Goal: Task Accomplishment & Management: Manage account settings

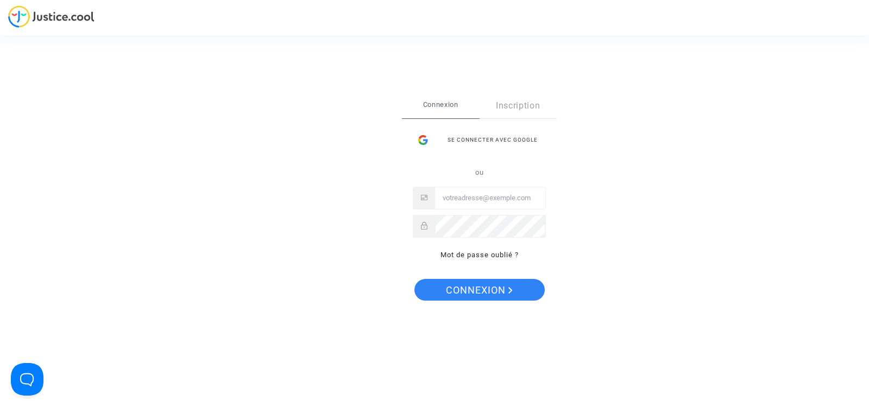
type input "[EMAIL_ADDRESS][DOMAIN_NAME]"
click at [488, 290] on span "Connexion" at bounding box center [479, 290] width 67 height 23
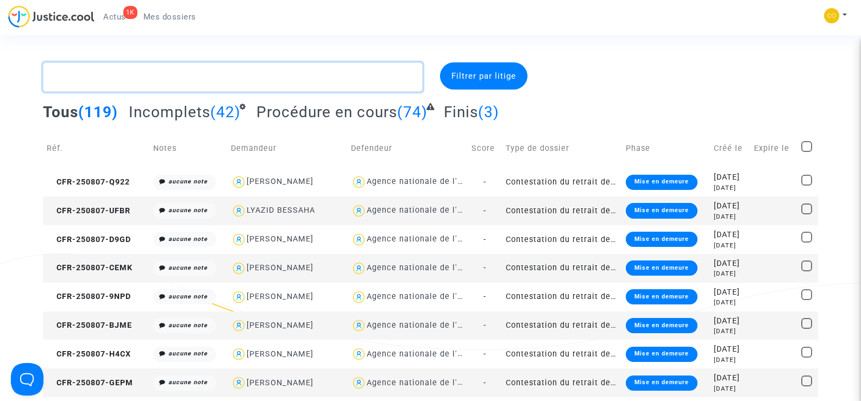
click at [114, 79] on textarea at bounding box center [232, 76] width 379 height 29
paste textarea "DUFOSSE"
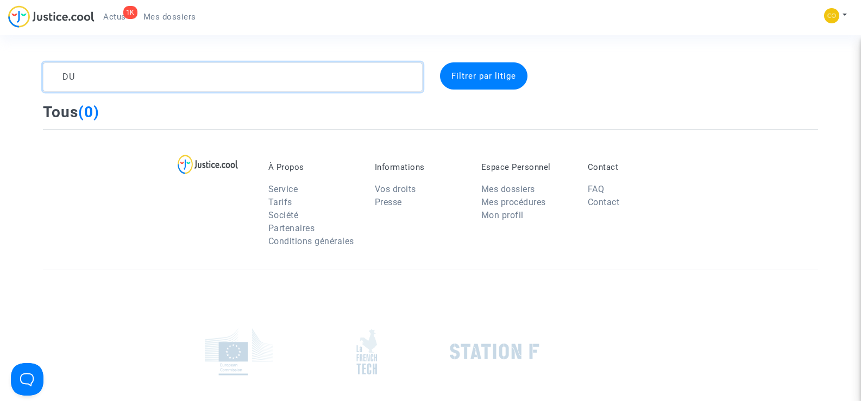
type textarea "D"
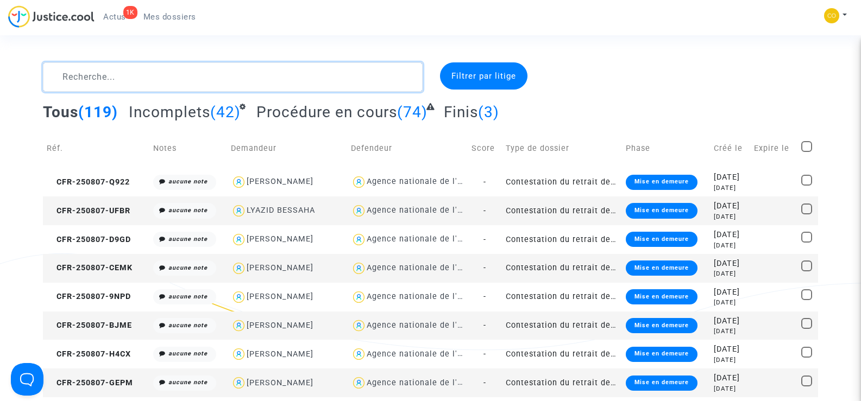
click at [100, 82] on textarea at bounding box center [232, 76] width 379 height 29
paste textarea "CHRISTOPHE"
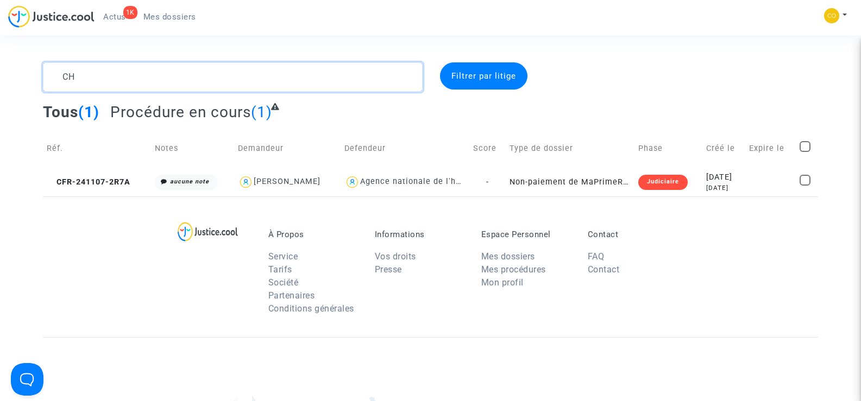
type textarea "C"
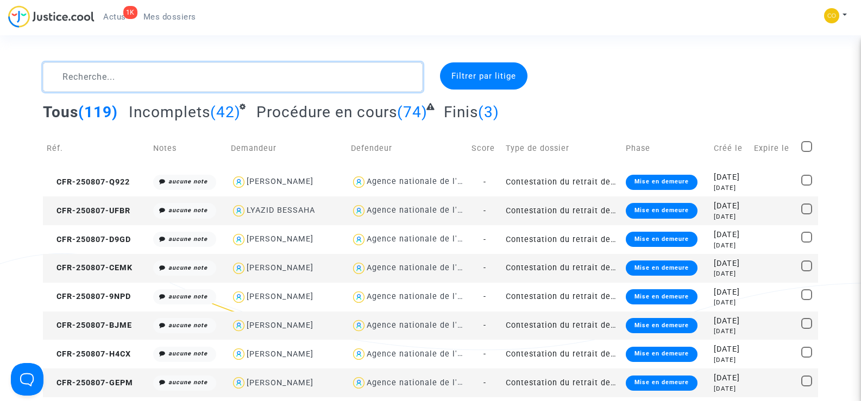
click at [53, 77] on textarea at bounding box center [232, 76] width 379 height 29
paste textarea "DUFOSSE"
type textarea "DUFOSSE"
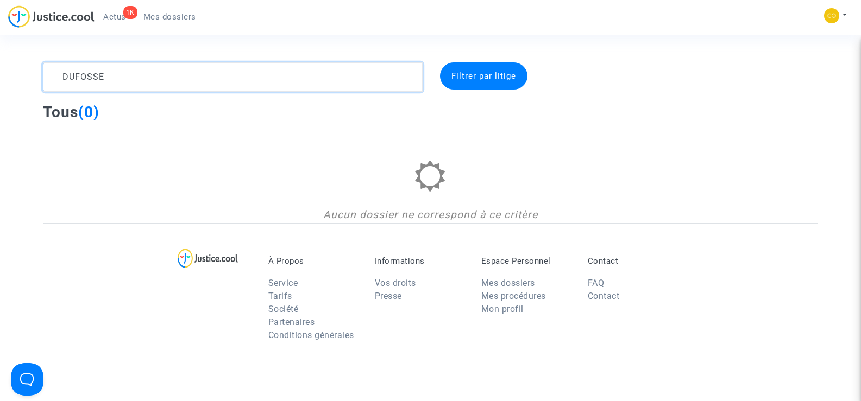
drag, startPoint x: 143, startPoint y: 79, endPoint x: 51, endPoint y: 85, distance: 92.5
click at [51, 85] on textarea at bounding box center [232, 76] width 379 height 29
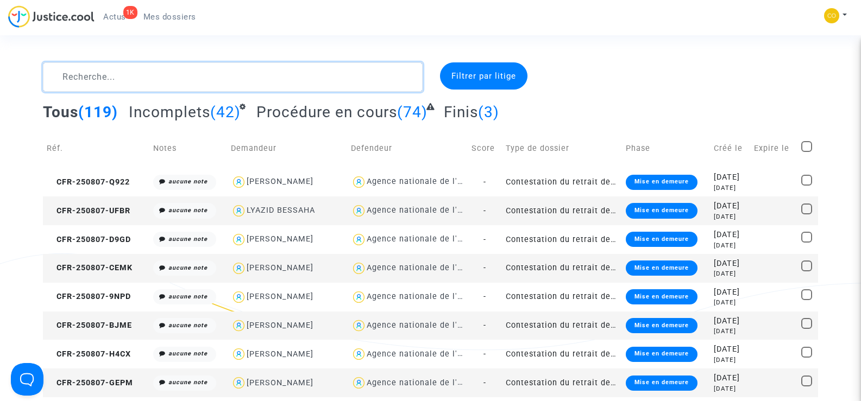
click at [78, 75] on textarea at bounding box center [232, 76] width 379 height 29
paste textarea "ALEXIA"
type textarea "ALEXIA"
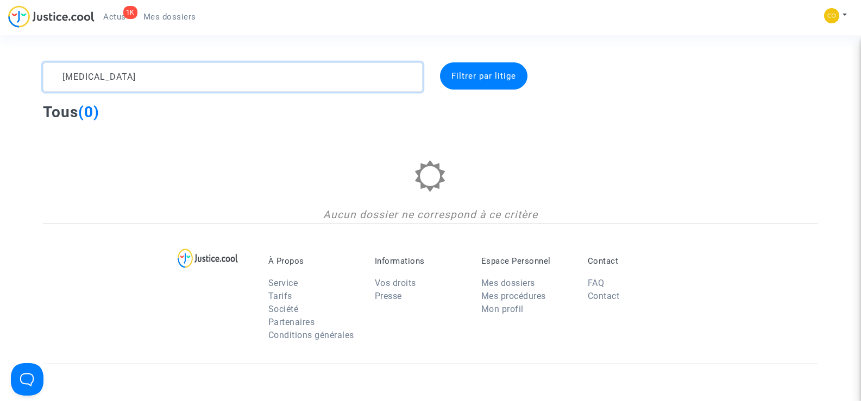
drag, startPoint x: 121, startPoint y: 80, endPoint x: 60, endPoint y: 74, distance: 60.5
click at [60, 74] on textarea at bounding box center [232, 76] width 379 height 29
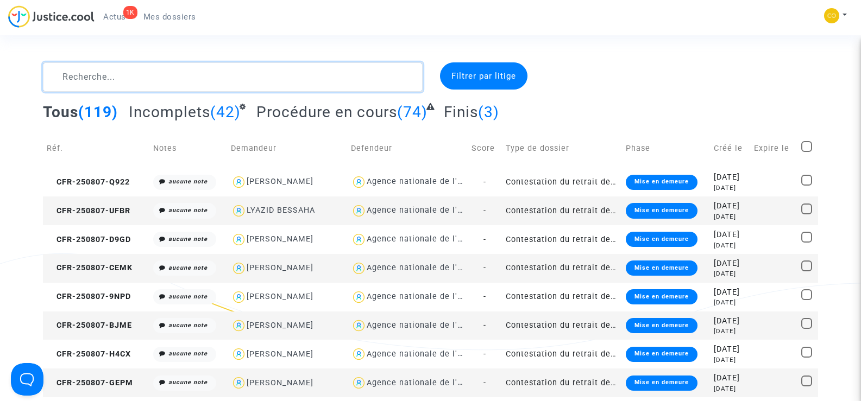
click at [77, 77] on textarea at bounding box center [232, 76] width 379 height 29
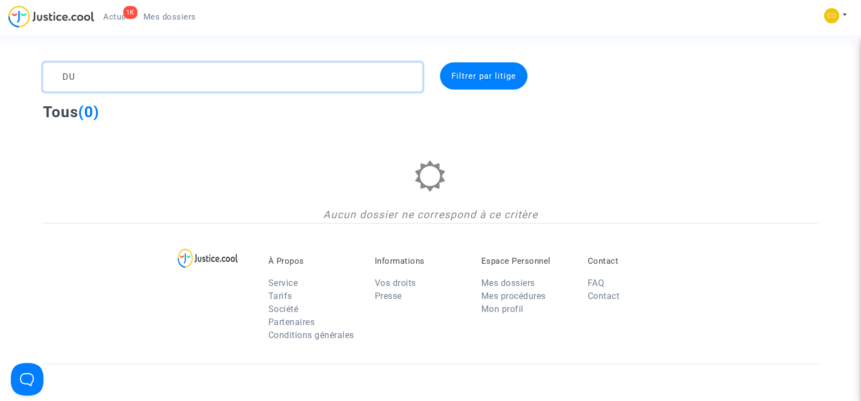
type textarea "D"
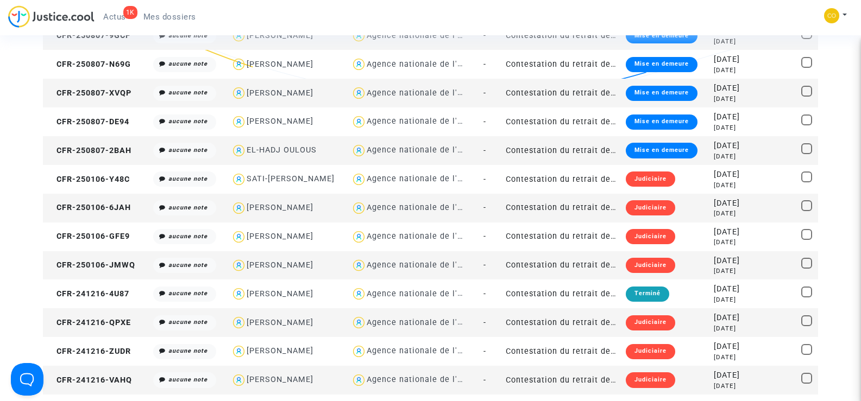
scroll to position [1194, 0]
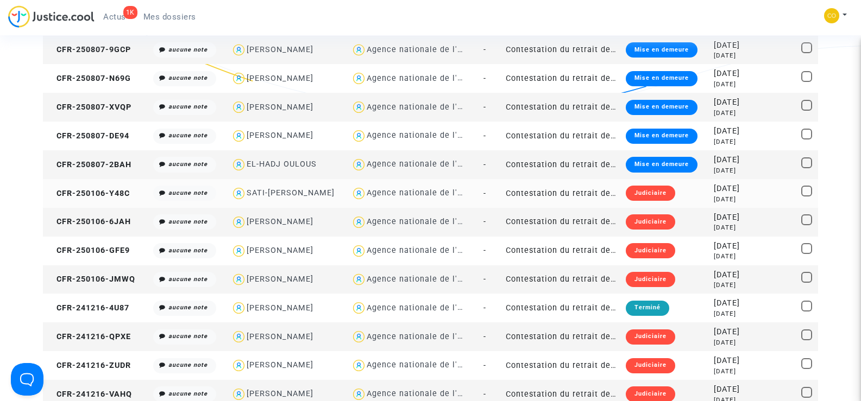
click at [76, 189] on copy "CFR-250106-Y48C" at bounding box center [88, 193] width 83 height 9
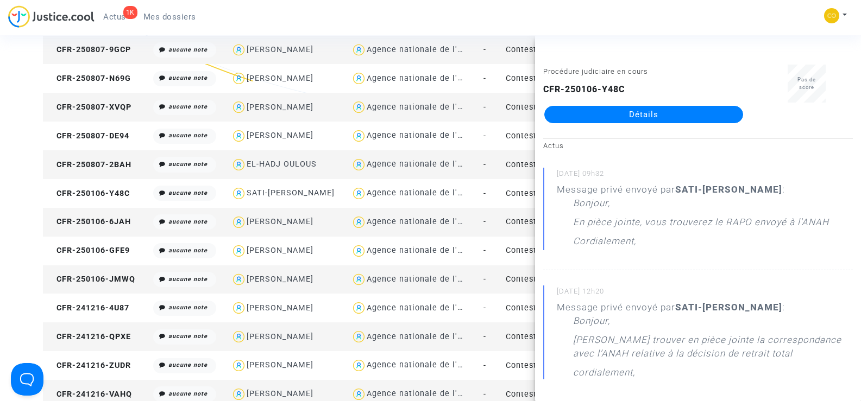
click at [665, 117] on link "Détails" at bounding box center [643, 114] width 199 height 17
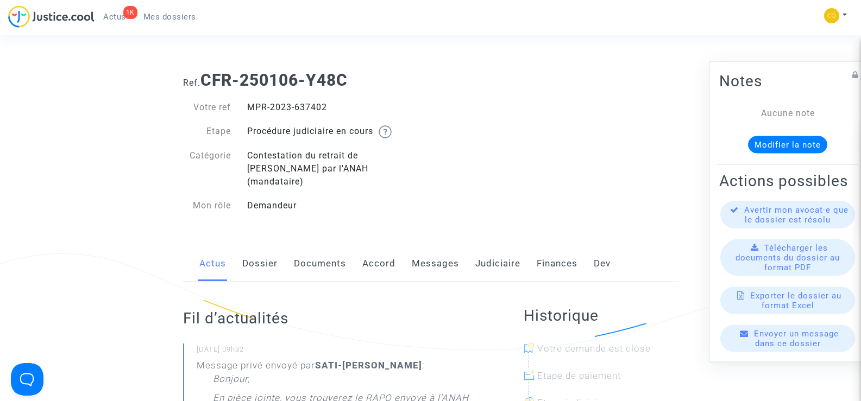
click at [429, 250] on link "Messages" at bounding box center [435, 264] width 47 height 36
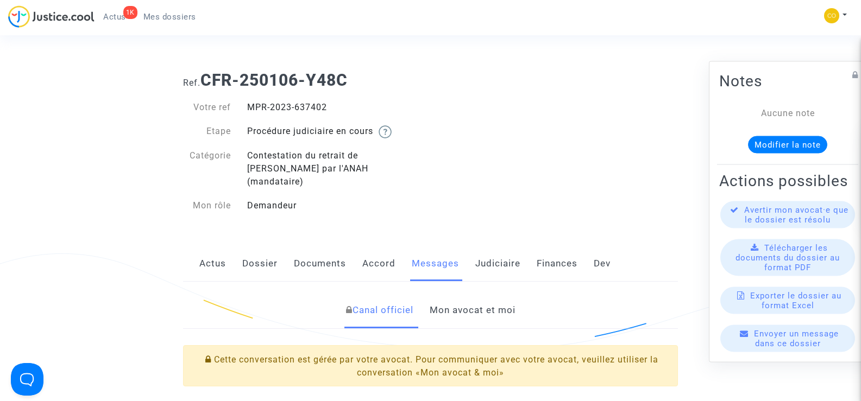
click at [315, 249] on link "Documents" at bounding box center [320, 264] width 52 height 36
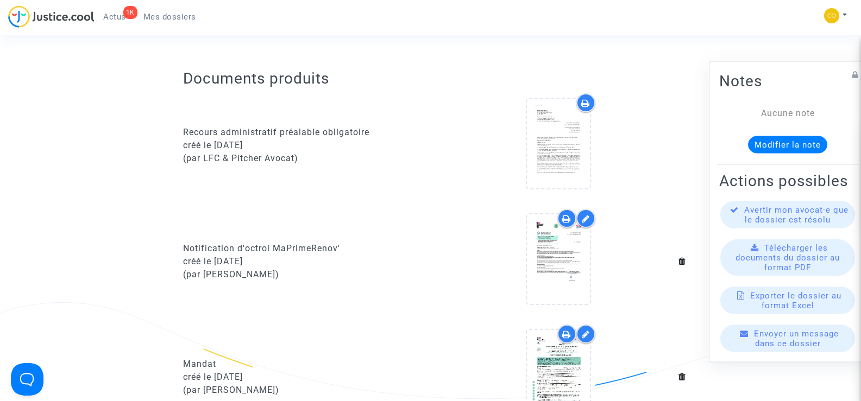
scroll to position [434, 0]
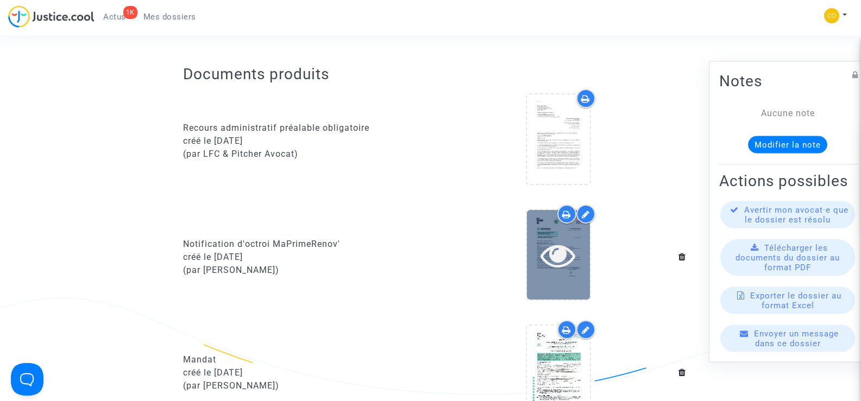
click at [561, 246] on icon at bounding box center [557, 255] width 35 height 35
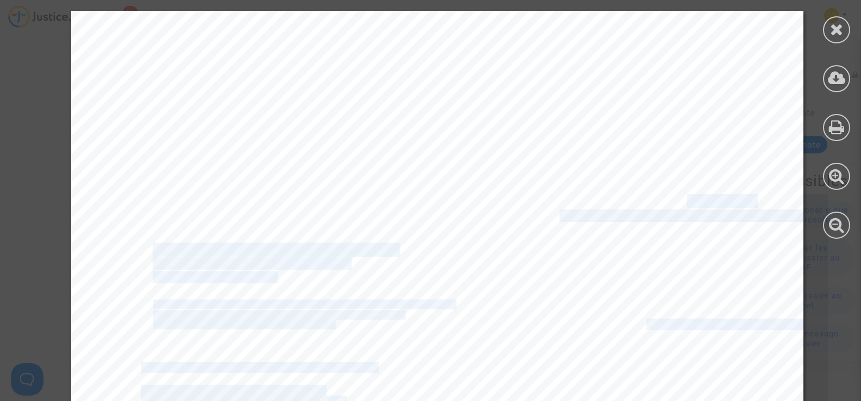
drag, startPoint x: 586, startPoint y: 198, endPoint x: 675, endPoint y: 203, distance: 89.7
click at [676, 202] on span "KOLDAS SATI-GULSAH" at bounding box center [676, 201] width 153 height 12
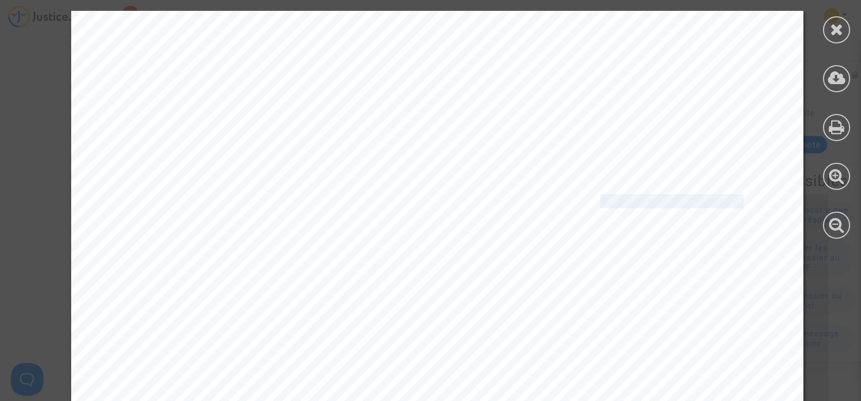
drag, startPoint x: 739, startPoint y: 200, endPoint x: 573, endPoint y: 202, distance: 166.1
copy span "KOLDAS SATI-GULSA"
click at [846, 22] on div at bounding box center [836, 29] width 27 height 27
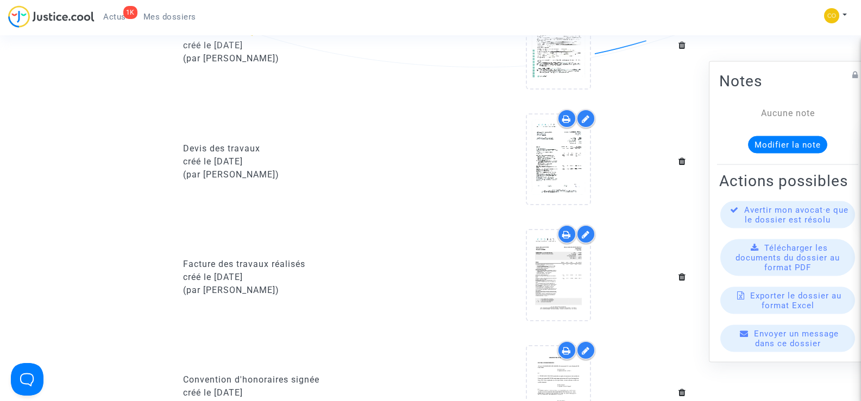
scroll to position [814, 0]
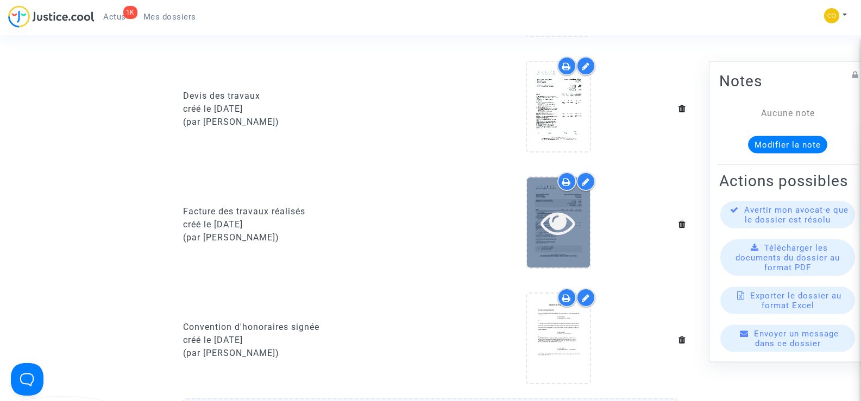
click at [570, 233] on div at bounding box center [558, 223] width 63 height 90
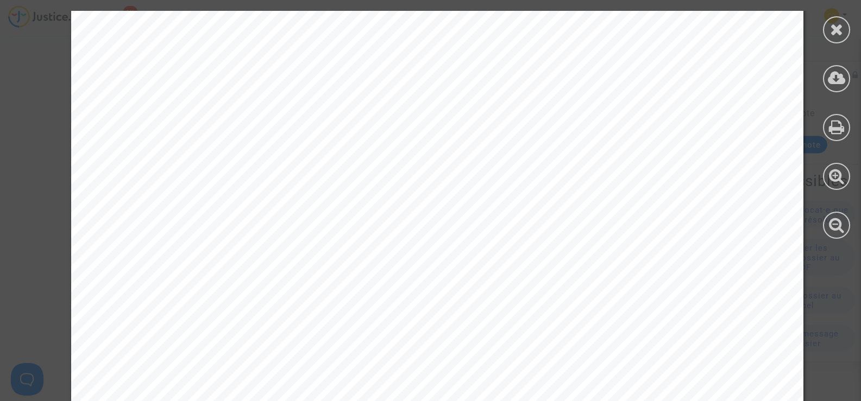
scroll to position [7945, 0]
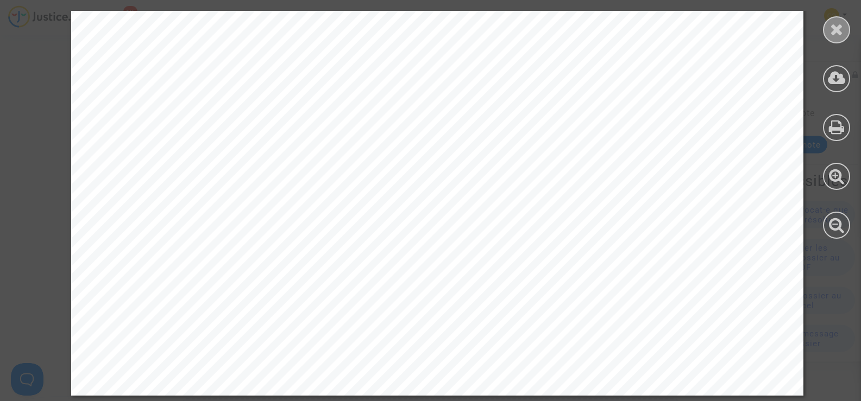
click at [840, 33] on icon at bounding box center [837, 29] width 14 height 16
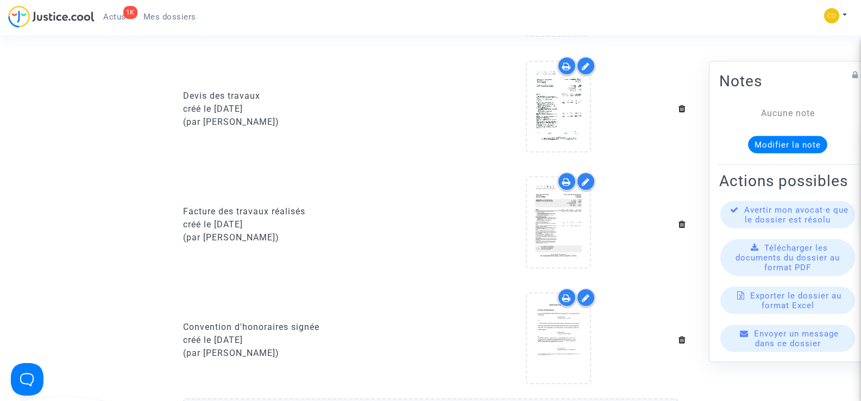
click at [799, 330] on available-action-list "Avertir mon avocat·e que le dossier est résolu Télécharger les documents du dos…" at bounding box center [787, 276] width 137 height 151
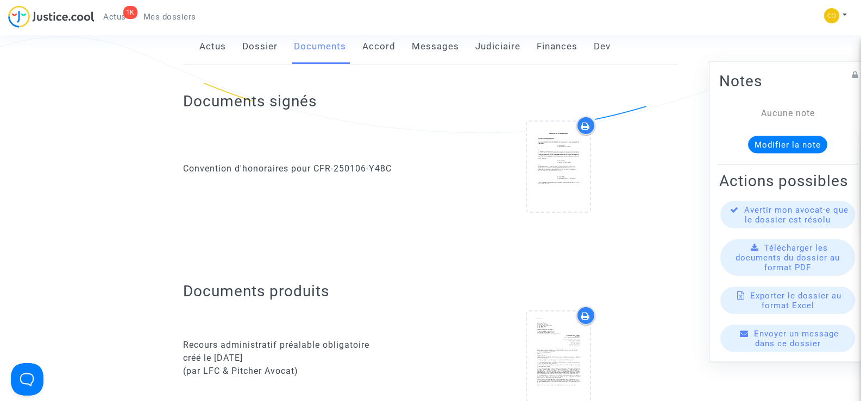
scroll to position [0, 0]
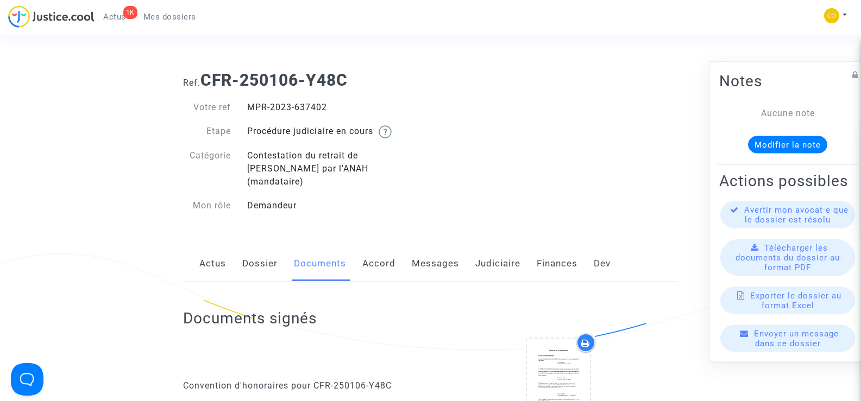
click at [174, 12] on span "Mes dossiers" at bounding box center [169, 17] width 53 height 10
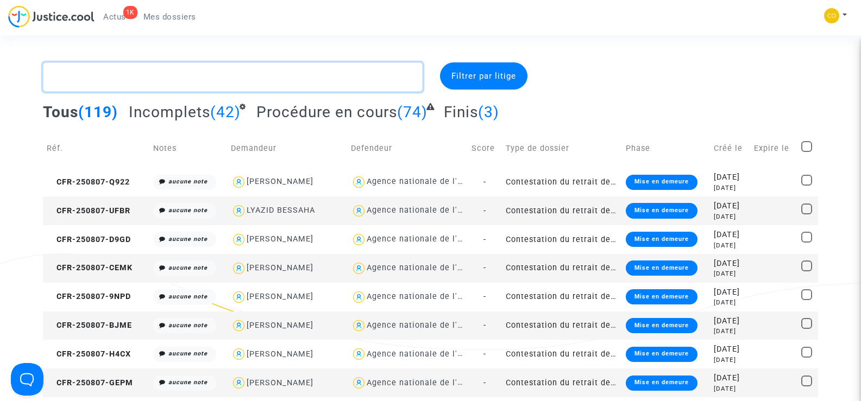
click at [87, 80] on textarea at bounding box center [232, 76] width 379 height 29
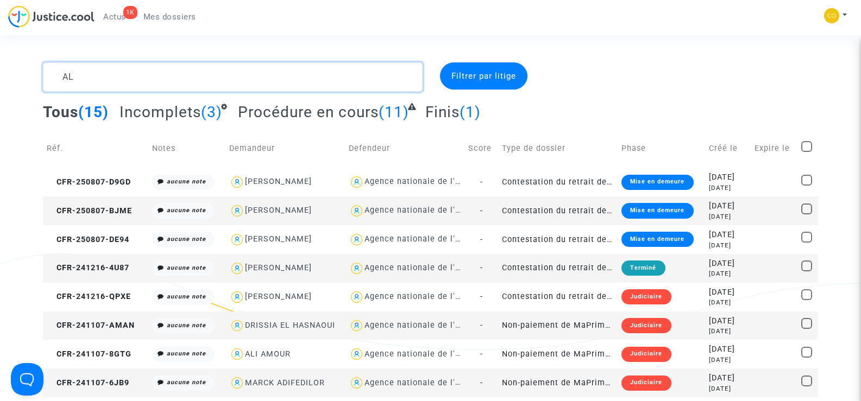
type textarea "A"
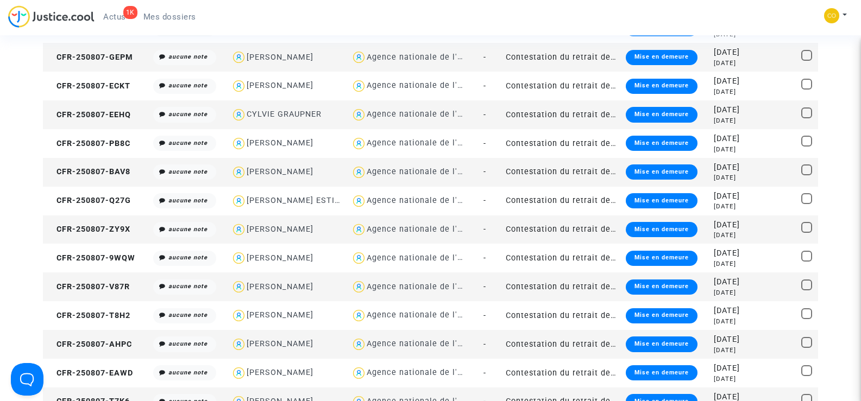
scroll to position [380, 0]
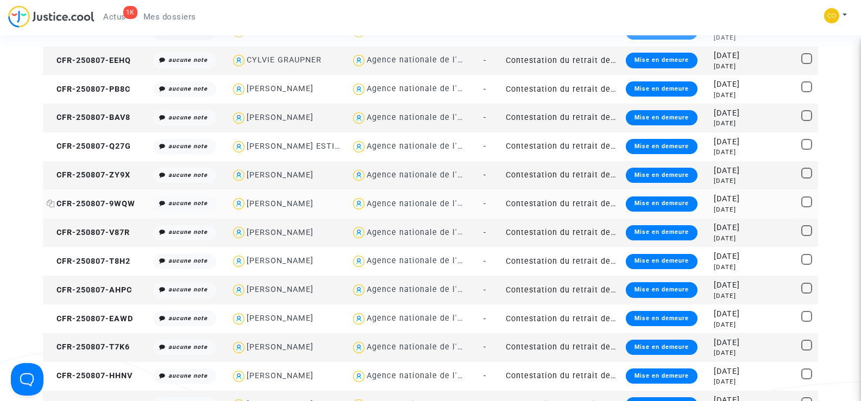
click at [124, 199] on span "CFR-250807-9WQW" at bounding box center [91, 203] width 88 height 9
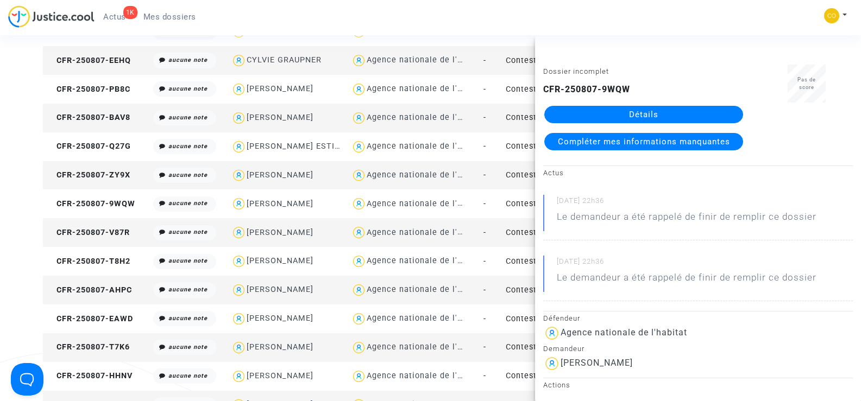
click at [665, 116] on link "Détails" at bounding box center [643, 114] width 199 height 17
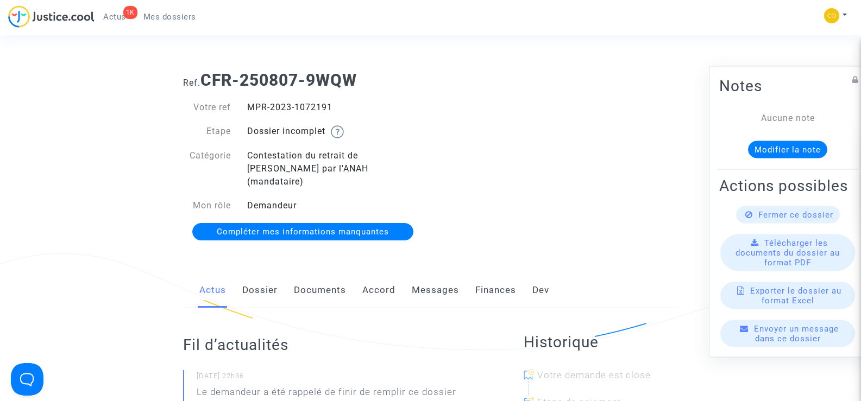
click at [330, 278] on link "Documents" at bounding box center [320, 291] width 52 height 36
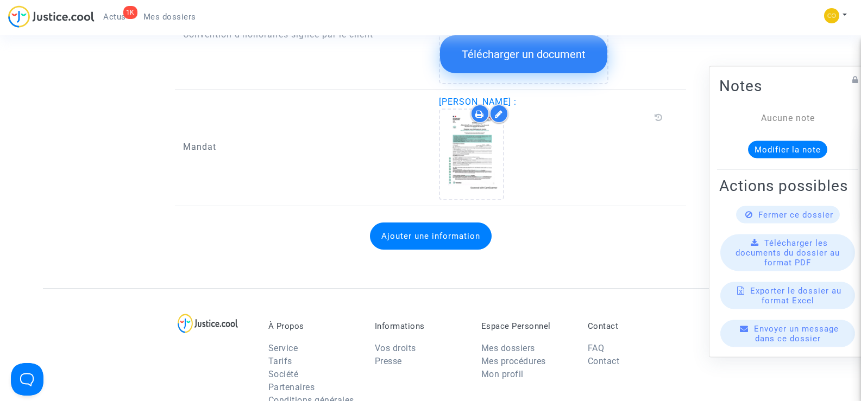
scroll to position [1466, 0]
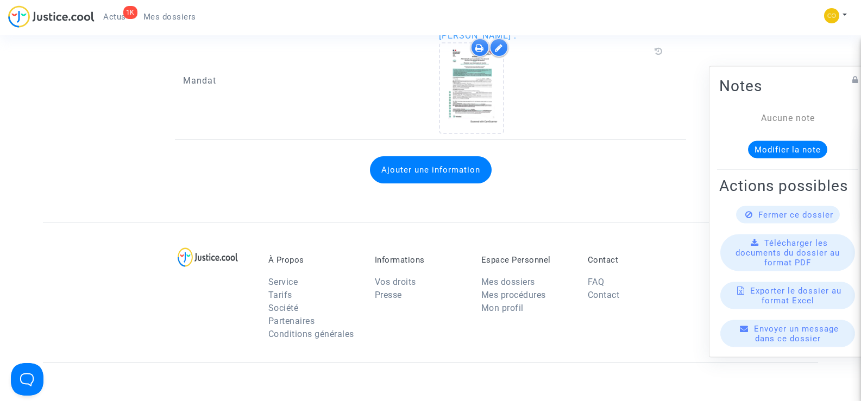
click at [178, 20] on span "Mes dossiers" at bounding box center [169, 17] width 53 height 10
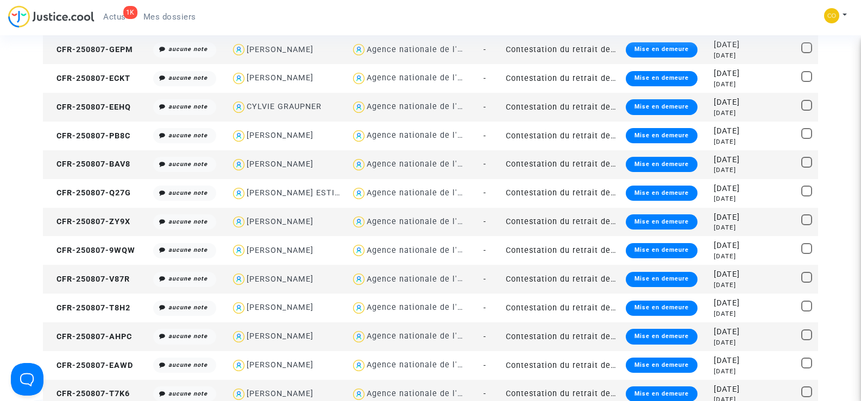
scroll to position [326, 0]
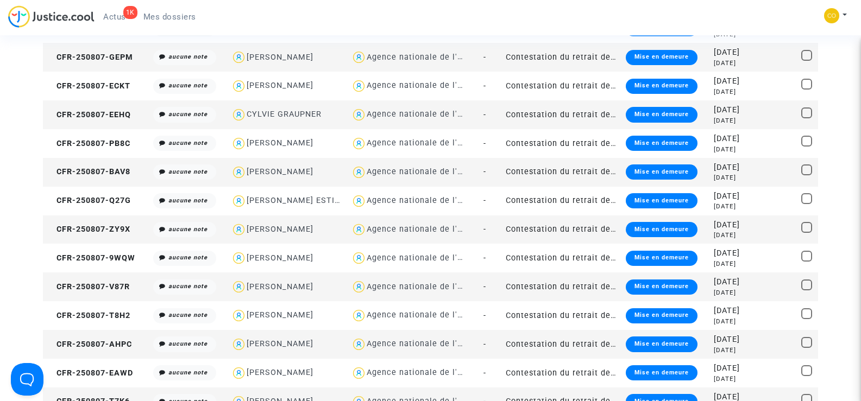
click at [101, 221] on td "CFR-250807-ZY9X" at bounding box center [96, 230] width 106 height 29
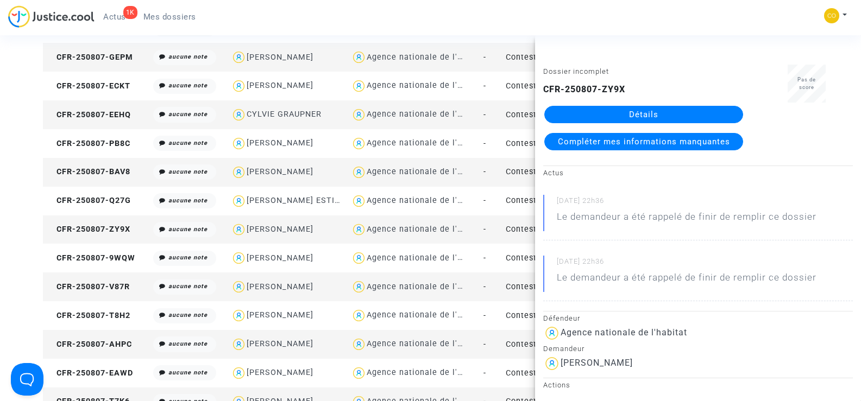
click at [644, 113] on link "Détails" at bounding box center [643, 114] width 199 height 17
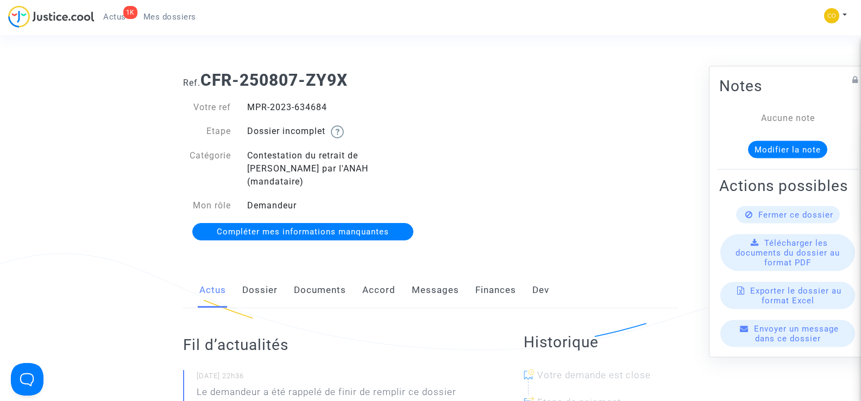
click at [324, 275] on link "Documents" at bounding box center [320, 291] width 52 height 36
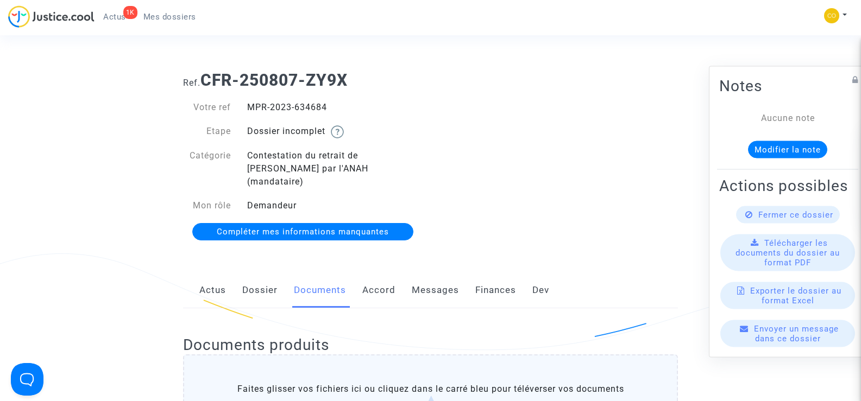
click at [157, 15] on span "Mes dossiers" at bounding box center [169, 17] width 53 height 10
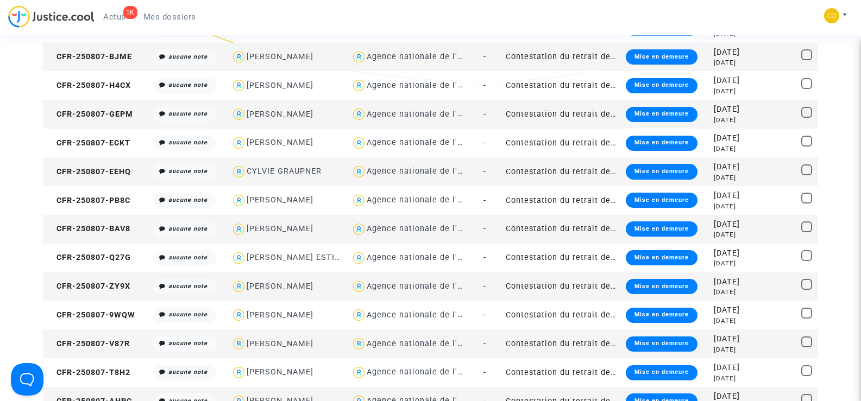
scroll to position [271, 0]
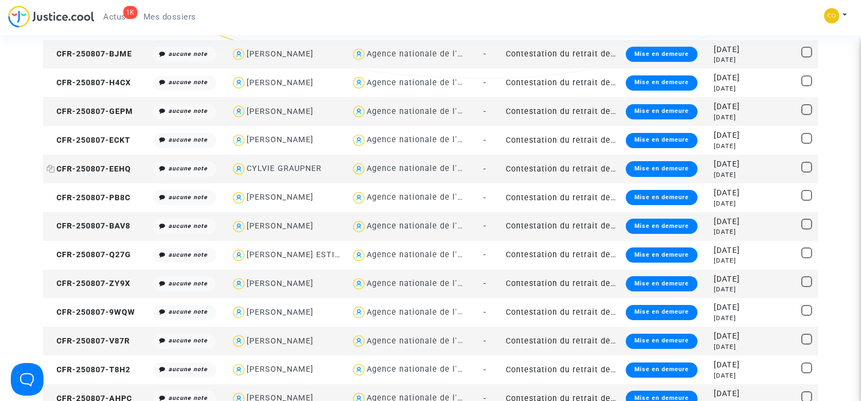
click at [82, 165] on span "CFR-250807-EEHQ" at bounding box center [89, 169] width 84 height 9
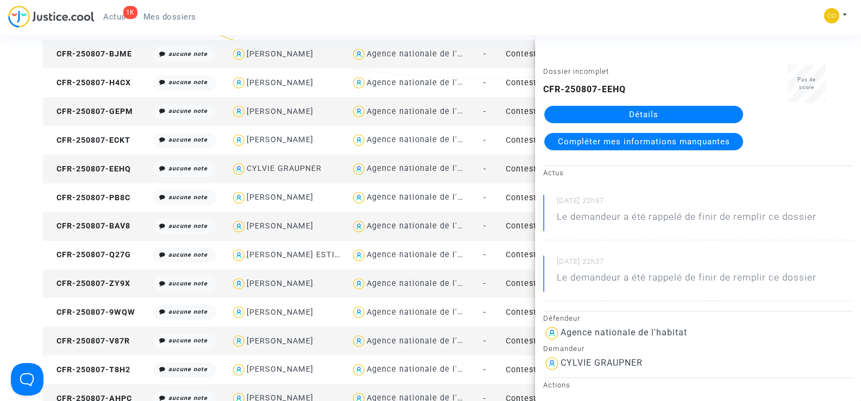
click at [653, 118] on link "Détails" at bounding box center [643, 114] width 199 height 17
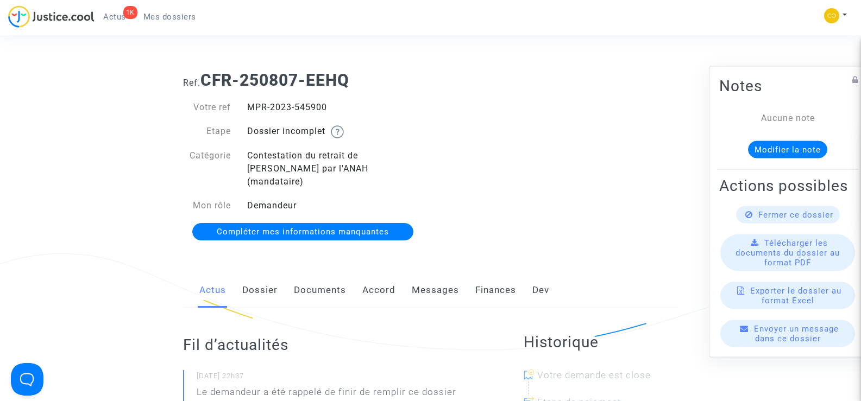
click at [320, 281] on link "Documents" at bounding box center [320, 291] width 52 height 36
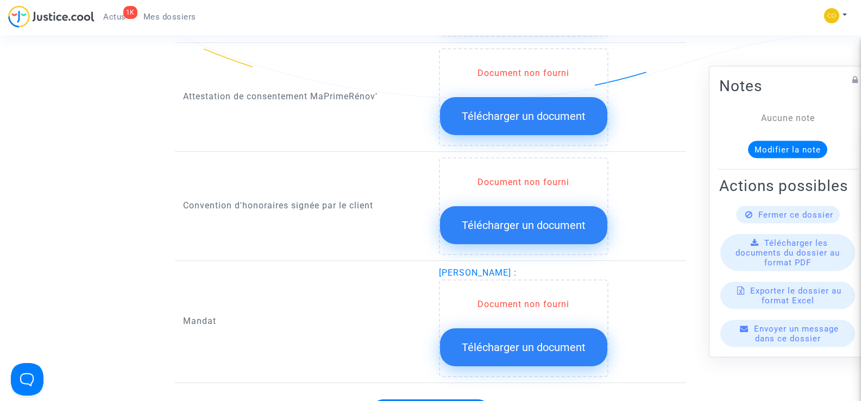
scroll to position [1303, 0]
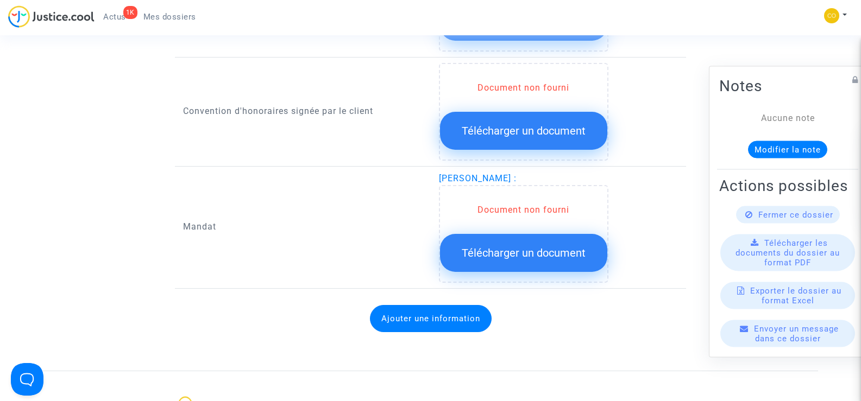
drag, startPoint x: 522, startPoint y: 165, endPoint x: 438, endPoint y: 166, distance: 84.2
click at [439, 173] on span "CYLVIE GRAUPNER :" at bounding box center [478, 178] width 78 height 10
copy span "CYLVIE GRAUPNER"
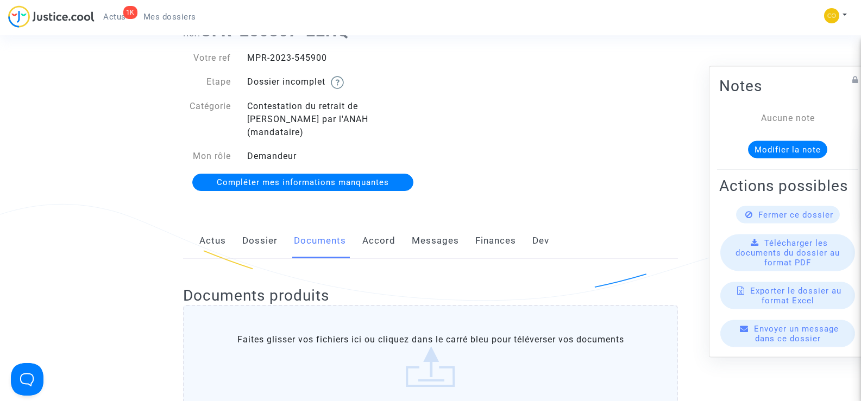
scroll to position [0, 0]
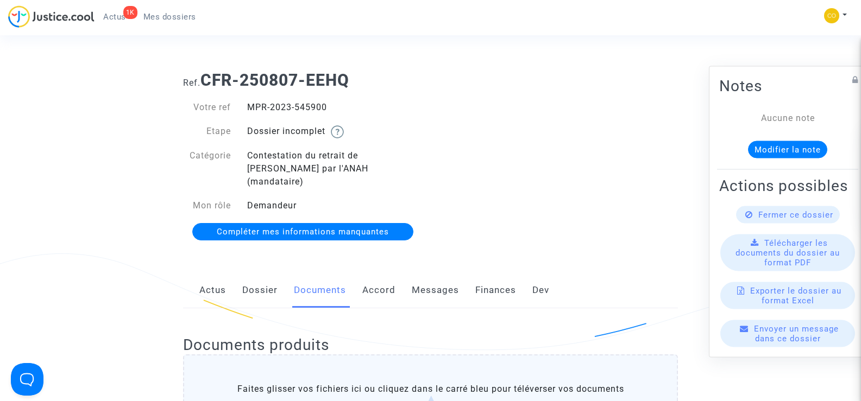
drag, startPoint x: 333, startPoint y: 103, endPoint x: 240, endPoint y: 103, distance: 93.4
click at [240, 103] on div "MPR-2023-545900" at bounding box center [335, 107] width 192 height 13
copy div "MPR-2023-545900"
click at [546, 153] on div "Ref. CFR-250807-EEHQ Votre ref MPR-2023-545900 Etape Dossier incomplet Catégori…" at bounding box center [430, 156] width 511 height 188
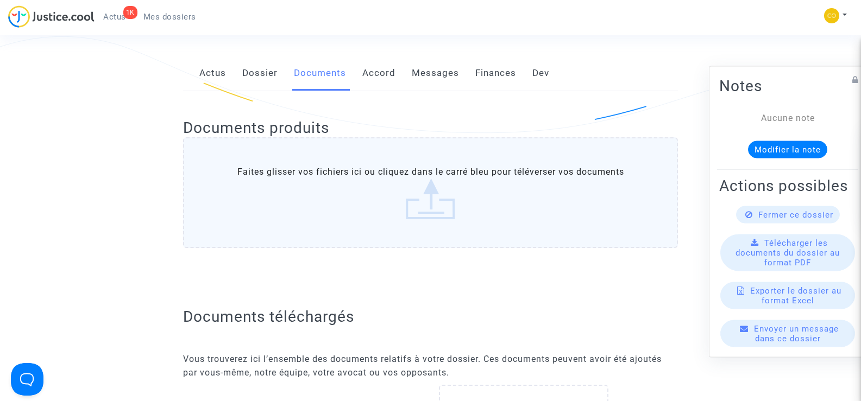
scroll to position [543, 0]
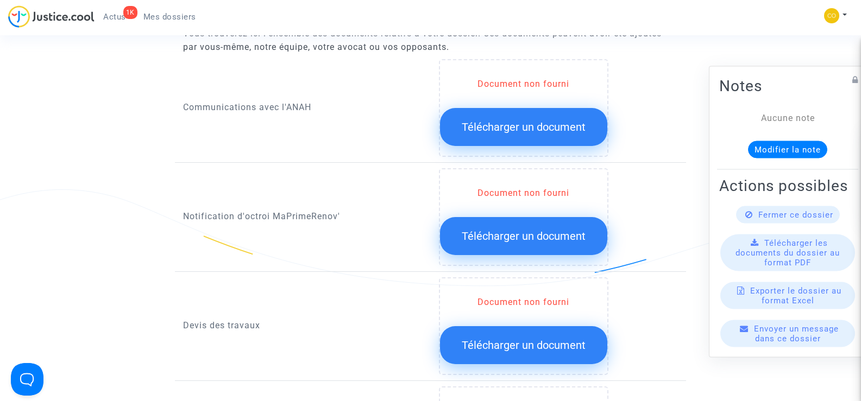
click at [518, 230] on span "Télécharger un document" at bounding box center [523, 236] width 124 height 13
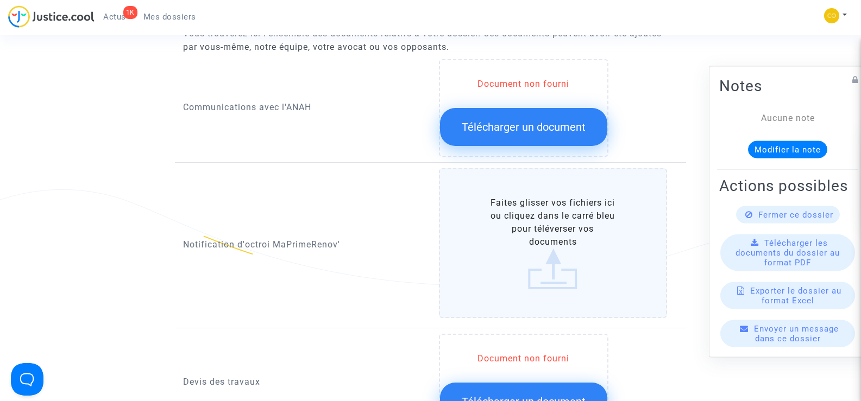
click at [533, 223] on label "Faites glisser vos fichiers ici ou cliquez dans le carré bleu pour téléverser v…" at bounding box center [553, 243] width 229 height 150
click at [0, 0] on input "Faites glisser vos fichiers ici ou cliquez dans le carré bleu pour téléverser v…" at bounding box center [0, 0] width 0 height 0
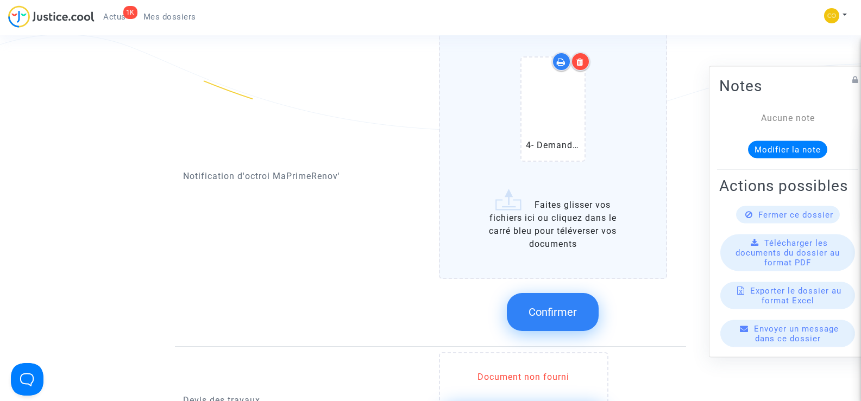
scroll to position [760, 0]
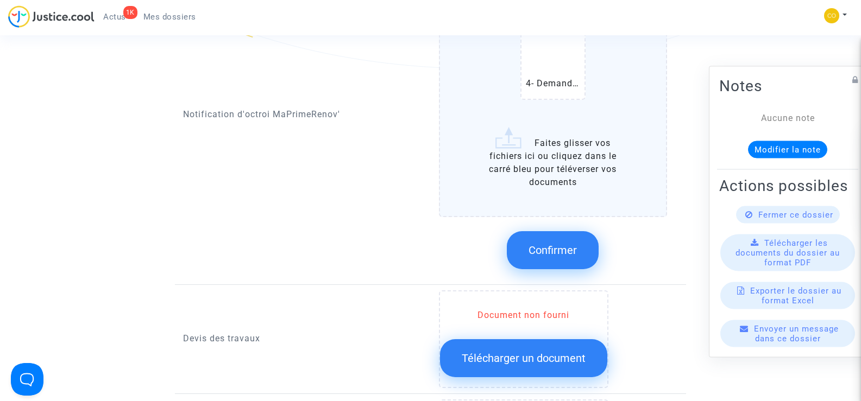
click at [552, 244] on span "Confirmer" at bounding box center [552, 250] width 48 height 13
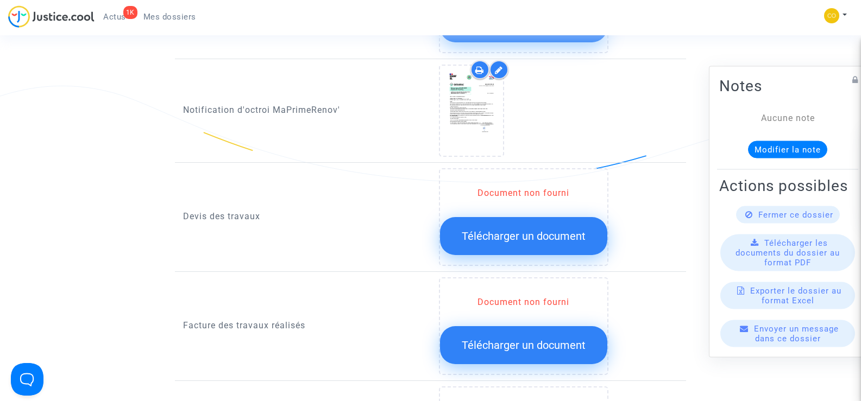
scroll to position [651, 0]
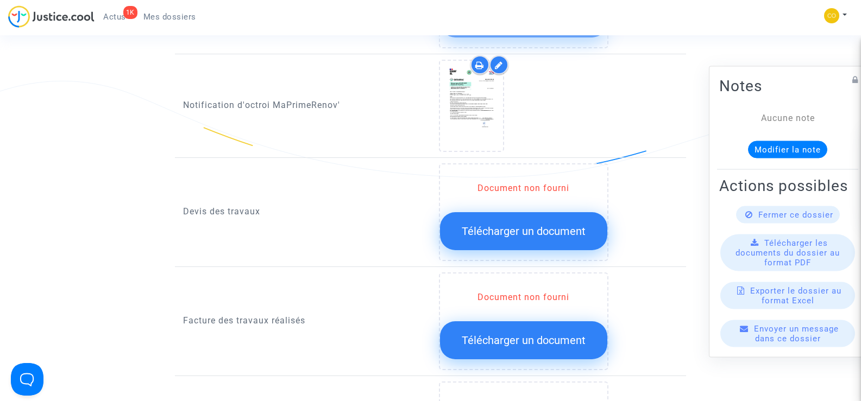
click at [553, 225] on span "Télécharger un document" at bounding box center [523, 231] width 124 height 13
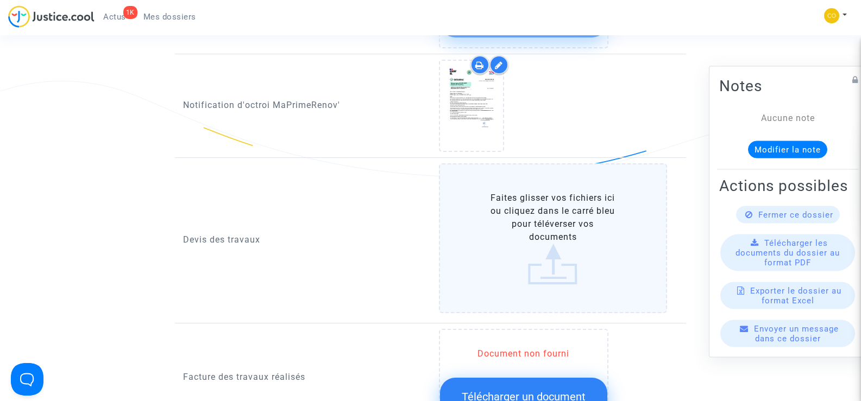
click at [556, 220] on label "Faites glisser vos fichiers ici ou cliquez dans le carré bleu pour téléverser v…" at bounding box center [553, 238] width 229 height 150
click at [0, 0] on input "Faites glisser vos fichiers ici ou cliquez dans le carré bleu pour téléverser v…" at bounding box center [0, 0] width 0 height 0
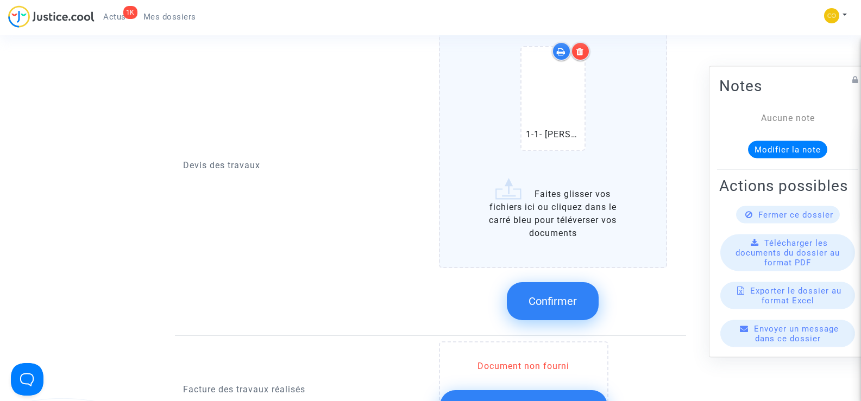
scroll to position [814, 0]
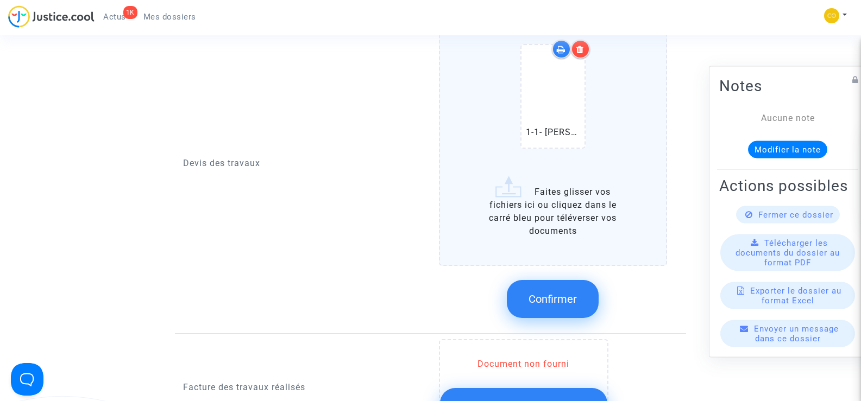
click at [555, 197] on label "1-1- GRAUPNER SYLVIE-devis PAC.pdf Faites glisser vos fichiers ici ou cliquez d…" at bounding box center [553, 133] width 229 height 265
click at [0, 0] on input "1-1- GRAUPNER SYLVIE-devis PAC.pdf Faites glisser vos fichiers ici ou cliquez d…" at bounding box center [0, 0] width 0 height 0
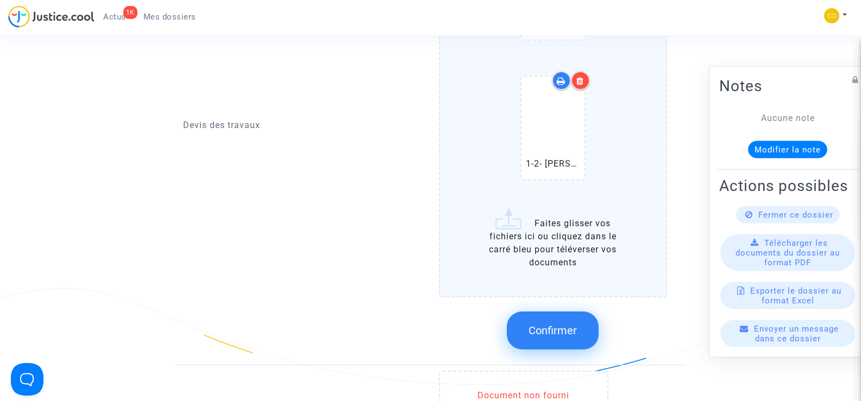
scroll to position [923, 0]
click at [535, 222] on label "1-1- GRAUPNER SYLVIE-devis PAC.pdf 1-2- GRAUPNER SYLVIE-devis BS.pdf Faites gli…" at bounding box center [553, 95] width 229 height 406
click at [0, 0] on input "1-1- GRAUPNER SYLVIE-devis PAC.pdf 1-2- GRAUPNER SYLVIE-devis BS.pdf Faites gli…" at bounding box center [0, 0] width 0 height 0
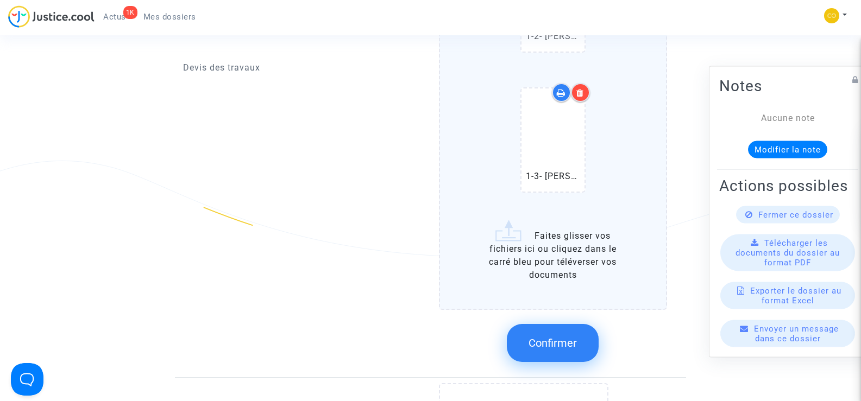
scroll to position [1086, 0]
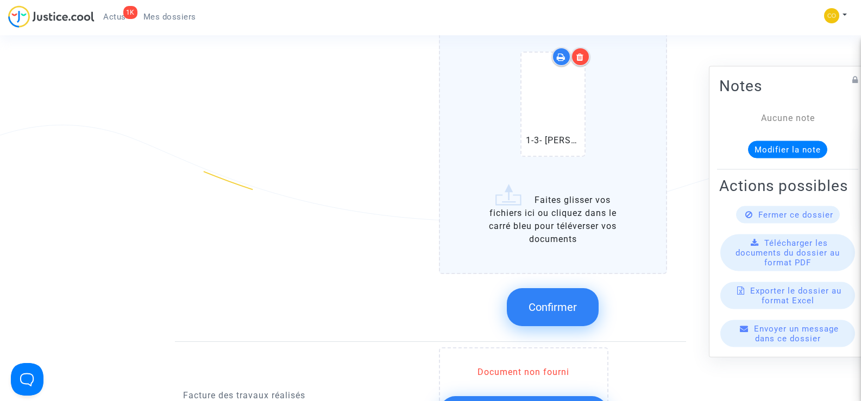
click at [547, 301] on span "Confirmer" at bounding box center [552, 307] width 48 height 13
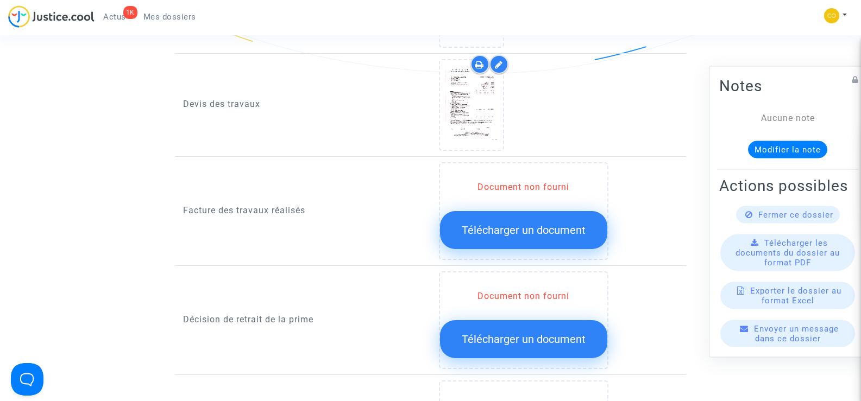
scroll to position [760, 0]
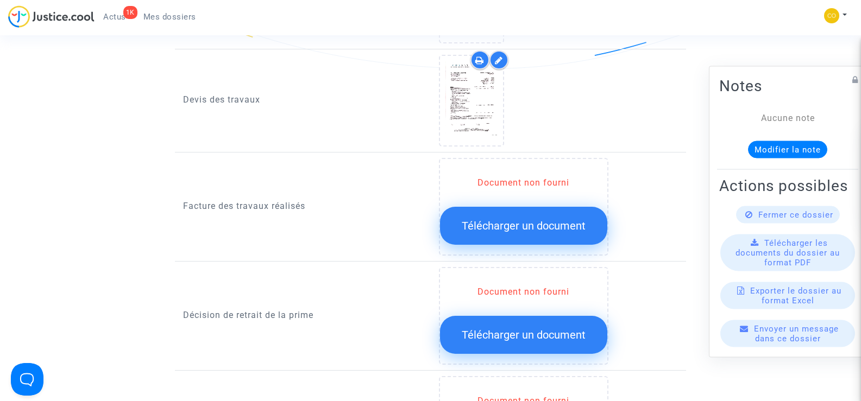
click at [536, 219] on span "Télécharger un document" at bounding box center [523, 225] width 124 height 13
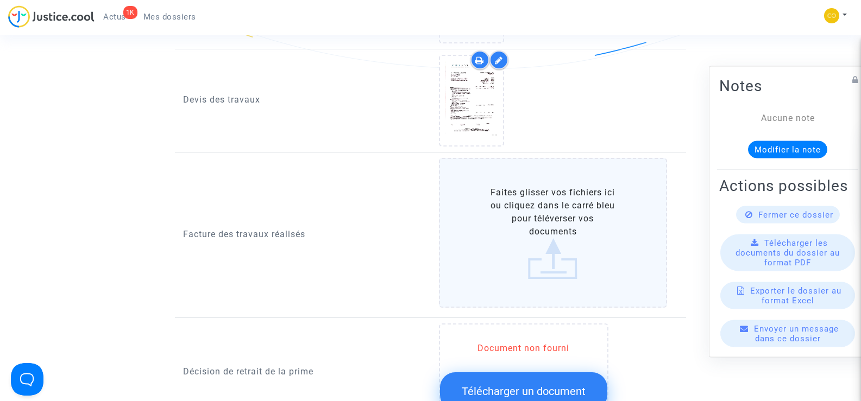
click at [558, 232] on label "Faites glisser vos fichiers ici ou cliquez dans le carré bleu pour téléverser v…" at bounding box center [553, 233] width 229 height 150
click at [0, 0] on input "Faites glisser vos fichiers ici ou cliquez dans le carré bleu pour téléverser v…" at bounding box center [0, 0] width 0 height 0
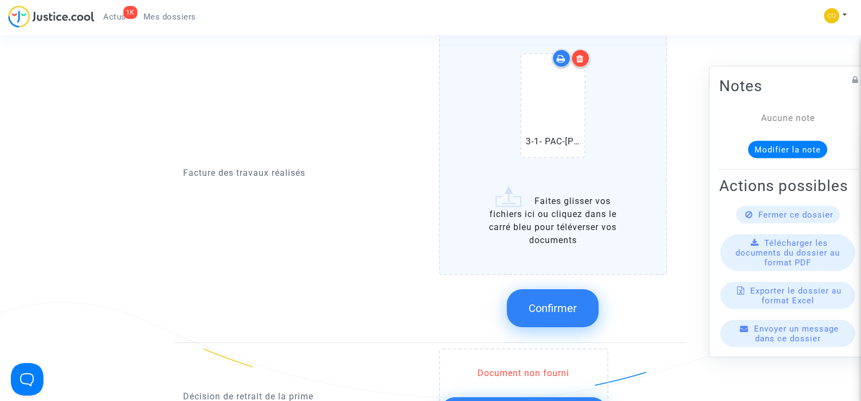
scroll to position [923, 0]
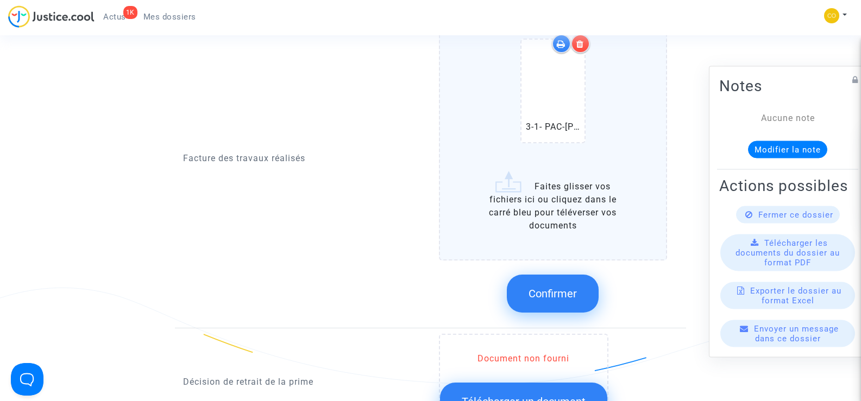
click at [533, 203] on label "3-1- PAC-GRAUPNER SYLVIE-facture.pdf Faites glisser vos fichiers ici ou cliquez…" at bounding box center [553, 127] width 229 height 265
click at [0, 0] on input "3-1- PAC-GRAUPNER SYLVIE-facture.pdf Faites glisser vos fichiers ici ou cliquez…" at bounding box center [0, 0] width 0 height 0
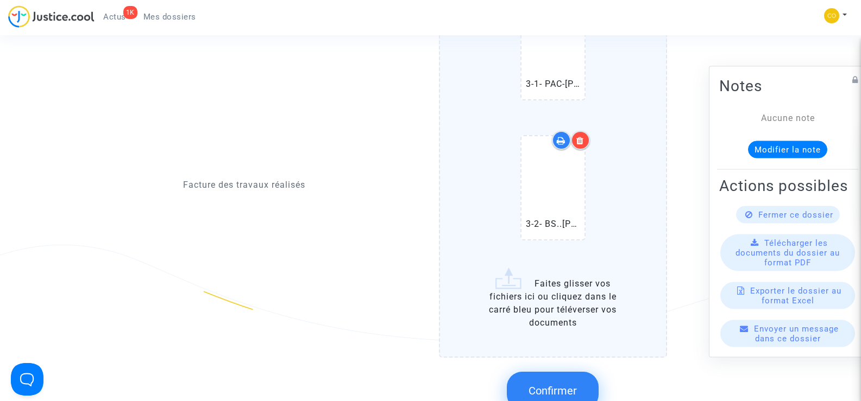
scroll to position [1032, 0]
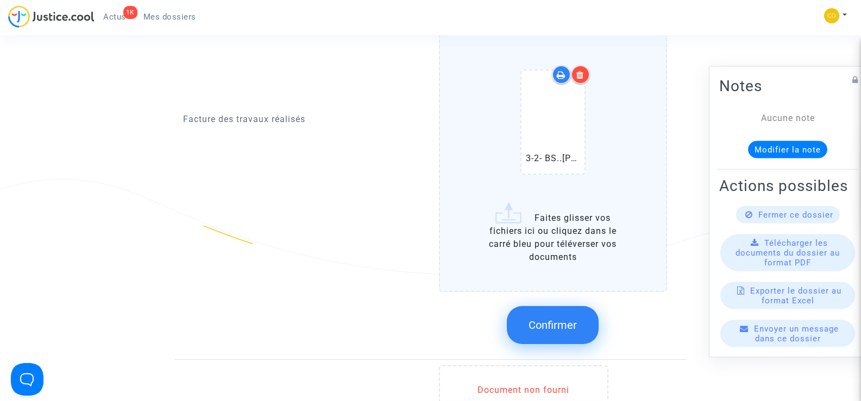
click at [522, 248] on label "3-1- PAC-GRAUPNER SYLVIE-facture.pdf 3-2- BS..GRAUPNER SYLVIE-facture.pdf Faite…" at bounding box center [553, 90] width 229 height 406
click at [0, 0] on input "3-1- PAC-GRAUPNER SYLVIE-facture.pdf 3-2- BS..GRAUPNER SYLVIE-facture.pdf Faite…" at bounding box center [0, 0] width 0 height 0
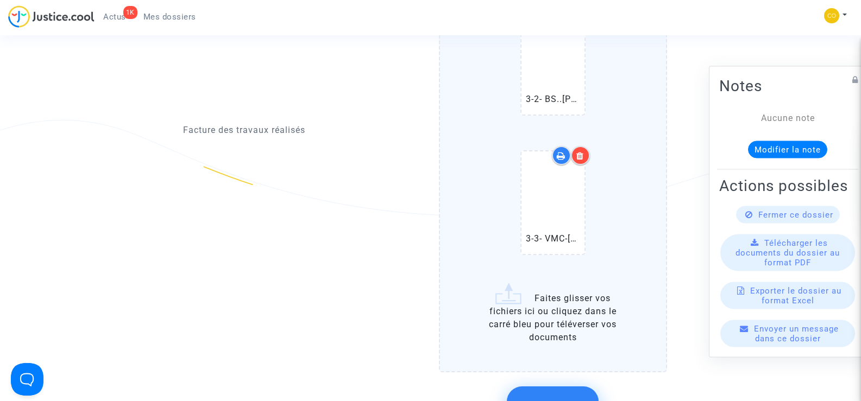
scroll to position [1194, 0]
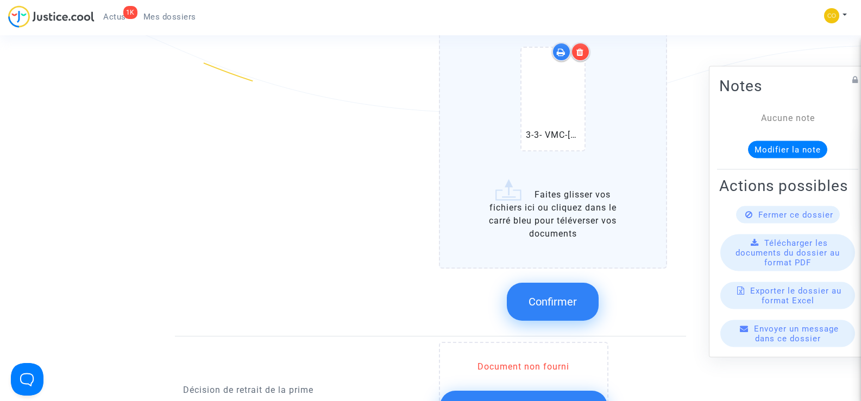
click at [553, 295] on span "Confirmer" at bounding box center [552, 301] width 48 height 13
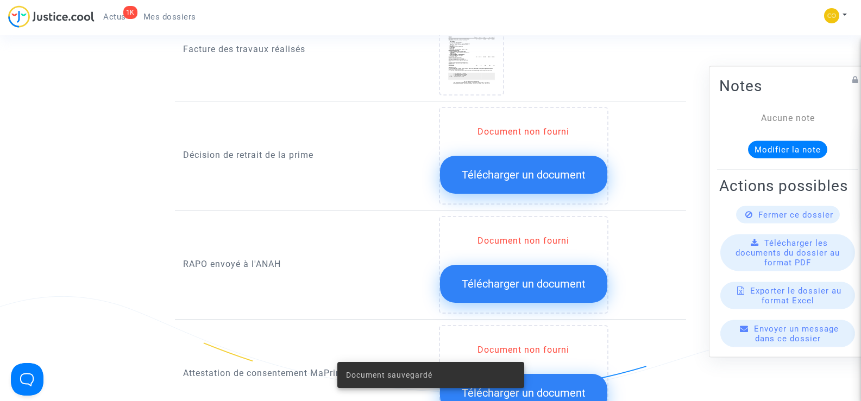
scroll to position [814, 0]
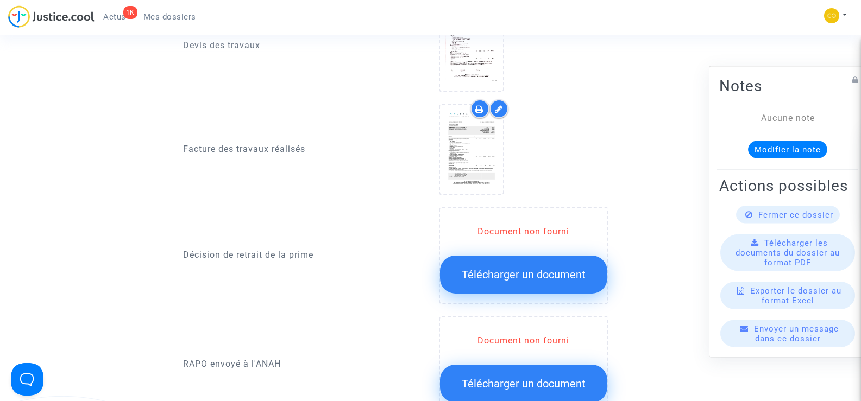
click at [522, 268] on span "Télécharger un document" at bounding box center [523, 274] width 124 height 13
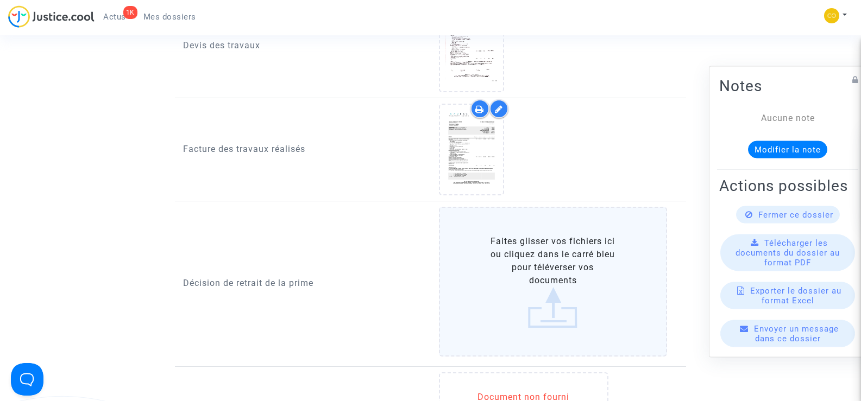
click at [567, 258] on label "Faites glisser vos fichiers ici ou cliquez dans le carré bleu pour téléverser v…" at bounding box center [553, 282] width 229 height 150
click at [0, 0] on input "Faites glisser vos fichiers ici ou cliquez dans le carré bleu pour téléverser v…" at bounding box center [0, 0] width 0 height 0
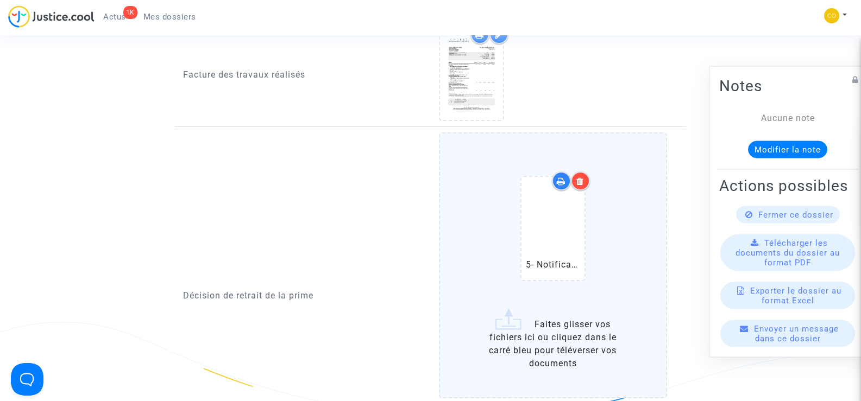
scroll to position [977, 0]
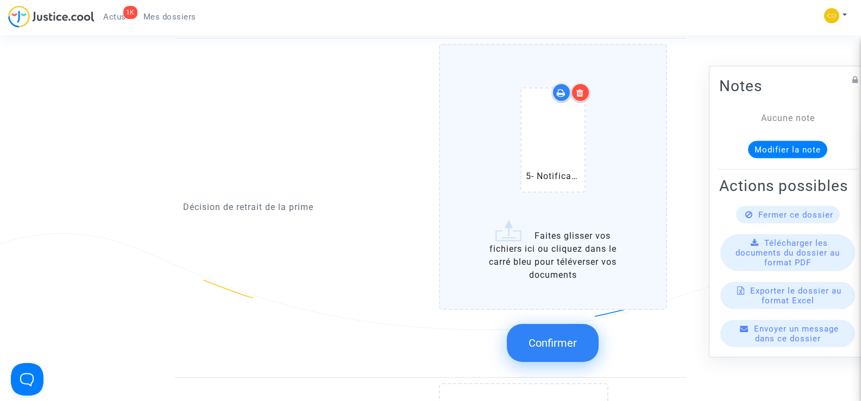
click at [556, 337] on span "Confirmer" at bounding box center [552, 343] width 48 height 13
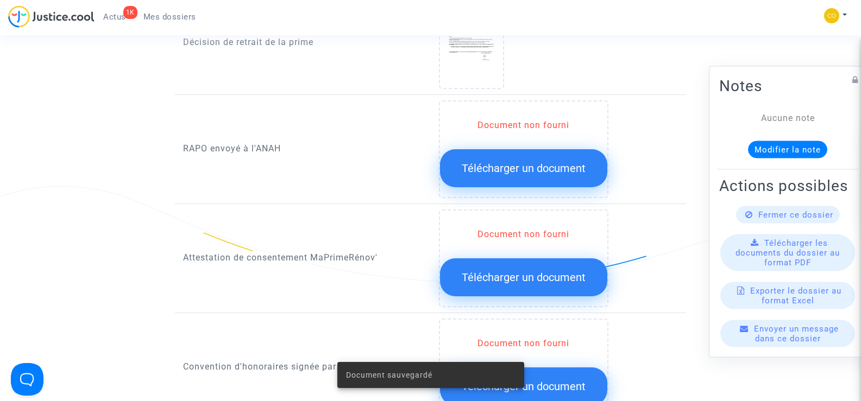
scroll to position [1086, 0]
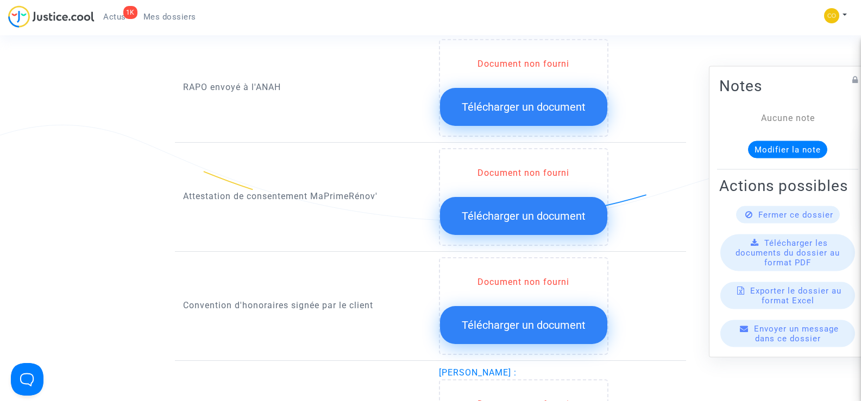
click at [523, 215] on button "Télécharger un document" at bounding box center [523, 216] width 167 height 38
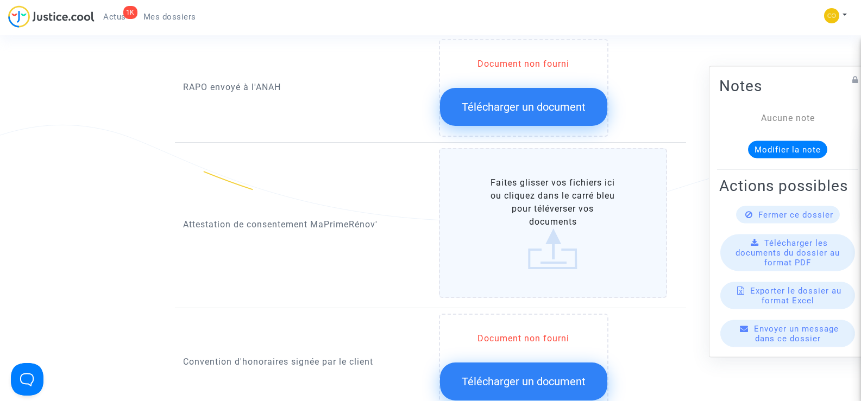
click at [544, 210] on label "Faites glisser vos fichiers ici ou cliquez dans le carré bleu pour téléverser v…" at bounding box center [553, 223] width 229 height 150
click at [0, 0] on input "Faites glisser vos fichiers ici ou cliquez dans le carré bleu pour téléverser v…" at bounding box center [0, 0] width 0 height 0
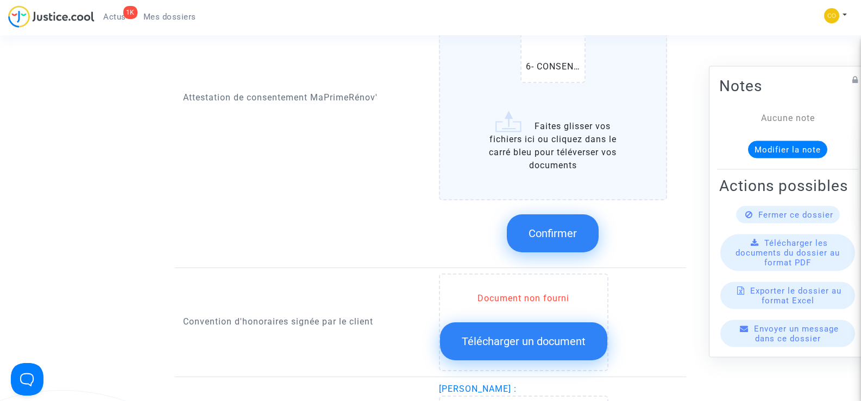
scroll to position [1303, 0]
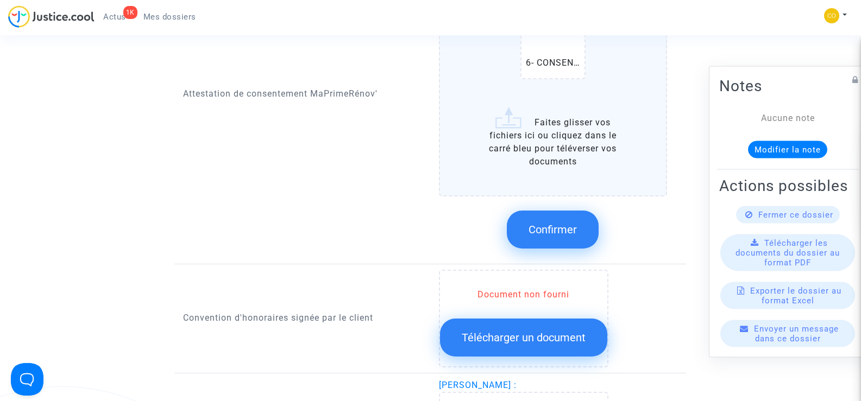
click at [542, 223] on span "Confirmer" at bounding box center [552, 229] width 48 height 13
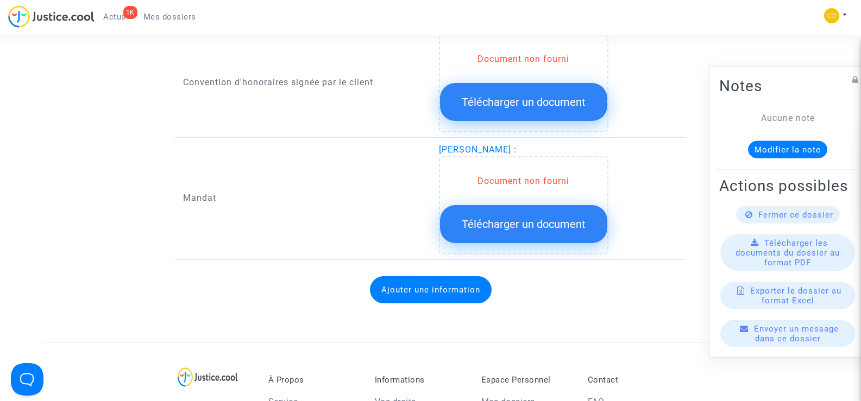
click at [534, 218] on span "Télécharger un document" at bounding box center [523, 224] width 124 height 13
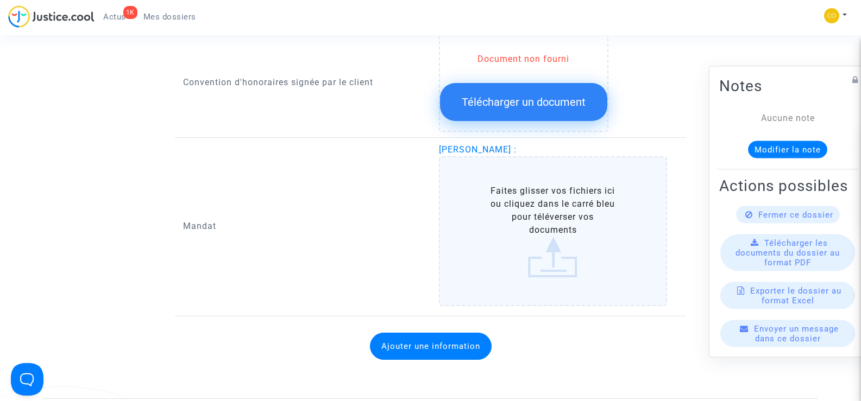
click at [550, 214] on label "Faites glisser vos fichiers ici ou cliquez dans le carré bleu pour téléverser v…" at bounding box center [553, 231] width 229 height 150
click at [0, 0] on input "Faites glisser vos fichiers ici ou cliquez dans le carré bleu pour téléverser v…" at bounding box center [0, 0] width 0 height 0
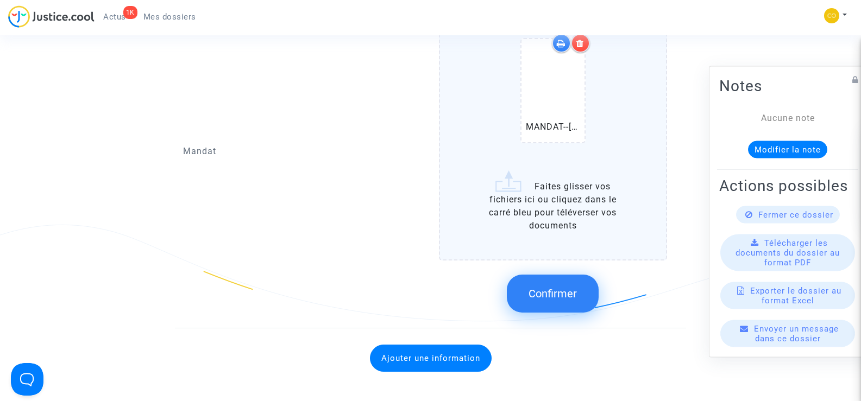
scroll to position [1466, 0]
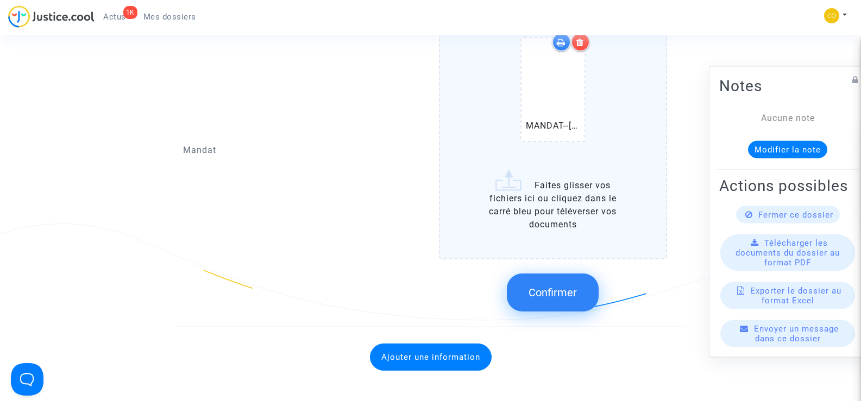
click at [545, 289] on button "Confirmer" at bounding box center [553, 293] width 92 height 38
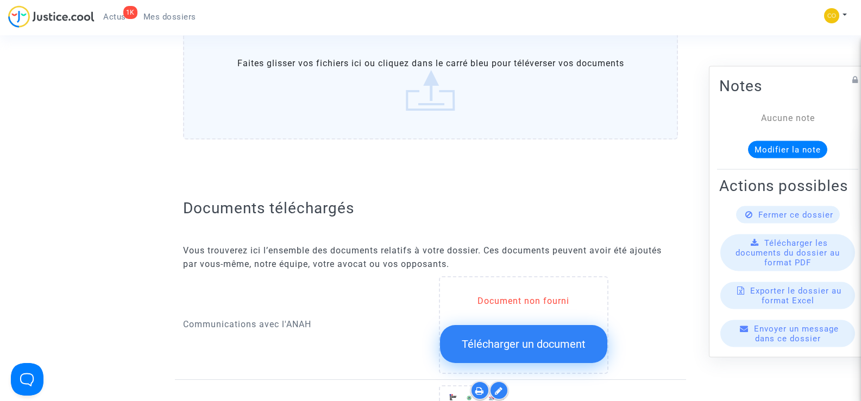
scroll to position [0, 0]
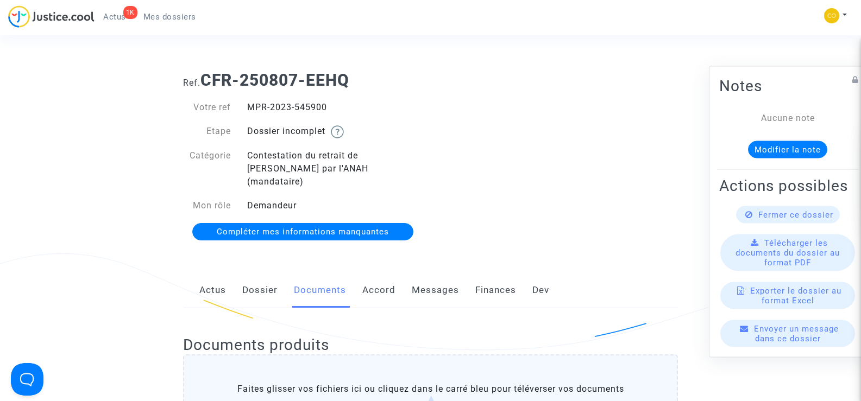
drag, startPoint x: 340, startPoint y: 102, endPoint x: 246, endPoint y: 103, distance: 93.9
click at [246, 103] on div "MPR-2023-545900" at bounding box center [335, 107] width 192 height 13
copy div "MPR-2023-545900"
click at [488, 141] on div "Ref. CFR-250807-EEHQ Votre ref MPR-2023-545900 Etape Dossier incomplet Catégori…" at bounding box center [430, 156] width 511 height 188
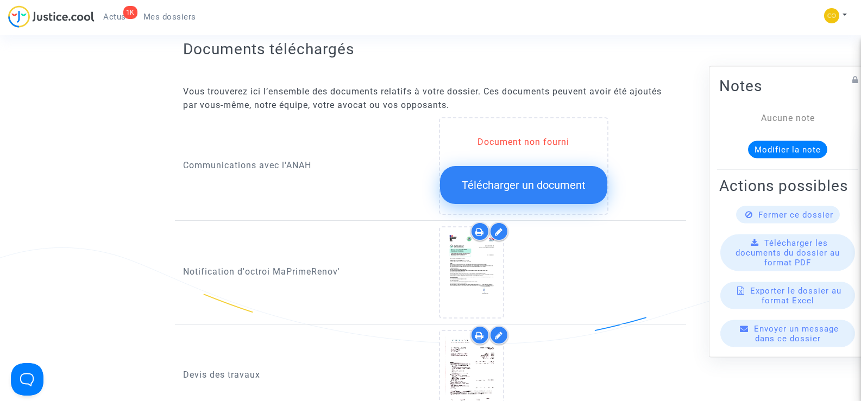
scroll to position [489, 0]
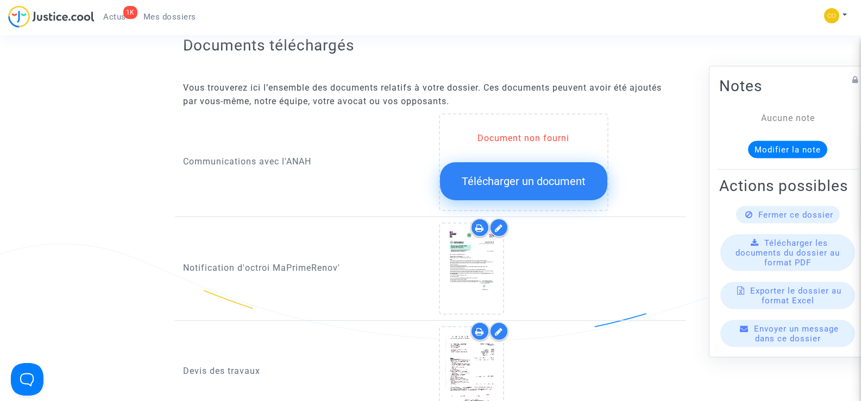
click at [534, 175] on span "Télécharger un document" at bounding box center [523, 181] width 124 height 13
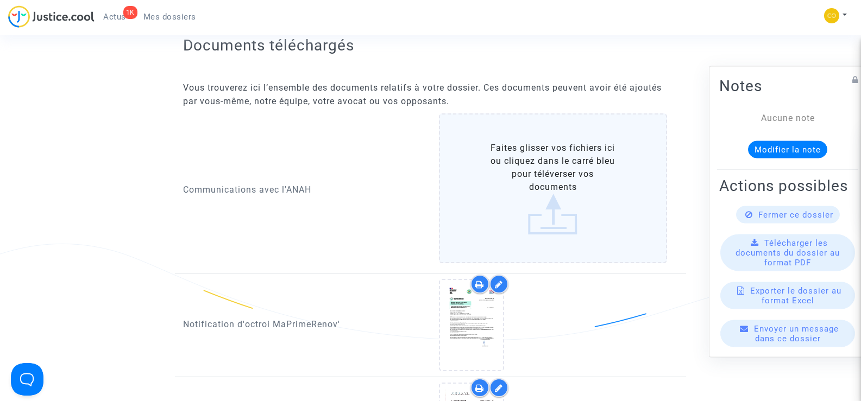
click at [534, 169] on label "Faites glisser vos fichiers ici ou cliquez dans le carré bleu pour téléverser v…" at bounding box center [553, 188] width 229 height 150
click at [0, 0] on input "Faites glisser vos fichiers ici ou cliquez dans le carré bleu pour téléverser v…" at bounding box center [0, 0] width 0 height 0
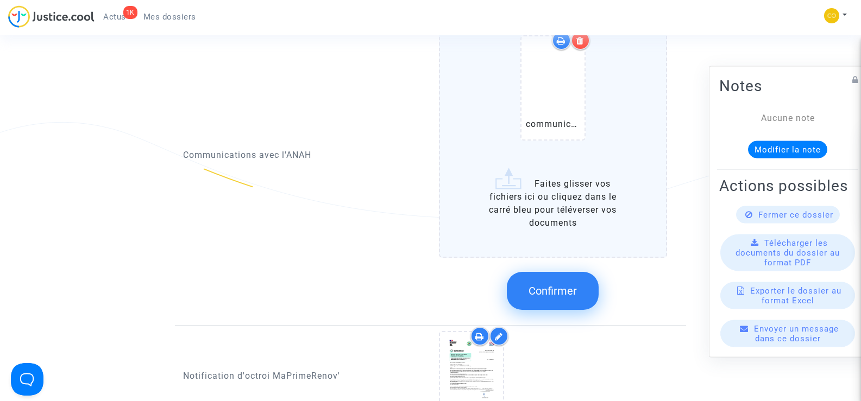
scroll to position [651, 0]
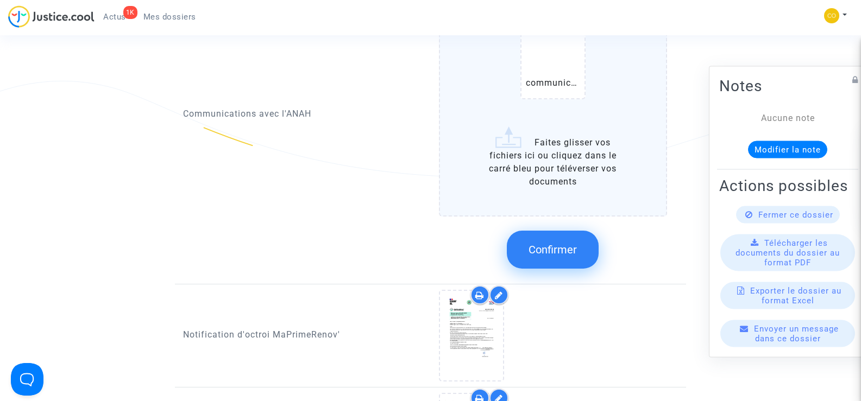
click at [539, 243] on span "Confirmer" at bounding box center [552, 249] width 48 height 13
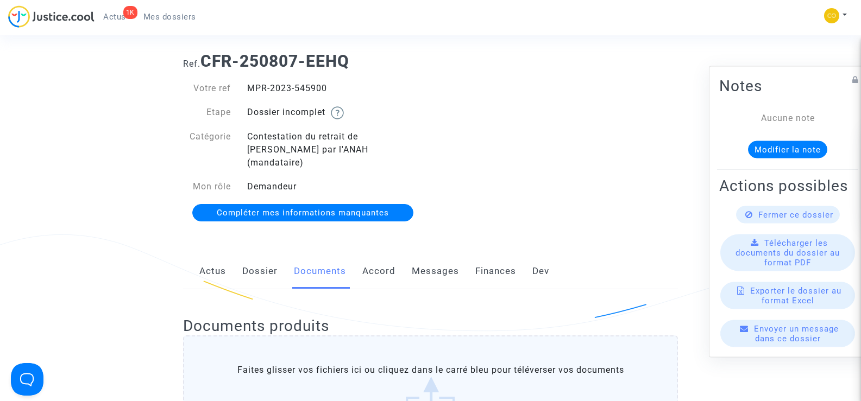
scroll to position [0, 0]
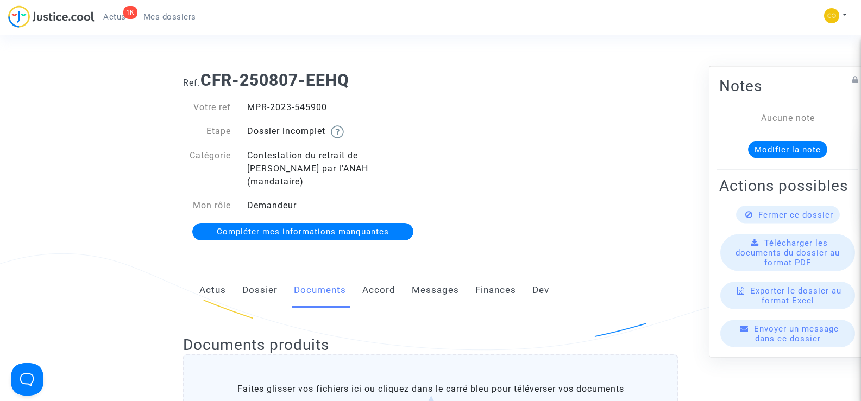
click at [173, 12] on span "Mes dossiers" at bounding box center [169, 17] width 53 height 10
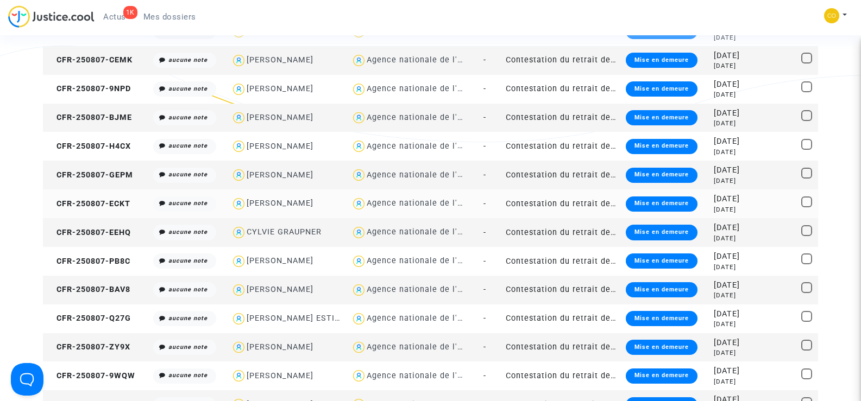
scroll to position [217, 0]
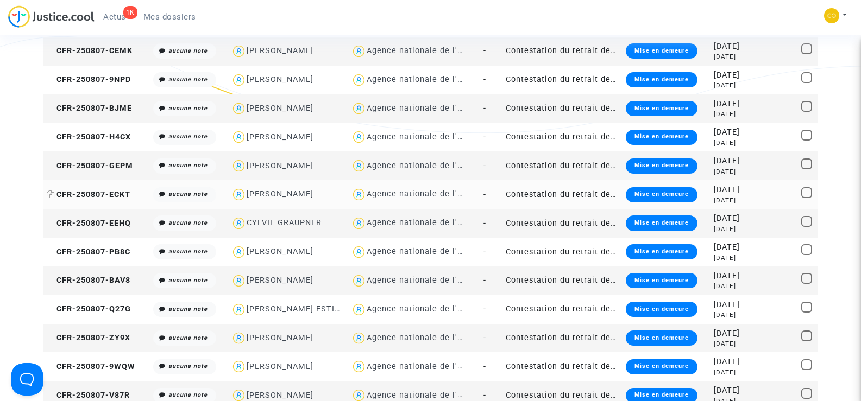
click at [95, 192] on span "CFR-250807-ECKT" at bounding box center [89, 194] width 84 height 9
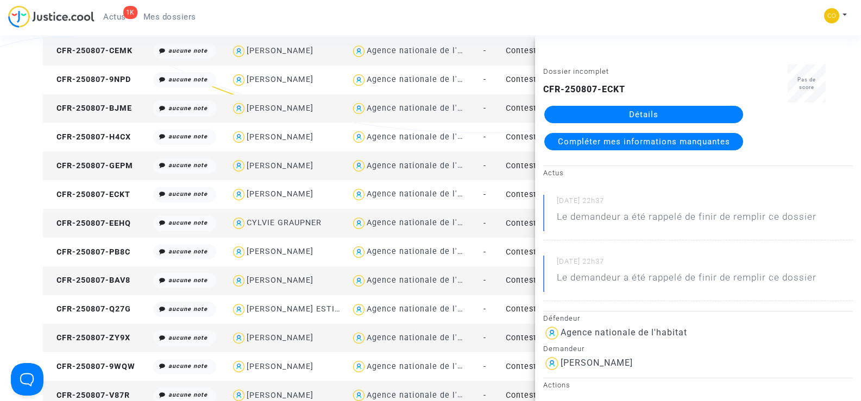
click at [645, 111] on link "Détails" at bounding box center [643, 114] width 199 height 17
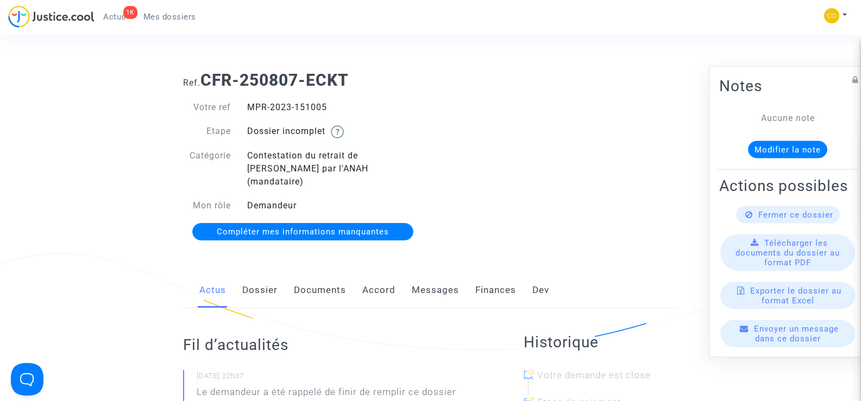
click at [327, 273] on link "Documents" at bounding box center [320, 291] width 52 height 36
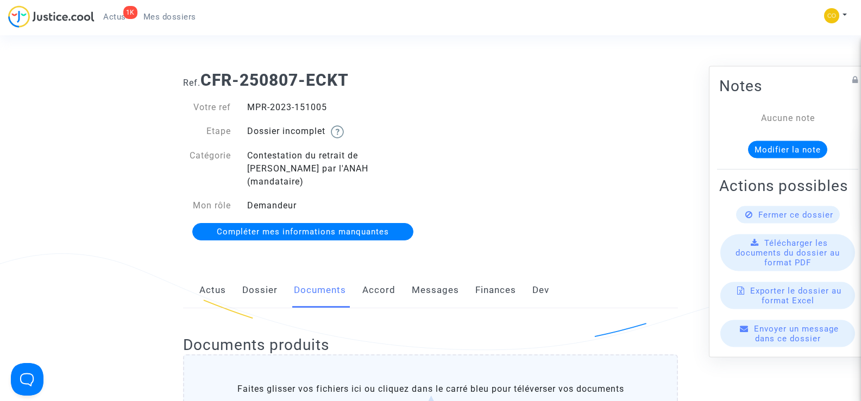
drag, startPoint x: 329, startPoint y: 108, endPoint x: 248, endPoint y: 103, distance: 81.6
click at [248, 103] on div "MPR-2023-151005" at bounding box center [335, 107] width 192 height 13
copy div "MPR-2023-151005"
click at [530, 166] on div "Ref. CFR-250807-ECKT Votre ref MPR-2023-151005 Etape Dossier incomplet Catégori…" at bounding box center [430, 156] width 511 height 188
drag, startPoint x: 336, startPoint y: 105, endPoint x: 243, endPoint y: 103, distance: 92.9
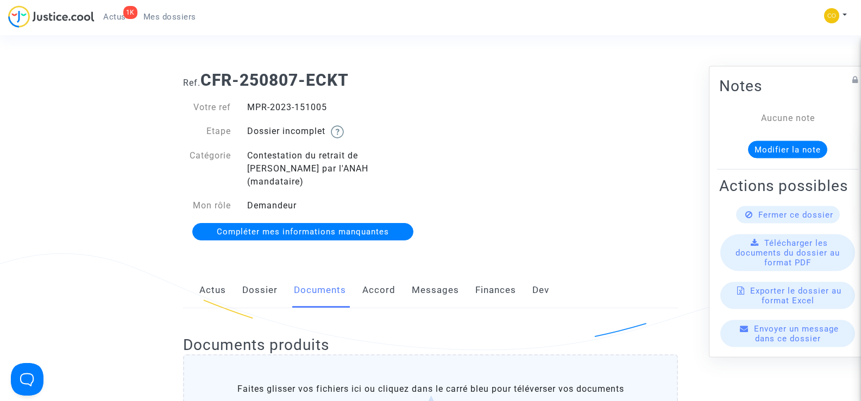
click at [243, 103] on div "MPR-2023-151005" at bounding box center [335, 107] width 192 height 13
copy div "MPR-2023-151005"
click at [357, 117] on div "Votre ref MPR-2023-151005 Etape Dossier incomplet Catégorie Contestation du ret…" at bounding box center [302, 156] width 239 height 111
drag, startPoint x: 298, startPoint y: 110, endPoint x: 250, endPoint y: 109, distance: 48.3
click at [250, 109] on div "MPR-2023-151005" at bounding box center [335, 107] width 192 height 13
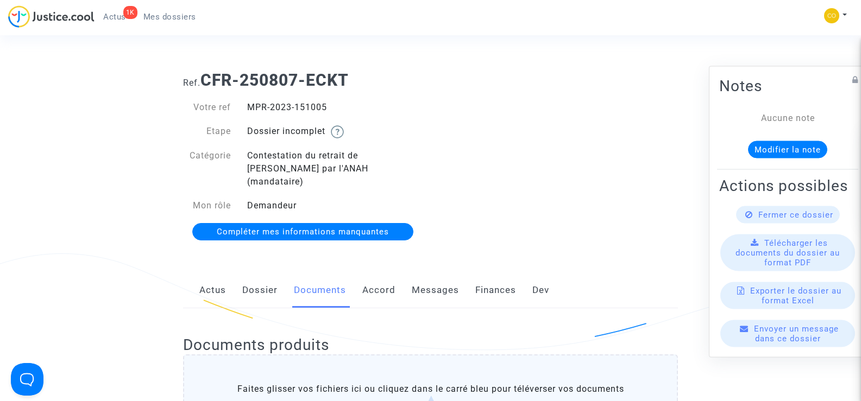
copy div "MPR-2023-151005"
click at [609, 134] on div "Ref. CFR-250807-ECKT Votre ref MPR-2023-151005 Etape Dossier incomplet Catégori…" at bounding box center [430, 156] width 511 height 188
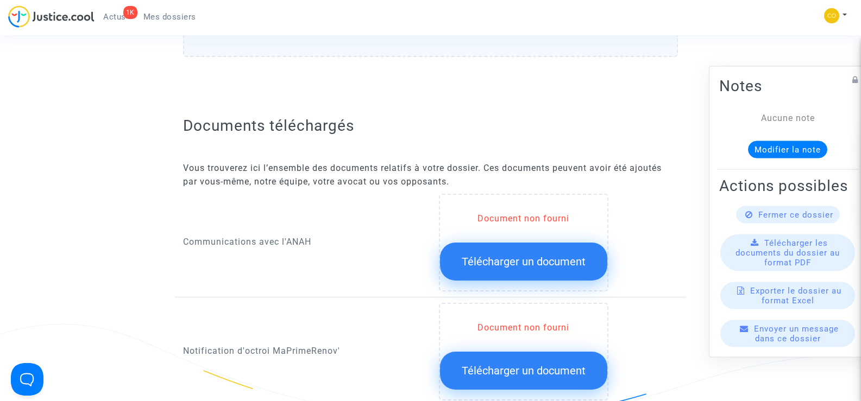
scroll to position [434, 0]
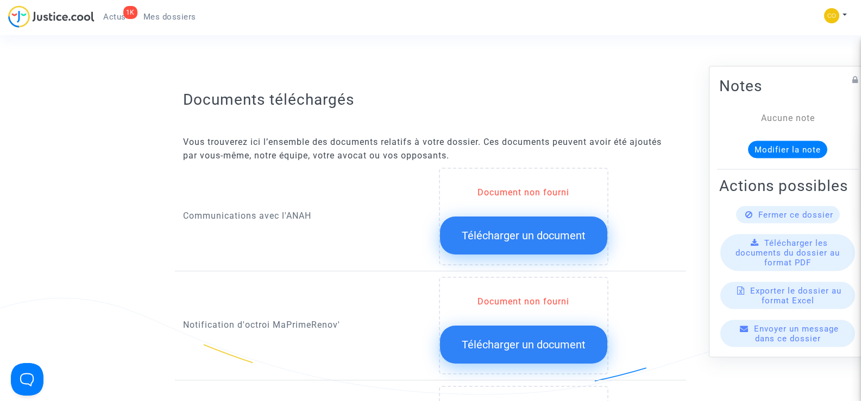
click at [527, 229] on span "Télécharger un document" at bounding box center [523, 235] width 124 height 13
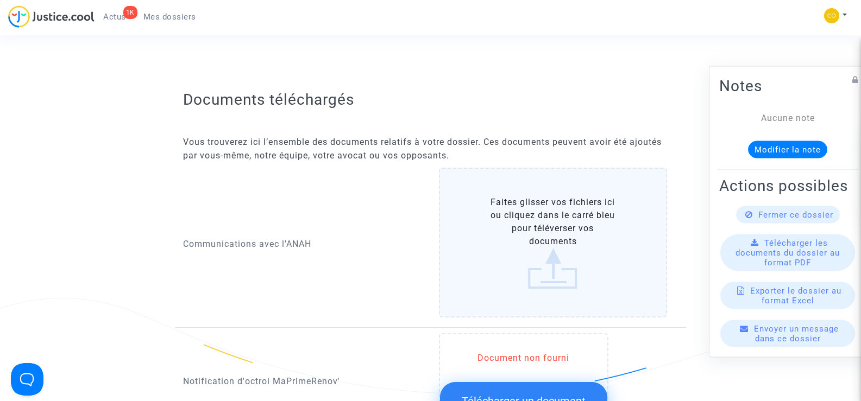
click at [538, 218] on label "Faites glisser vos fichiers ici ou cliquez dans le carré bleu pour téléverser v…" at bounding box center [553, 243] width 229 height 150
click at [0, 0] on input "Faites glisser vos fichiers ici ou cliquez dans le carré bleu pour téléverser v…" at bounding box center [0, 0] width 0 height 0
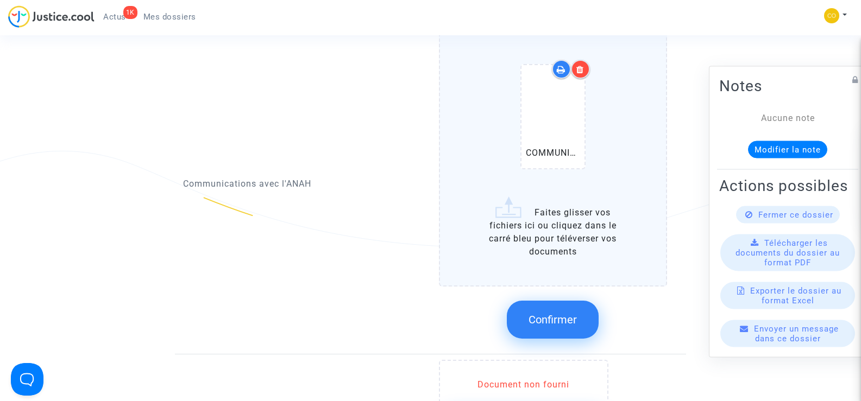
scroll to position [597, 0]
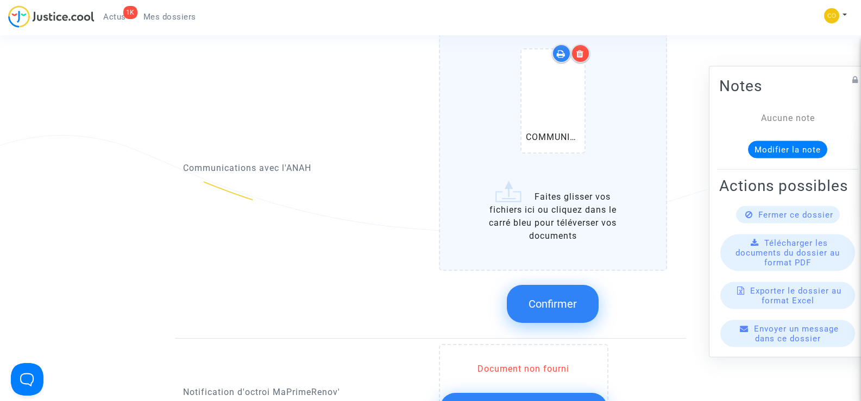
click at [561, 298] on span "Confirmer" at bounding box center [552, 304] width 48 height 13
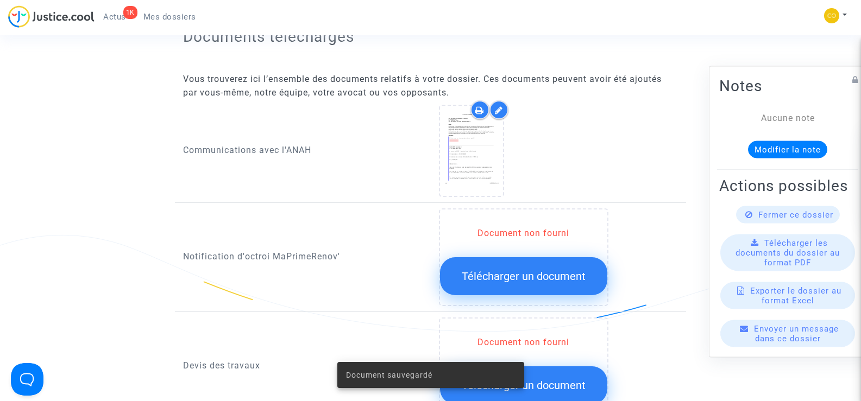
scroll to position [489, 0]
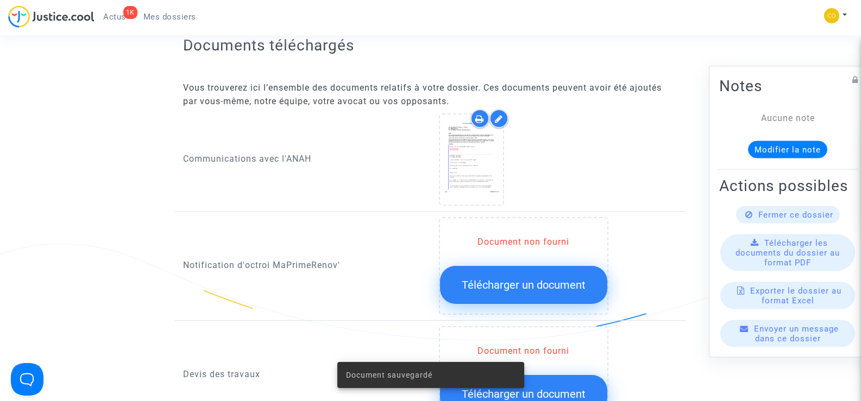
click at [506, 279] on span "Télécharger un document" at bounding box center [523, 285] width 124 height 13
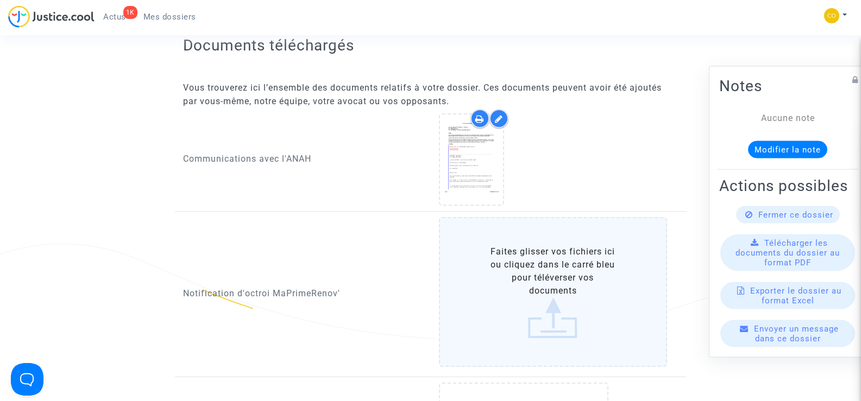
click at [556, 269] on label "Faites glisser vos fichiers ici ou cliquez dans le carré bleu pour téléverser v…" at bounding box center [553, 292] width 229 height 150
click at [0, 0] on input "Faites glisser vos fichiers ici ou cliquez dans le carré bleu pour téléverser v…" at bounding box center [0, 0] width 0 height 0
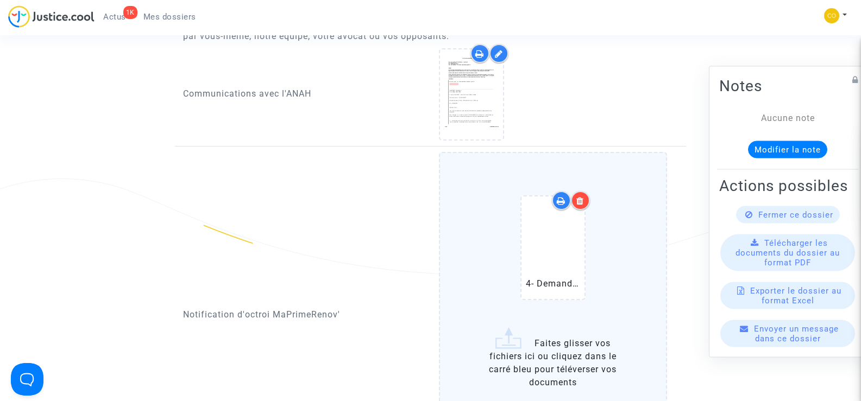
scroll to position [706, 0]
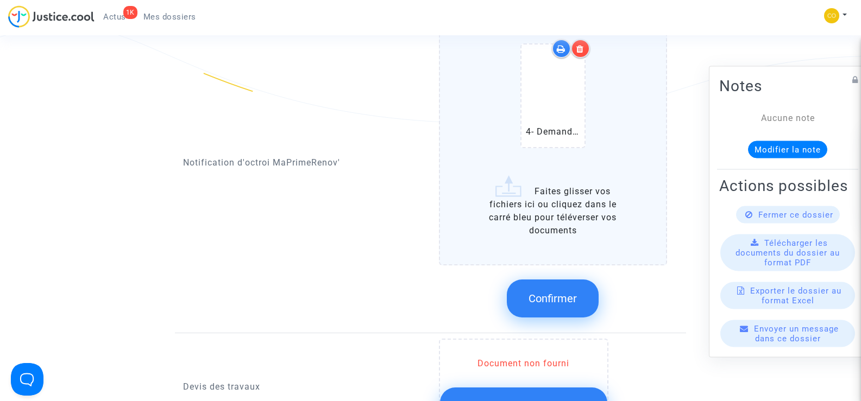
click at [569, 292] on span "Confirmer" at bounding box center [552, 298] width 48 height 13
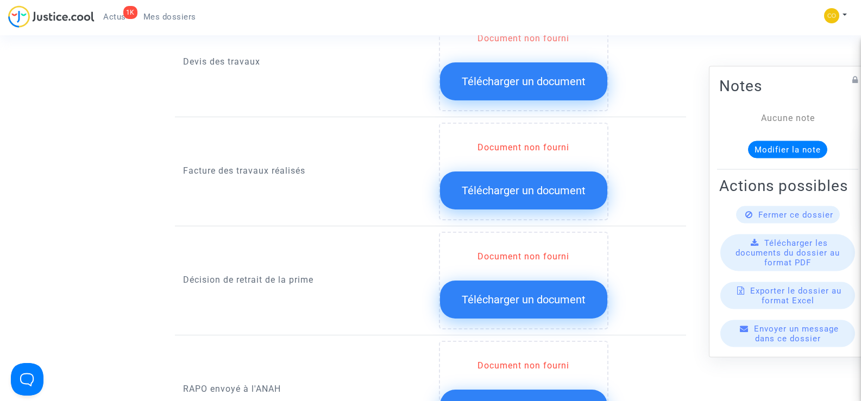
scroll to position [814, 0]
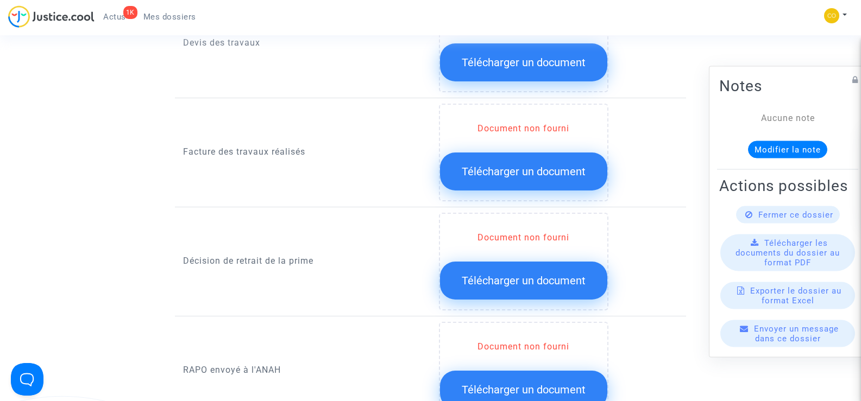
click at [532, 165] on span "Télécharger un document" at bounding box center [523, 171] width 124 height 13
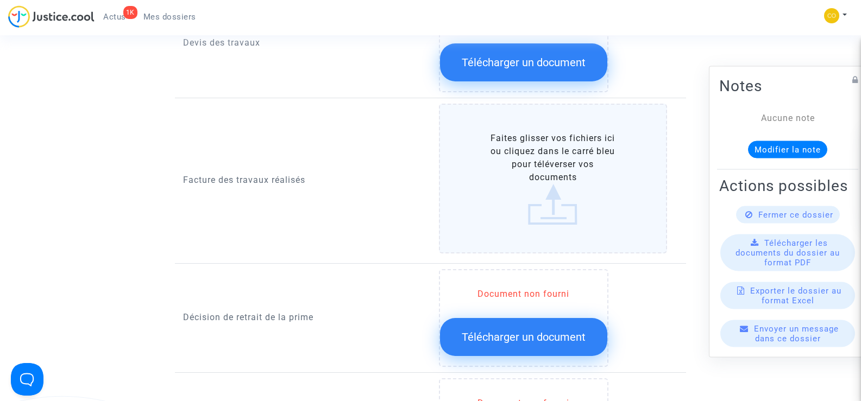
click at [574, 154] on label "Faites glisser vos fichiers ici ou cliquez dans le carré bleu pour téléverser v…" at bounding box center [553, 179] width 229 height 150
click at [0, 0] on input "Faites glisser vos fichiers ici ou cliquez dans le carré bleu pour téléverser v…" at bounding box center [0, 0] width 0 height 0
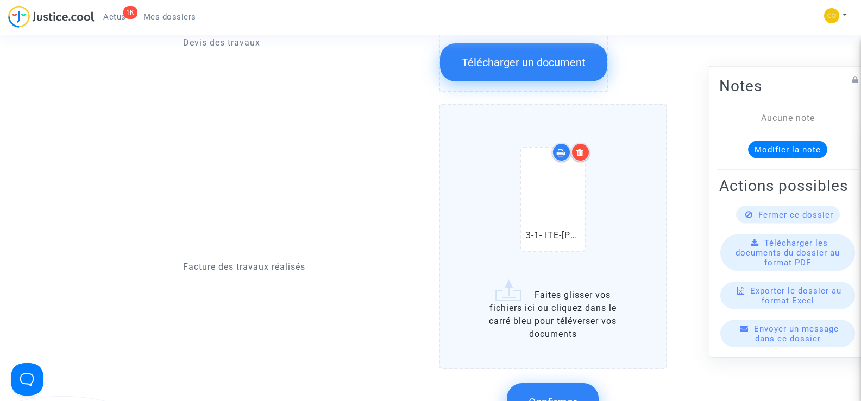
click at [548, 309] on label "3-1- ITE-DADDA MOHAMED-facture .pdf Faites glisser vos fichiers ici ou cliquez …" at bounding box center [553, 236] width 229 height 265
click at [0, 0] on input "3-1- ITE-DADDA MOHAMED-facture .pdf Faites glisser vos fichiers ici ou cliquez …" at bounding box center [0, 0] width 0 height 0
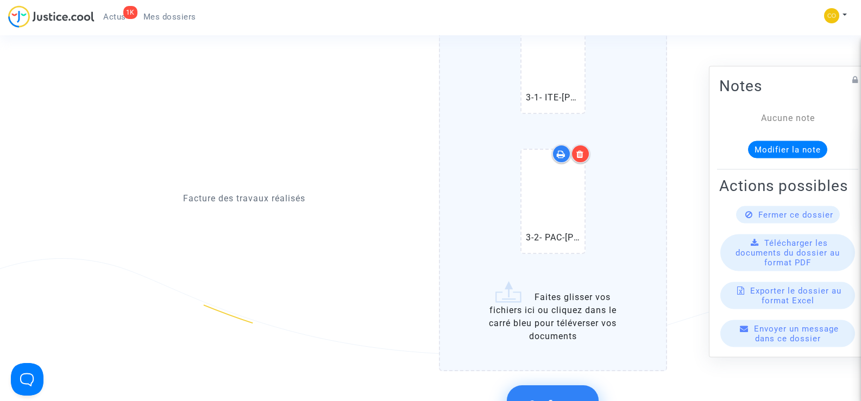
scroll to position [1032, 0]
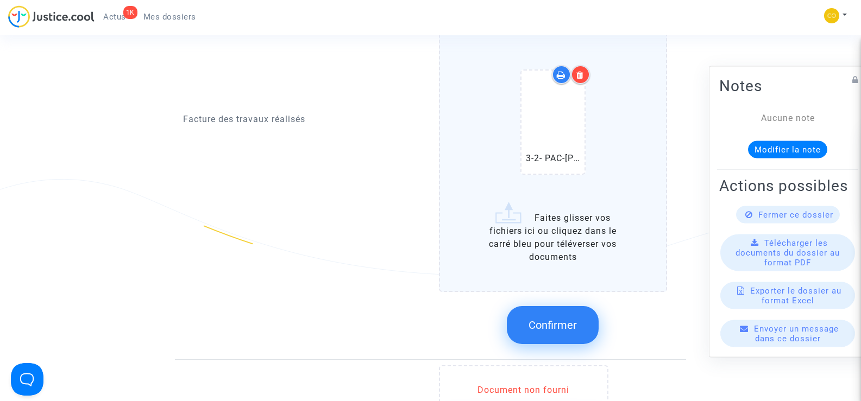
click at [578, 68] on div at bounding box center [580, 74] width 19 height 19
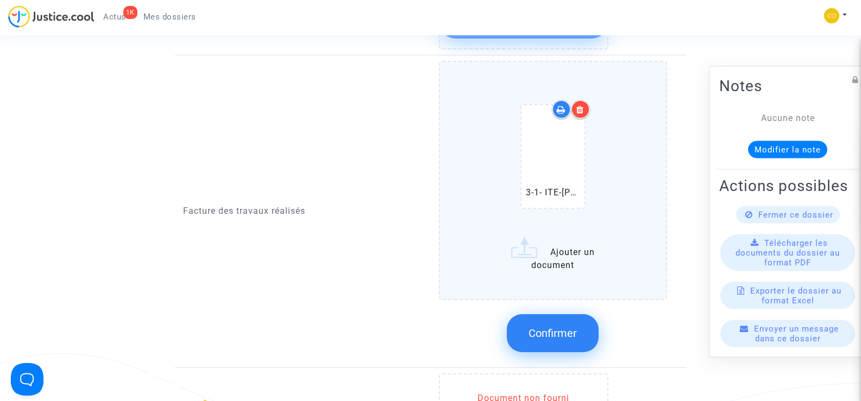
scroll to position [814, 0]
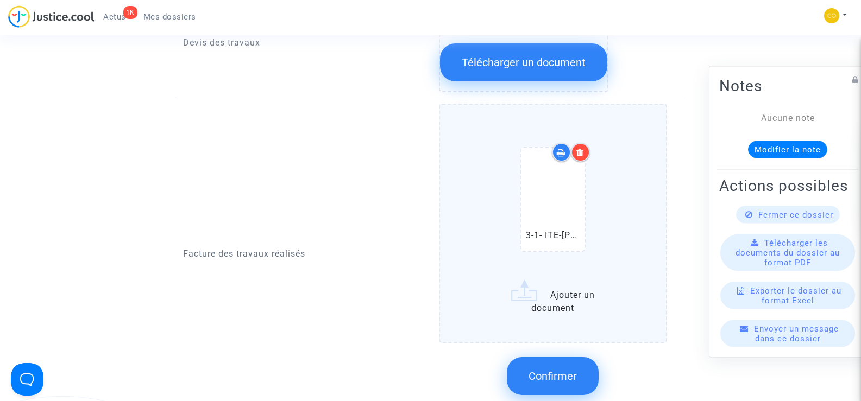
click at [564, 281] on label "3-1- ITE-DADDA MOHAMED-facture .pdf Ajouter un document" at bounding box center [553, 223] width 229 height 239
click at [0, 0] on input "3-1- ITE-DADDA MOHAMED-facture .pdf Ajouter un document" at bounding box center [0, 0] width 0 height 0
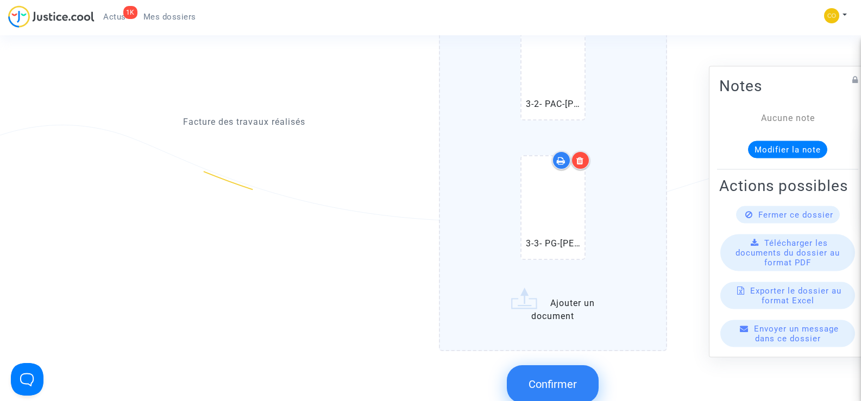
scroll to position [1140, 0]
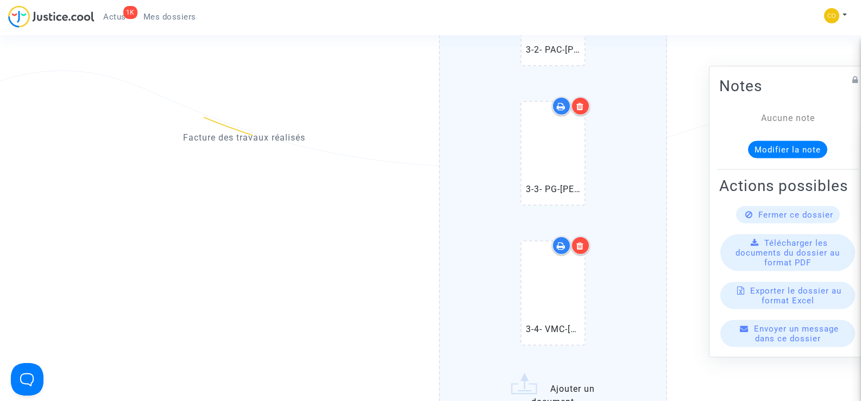
click at [585, 236] on div at bounding box center [580, 245] width 19 height 19
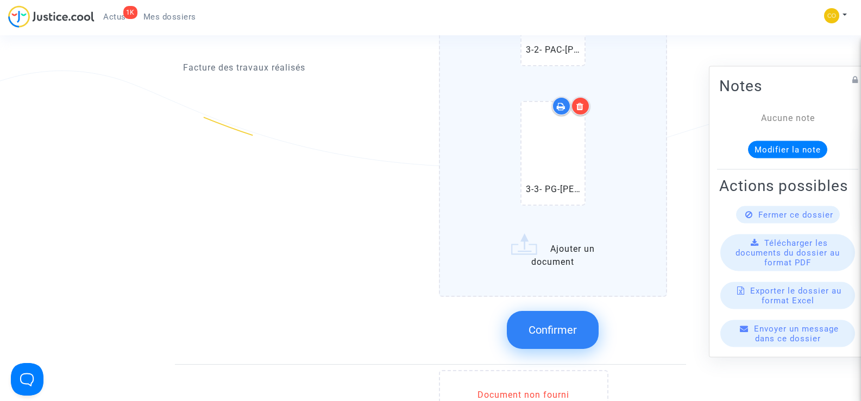
click at [532, 243] on label "3-1- ITE-DADDA MOHAMED-facture .pdf 3-2- PAC-DADDA MOHAMED-facture.pdf 3-3- PG-…" at bounding box center [553, 37] width 229 height 519
click at [0, 0] on input "3-1- ITE-DADDA MOHAMED-facture .pdf 3-2- PAC-DADDA MOHAMED-facture.pdf 3-3- PG-…" at bounding box center [0, 0] width 0 height 0
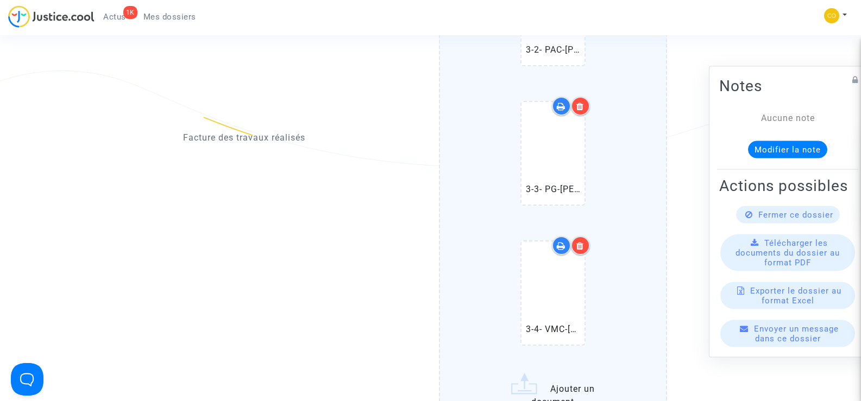
click at [583, 242] on icon at bounding box center [580, 246] width 8 height 9
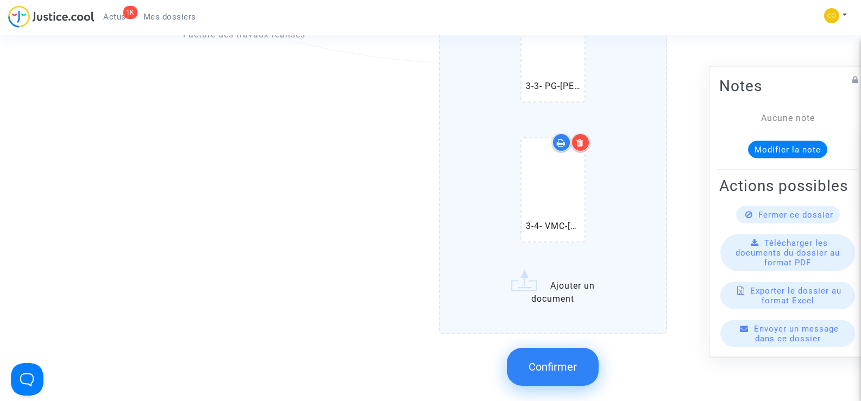
scroll to position [1303, 0]
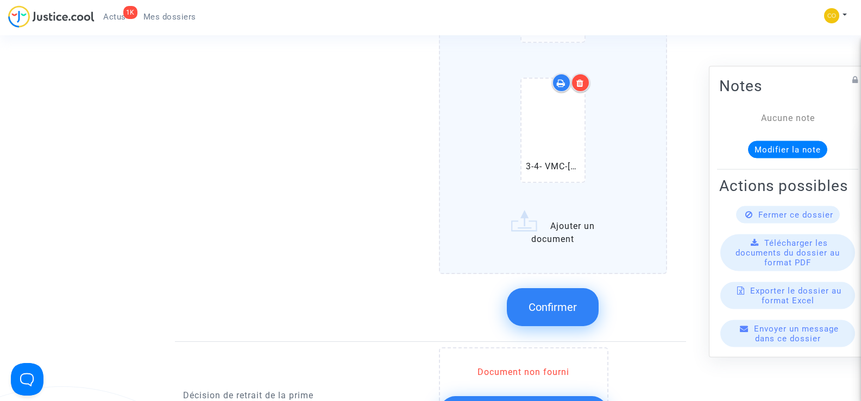
click at [542, 301] on span "Confirmer" at bounding box center [552, 307] width 48 height 13
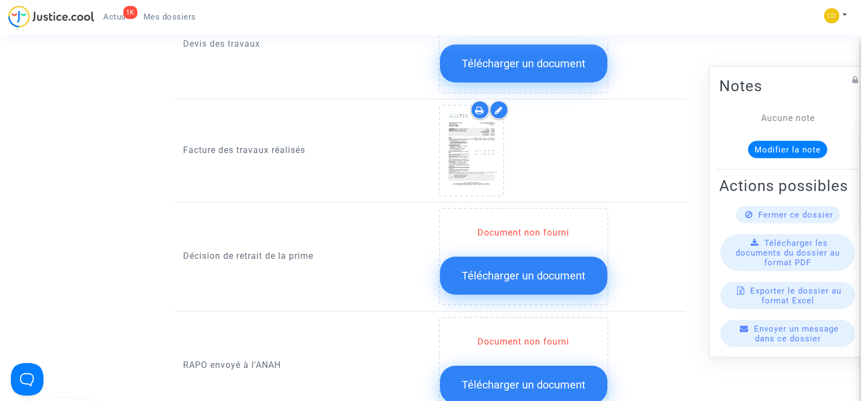
scroll to position [814, 0]
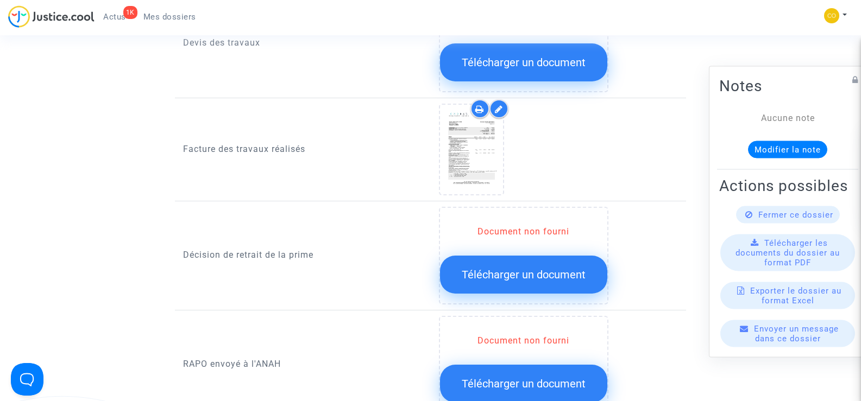
click at [505, 268] on span "Télécharger un document" at bounding box center [523, 274] width 124 height 13
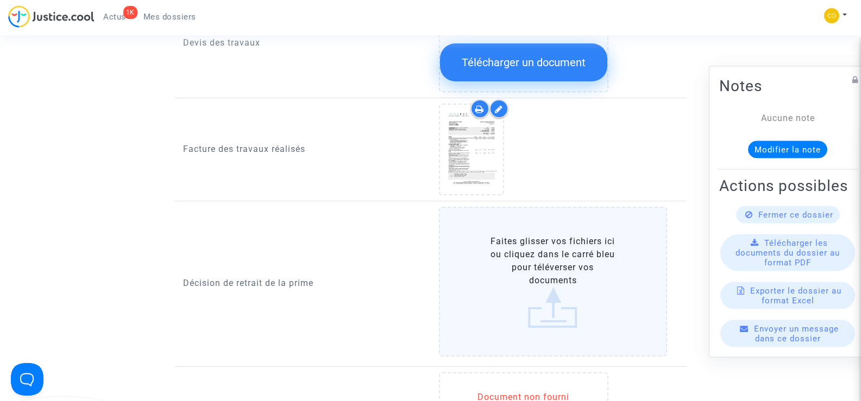
click at [551, 261] on label "Faites glisser vos fichiers ici ou cliquez dans le carré bleu pour téléverser v…" at bounding box center [553, 282] width 229 height 150
click at [0, 0] on input "Faites glisser vos fichiers ici ou cliquez dans le carré bleu pour téléverser v…" at bounding box center [0, 0] width 0 height 0
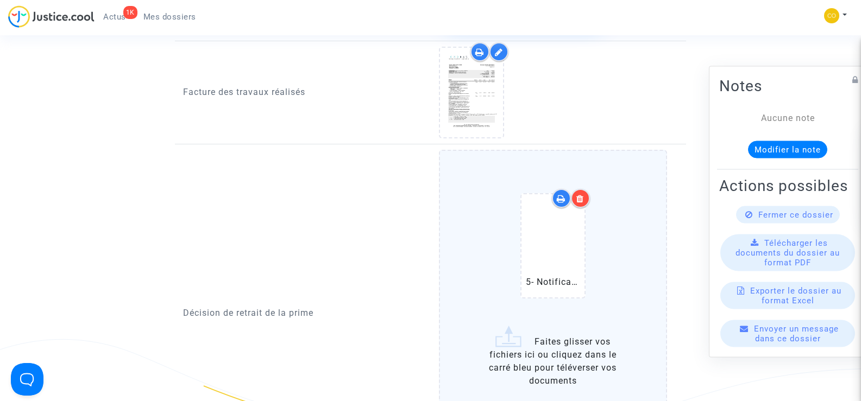
scroll to position [977, 0]
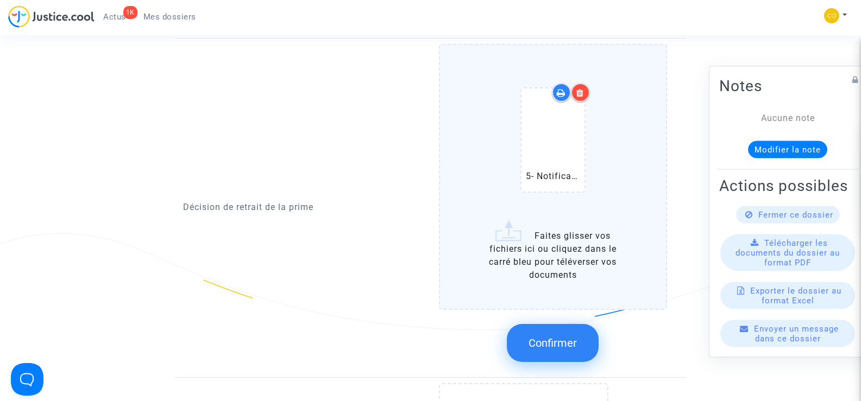
click at [553, 337] on span "Confirmer" at bounding box center [552, 343] width 48 height 13
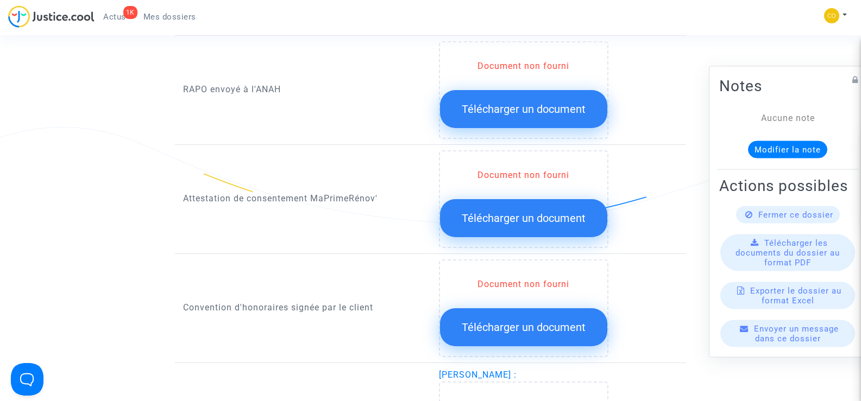
scroll to position [1140, 0]
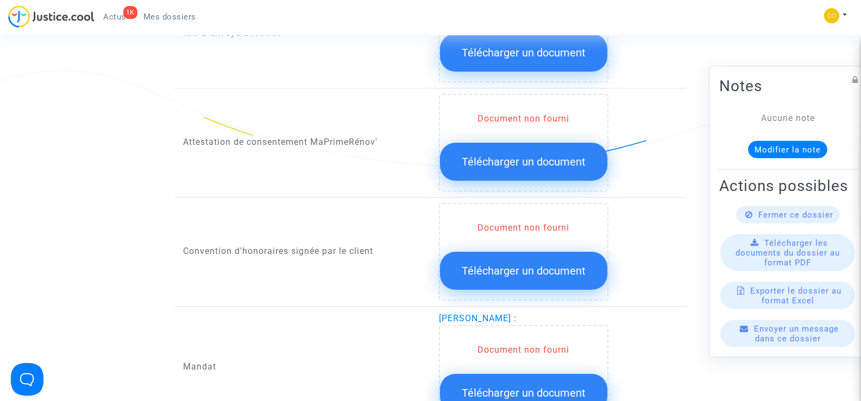
click at [543, 155] on span "Télécharger un document" at bounding box center [523, 161] width 124 height 13
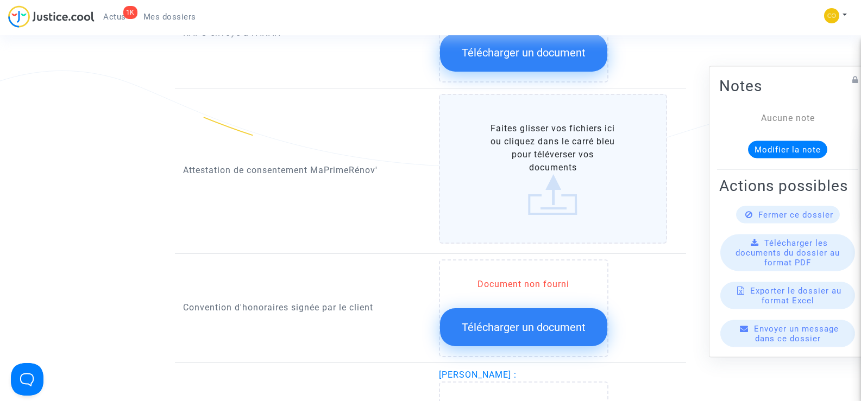
click at [533, 168] on label "Faites glisser vos fichiers ici ou cliquez dans le carré bleu pour téléverser v…" at bounding box center [553, 169] width 229 height 150
click at [0, 0] on input "Faites glisser vos fichiers ici ou cliquez dans le carré bleu pour téléverser v…" at bounding box center [0, 0] width 0 height 0
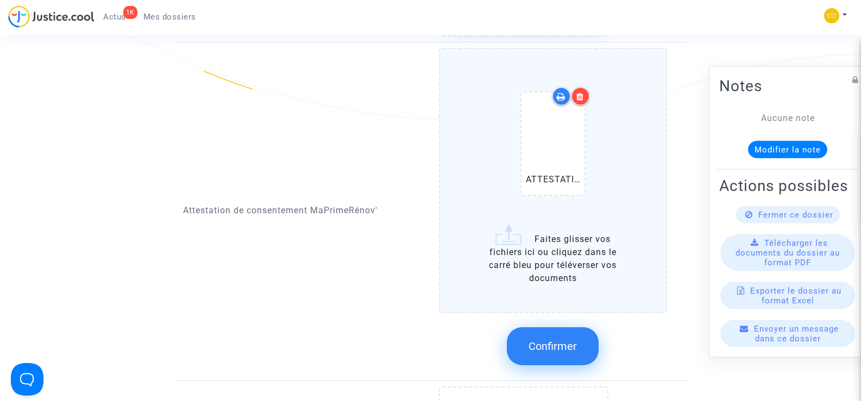
scroll to position [1249, 0]
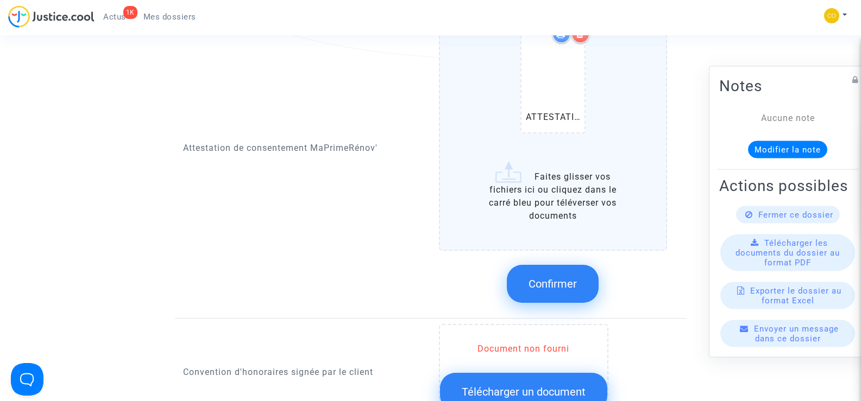
click at [580, 275] on button "Confirmer" at bounding box center [553, 284] width 92 height 38
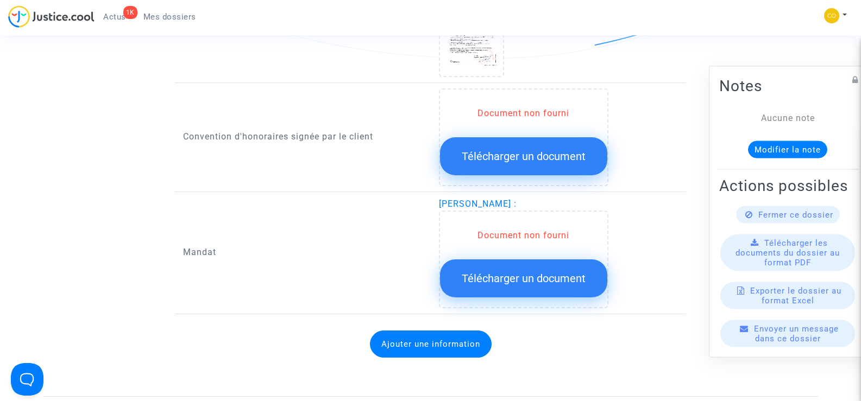
click at [513, 272] on span "Télécharger un document" at bounding box center [523, 278] width 124 height 13
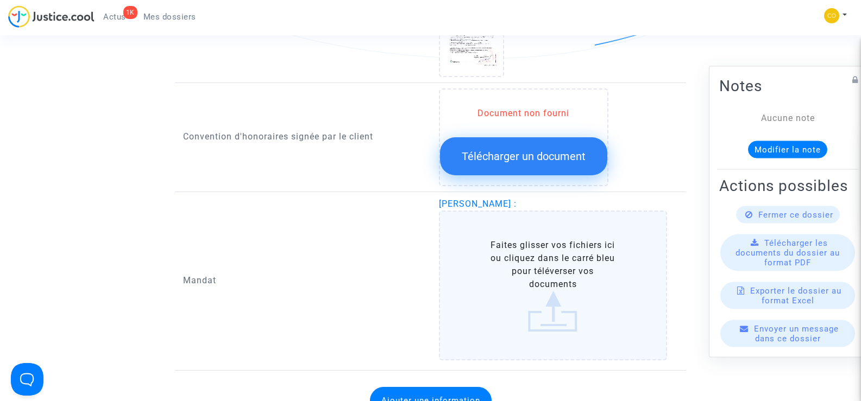
click at [540, 260] on label "Faites glisser vos fichiers ici ou cliquez dans le carré bleu pour téléverser v…" at bounding box center [553, 286] width 229 height 150
click at [0, 0] on input "Faites glisser vos fichiers ici ou cliquez dans le carré bleu pour téléverser v…" at bounding box center [0, 0] width 0 height 0
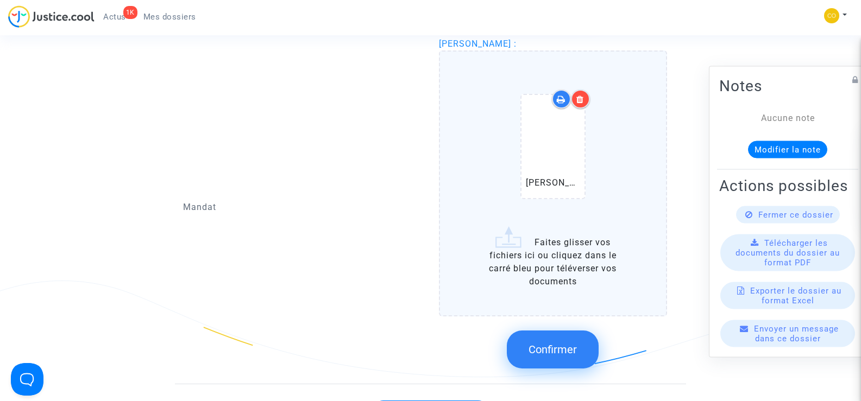
scroll to position [1412, 0]
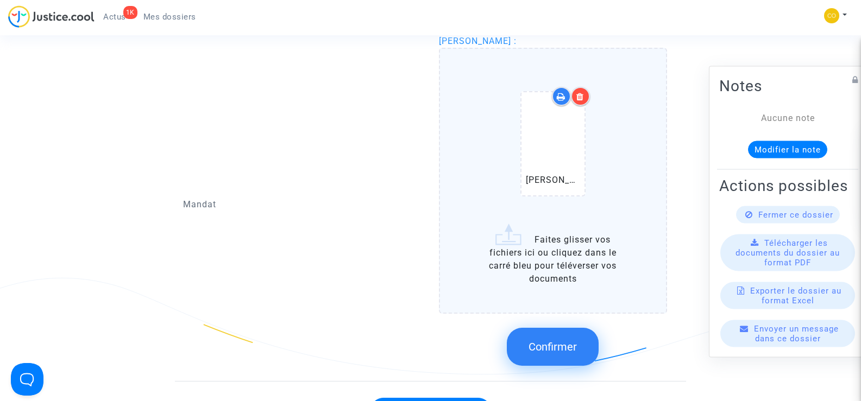
click at [561, 340] on span "Confirmer" at bounding box center [552, 346] width 48 height 13
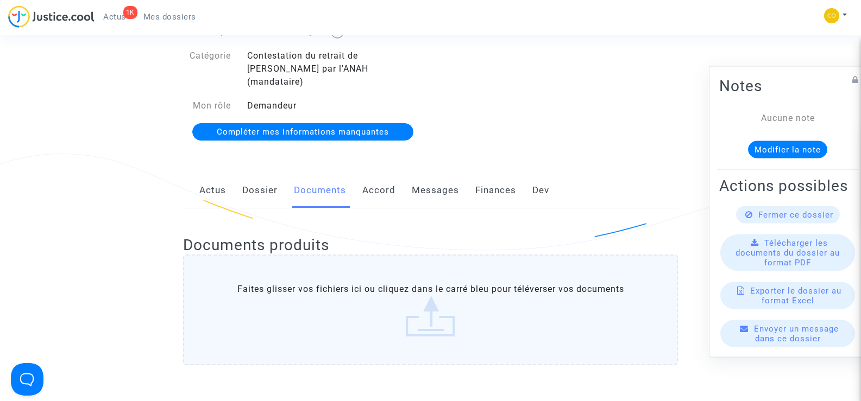
scroll to position [0, 0]
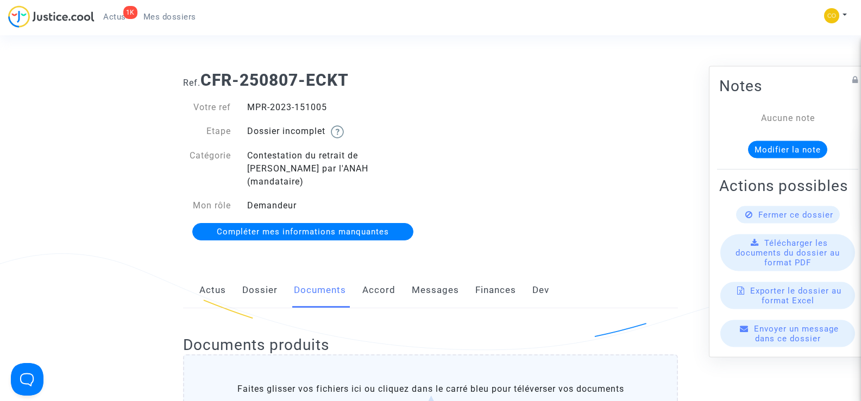
click at [182, 12] on span "Mes dossiers" at bounding box center [169, 17] width 53 height 10
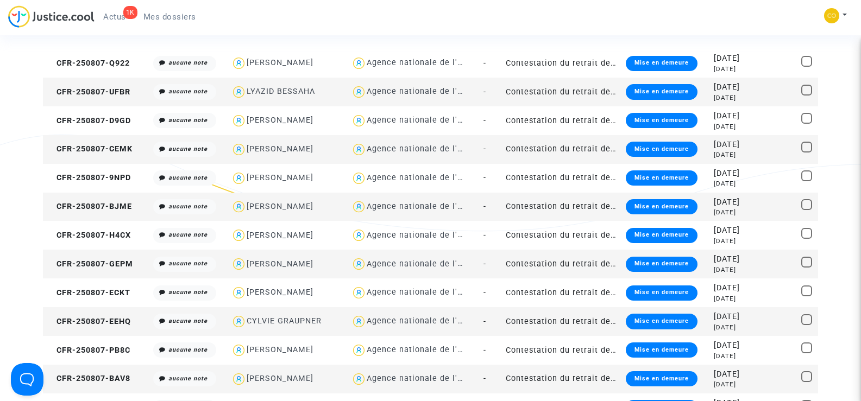
scroll to position [109, 0]
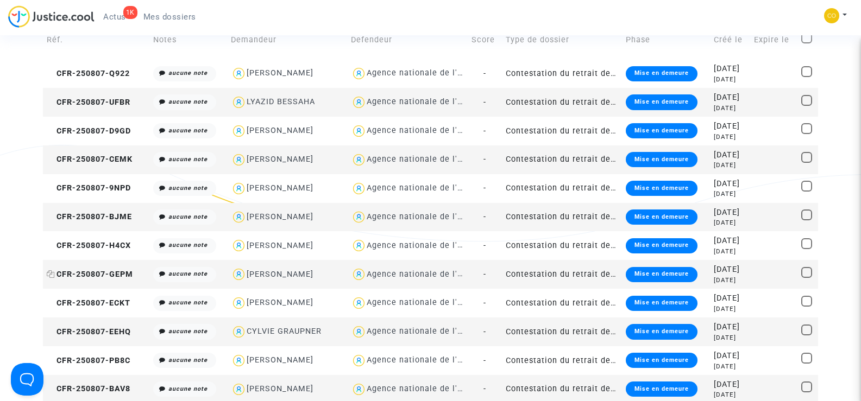
click at [82, 276] on span "CFR-250807-GEPM" at bounding box center [90, 274] width 86 height 9
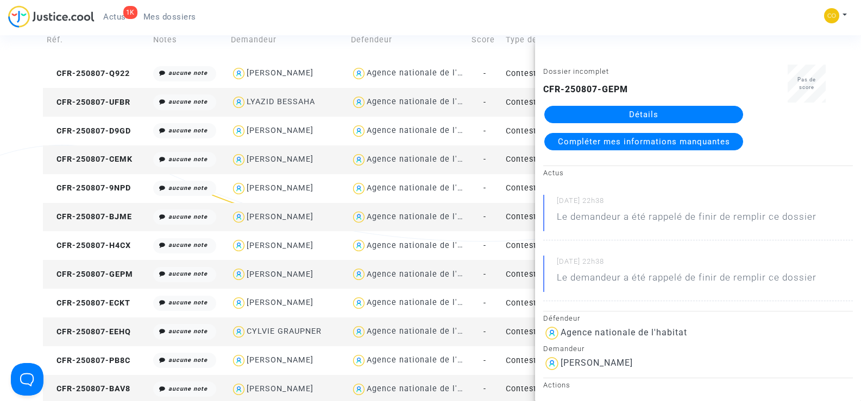
click at [671, 112] on link "Détails" at bounding box center [643, 114] width 199 height 17
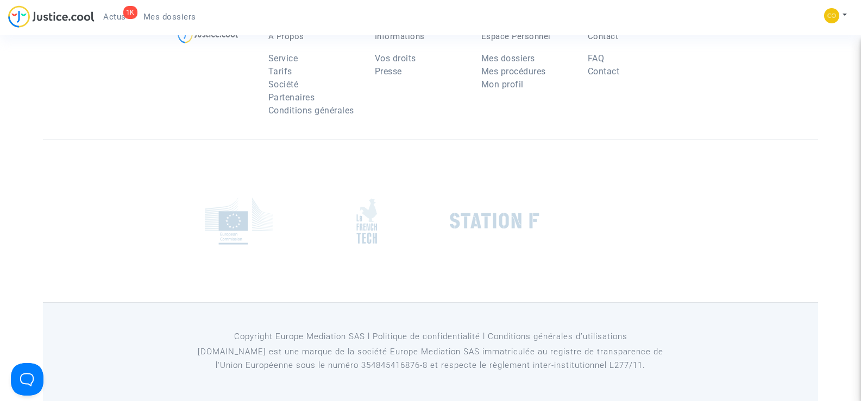
scroll to position [109, 0]
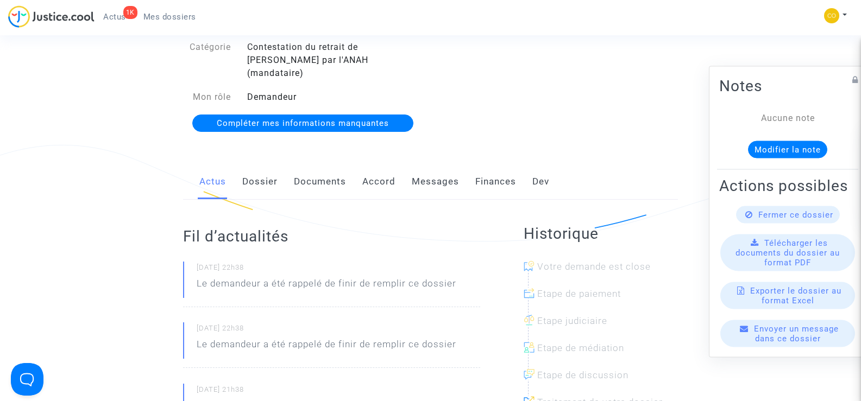
click at [324, 170] on link "Documents" at bounding box center [320, 182] width 52 height 36
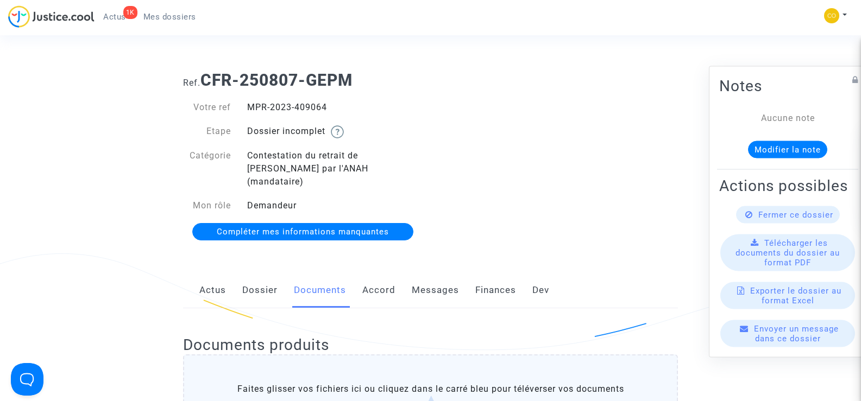
drag, startPoint x: 327, startPoint y: 109, endPoint x: 247, endPoint y: 110, distance: 79.8
click at [247, 110] on div "MPR-2023-409064" at bounding box center [335, 107] width 192 height 13
copy div "MPR-2023-409064"
click at [444, 125] on div "Ref. CFR-250807-GEPM Votre ref MPR-2023-409064 Etape Dossier incomplet Catégori…" at bounding box center [430, 156] width 511 height 188
drag, startPoint x: 331, startPoint y: 107, endPoint x: 250, endPoint y: 110, distance: 80.4
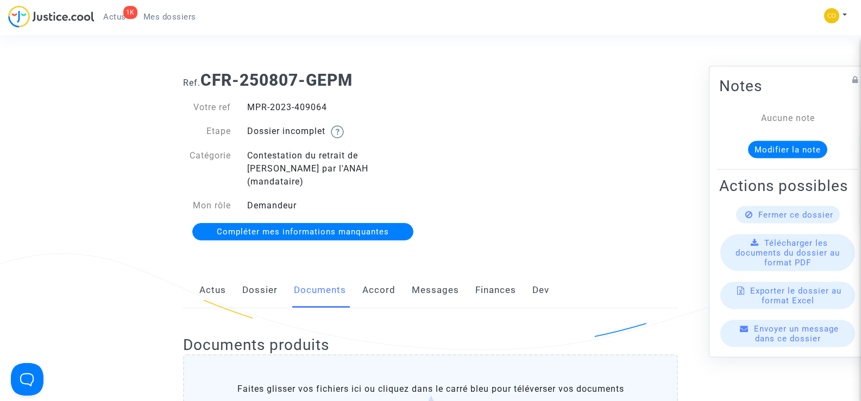
click at [250, 110] on div "MPR-2023-409064" at bounding box center [335, 107] width 192 height 13
copy div "MPR-2023-409064"
click at [575, 154] on div "Ref. CFR-250807-GEPM Votre ref MPR-2023-409064 Etape Dossier incomplet Catégori…" at bounding box center [430, 156] width 511 height 188
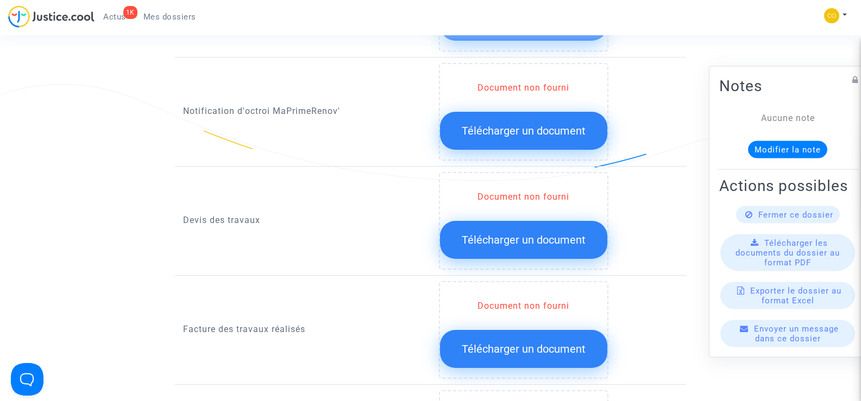
scroll to position [651, 0]
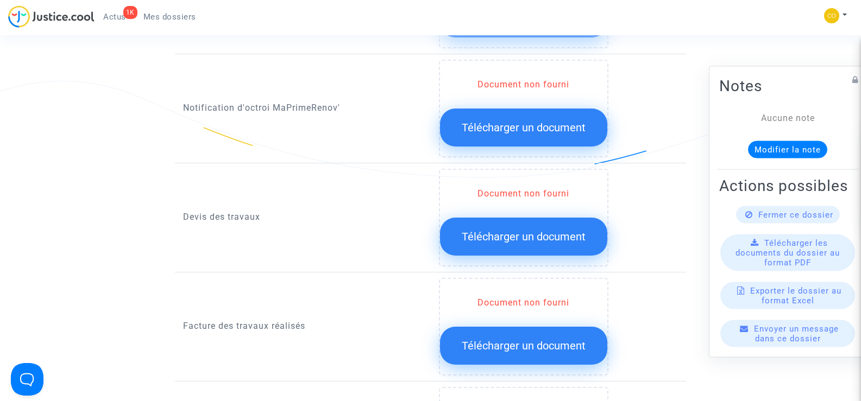
click at [513, 230] on span "Télécharger un document" at bounding box center [523, 236] width 124 height 13
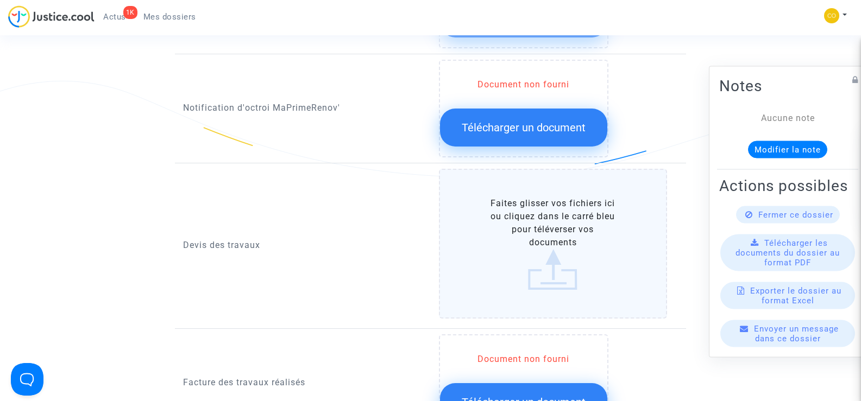
click at [556, 219] on label "Faites glisser vos fichiers ici ou cliquez dans le carré bleu pour téléverser v…" at bounding box center [553, 244] width 229 height 150
click at [0, 0] on input "Faites glisser vos fichiers ici ou cliquez dans le carré bleu pour téléverser v…" at bounding box center [0, 0] width 0 height 0
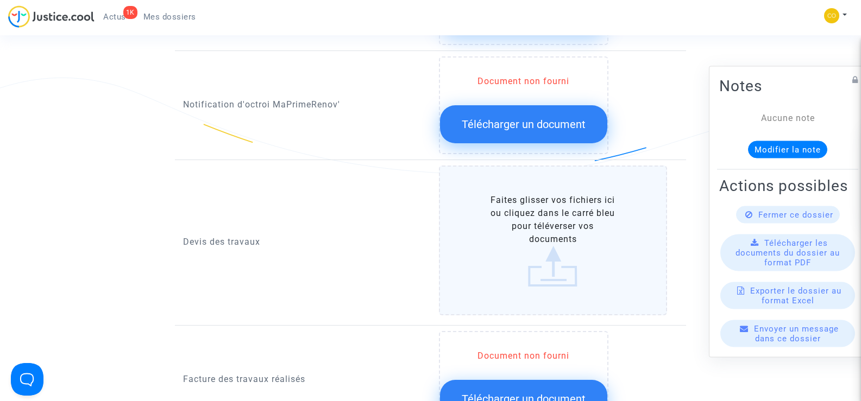
scroll to position [706, 0]
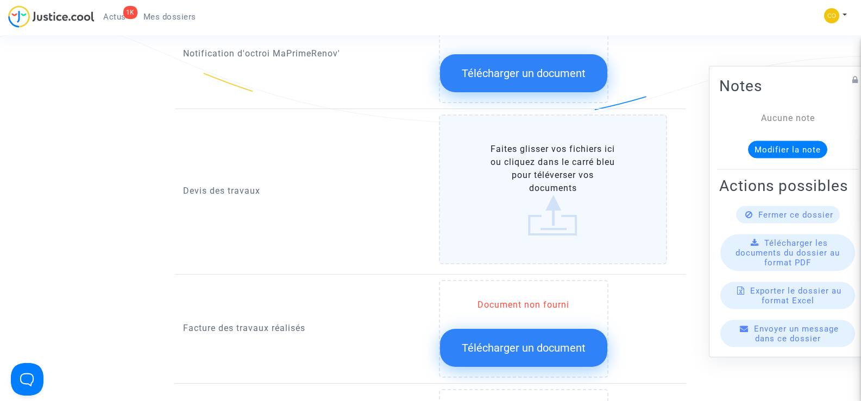
click at [559, 178] on label "Faites glisser vos fichiers ici ou cliquez dans le carré bleu pour téléverser v…" at bounding box center [553, 190] width 229 height 150
click at [0, 0] on input "Faites glisser vos fichiers ici ou cliquez dans le carré bleu pour téléverser v…" at bounding box center [0, 0] width 0 height 0
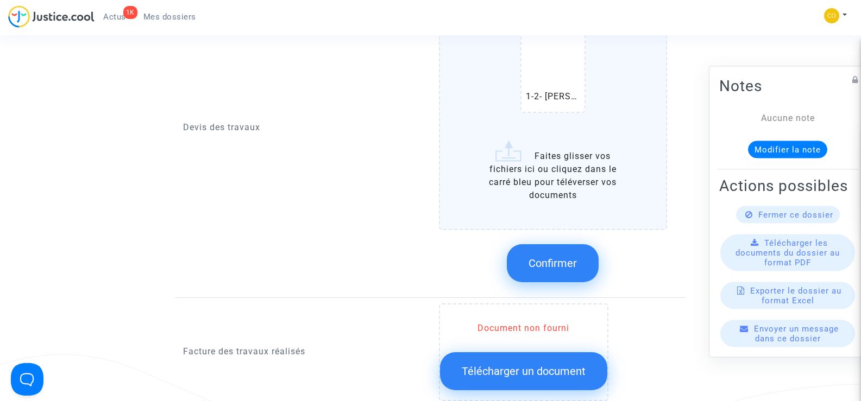
scroll to position [869, 0]
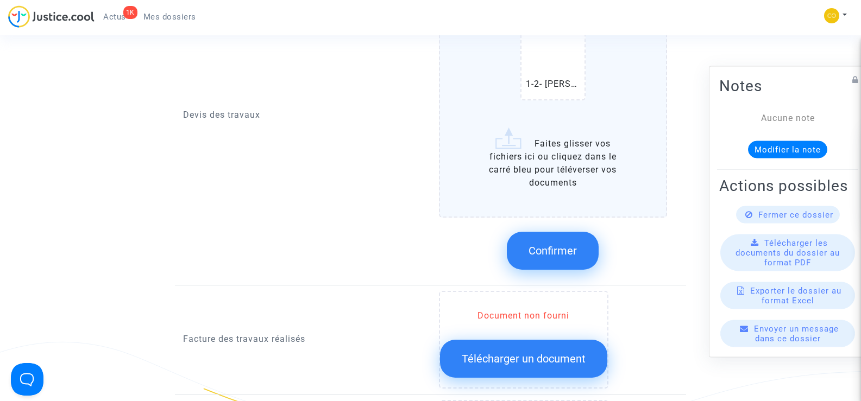
click at [532, 147] on label "1-2- PEREIRA LAMBRANCA ZULMIRO Devis BS.pdf Faites glisser vos fichiers ici ou …" at bounding box center [553, 84] width 229 height 265
click at [0, 0] on input "1-2- PEREIRA LAMBRANCA ZULMIRO Devis BS.pdf Faites glisser vos fichiers ici ou …" at bounding box center [0, 0] width 0 height 0
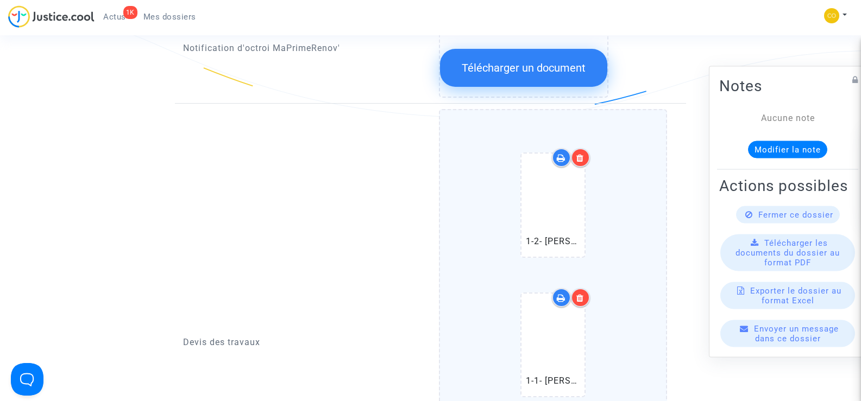
scroll to position [706, 0]
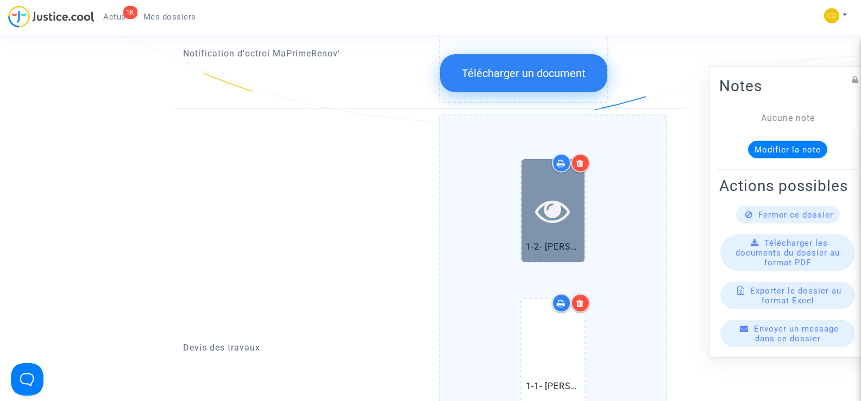
click at [546, 193] on icon at bounding box center [552, 210] width 35 height 35
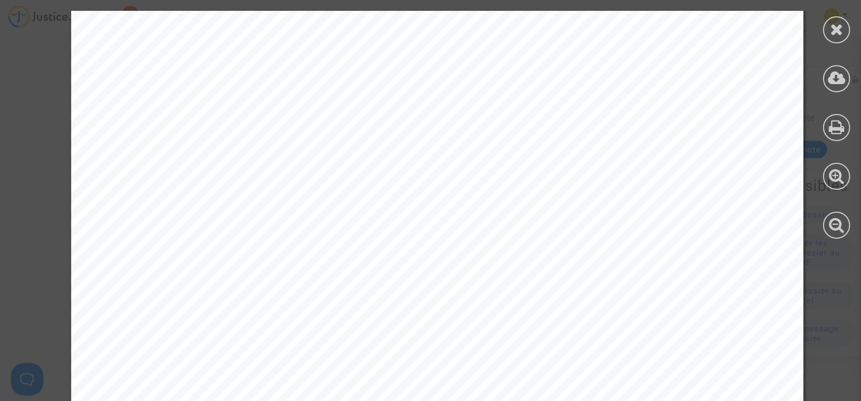
scroll to position [1700, 0]
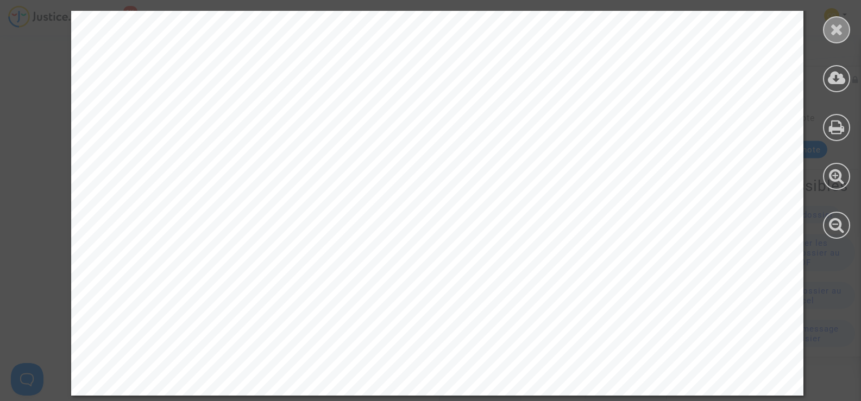
click at [833, 39] on div at bounding box center [836, 29] width 27 height 27
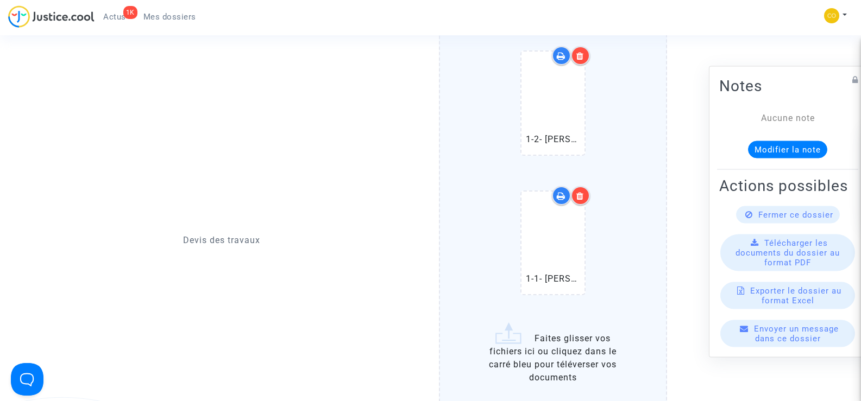
scroll to position [814, 0]
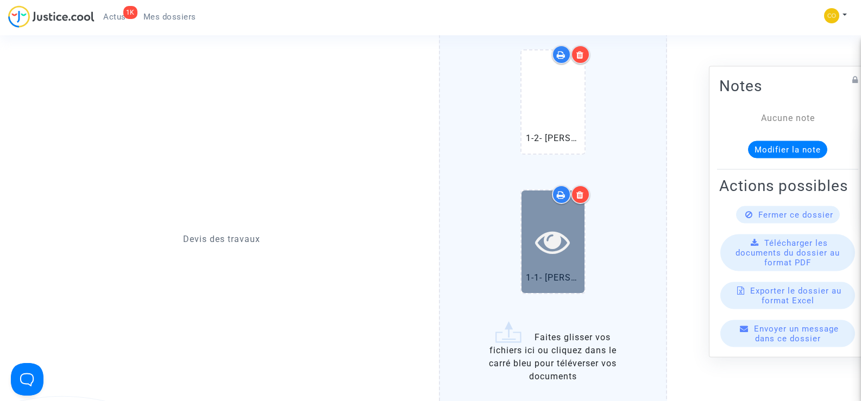
click at [558, 237] on icon at bounding box center [552, 241] width 35 height 35
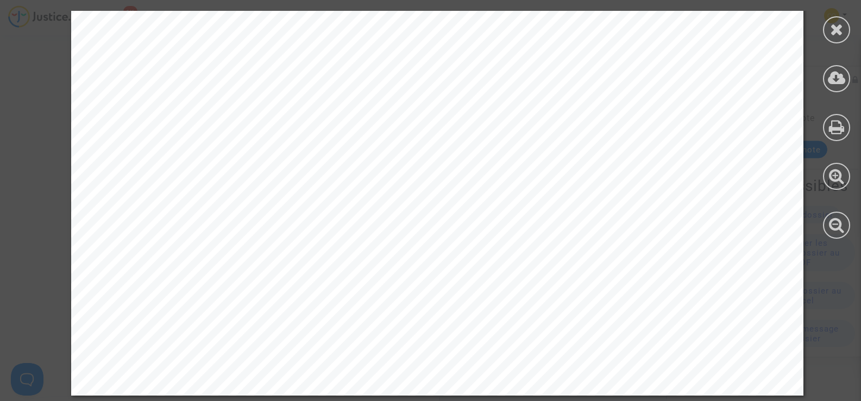
scroll to position [1032, 0]
click at [836, 27] on icon at bounding box center [837, 29] width 14 height 16
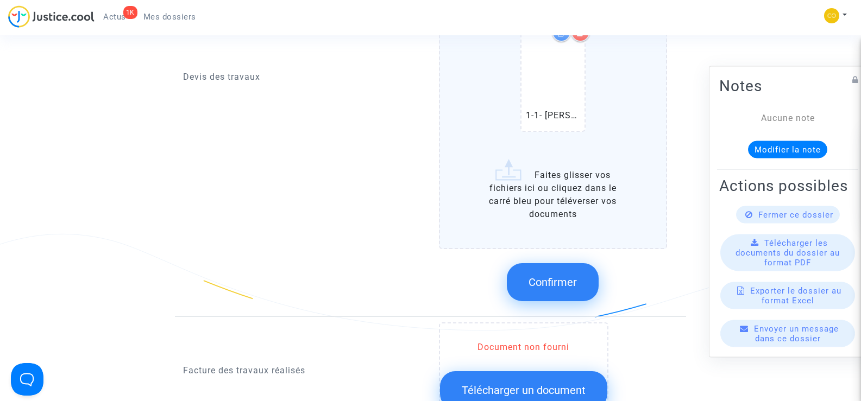
scroll to position [977, 0]
click at [553, 275] on span "Confirmer" at bounding box center [552, 281] width 48 height 13
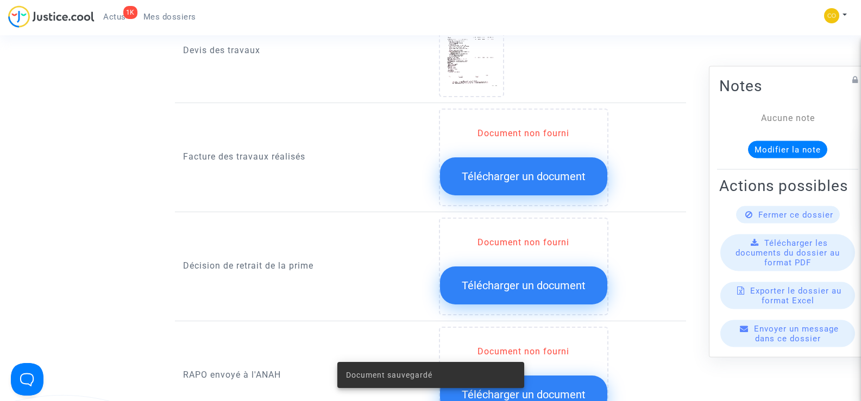
scroll to position [814, 0]
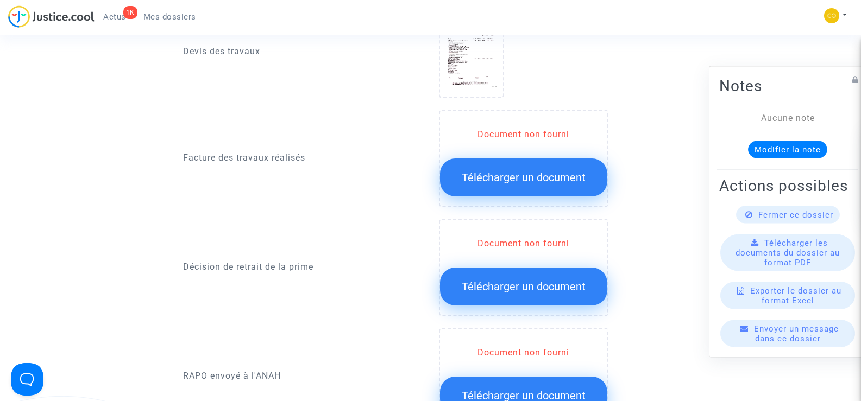
click at [552, 171] on span "Télécharger un document" at bounding box center [523, 177] width 124 height 13
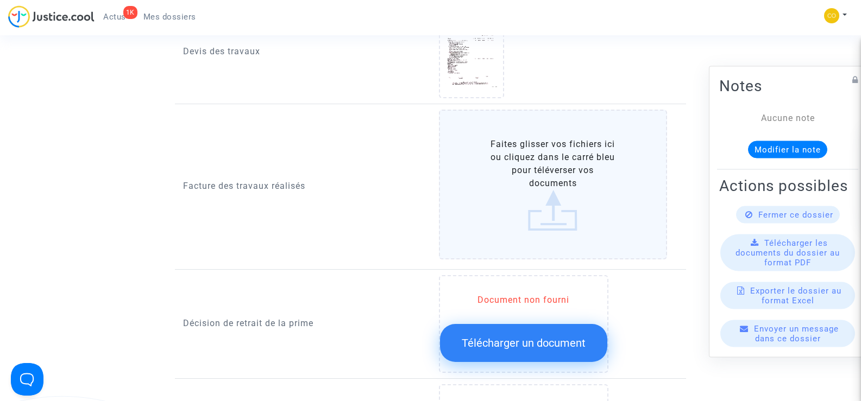
click at [552, 165] on label "Faites glisser vos fichiers ici ou cliquez dans le carré bleu pour téléverser v…" at bounding box center [553, 185] width 229 height 150
click at [0, 0] on input "Faites glisser vos fichiers ici ou cliquez dans le carré bleu pour téléverser v…" at bounding box center [0, 0] width 0 height 0
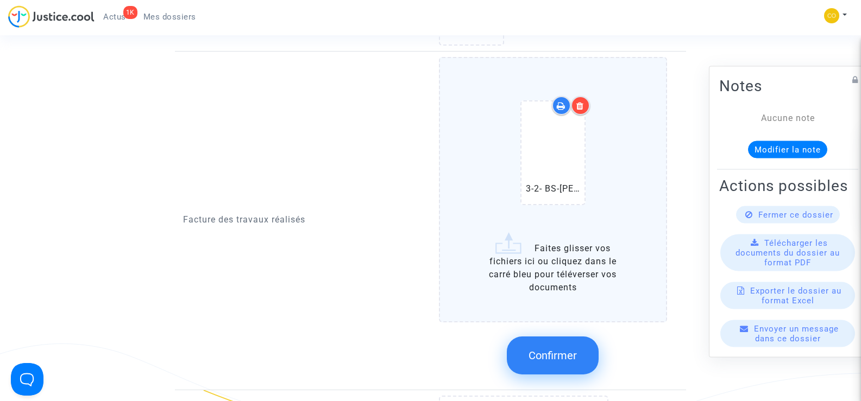
scroll to position [923, 0]
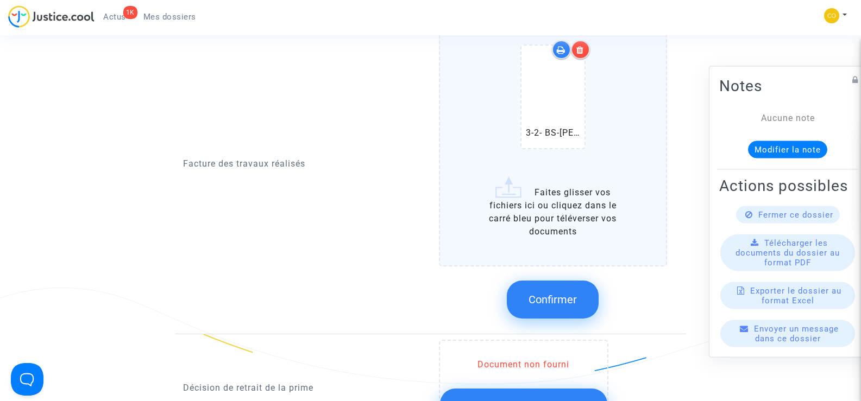
click at [586, 195] on label "3-2- BS-PEREIRA LAMBRANCA ZULMIRO-facture.pdf Faites glisser vos fichiers ici o…" at bounding box center [553, 133] width 229 height 265
click at [0, 0] on input "3-2- BS-PEREIRA LAMBRANCA ZULMIRO-facture.pdf Faites glisser vos fichiers ici o…" at bounding box center [0, 0] width 0 height 0
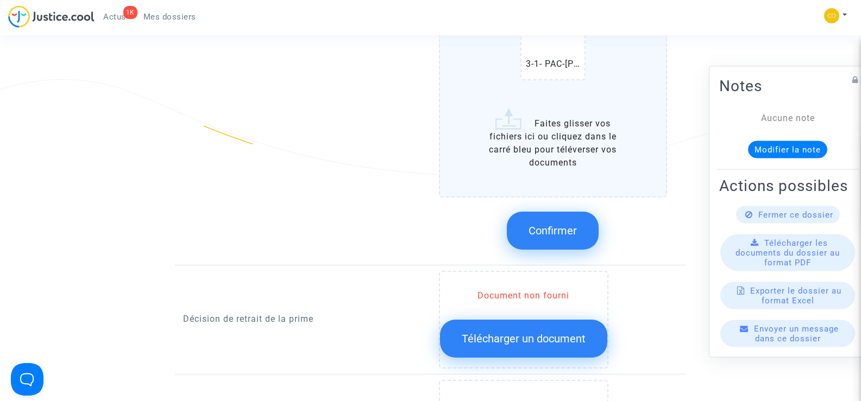
scroll to position [1140, 0]
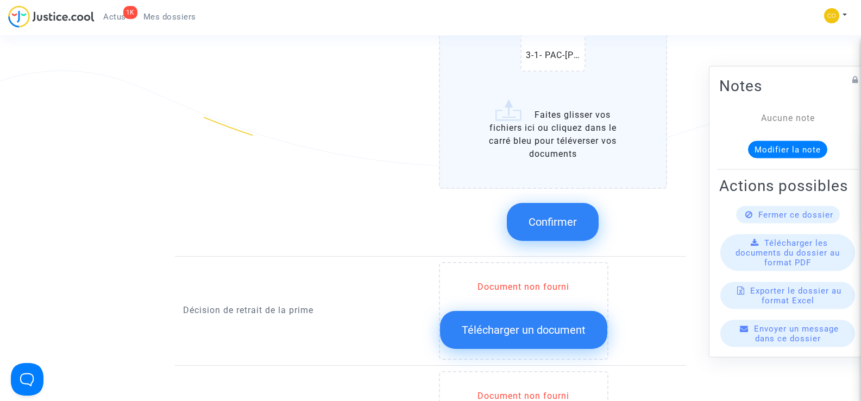
click at [565, 216] on span "Confirmer" at bounding box center [552, 222] width 48 height 13
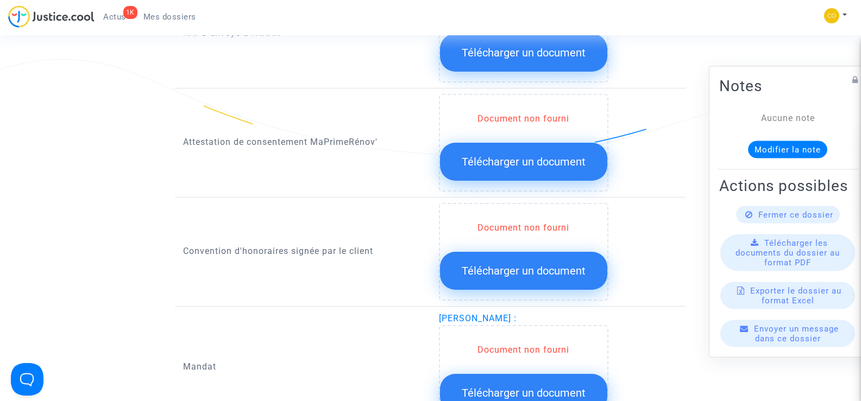
scroll to position [1086, 0]
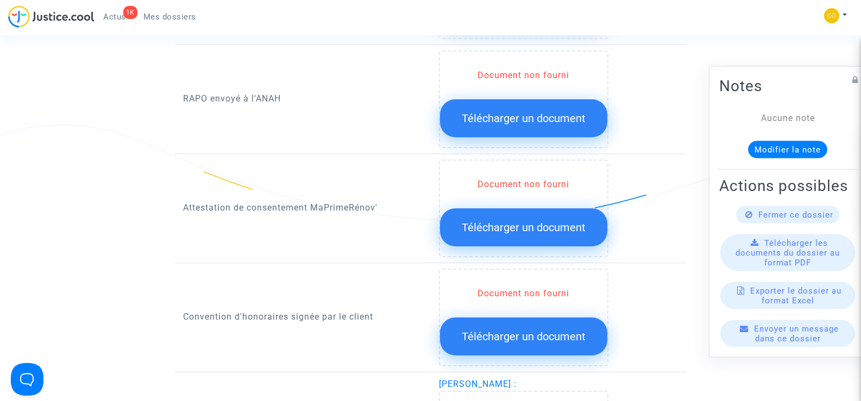
click at [520, 222] on button "Télécharger un document" at bounding box center [523, 227] width 167 height 38
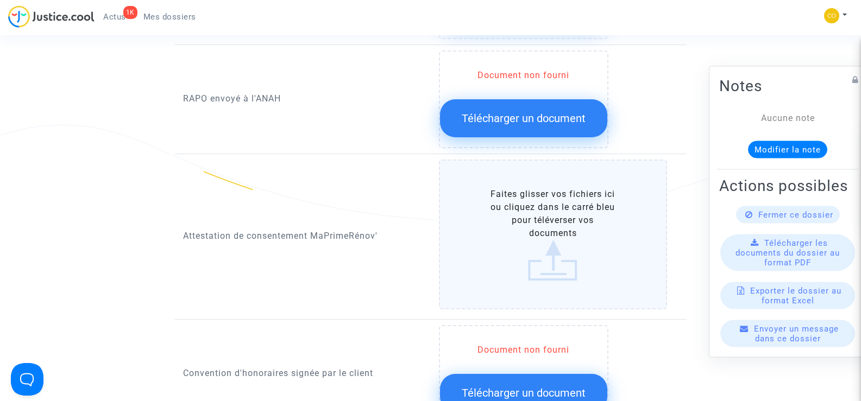
click at [537, 219] on label "Faites glisser vos fichiers ici ou cliquez dans le carré bleu pour téléverser v…" at bounding box center [553, 235] width 229 height 150
click at [0, 0] on input "Faites glisser vos fichiers ici ou cliquez dans le carré bleu pour téléverser v…" at bounding box center [0, 0] width 0 height 0
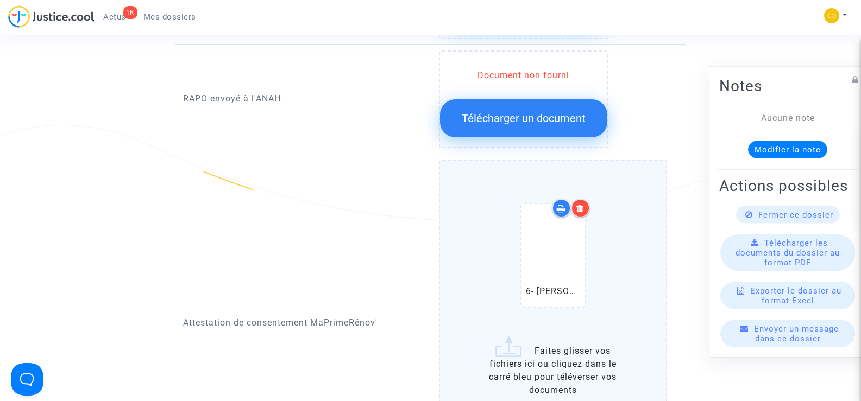
click at [574, 200] on div at bounding box center [580, 208] width 19 height 19
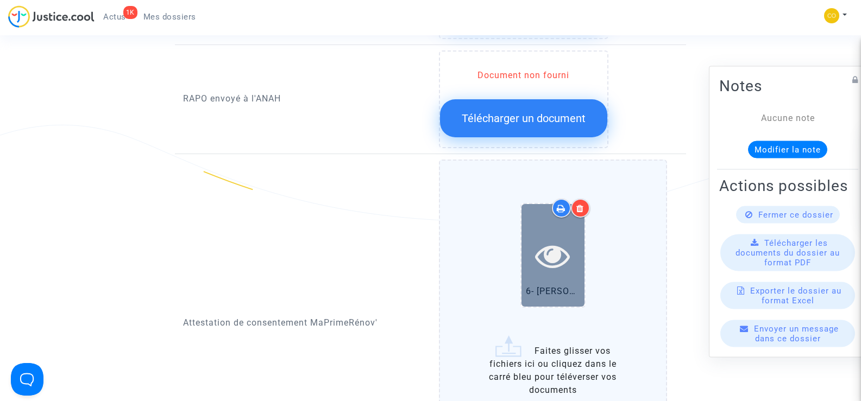
click at [548, 250] on icon at bounding box center [552, 255] width 35 height 35
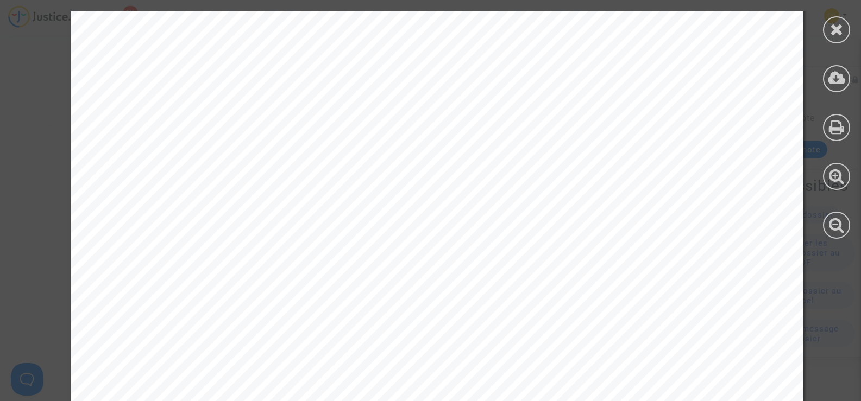
scroll to position [659, 0]
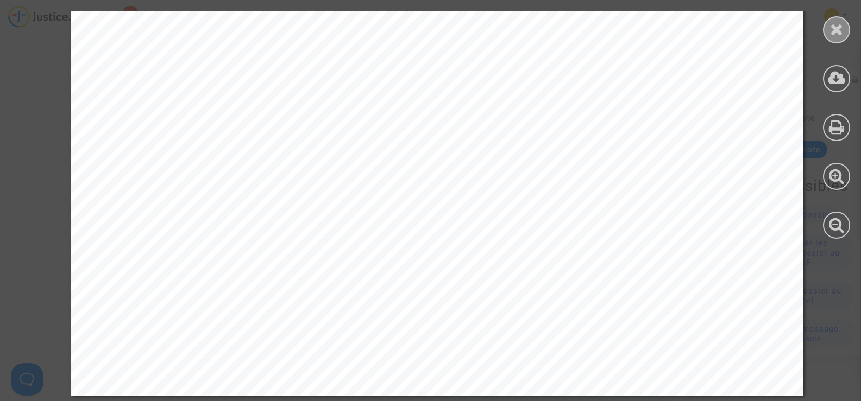
click at [840, 34] on icon at bounding box center [837, 29] width 14 height 16
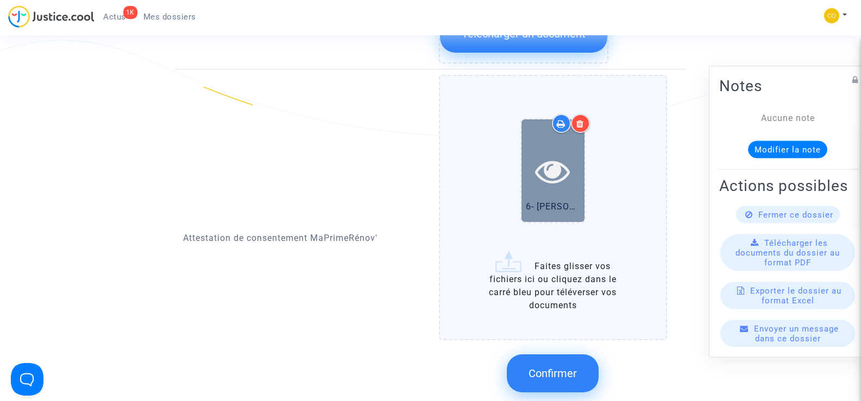
scroll to position [1249, 0]
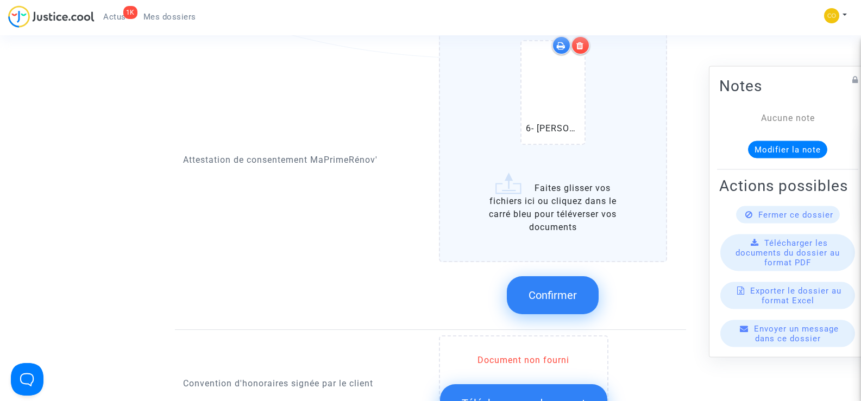
click at [575, 289] on span "Confirmer" at bounding box center [552, 295] width 48 height 13
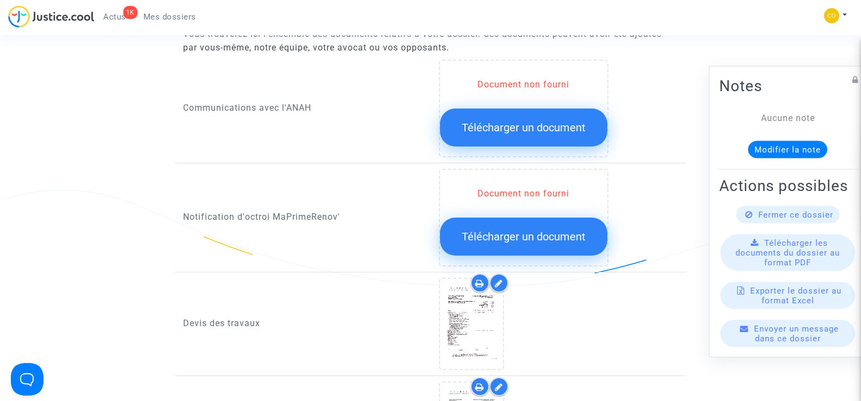
scroll to position [543, 0]
click at [510, 121] on span "Télécharger un document" at bounding box center [523, 127] width 124 height 13
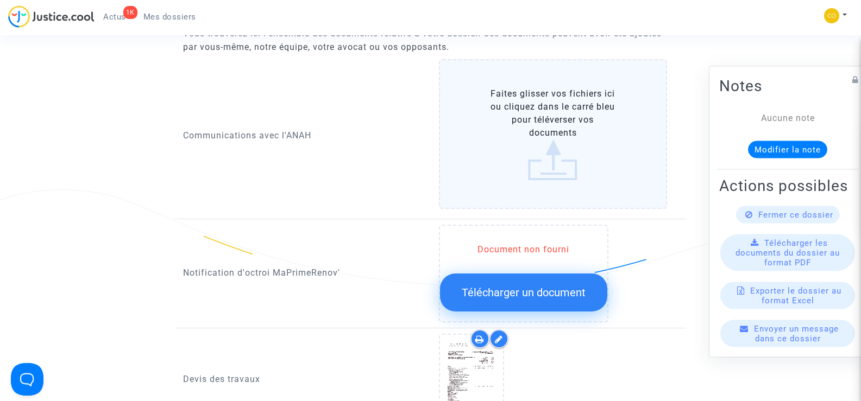
click at [533, 86] on label "Faites glisser vos fichiers ici ou cliquez dans le carré bleu pour téléverser v…" at bounding box center [553, 134] width 229 height 150
click at [0, 0] on input "Faites glisser vos fichiers ici ou cliquez dans le carré bleu pour téléverser v…" at bounding box center [0, 0] width 0 height 0
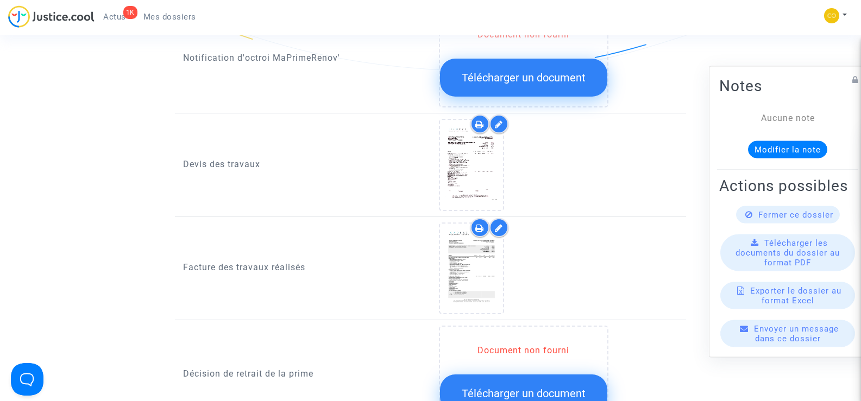
scroll to position [760, 0]
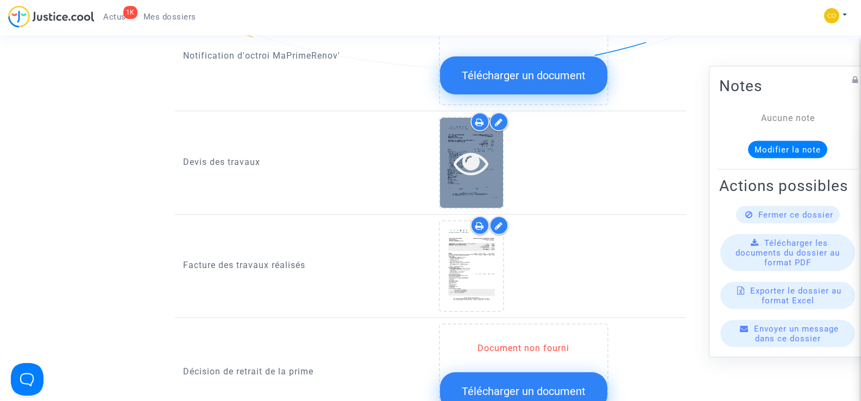
click at [466, 173] on div at bounding box center [471, 163] width 63 height 90
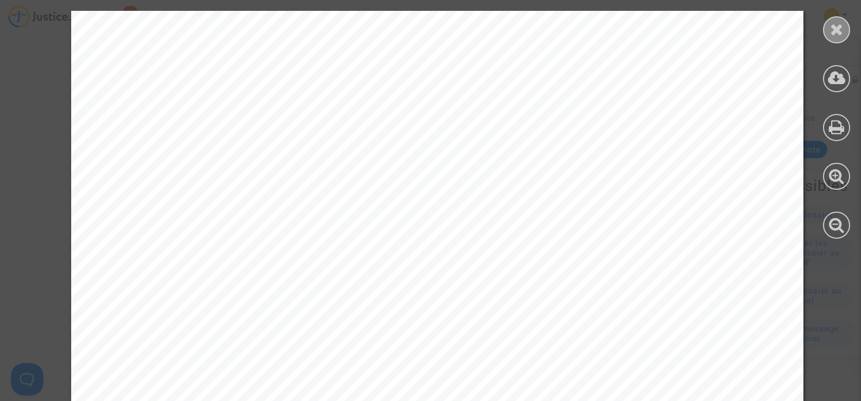
click at [826, 30] on div at bounding box center [836, 29] width 27 height 27
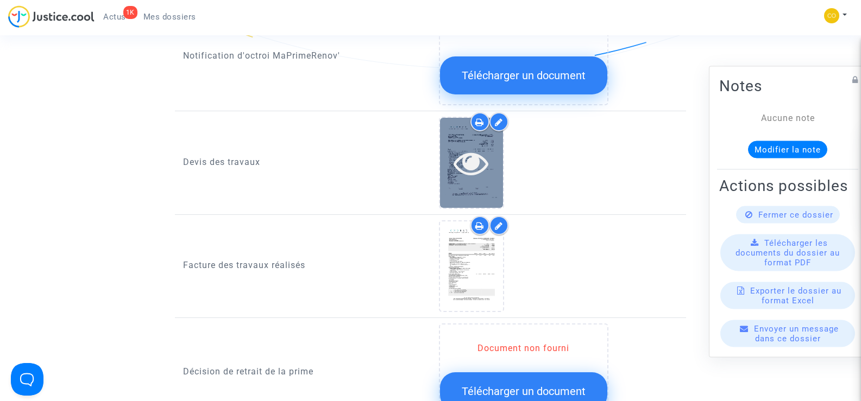
click at [474, 165] on icon at bounding box center [470, 162] width 35 height 35
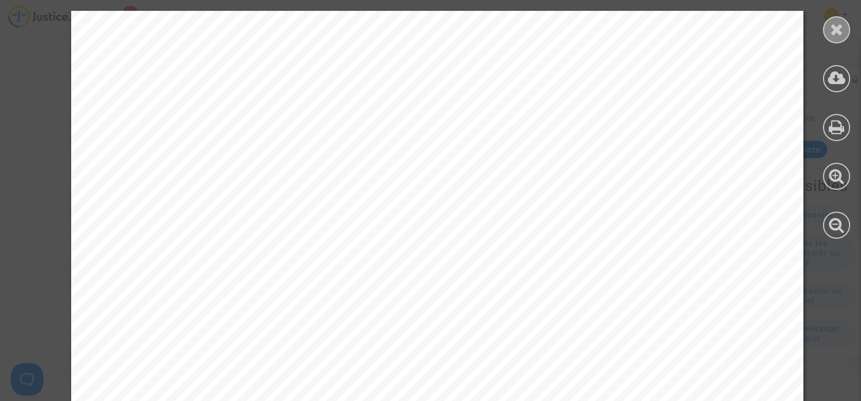
click at [831, 31] on icon at bounding box center [837, 29] width 14 height 16
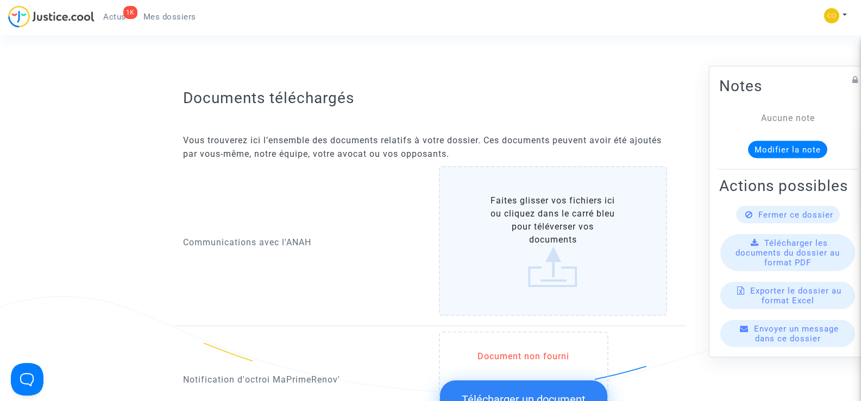
scroll to position [380, 0]
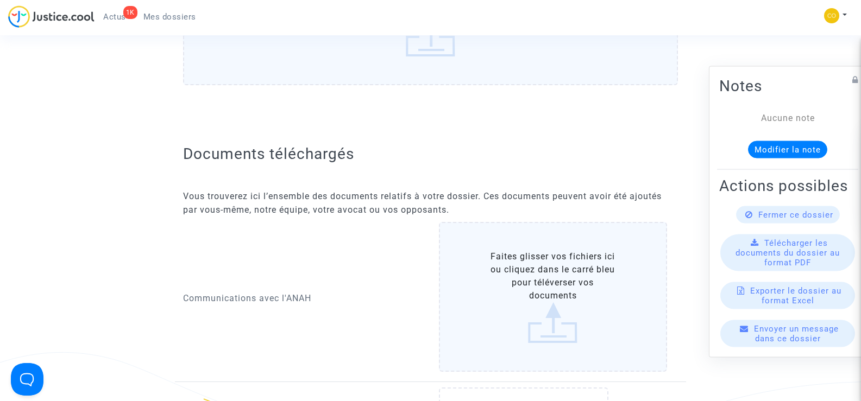
click at [532, 285] on label "Faites glisser vos fichiers ici ou cliquez dans le carré bleu pour téléverser v…" at bounding box center [553, 297] width 229 height 150
click at [0, 0] on input "Faites glisser vos fichiers ici ou cliquez dans le carré bleu pour téléverser v…" at bounding box center [0, 0] width 0 height 0
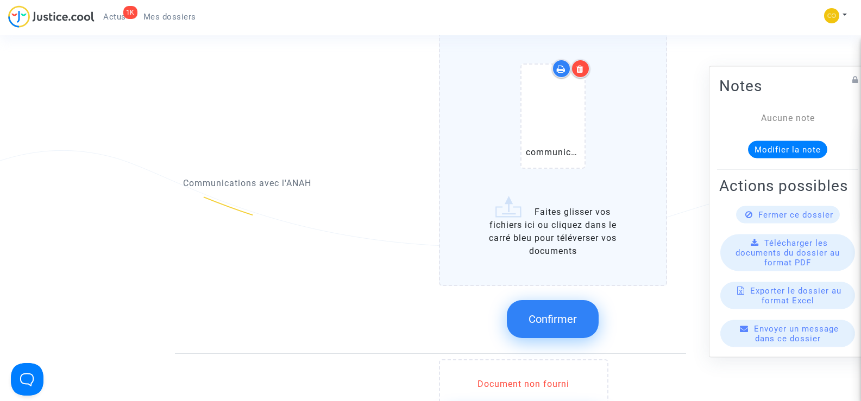
scroll to position [597, 0]
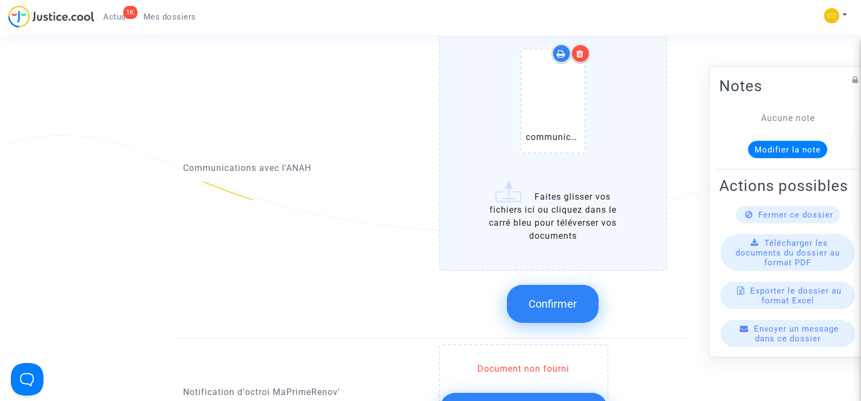
click at [560, 299] on button "Confirmer" at bounding box center [553, 304] width 92 height 38
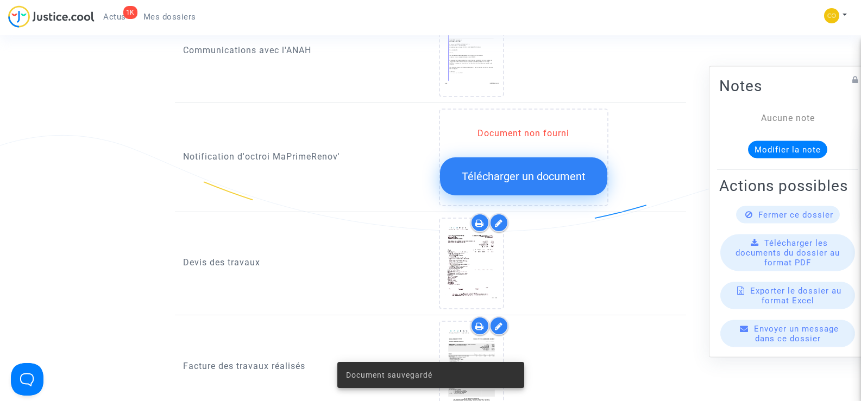
scroll to position [706, 0]
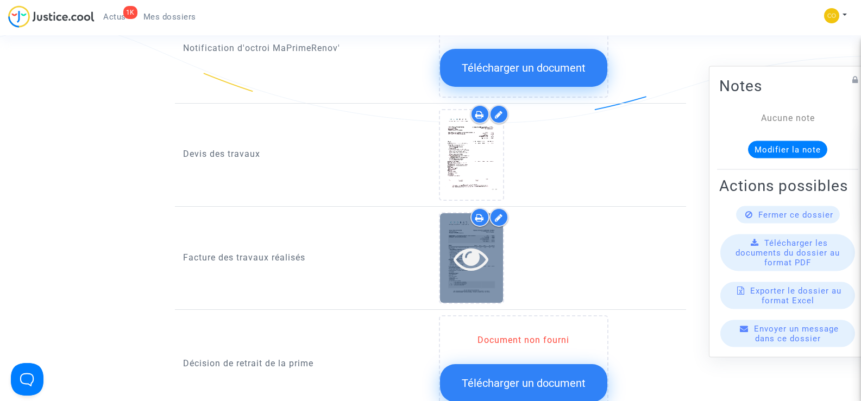
click at [487, 276] on div at bounding box center [471, 258] width 63 height 90
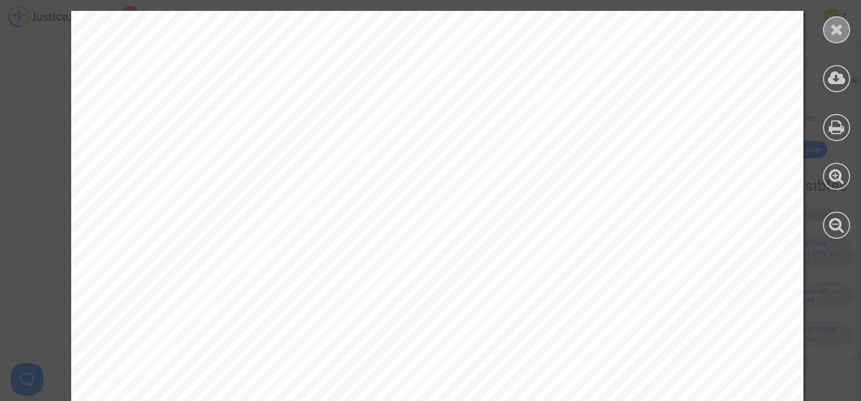
click at [831, 31] on icon at bounding box center [837, 29] width 14 height 16
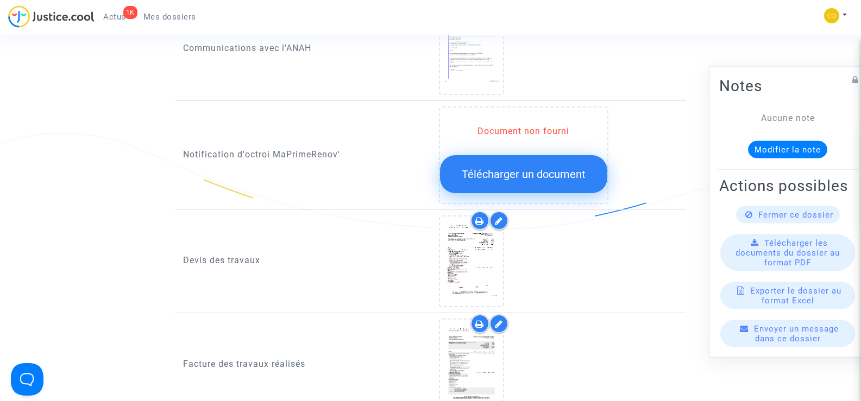
scroll to position [597, 0]
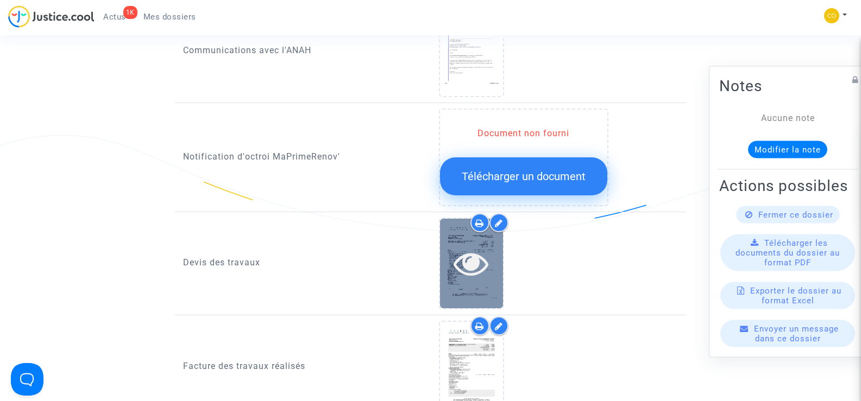
click at [483, 246] on icon at bounding box center [470, 263] width 35 height 35
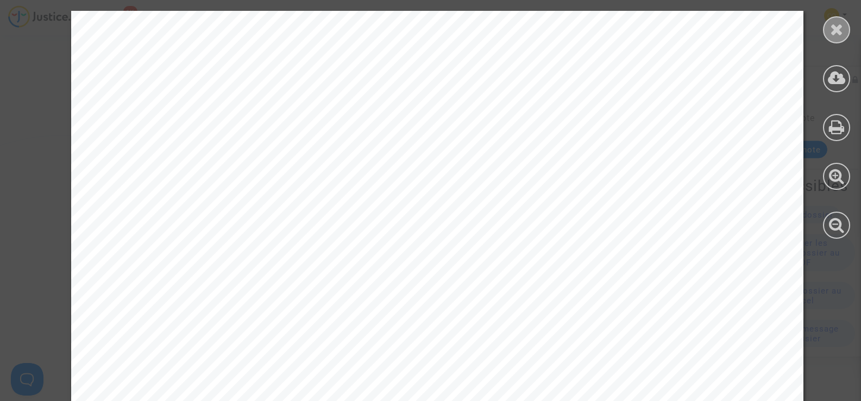
click at [844, 31] on div at bounding box center [836, 29] width 27 height 27
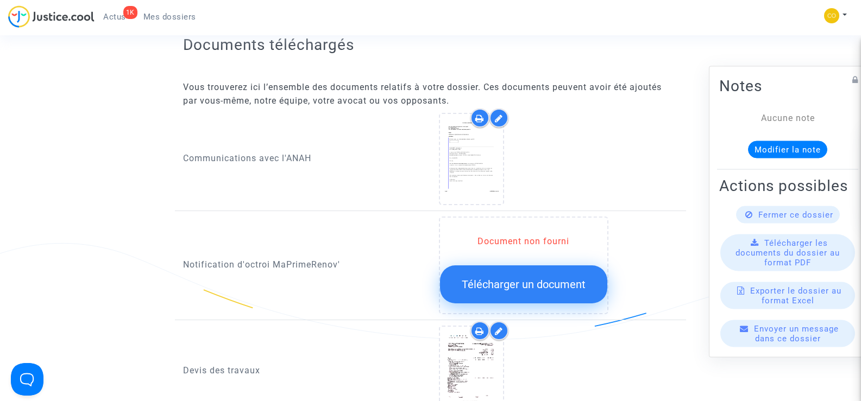
scroll to position [489, 0]
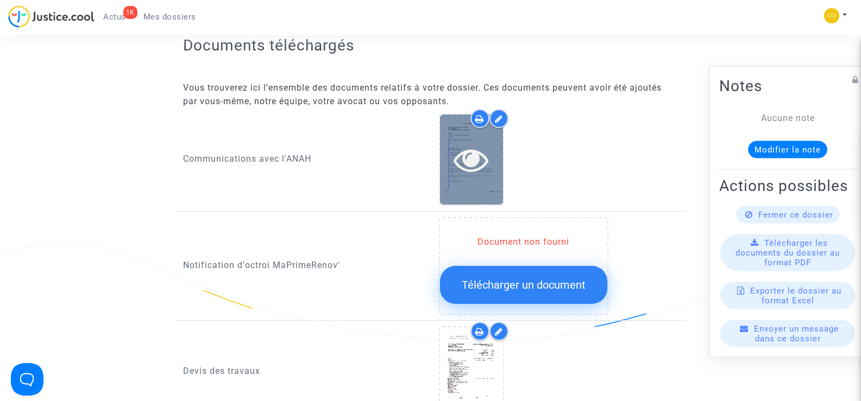
click at [481, 150] on icon at bounding box center [470, 159] width 35 height 35
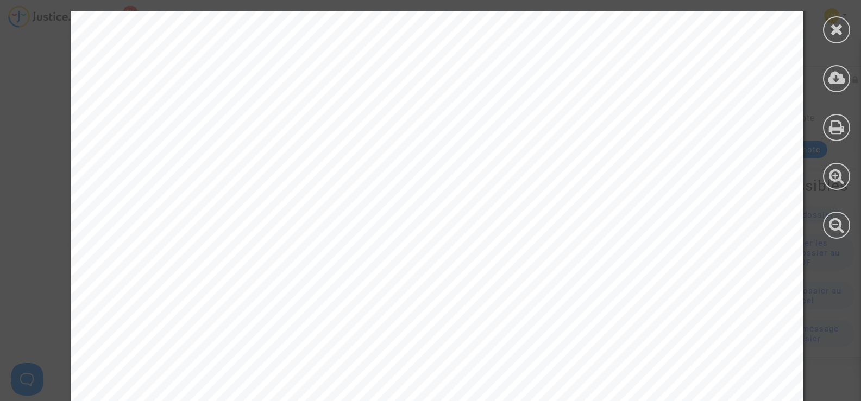
scroll to position [271, 0]
click at [845, 24] on div at bounding box center [836, 29] width 27 height 27
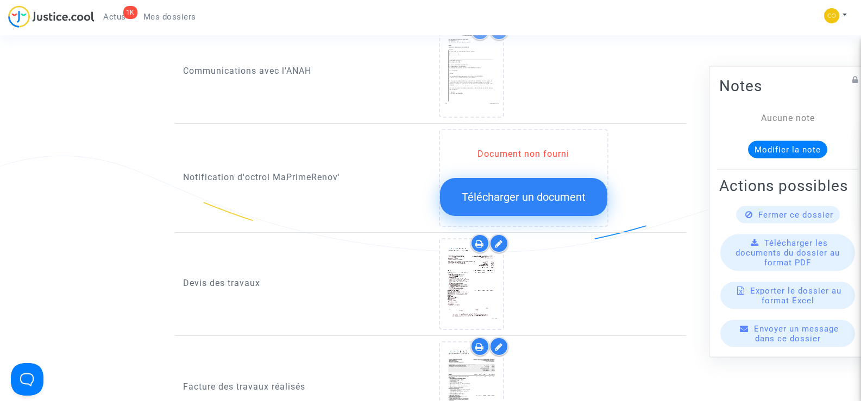
scroll to position [651, 0]
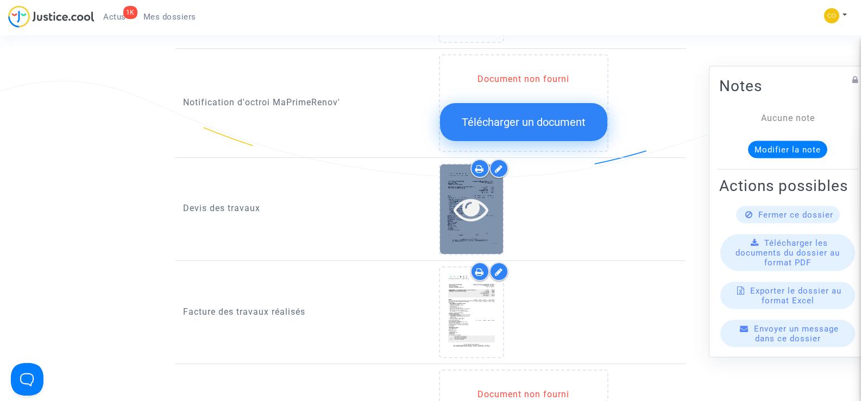
click at [477, 212] on icon at bounding box center [470, 209] width 35 height 35
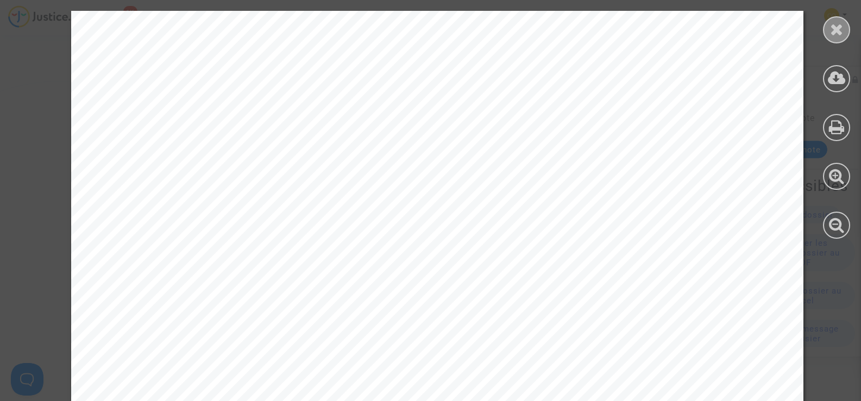
click at [840, 26] on icon at bounding box center [837, 29] width 14 height 16
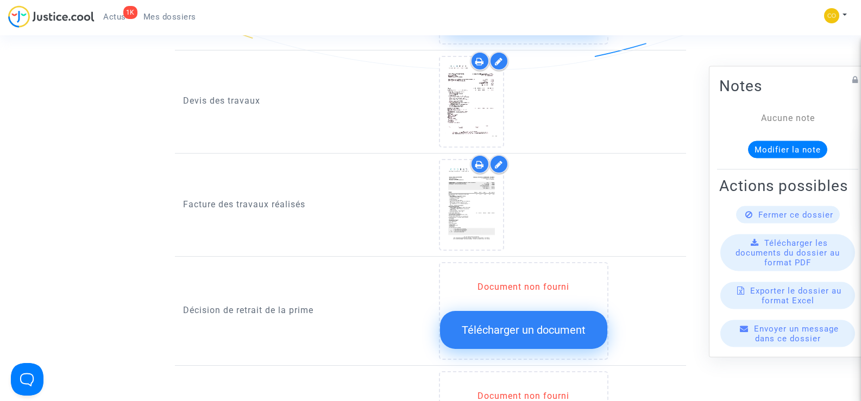
scroll to position [760, 0]
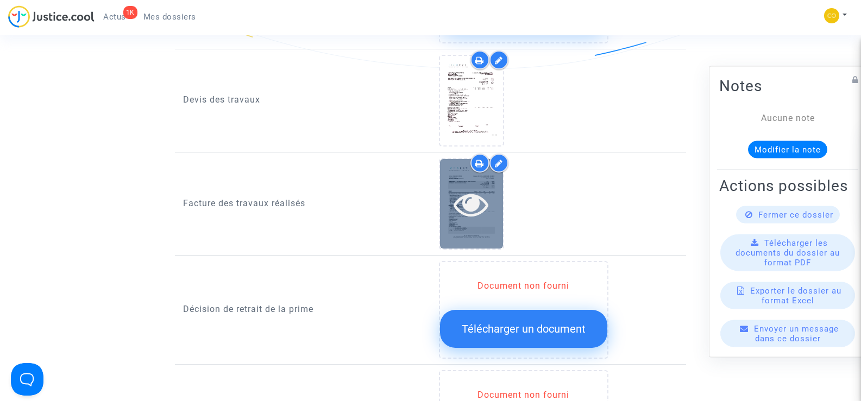
click at [476, 203] on icon at bounding box center [470, 204] width 35 height 35
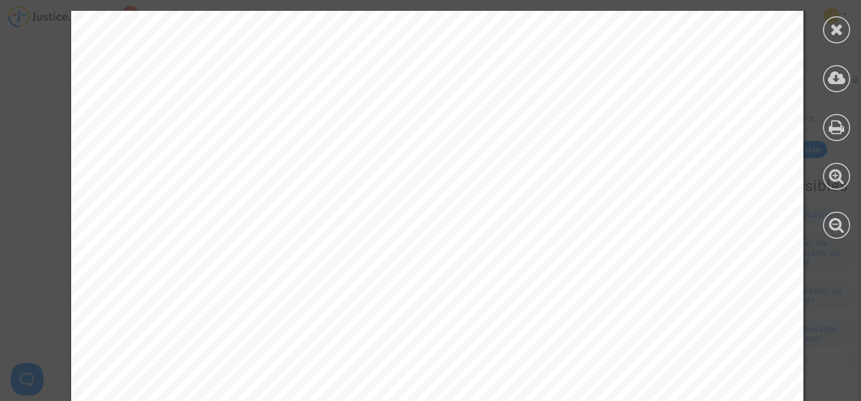
scroll to position [2117, 0]
click at [830, 38] on div at bounding box center [836, 29] width 27 height 27
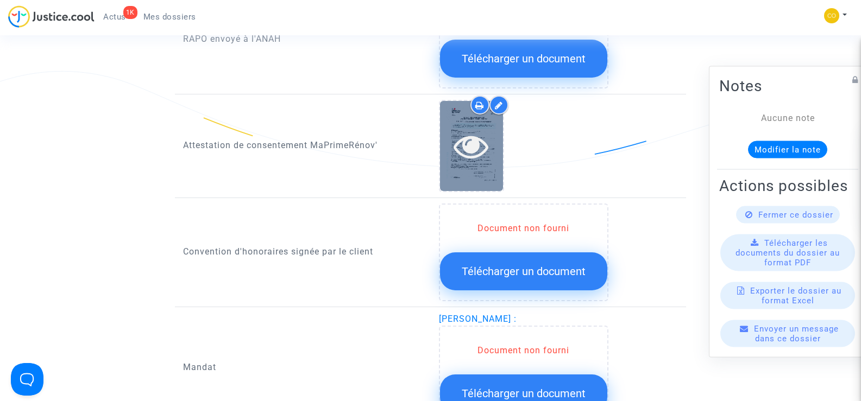
scroll to position [1140, 0]
click at [473, 137] on icon at bounding box center [470, 145] width 35 height 35
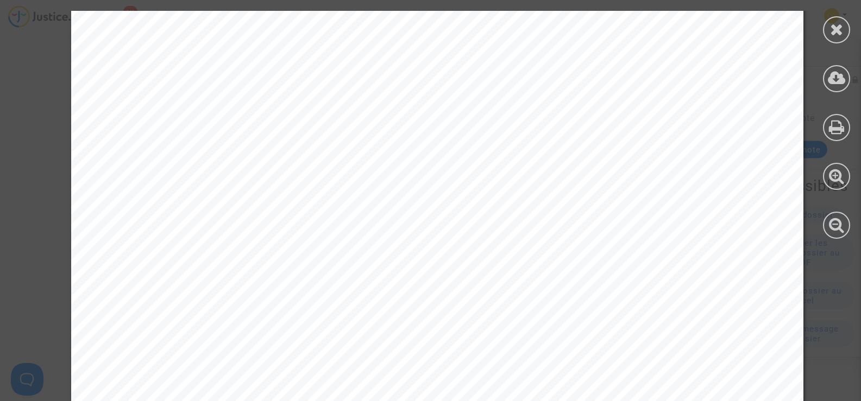
scroll to position [163, 0]
click at [838, 37] on div at bounding box center [836, 29] width 27 height 27
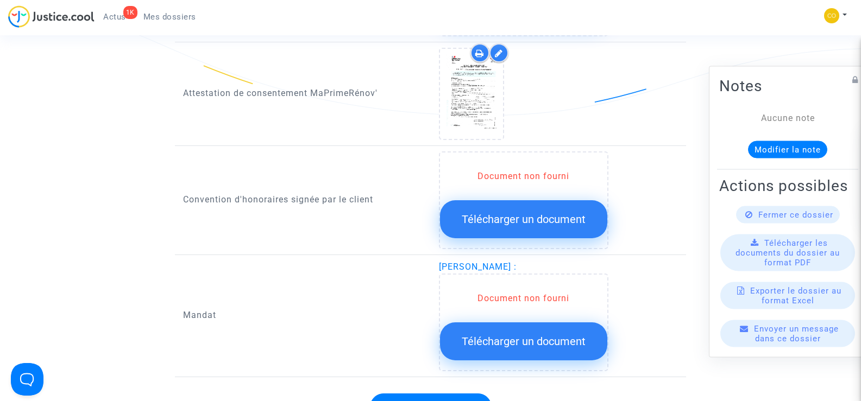
scroll to position [1194, 0]
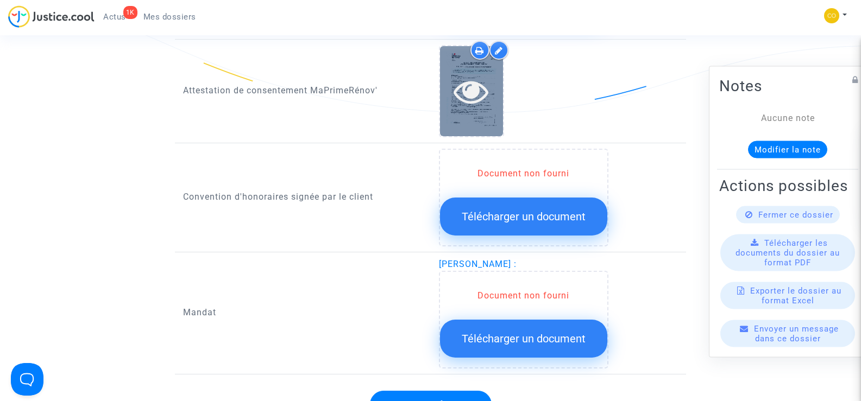
click at [483, 93] on icon at bounding box center [470, 91] width 35 height 35
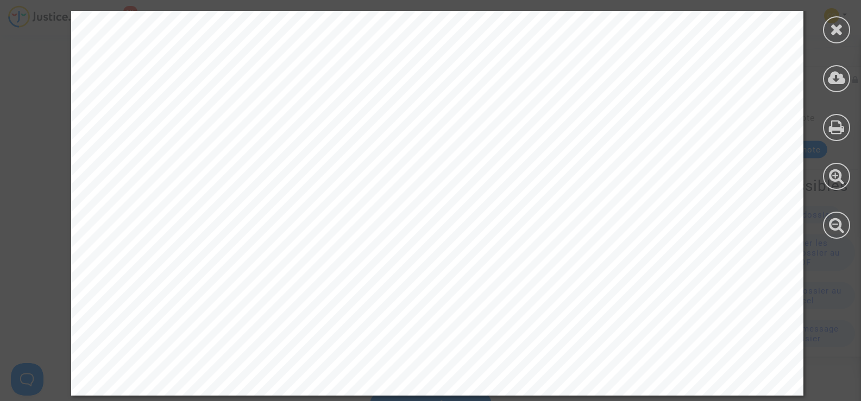
scroll to position [659, 0]
click at [839, 34] on icon at bounding box center [837, 29] width 14 height 16
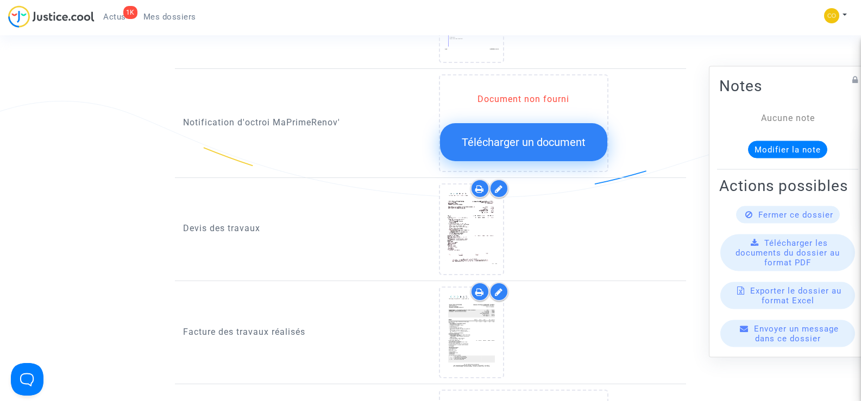
scroll to position [597, 0]
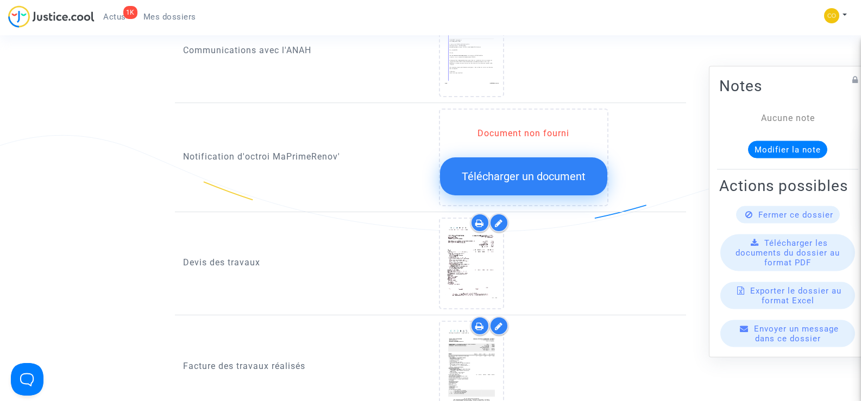
click at [502, 219] on icon at bounding box center [499, 223] width 8 height 9
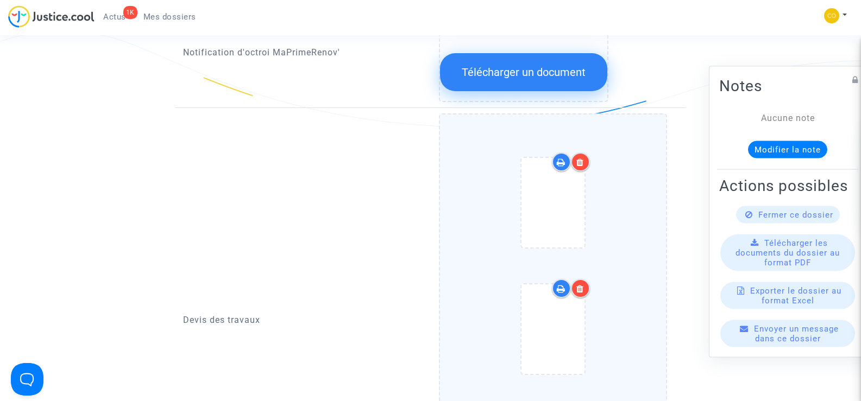
scroll to position [706, 0]
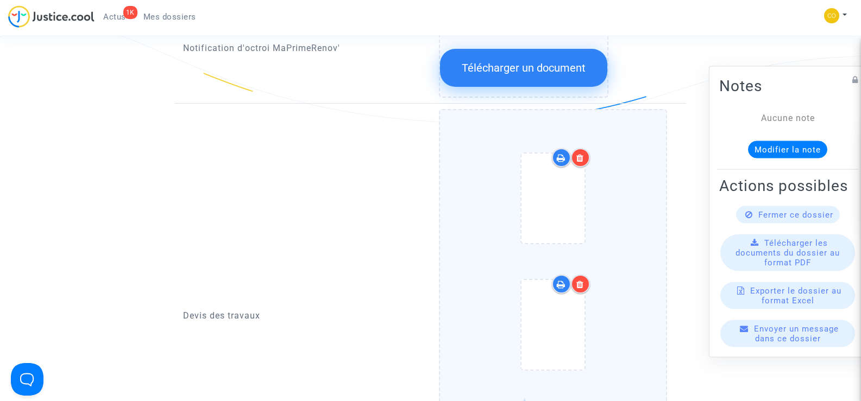
click at [580, 154] on icon at bounding box center [580, 158] width 8 height 9
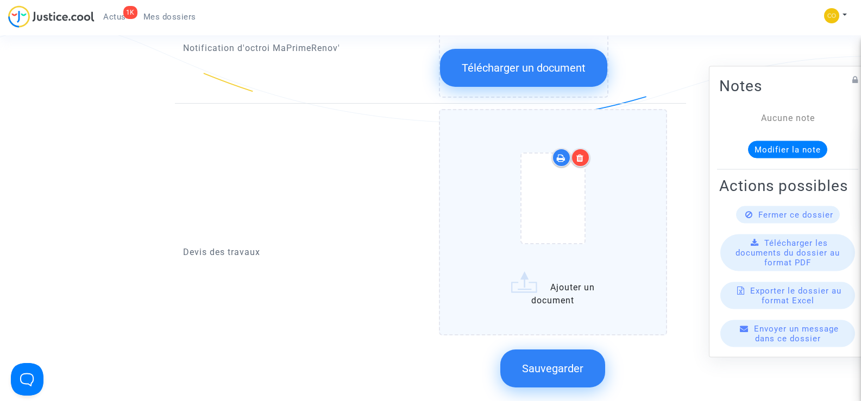
click at [580, 154] on icon at bounding box center [580, 158] width 8 height 9
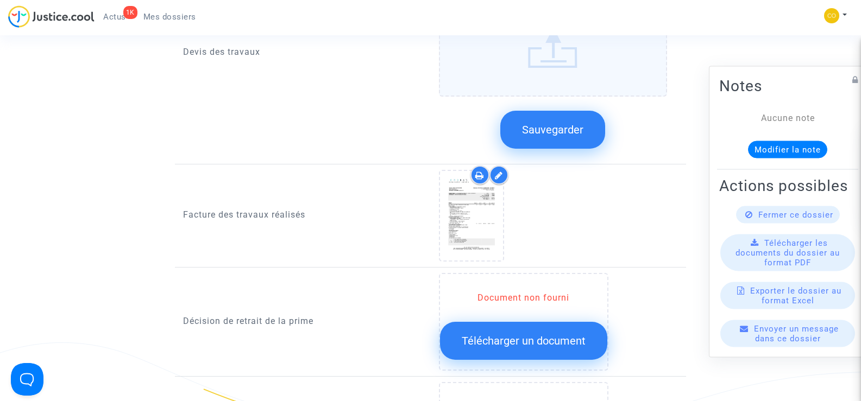
scroll to position [869, 0]
click at [499, 170] on icon at bounding box center [499, 174] width 8 height 9
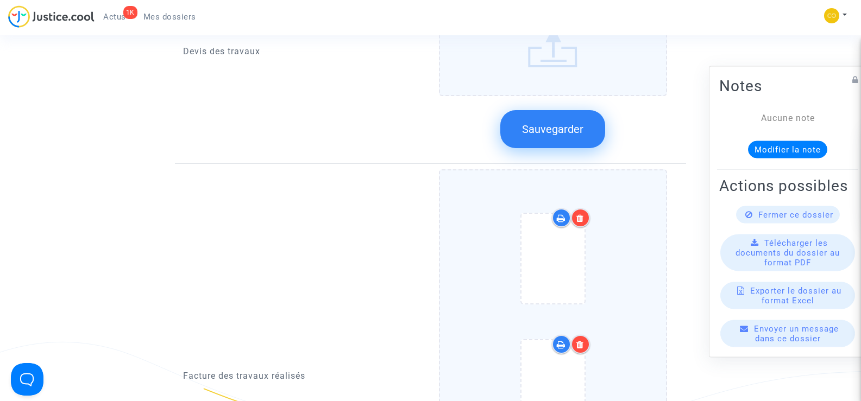
click at [578, 214] on icon at bounding box center [580, 218] width 8 height 9
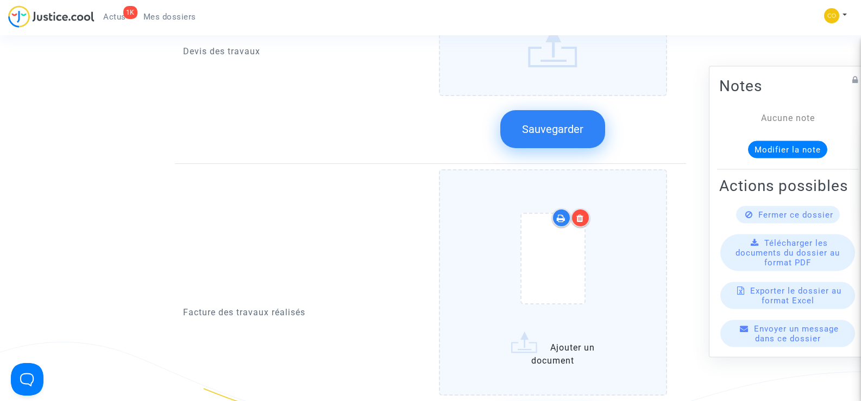
click at [585, 208] on div at bounding box center [580, 217] width 19 height 19
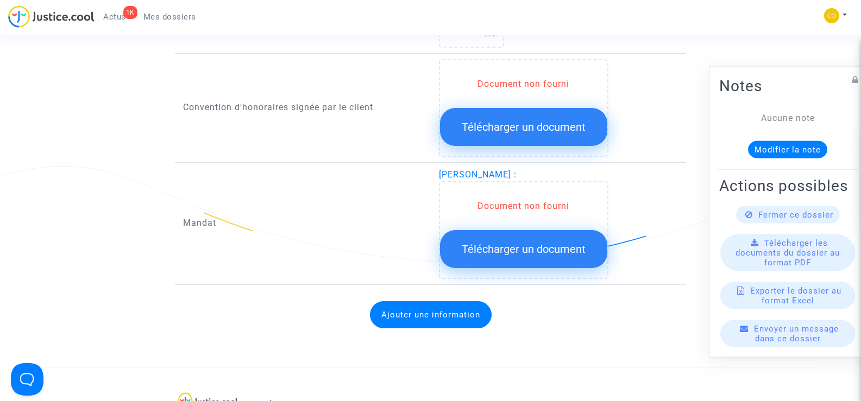
scroll to position [1520, 0]
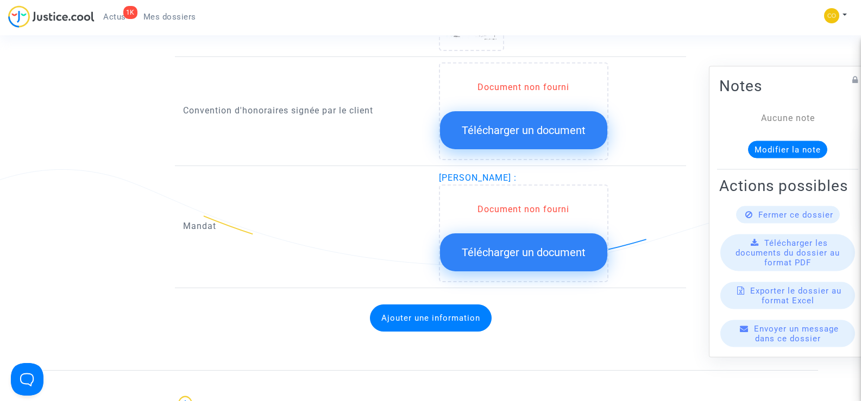
click at [520, 246] on span "Télécharger un document" at bounding box center [523, 252] width 124 height 13
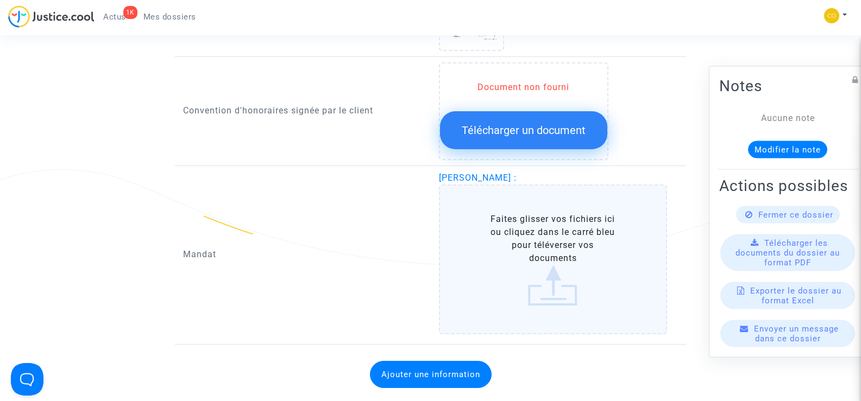
click at [545, 231] on label "Faites glisser vos fichiers ici ou cliquez dans le carré bleu pour téléverser v…" at bounding box center [553, 260] width 229 height 150
click at [0, 0] on input "Faites glisser vos fichiers ici ou cliquez dans le carré bleu pour téléverser v…" at bounding box center [0, 0] width 0 height 0
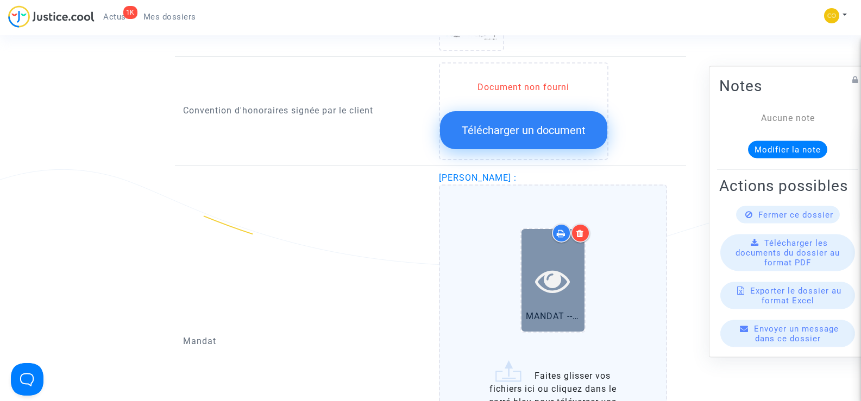
click at [573, 275] on div at bounding box center [552, 280] width 63 height 35
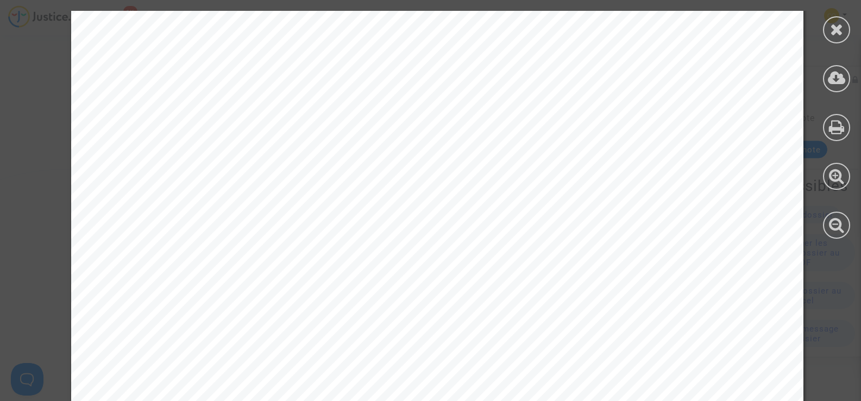
scroll to position [1700, 0]
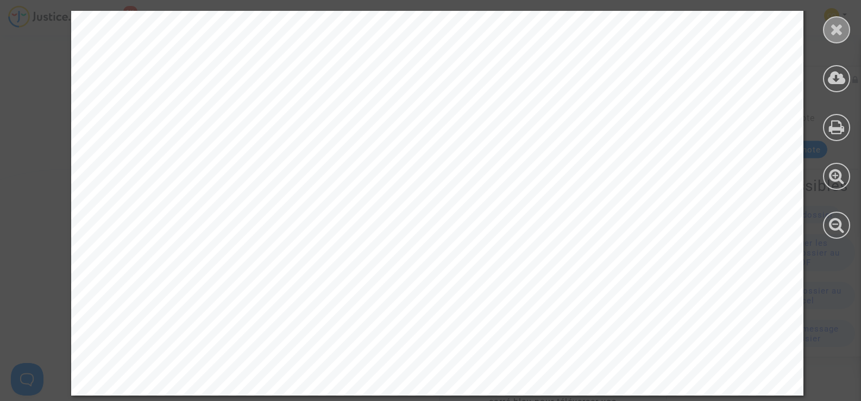
click at [830, 29] on icon at bounding box center [837, 29] width 14 height 16
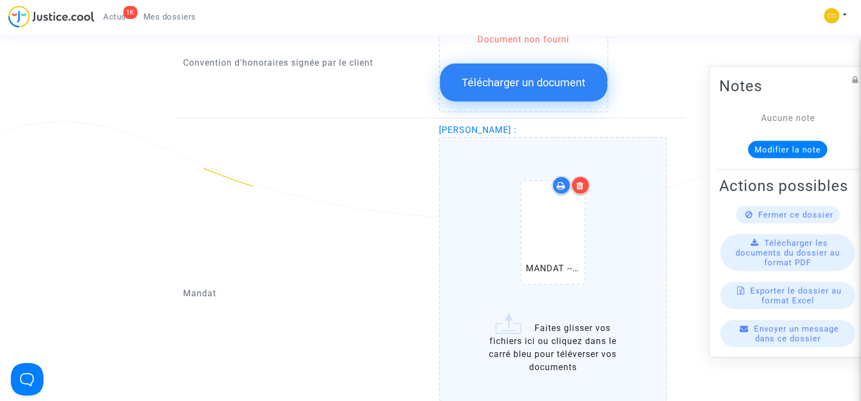
scroll to position [1629, 0]
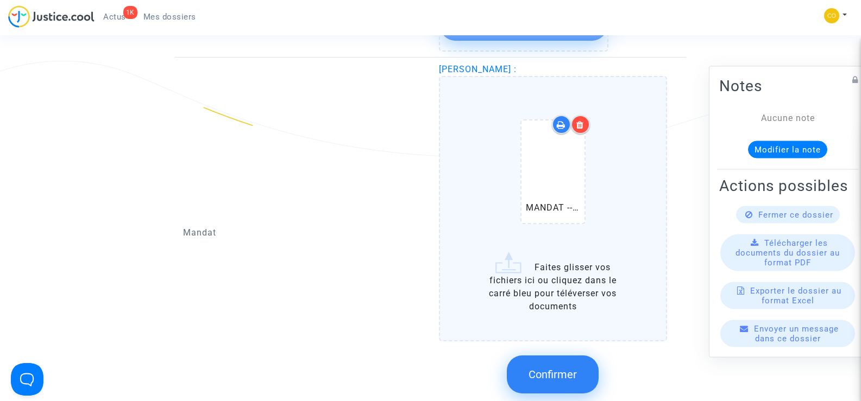
click at [549, 368] on span "Confirmer" at bounding box center [552, 374] width 48 height 13
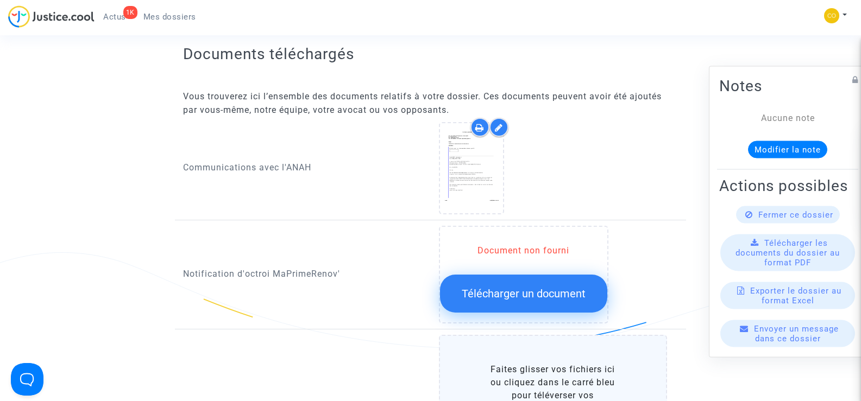
scroll to position [434, 0]
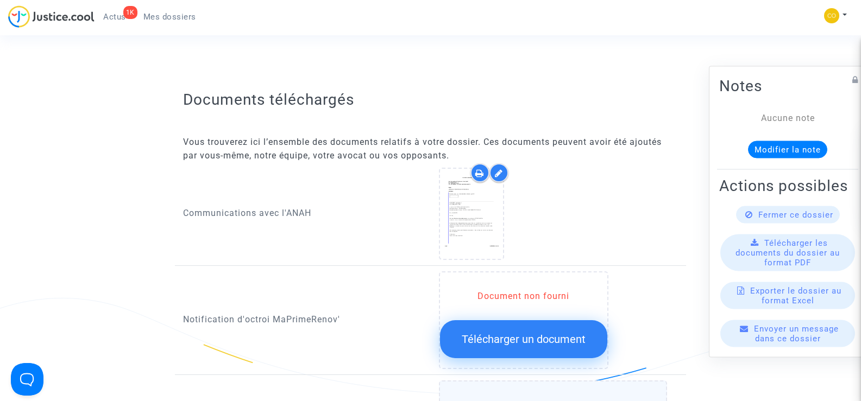
click at [153, 14] on span "Mes dossiers" at bounding box center [169, 17] width 53 height 10
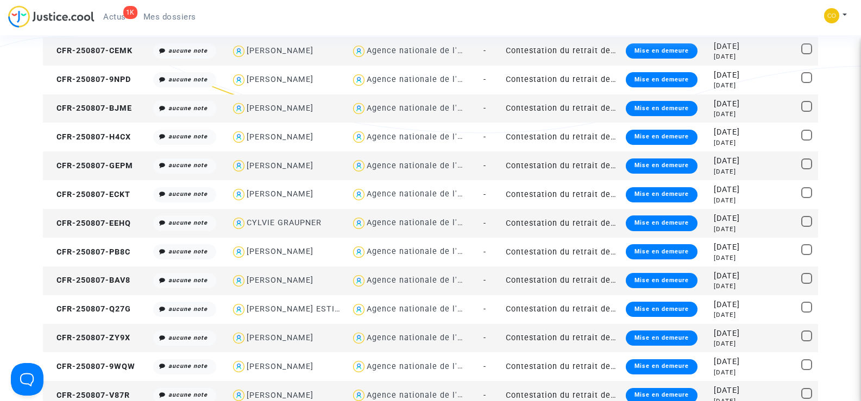
scroll to position [163, 0]
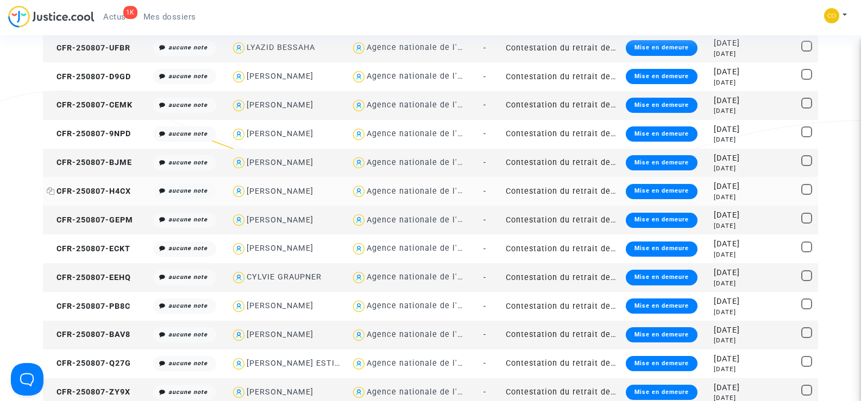
click at [115, 191] on span "CFR-250807-H4CX" at bounding box center [89, 191] width 84 height 9
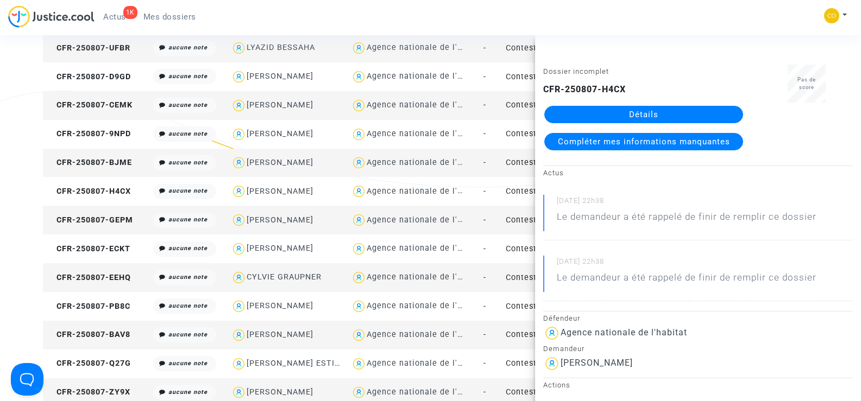
click at [630, 117] on link "Détails" at bounding box center [643, 114] width 199 height 17
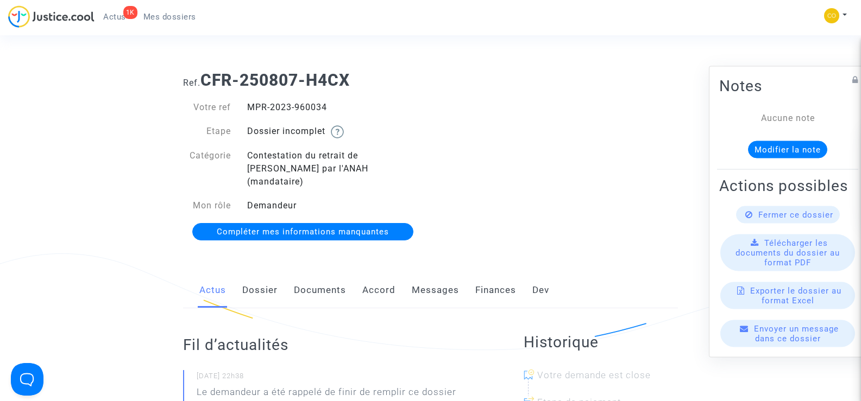
click at [164, 16] on span "Mes dossiers" at bounding box center [169, 17] width 53 height 10
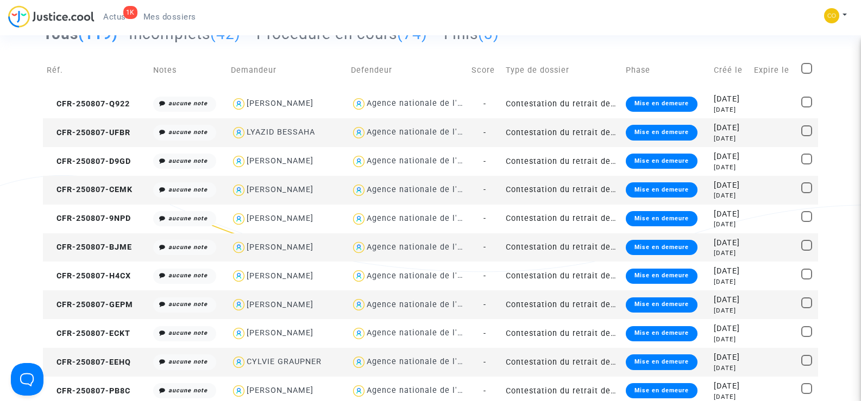
scroll to position [217, 0]
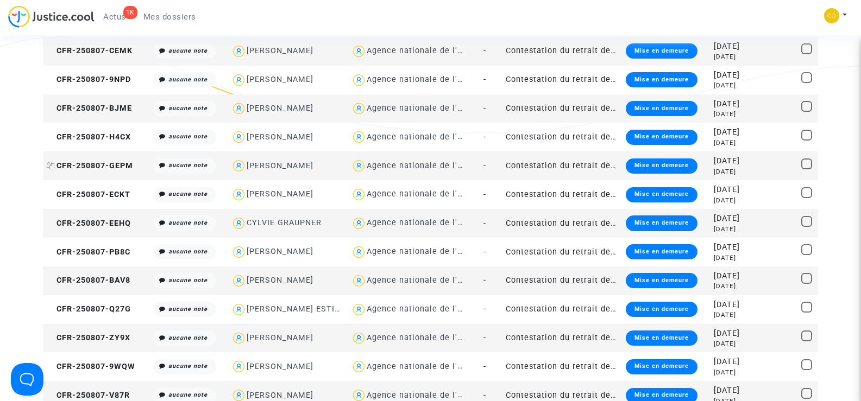
click at [124, 166] on span "CFR-250807-GEPM" at bounding box center [90, 165] width 86 height 9
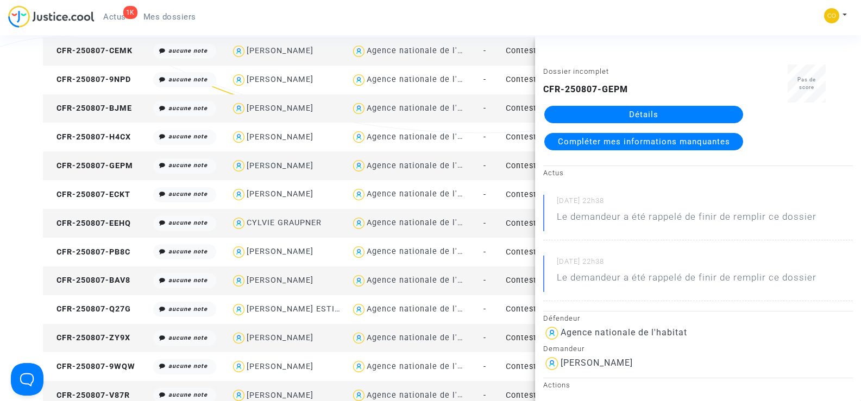
click at [661, 107] on link "Détails" at bounding box center [643, 114] width 199 height 17
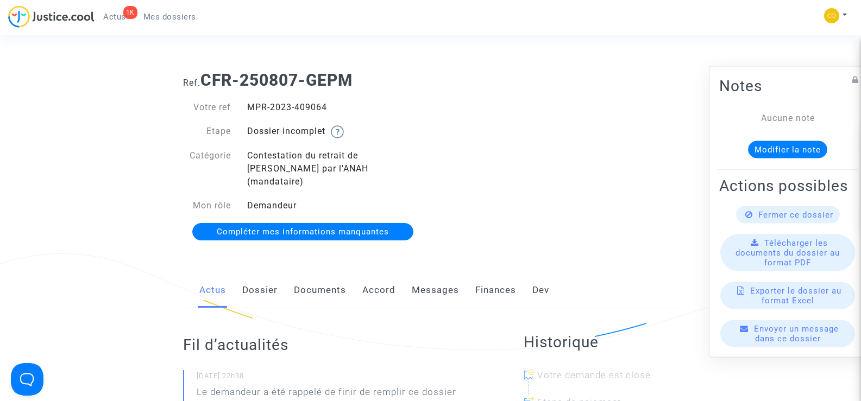
drag, startPoint x: 330, startPoint y: 109, endPoint x: 246, endPoint y: 105, distance: 83.7
click at [246, 105] on div "MPR-2023-409064" at bounding box center [335, 107] width 192 height 13
copy div "MPR-2023-409064"
click at [559, 128] on div "Ref. CFR-250807-GEPM Votre ref MPR-2023-409064 Etape Dossier incomplet Catégori…" at bounding box center [430, 156] width 511 height 188
click at [327, 274] on link "Documents" at bounding box center [320, 291] width 52 height 36
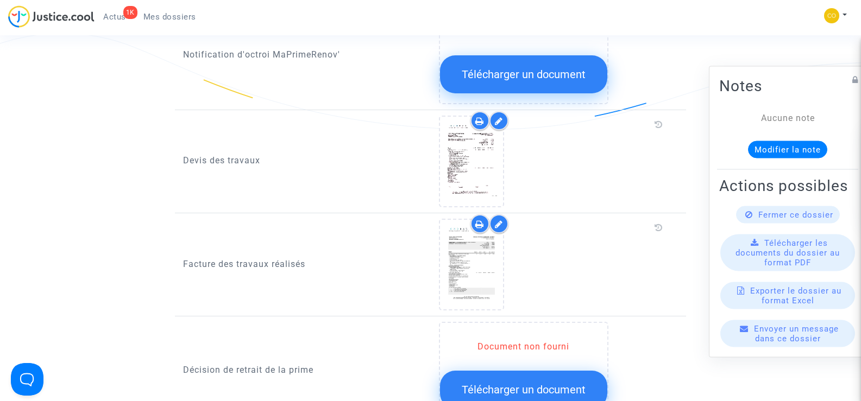
scroll to position [706, 0]
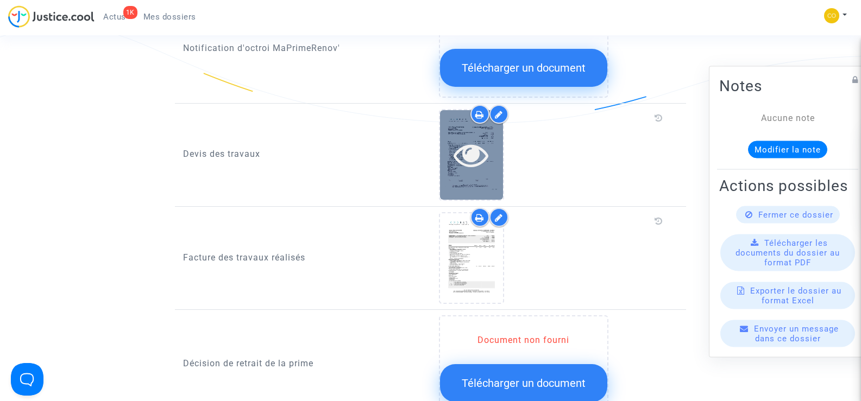
click at [498, 137] on div at bounding box center [471, 154] width 63 height 35
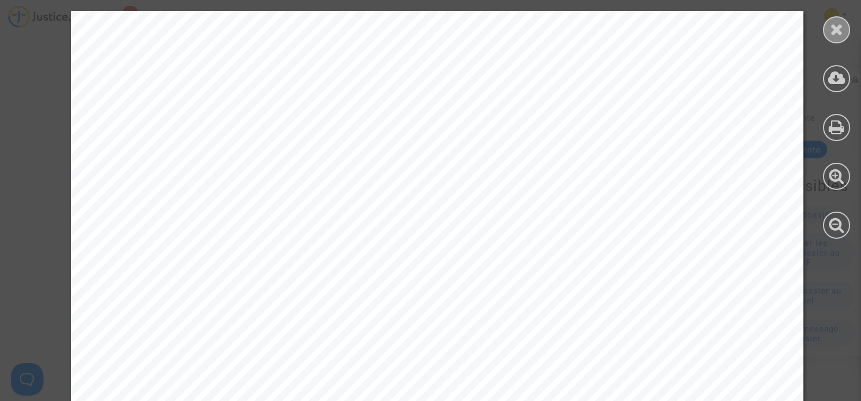
click at [826, 36] on div at bounding box center [836, 29] width 27 height 27
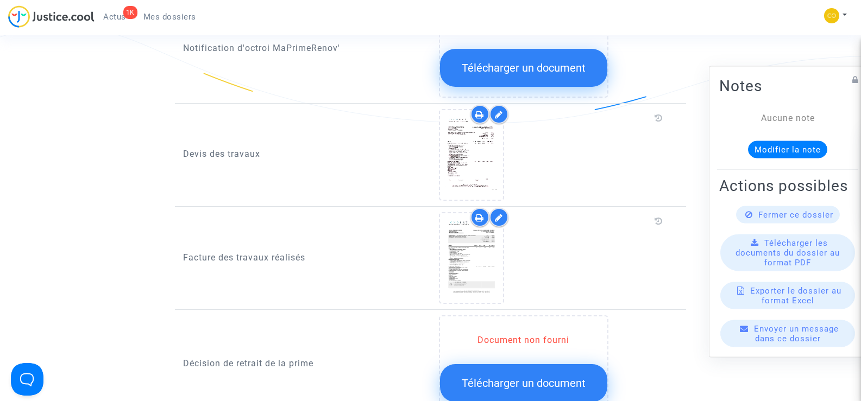
click at [503, 105] on div at bounding box center [498, 114] width 19 height 19
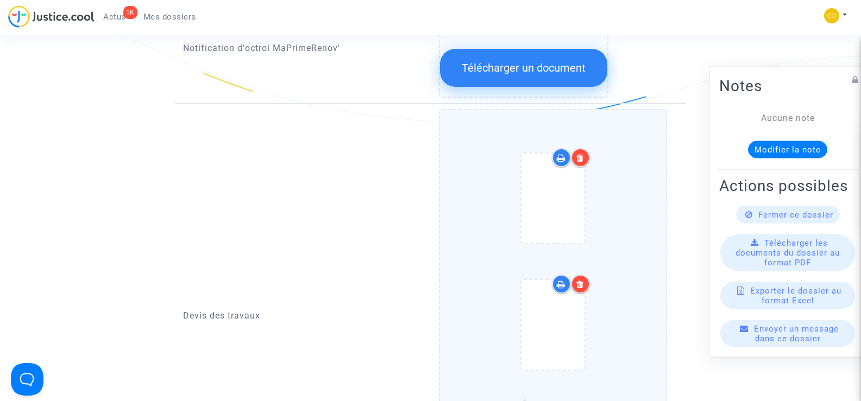
click at [583, 154] on icon at bounding box center [580, 158] width 8 height 9
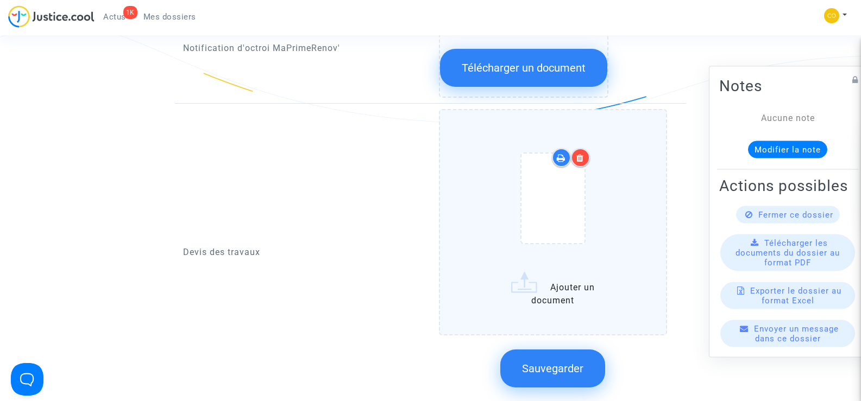
click at [583, 154] on icon at bounding box center [580, 158] width 8 height 9
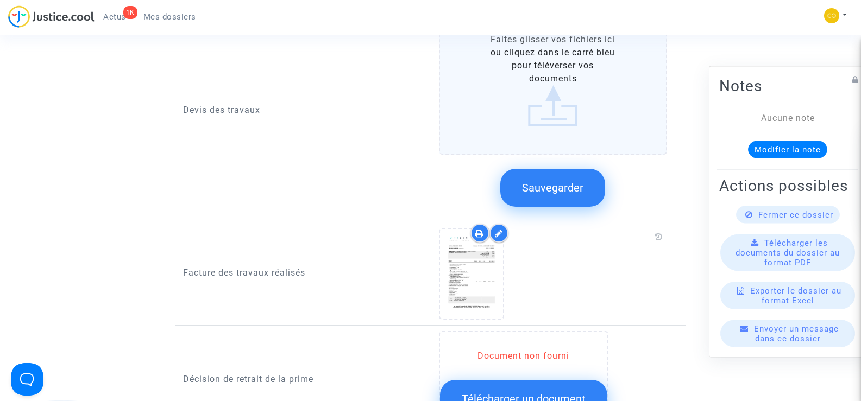
scroll to position [814, 0]
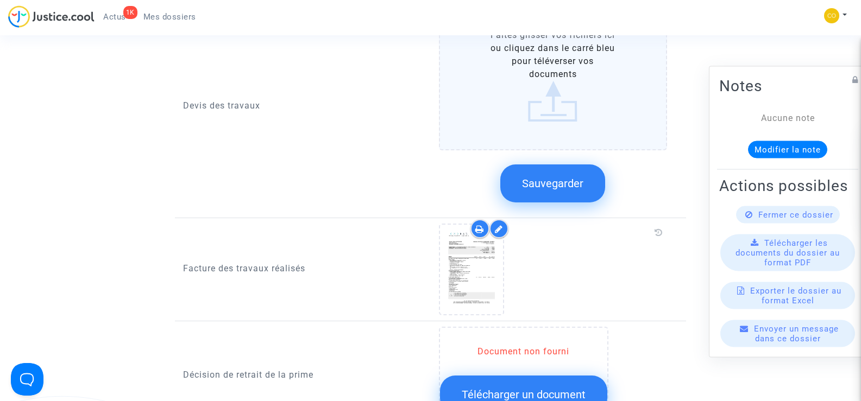
click at [539, 179] on button "Sauvegarder" at bounding box center [552, 184] width 105 height 38
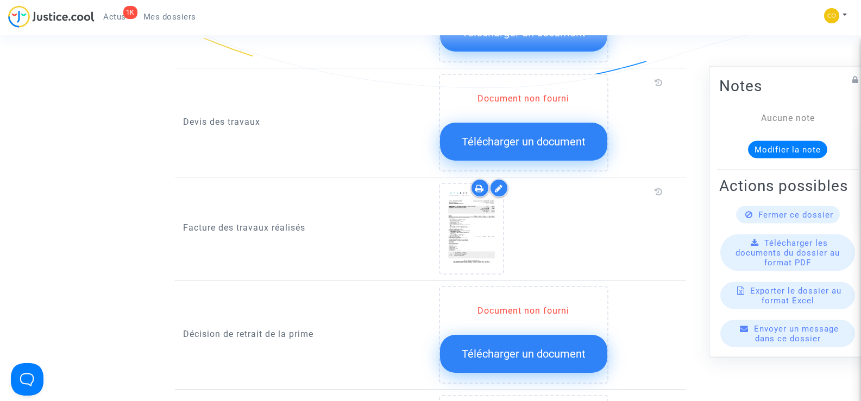
scroll to position [760, 0]
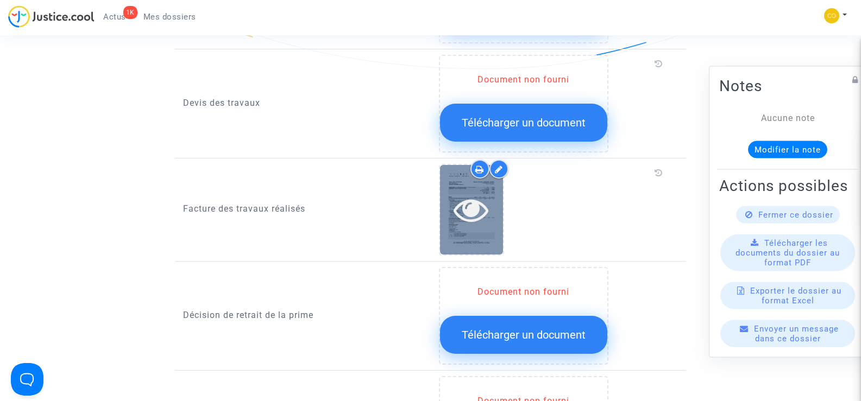
click at [483, 206] on icon at bounding box center [470, 209] width 35 height 35
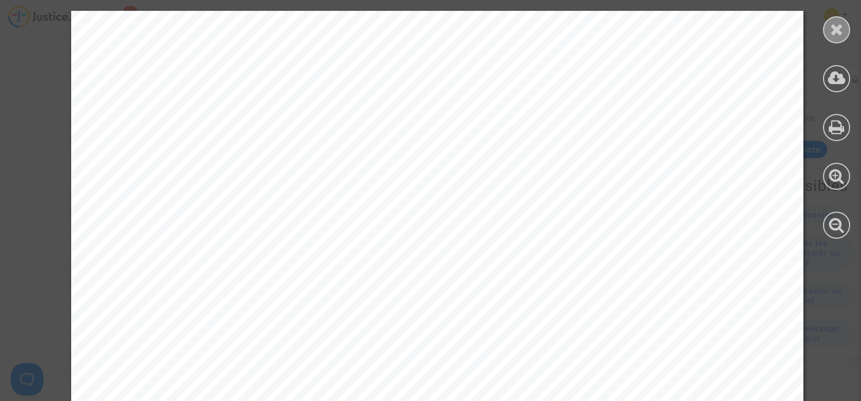
click at [838, 33] on icon at bounding box center [837, 29] width 14 height 16
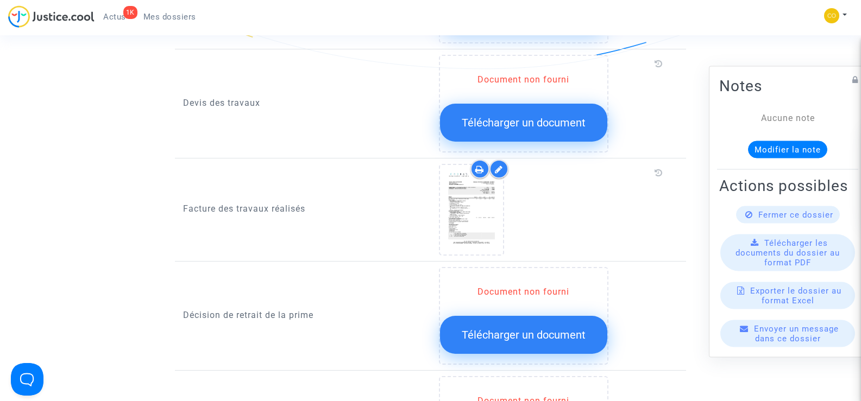
click at [496, 165] on icon at bounding box center [499, 169] width 8 height 9
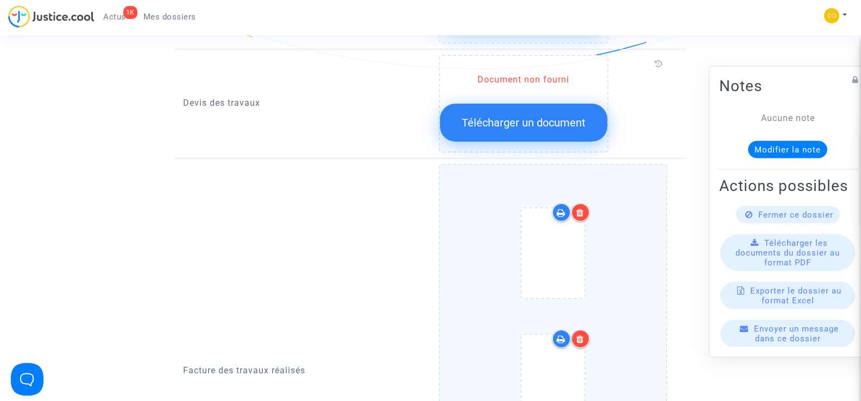
click at [580, 208] on icon at bounding box center [580, 212] width 8 height 9
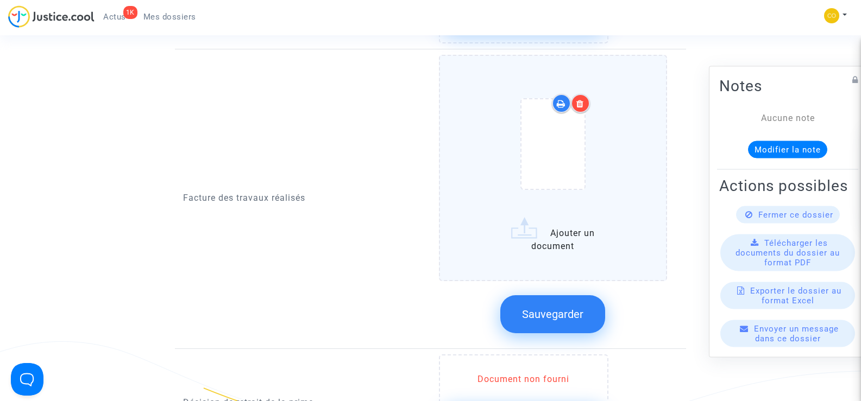
scroll to position [869, 0]
click at [584, 94] on div at bounding box center [580, 103] width 19 height 19
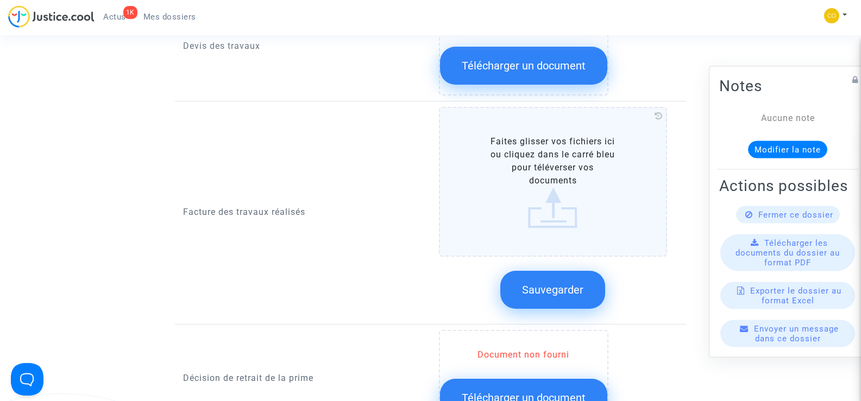
scroll to position [760, 0]
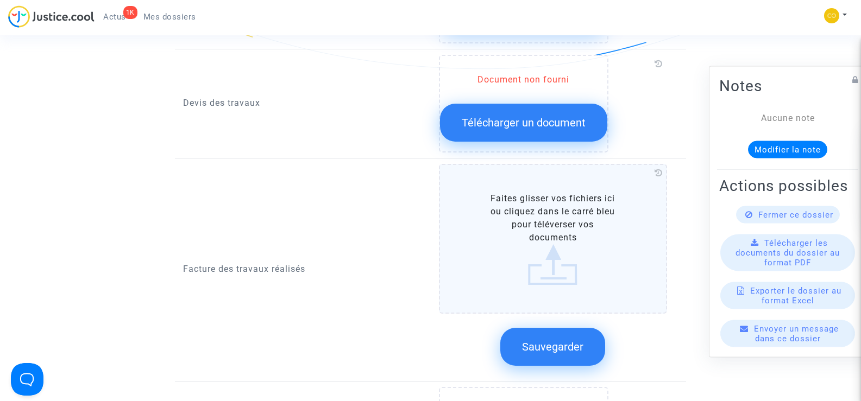
click at [529, 206] on label "Faites glisser vos fichiers ici ou cliquez dans le carré bleu pour téléverser v…" at bounding box center [553, 239] width 229 height 150
click at [0, 0] on input "Faites glisser vos fichiers ici ou cliquez dans le carré bleu pour téléverser v…" at bounding box center [0, 0] width 0 height 0
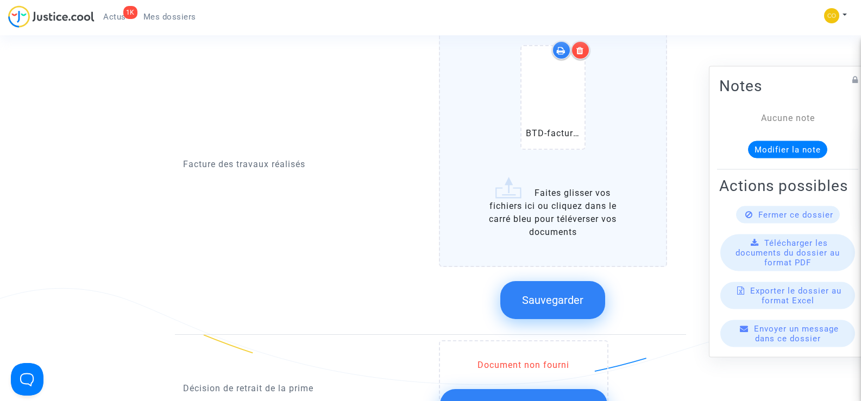
scroll to position [923, 0]
click at [584, 287] on button "Sauvegarder" at bounding box center [552, 300] width 105 height 38
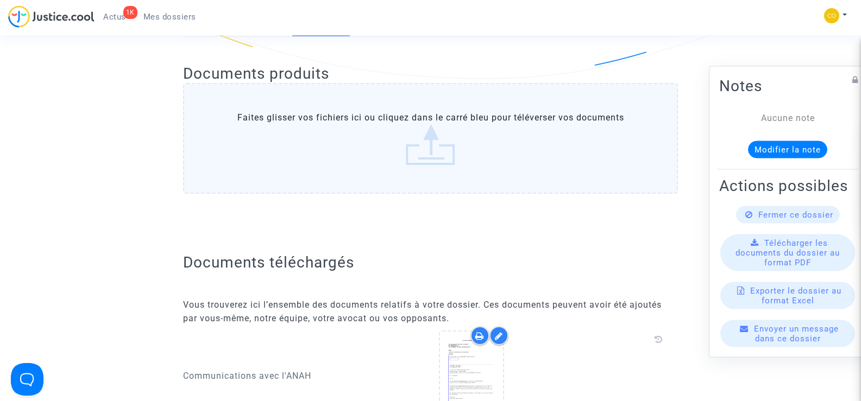
scroll to position [0, 0]
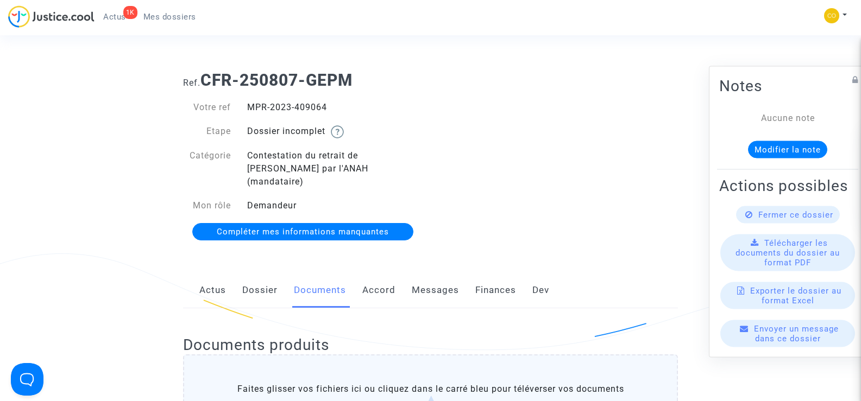
click at [179, 14] on span "Mes dossiers" at bounding box center [169, 17] width 53 height 10
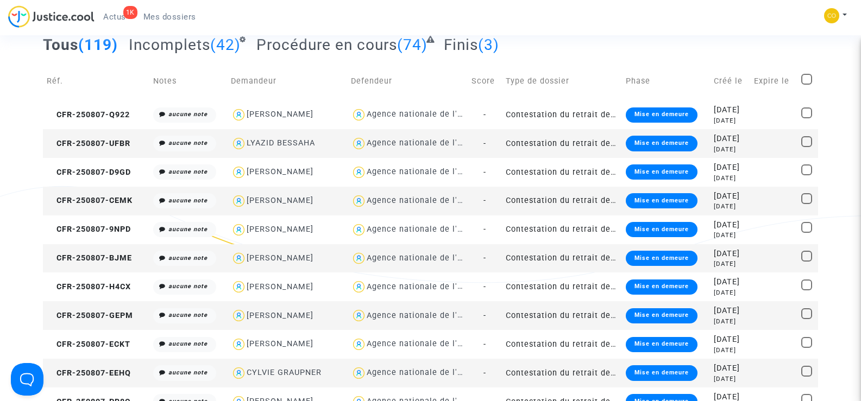
scroll to position [163, 0]
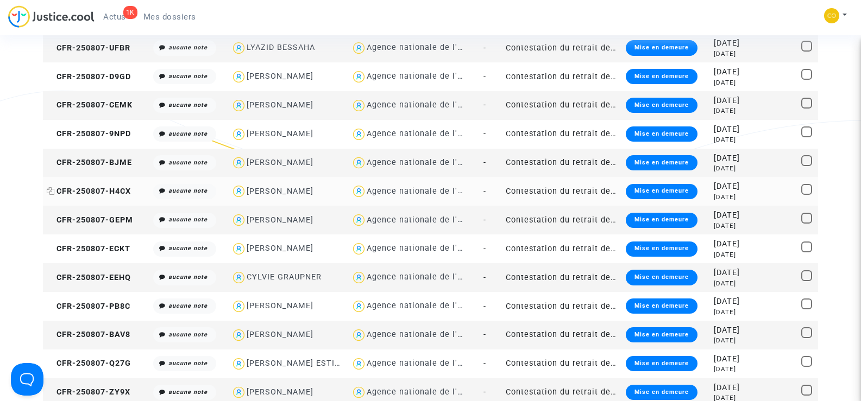
click at [105, 188] on span "CFR-250807-H4CX" at bounding box center [89, 191] width 84 height 9
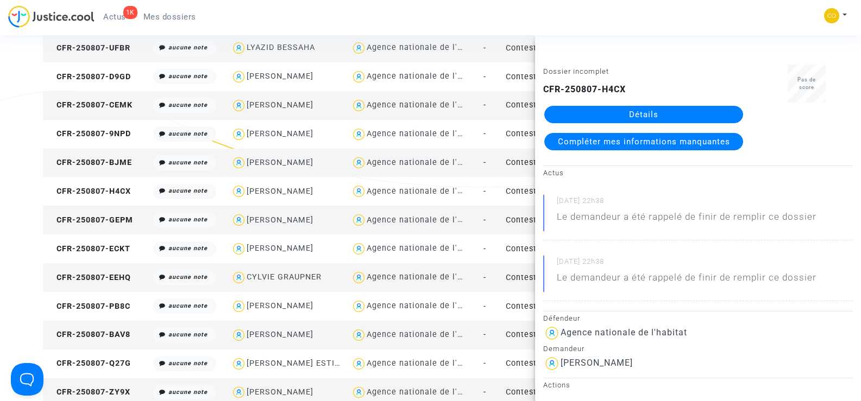
click at [618, 109] on link "Détails" at bounding box center [643, 114] width 199 height 17
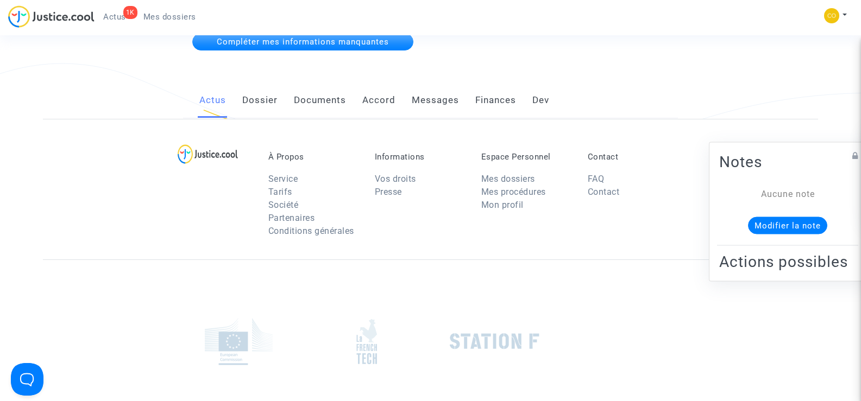
scroll to position [163, 0]
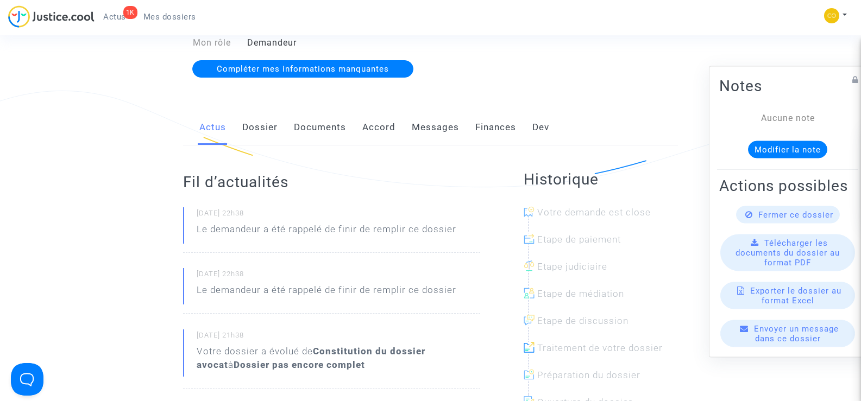
click at [323, 110] on link "Documents" at bounding box center [320, 128] width 52 height 36
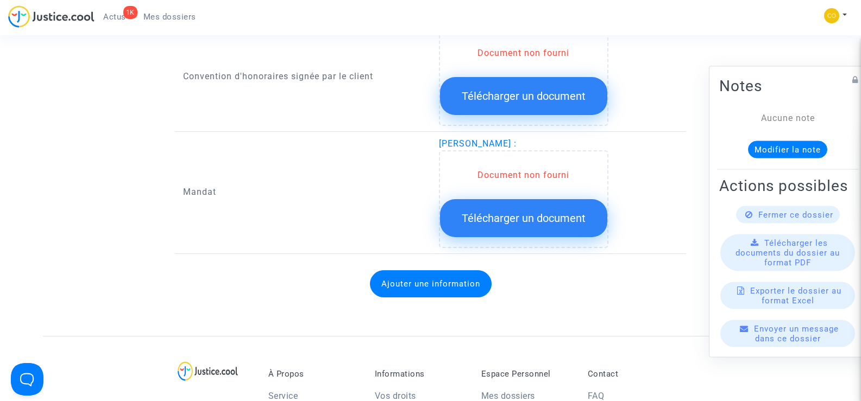
scroll to position [1357, 0]
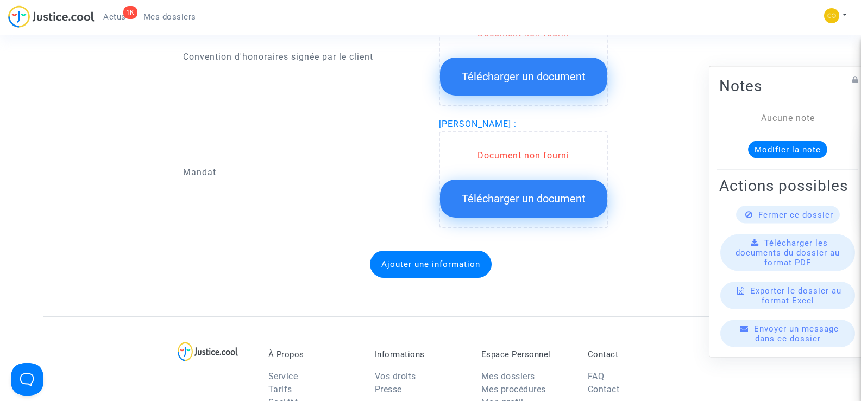
drag, startPoint x: 530, startPoint y: 110, endPoint x: 440, endPoint y: 107, distance: 90.7
click at [440, 119] on span "BRAHIM CHETOUANI :" at bounding box center [478, 124] width 78 height 10
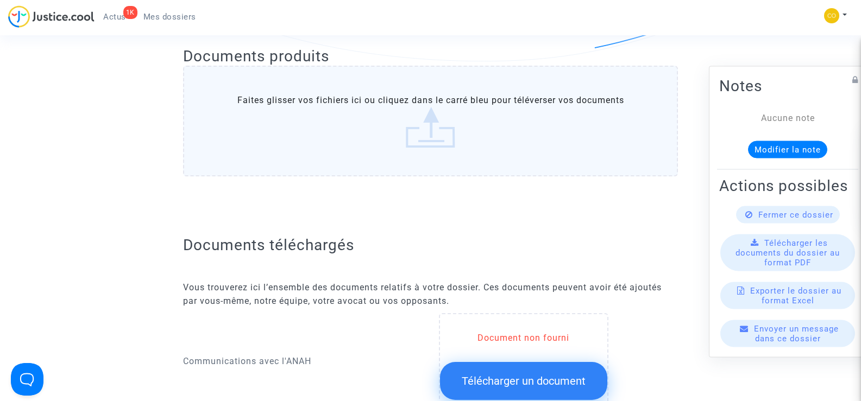
scroll to position [0, 0]
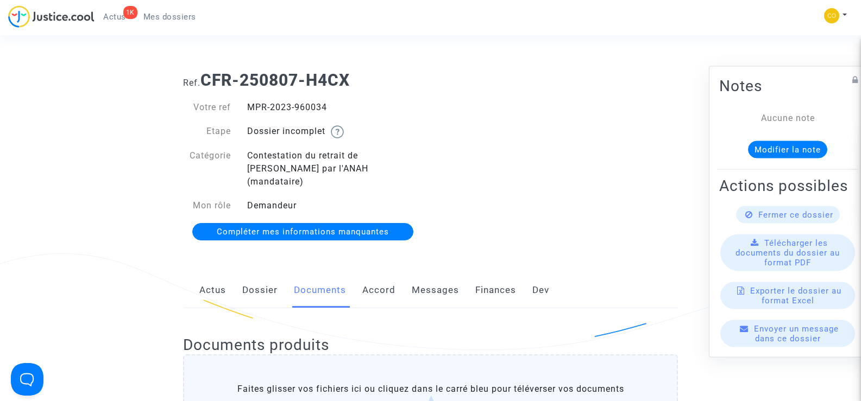
drag, startPoint x: 326, startPoint y: 106, endPoint x: 247, endPoint y: 100, distance: 79.0
click at [247, 100] on div "Votre ref MPR-2023-960034 Etape Dossier incomplet Catégorie Contestation du ret…" at bounding box center [303, 170] width 256 height 160
click at [405, 100] on div "Votre ref MPR-2023-960034 Etape Dossier incomplet Catégorie Contestation du ret…" at bounding box center [303, 170] width 256 height 160
drag, startPoint x: 330, startPoint y: 107, endPoint x: 247, endPoint y: 105, distance: 83.1
click at [247, 105] on div "MPR-2023-960034" at bounding box center [335, 107] width 192 height 13
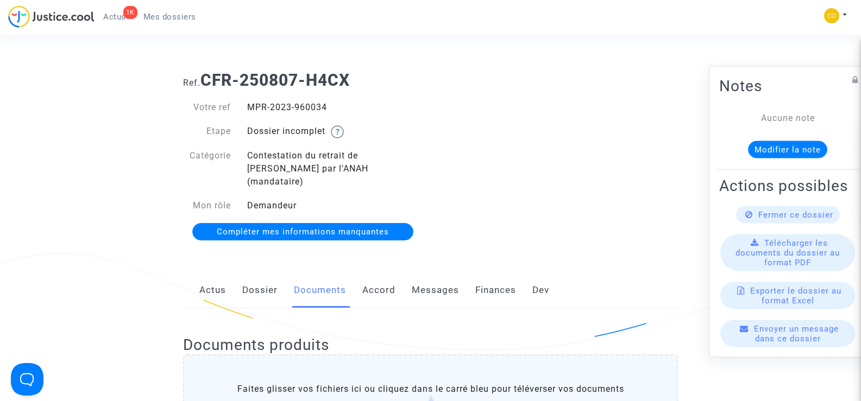
click at [488, 133] on div "Ref. CFR-250807-H4CX Votre ref MPR-2023-960034 Etape Dossier incomplet Catégori…" at bounding box center [430, 156] width 511 height 188
drag, startPoint x: 330, startPoint y: 106, endPoint x: 246, endPoint y: 100, distance: 84.4
click at [246, 100] on div "Votre ref MPR-2023-960034 Etape Dossier incomplet Catégorie Contestation du ret…" at bounding box center [303, 170] width 256 height 160
click at [592, 99] on div "Ref. CFR-250807-H4CX Votre ref MPR-2023-960034 Etape Dossier incomplet Catégori…" at bounding box center [430, 156] width 511 height 188
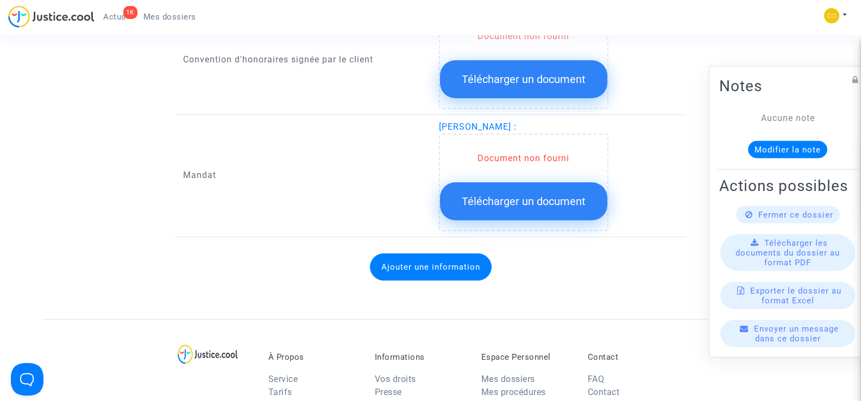
scroll to position [1357, 0]
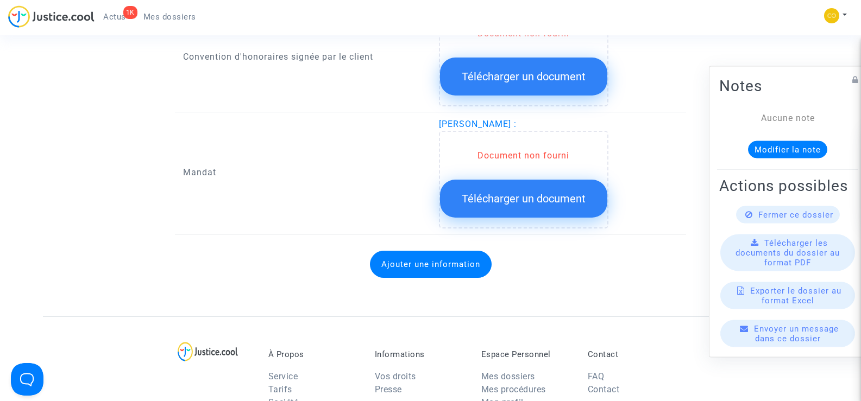
click at [518, 192] on span "Télécharger un document" at bounding box center [523, 198] width 124 height 13
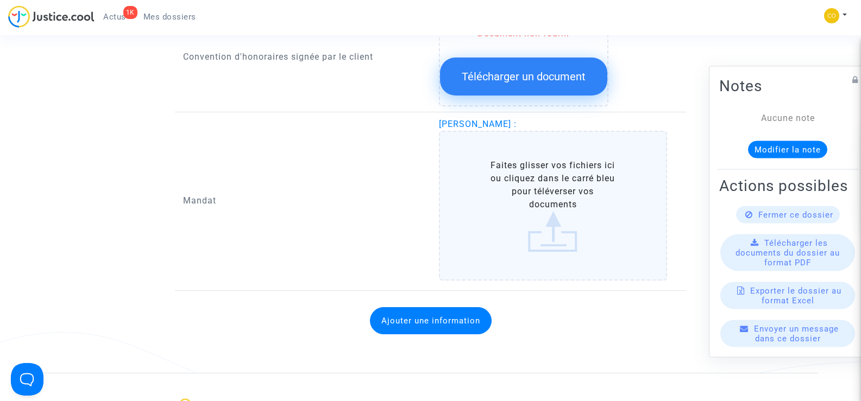
click at [555, 198] on label "Faites glisser vos fichiers ici ou cliquez dans le carré bleu pour téléverser v…" at bounding box center [553, 206] width 229 height 150
click at [0, 0] on input "Faites glisser vos fichiers ici ou cliquez dans le carré bleu pour téléverser v…" at bounding box center [0, 0] width 0 height 0
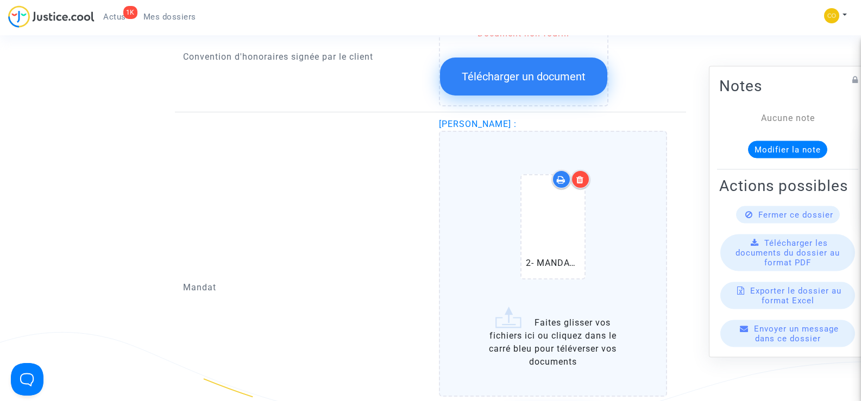
click at [584, 170] on div at bounding box center [580, 179] width 19 height 19
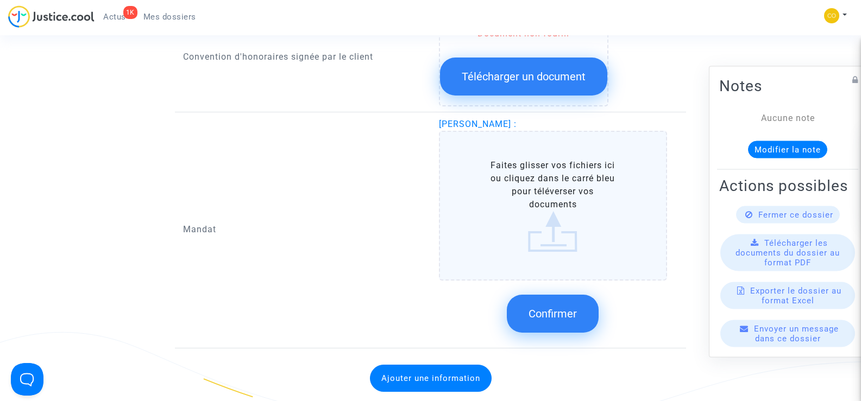
click at [564, 205] on label "Faites glisser vos fichiers ici ou cliquez dans le carré bleu pour téléverser v…" at bounding box center [553, 206] width 229 height 150
click at [0, 0] on input "Faites glisser vos fichiers ici ou cliquez dans le carré bleu pour téléverser v…" at bounding box center [0, 0] width 0 height 0
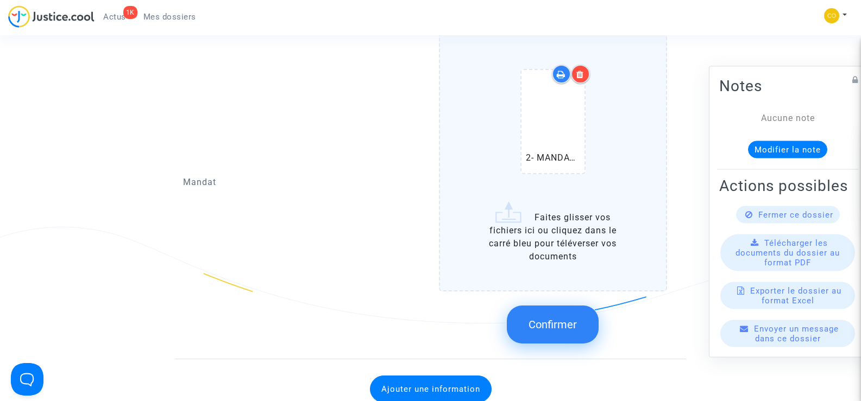
scroll to position [1466, 0]
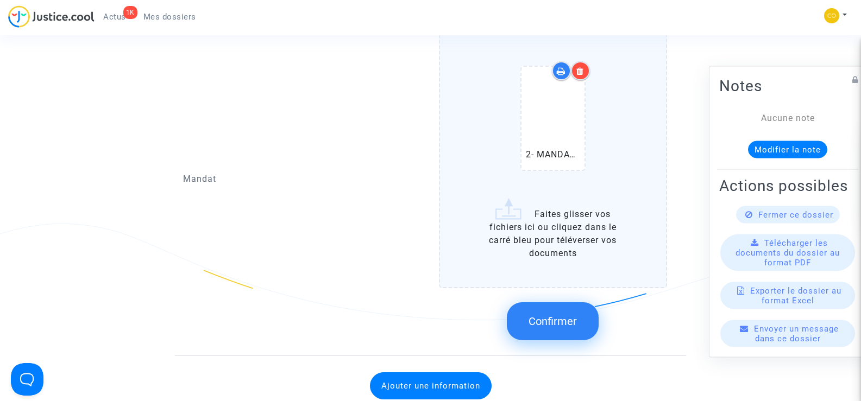
click at [568, 315] on span "Confirmer" at bounding box center [552, 321] width 48 height 13
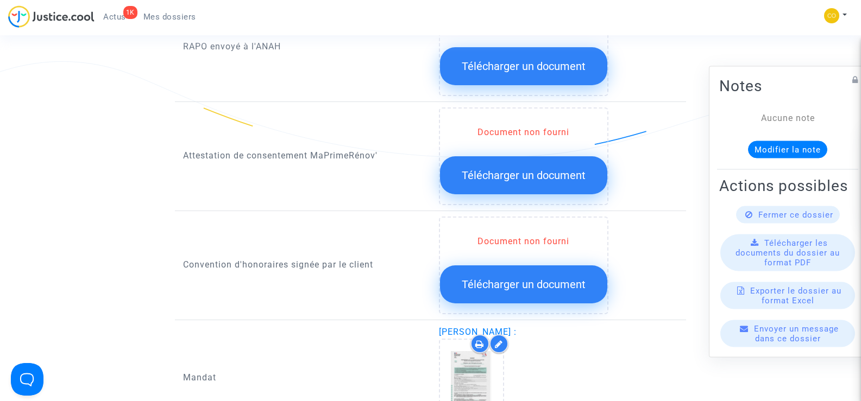
scroll to position [1140, 0]
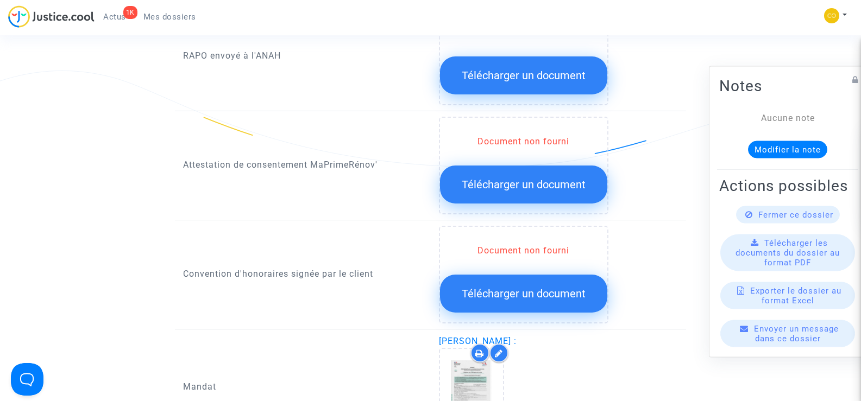
click at [524, 178] on span "Télécharger un document" at bounding box center [523, 184] width 124 height 13
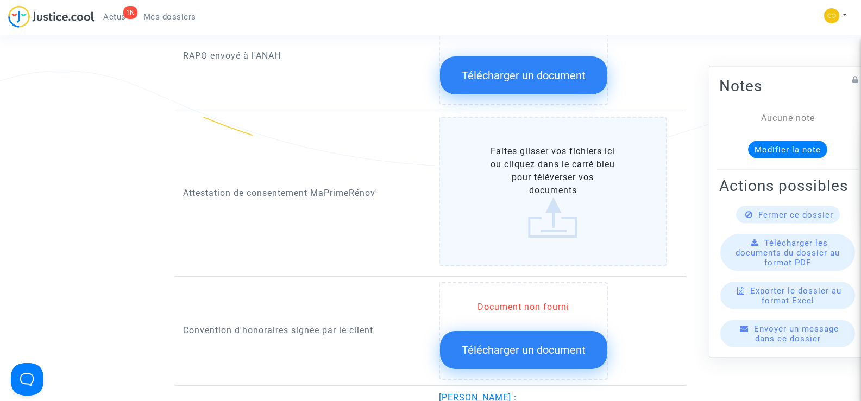
click at [552, 188] on label "Faites glisser vos fichiers ici ou cliquez dans le carré bleu pour téléverser v…" at bounding box center [553, 192] width 229 height 150
click at [0, 0] on input "Faites glisser vos fichiers ici ou cliquez dans le carré bleu pour téléverser v…" at bounding box center [0, 0] width 0 height 0
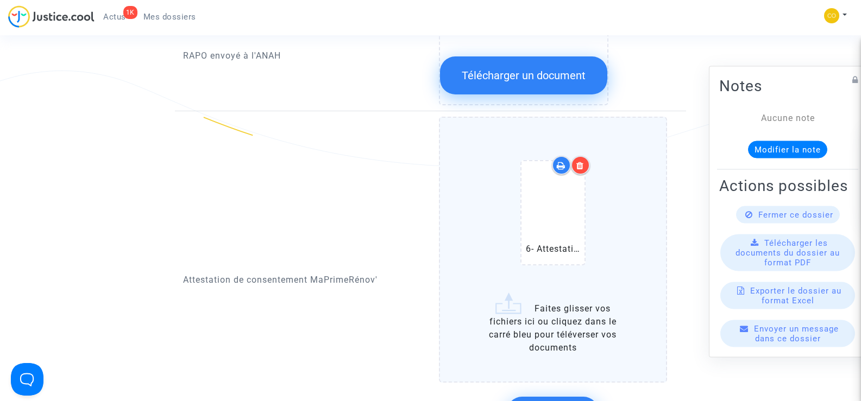
click at [582, 161] on icon at bounding box center [580, 165] width 8 height 9
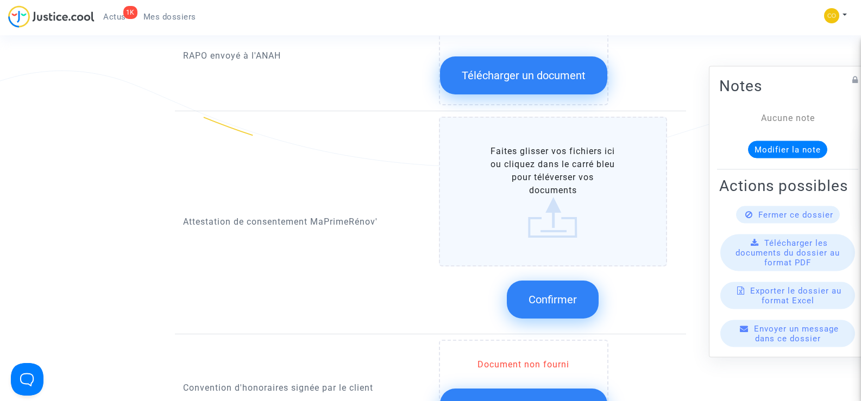
click at [537, 176] on label "Faites glisser vos fichiers ici ou cliquez dans le carré bleu pour téléverser v…" at bounding box center [553, 192] width 229 height 150
click at [0, 0] on input "Faites glisser vos fichiers ici ou cliquez dans le carré bleu pour téléverser v…" at bounding box center [0, 0] width 0 height 0
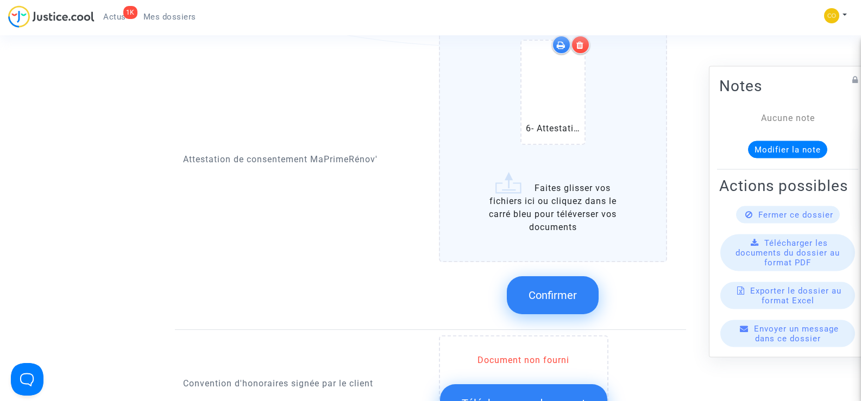
scroll to position [1303, 0]
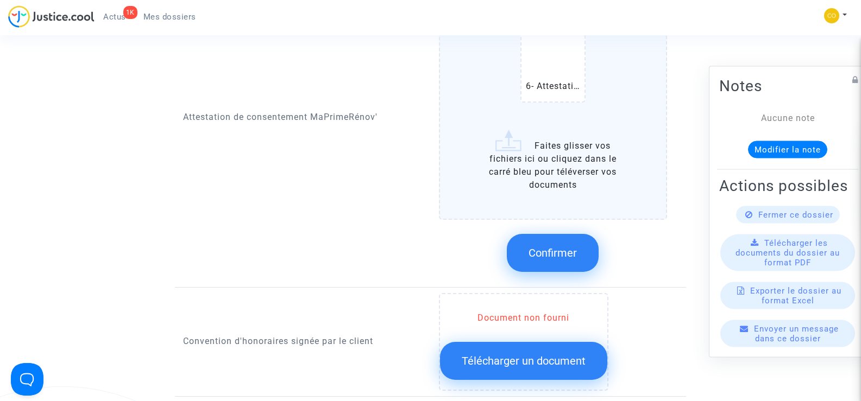
click at [553, 246] on span "Confirmer" at bounding box center [552, 252] width 48 height 13
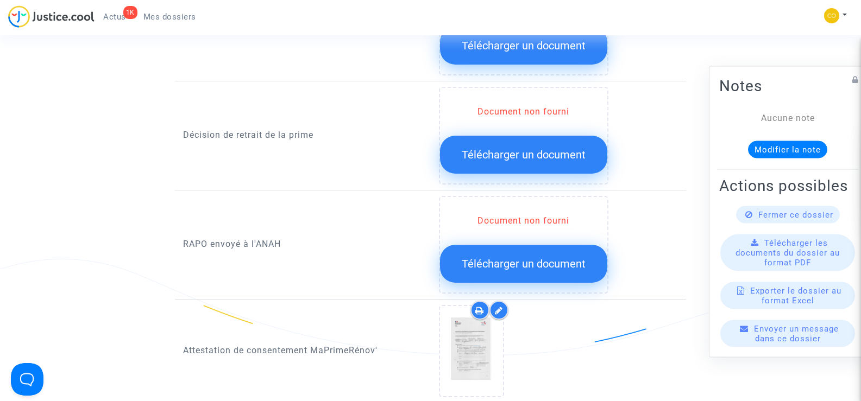
scroll to position [923, 0]
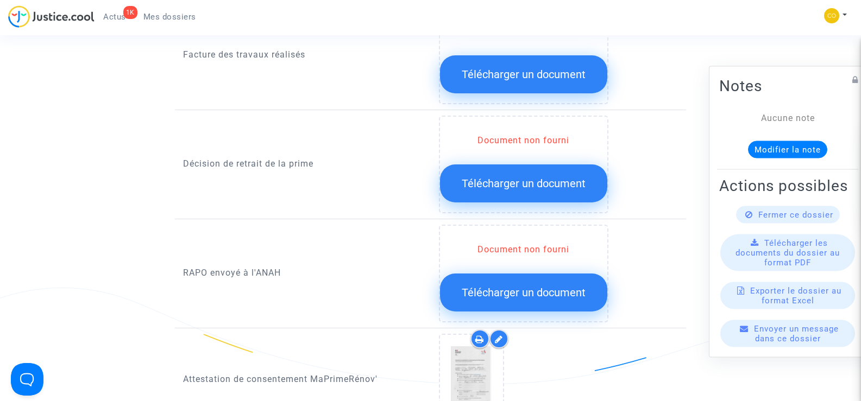
click at [530, 177] on span "Télécharger un document" at bounding box center [523, 183] width 124 height 13
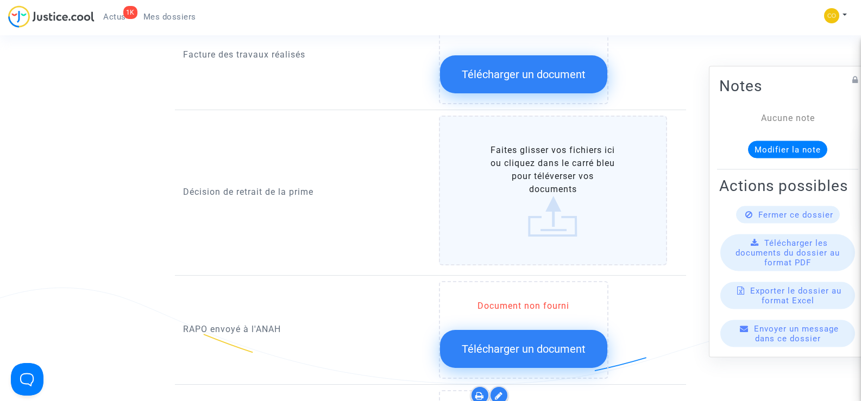
click at [530, 166] on label "Faites glisser vos fichiers ici ou cliquez dans le carré bleu pour téléverser v…" at bounding box center [553, 191] width 229 height 150
click at [0, 0] on input "Faites glisser vos fichiers ici ou cliquez dans le carré bleu pour téléverser v…" at bounding box center [0, 0] width 0 height 0
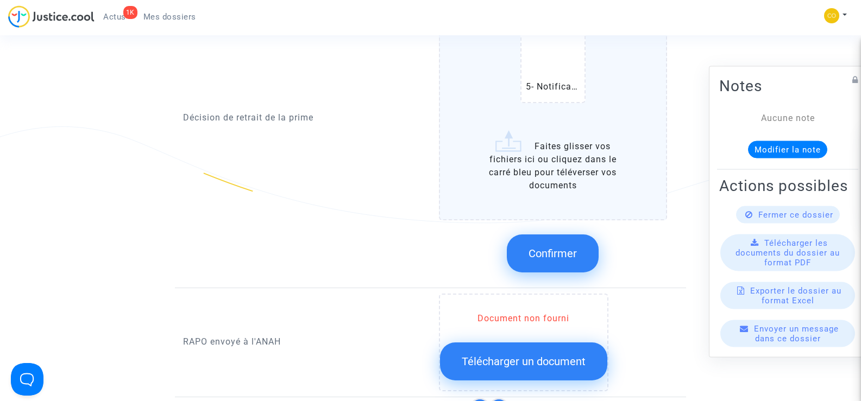
scroll to position [1086, 0]
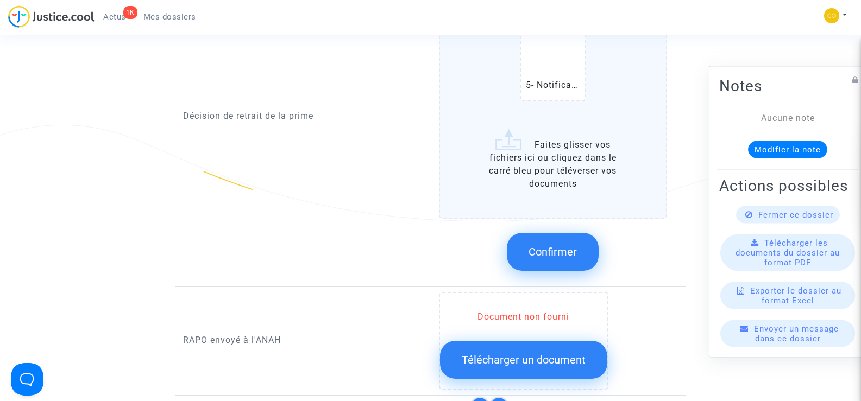
click at [562, 245] on span "Confirmer" at bounding box center [552, 251] width 48 height 13
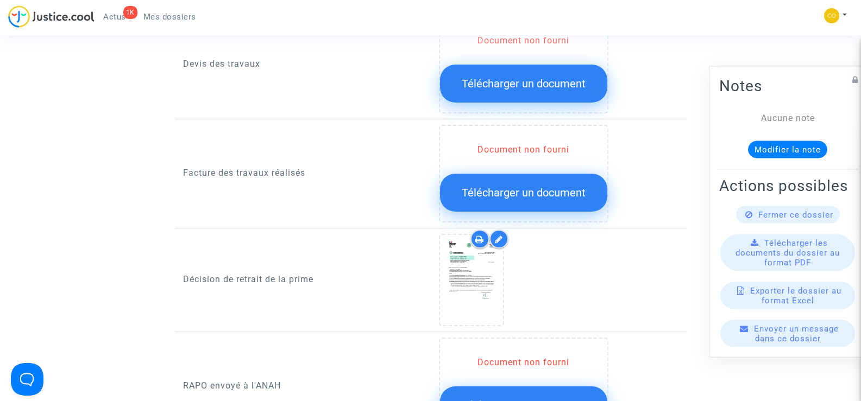
scroll to position [760, 0]
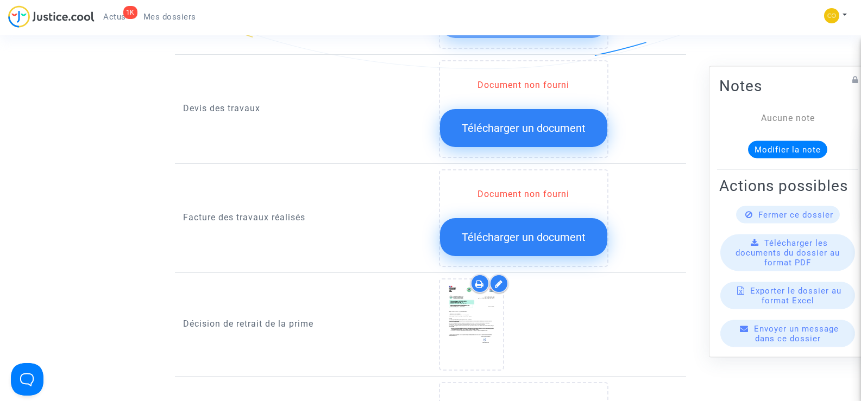
click at [552, 231] on span "Télécharger un document" at bounding box center [523, 237] width 124 height 13
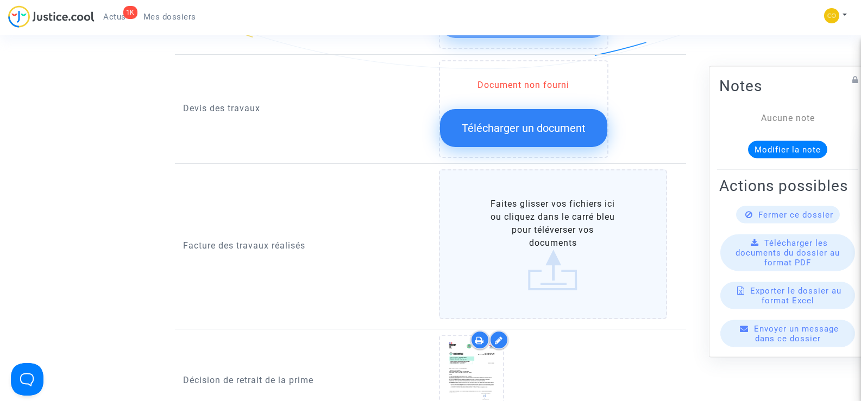
click at [541, 236] on label "Faites glisser vos fichiers ici ou cliquez dans le carré bleu pour téléverser v…" at bounding box center [553, 244] width 229 height 150
click at [0, 0] on input "Faites glisser vos fichiers ici ou cliquez dans le carré bleu pour téléverser v…" at bounding box center [0, 0] width 0 height 0
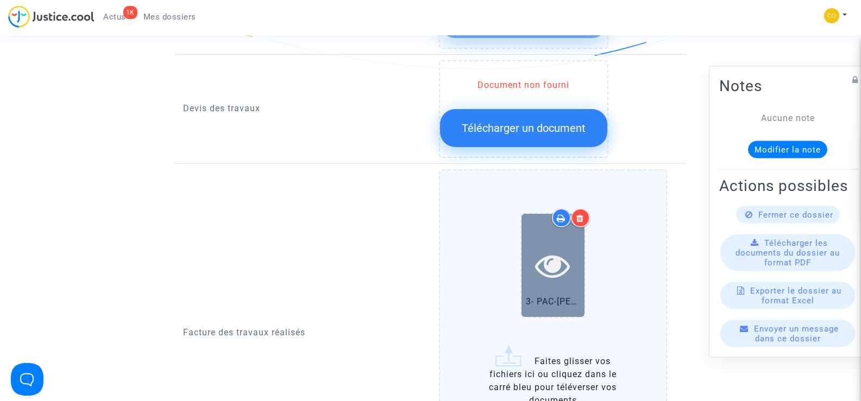
click at [547, 267] on icon at bounding box center [552, 265] width 35 height 35
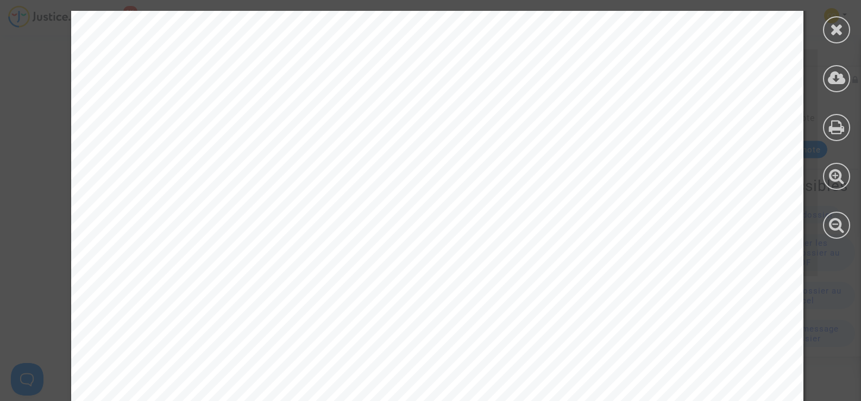
scroll to position [1466, 0]
click at [832, 36] on icon at bounding box center [837, 29] width 14 height 16
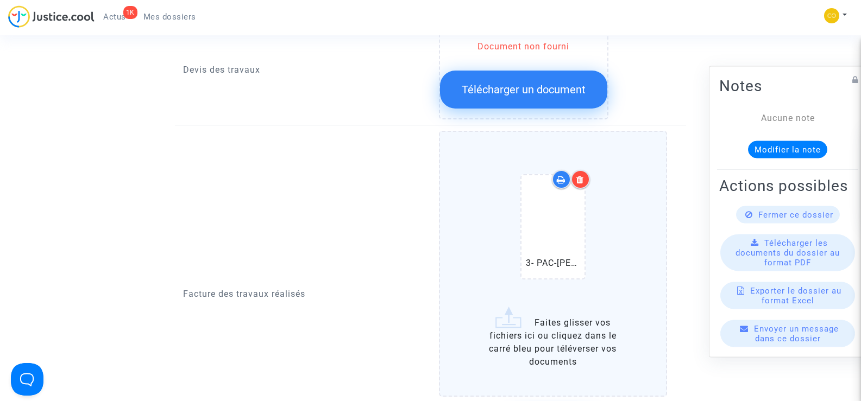
scroll to position [869, 0]
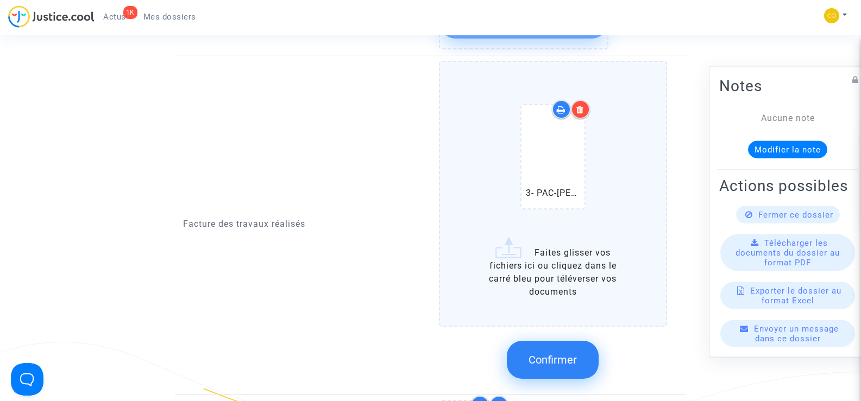
click at [551, 341] on button "Confirmer" at bounding box center [553, 360] width 92 height 38
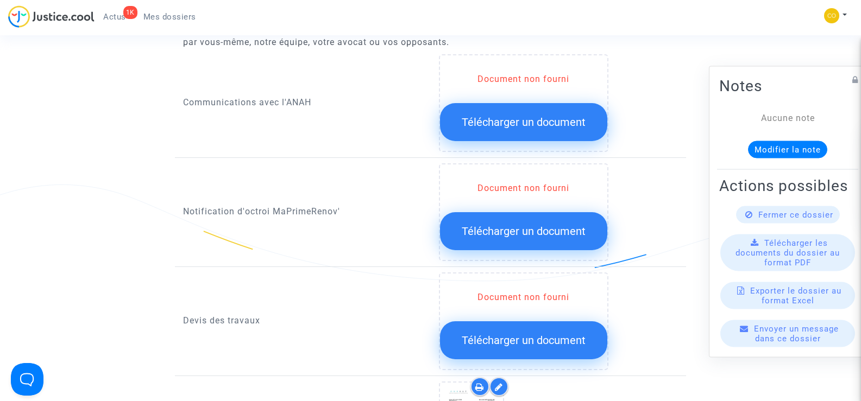
scroll to position [543, 0]
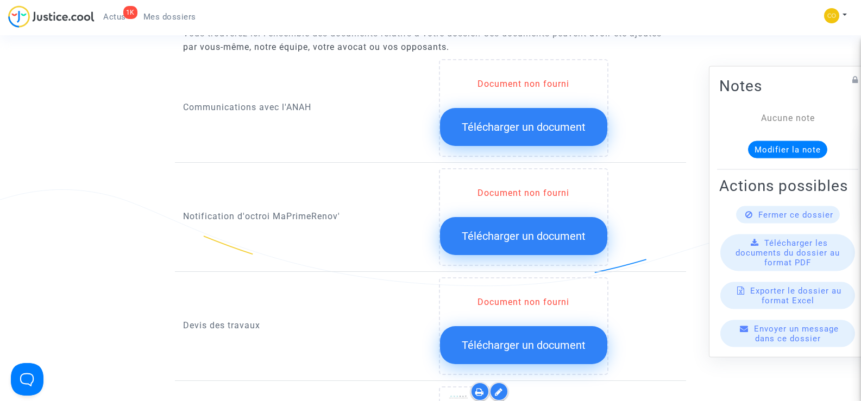
click at [528, 230] on span "Télécharger un document" at bounding box center [523, 236] width 124 height 13
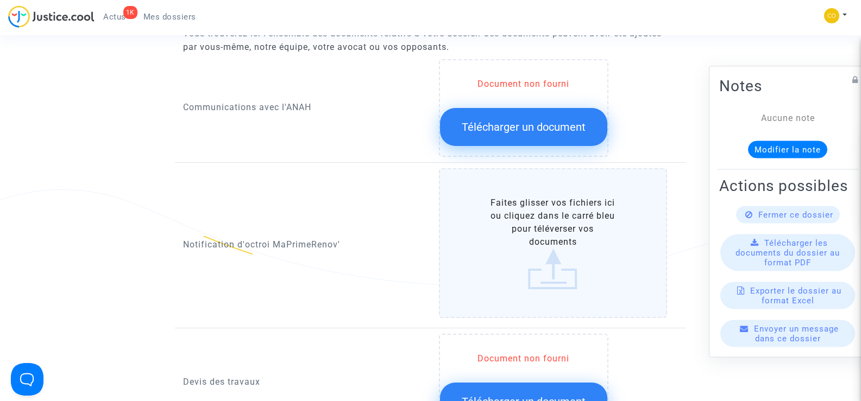
click at [559, 232] on label "Faites glisser vos fichiers ici ou cliquez dans le carré bleu pour téléverser v…" at bounding box center [553, 243] width 229 height 150
click at [0, 0] on input "Faites glisser vos fichiers ici ou cliquez dans le carré bleu pour téléverser v…" at bounding box center [0, 0] width 0 height 0
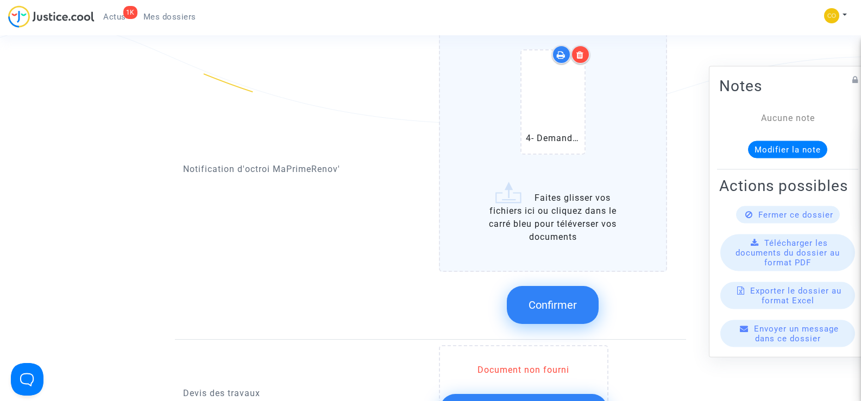
scroll to position [706, 0]
click at [561, 298] on span "Confirmer" at bounding box center [552, 304] width 48 height 13
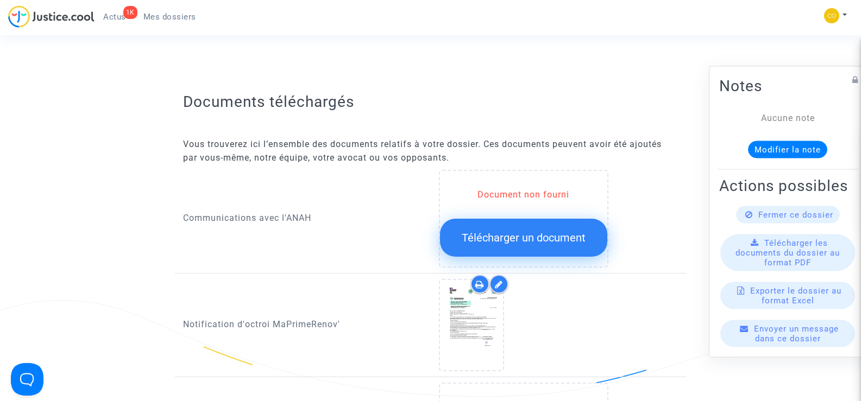
scroll to position [434, 0]
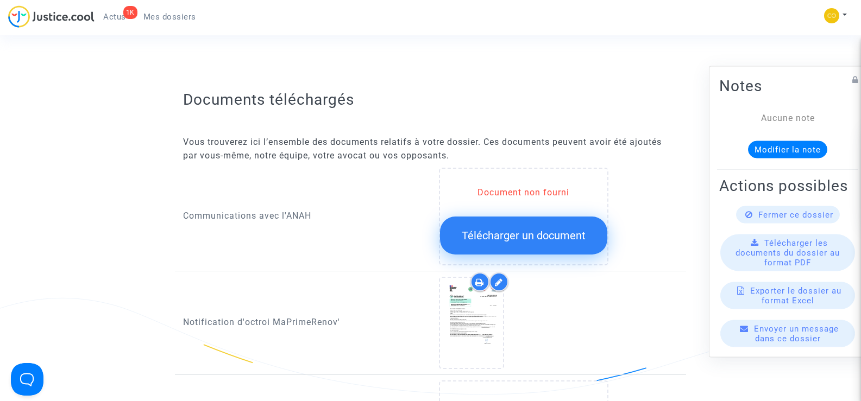
click at [510, 229] on span "Télécharger un document" at bounding box center [523, 235] width 124 height 13
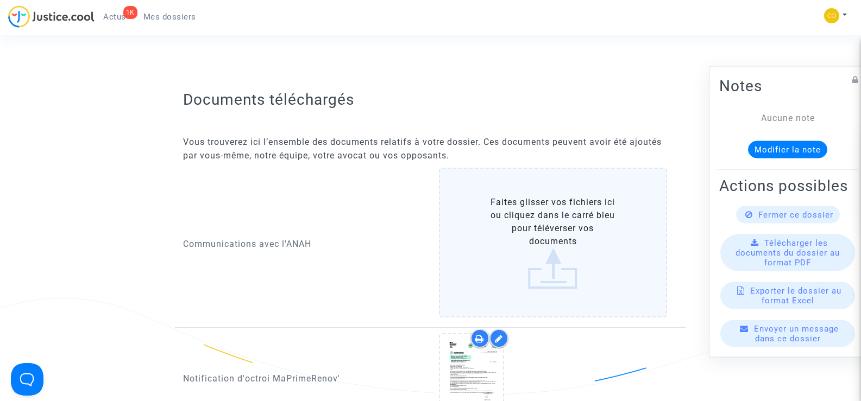
click at [537, 237] on label "Faites glisser vos fichiers ici ou cliquez dans le carré bleu pour téléverser v…" at bounding box center [553, 243] width 229 height 150
click at [0, 0] on input "Faites glisser vos fichiers ici ou cliquez dans le carré bleu pour téléverser v…" at bounding box center [0, 0] width 0 height 0
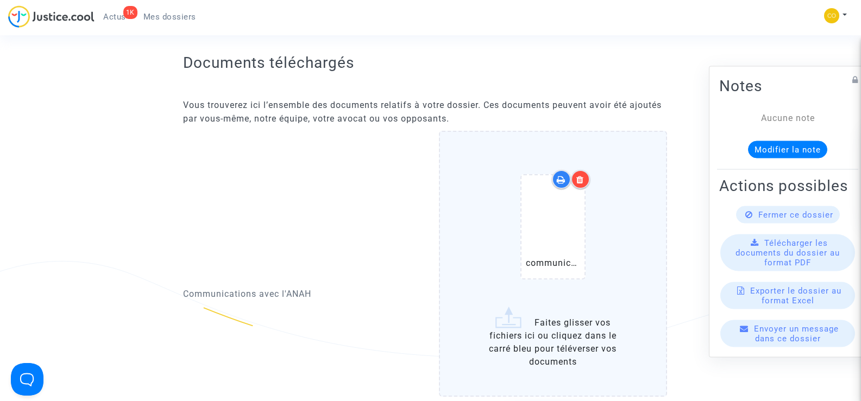
scroll to position [489, 0]
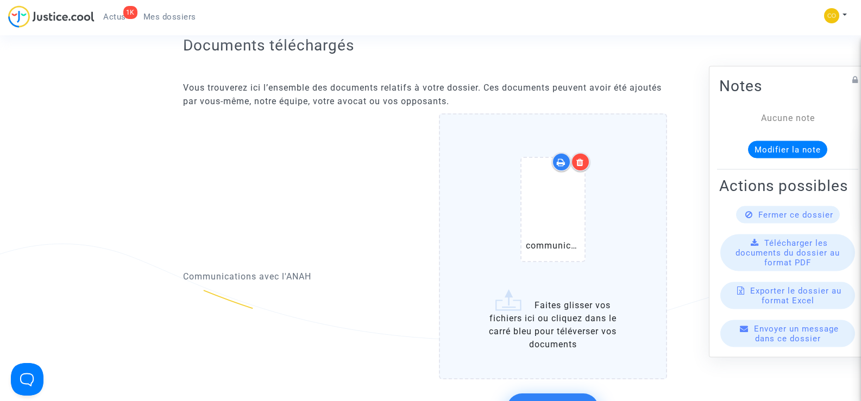
click at [562, 321] on label "communication CHETOUANI.pdf Faites glisser vos fichiers ici ou cliquez dans le …" at bounding box center [553, 245] width 229 height 265
click at [0, 0] on input "communication CHETOUANI.pdf Faites glisser vos fichiers ici ou cliquez dans le …" at bounding box center [0, 0] width 0 height 0
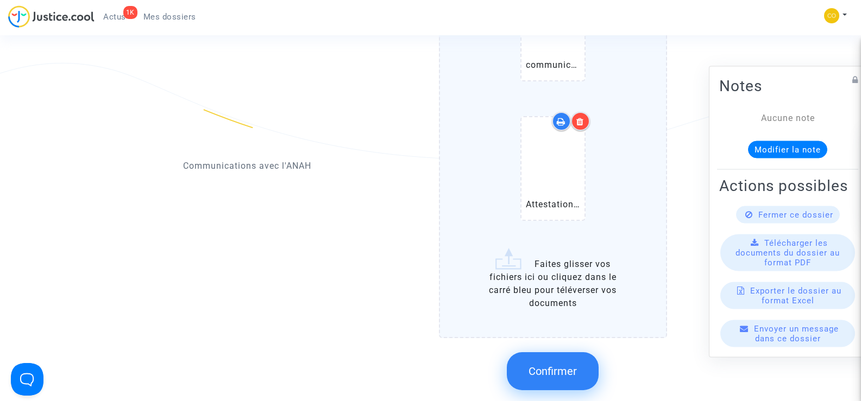
scroll to position [706, 0]
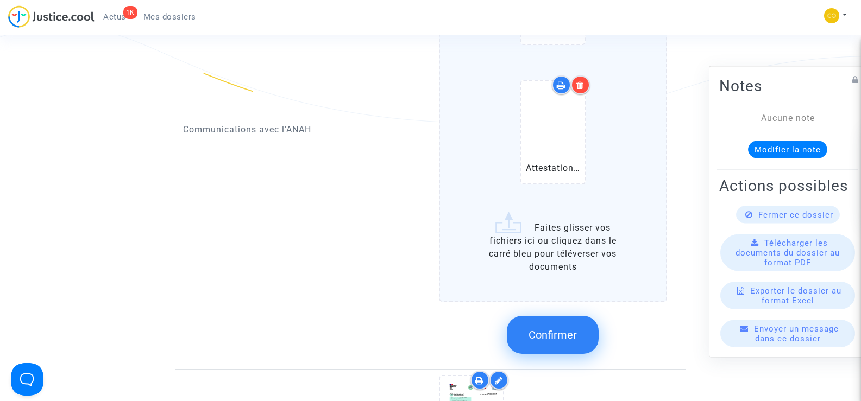
click at [542, 252] on label "communication CHETOUANI.pdf Attestation de consentement à la demande de prime M…" at bounding box center [553, 99] width 229 height 406
click at [0, 0] on input "communication CHETOUANI.pdf Attestation de consentement à la demande de prime M…" at bounding box center [0, 0] width 0 height 0
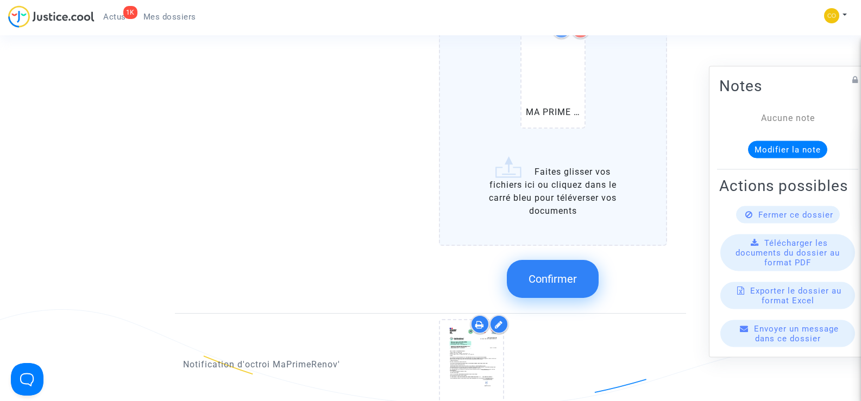
scroll to position [923, 0]
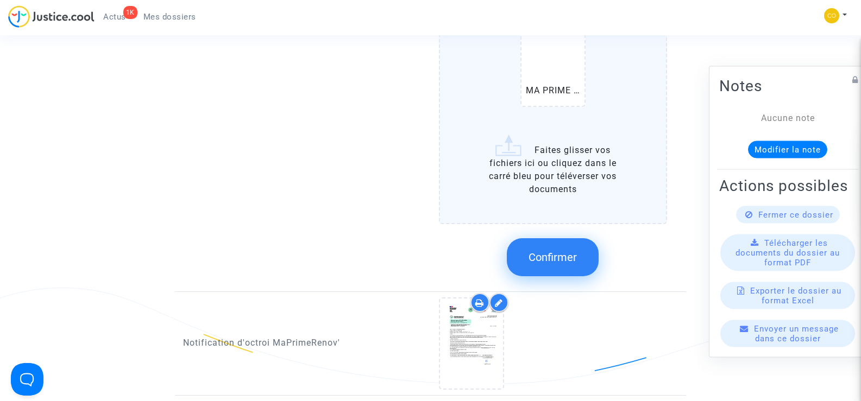
click at [696, 222] on ng-component "Ref. CFR-250807-H4CX Votre ref MPR-2023-960034 Etape Dossier incomplet Catégori…" at bounding box center [430, 185] width 775 height 2092
click at [0, 0] on input "communication CHETOUANI.pdf Attestation de consentement à la demande de prime M…" at bounding box center [0, 0] width 0 height 0
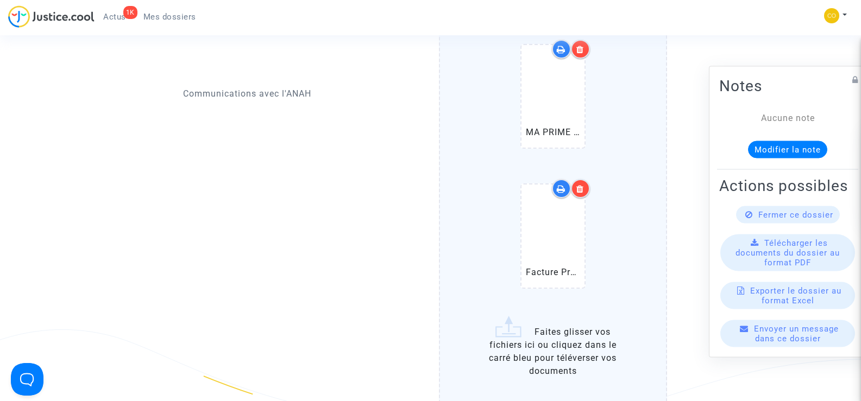
scroll to position [1032, 0]
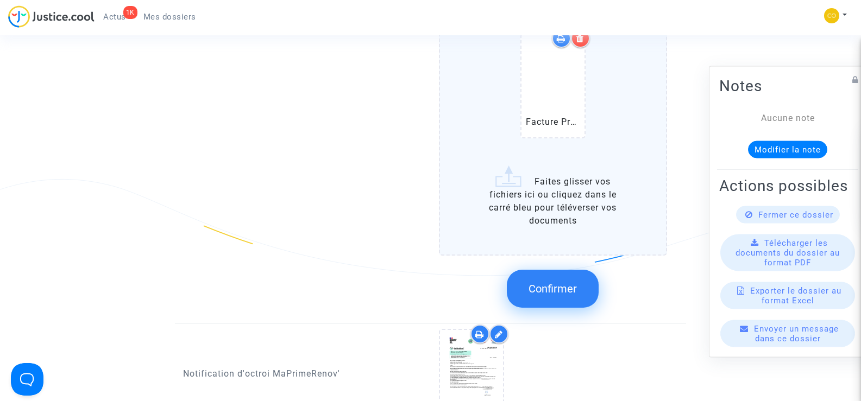
click at [562, 282] on span "Confirmer" at bounding box center [552, 288] width 48 height 13
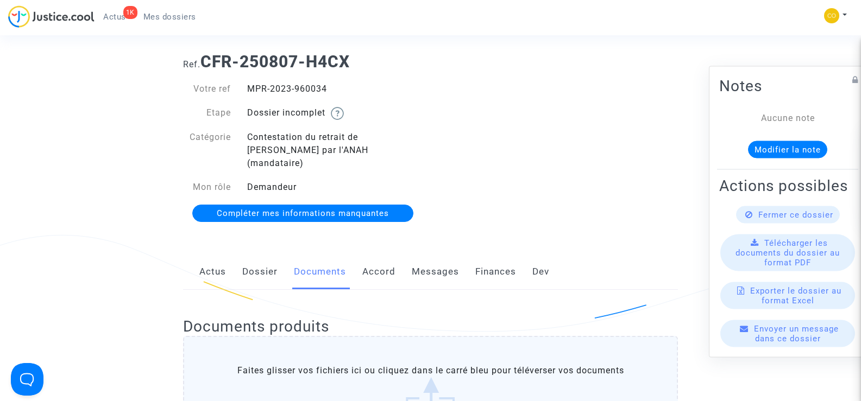
scroll to position [0, 0]
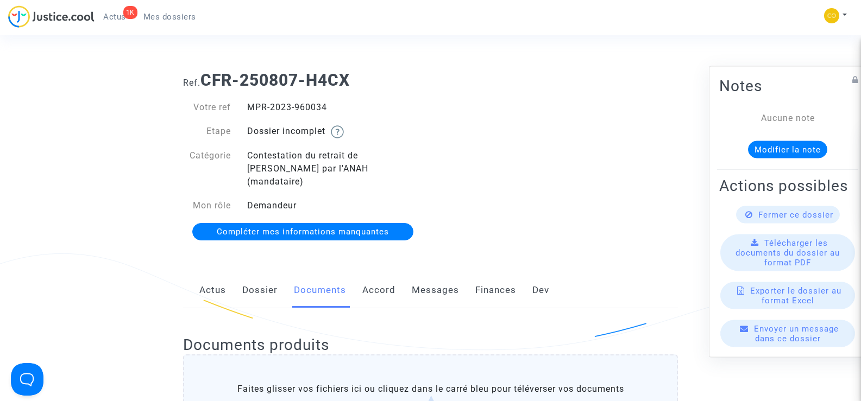
click at [159, 15] on span "Mes dossiers" at bounding box center [169, 17] width 53 height 10
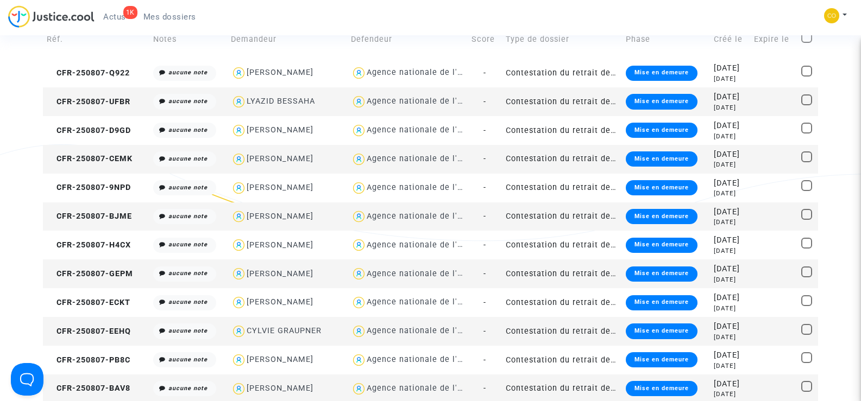
scroll to position [109, 0]
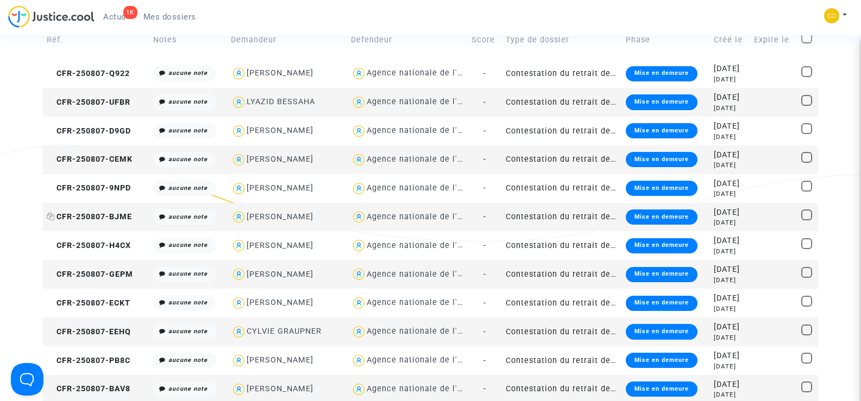
click at [99, 213] on span "CFR-250807-BJME" at bounding box center [89, 216] width 85 height 9
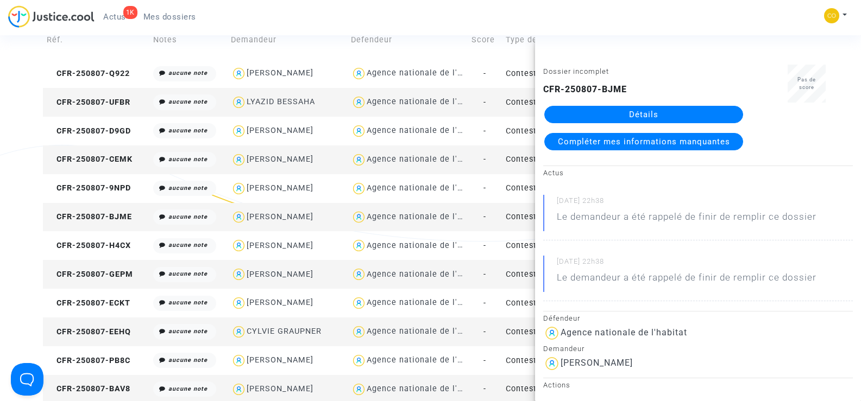
click at [641, 112] on link "Détails" at bounding box center [643, 114] width 199 height 17
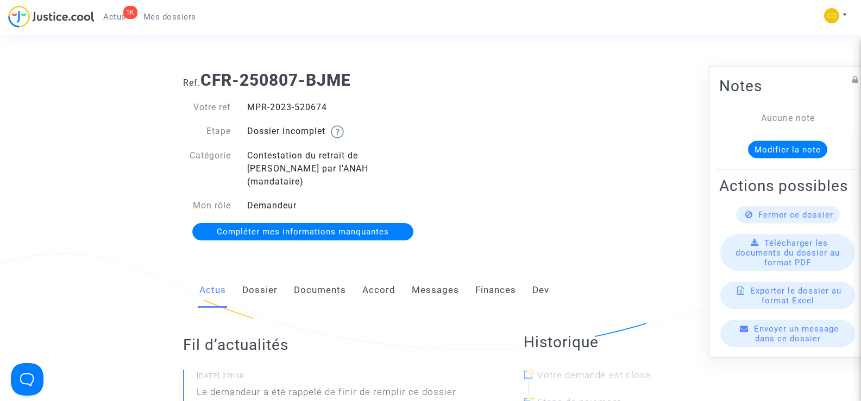
click at [338, 273] on link "Documents" at bounding box center [320, 291] width 52 height 36
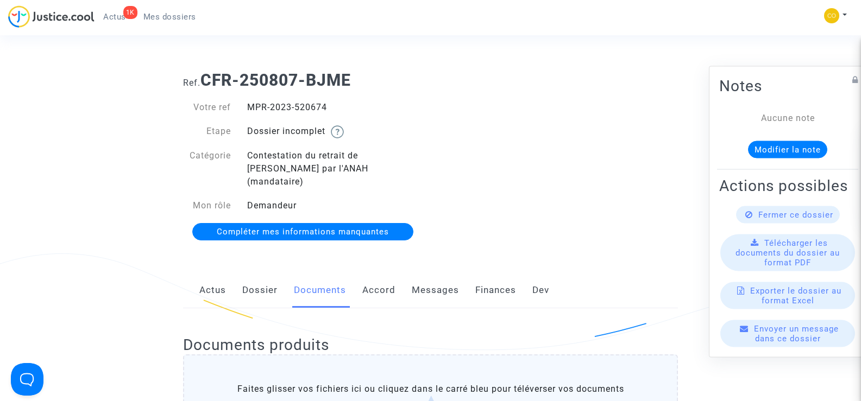
drag, startPoint x: 330, startPoint y: 107, endPoint x: 245, endPoint y: 98, distance: 85.3
click at [245, 98] on div "Votre ref MPR-2023-520674 Etape Dossier incomplet Catégorie Contestation du ret…" at bounding box center [303, 170] width 256 height 160
click at [571, 200] on div "Ref. CFR-250807-BJME Votre ref MPR-2023-520674 Etape Dossier incomplet Catégori…" at bounding box center [430, 156] width 511 height 188
drag, startPoint x: 331, startPoint y: 109, endPoint x: 245, endPoint y: 98, distance: 86.4
click at [245, 98] on div "Votre ref MPR-2023-520674 Etape Dossier incomplet Catégorie Contestation du ret…" at bounding box center [303, 170] width 256 height 160
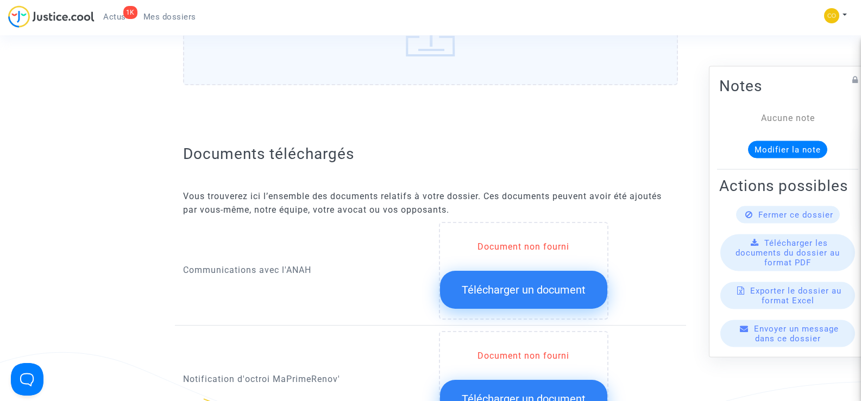
scroll to position [543, 0]
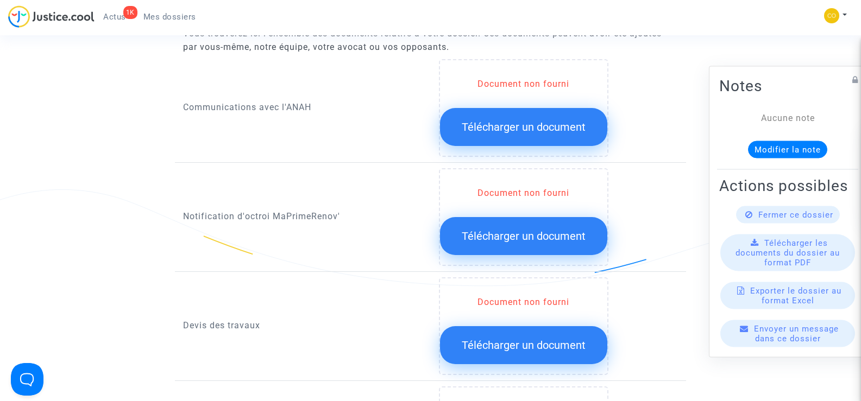
click at [536, 230] on span "Télécharger un document" at bounding box center [523, 236] width 124 height 13
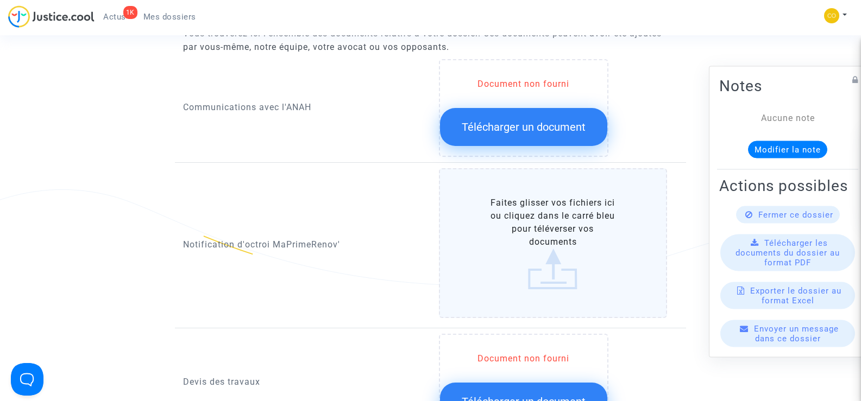
click at [558, 232] on label "Faites glisser vos fichiers ici ou cliquez dans le carré bleu pour téléverser v…" at bounding box center [553, 243] width 229 height 150
click at [0, 0] on input "Faites glisser vos fichiers ici ou cliquez dans le carré bleu pour téléverser v…" at bounding box center [0, 0] width 0 height 0
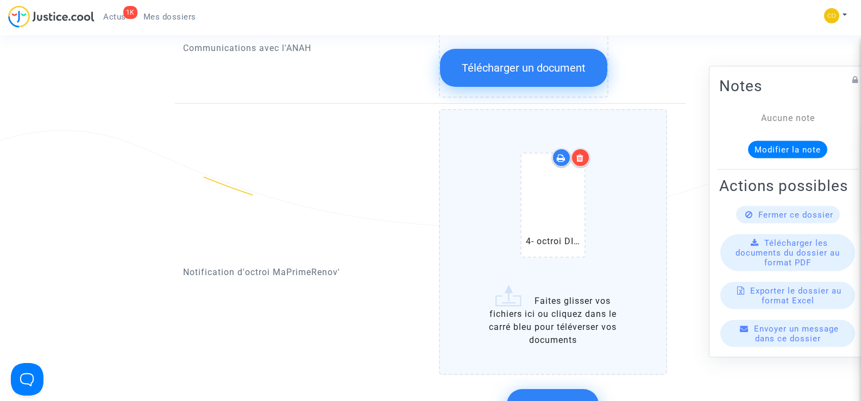
scroll to position [706, 0]
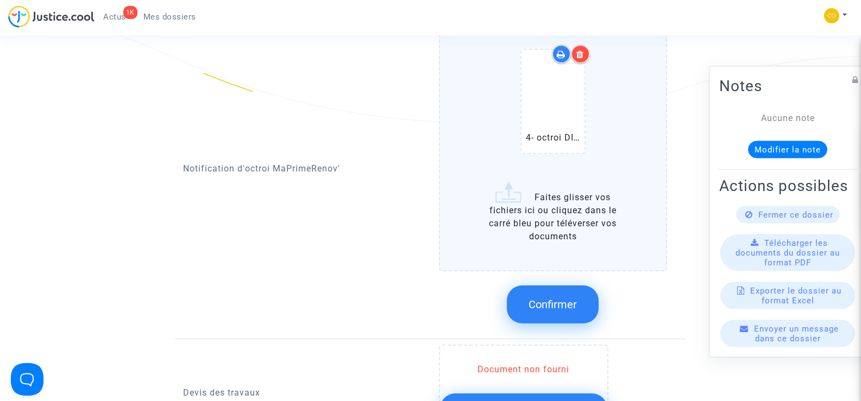
click at [556, 298] on span "Confirmer" at bounding box center [552, 304] width 48 height 13
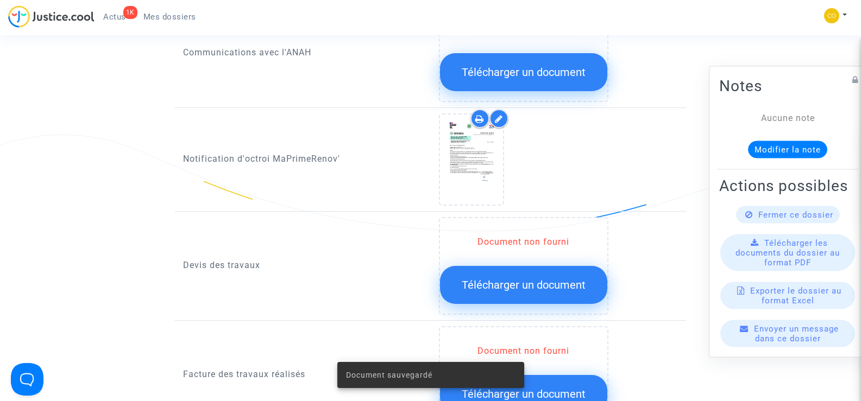
scroll to position [597, 0]
click at [546, 279] on span "Télécharger un document" at bounding box center [523, 285] width 124 height 13
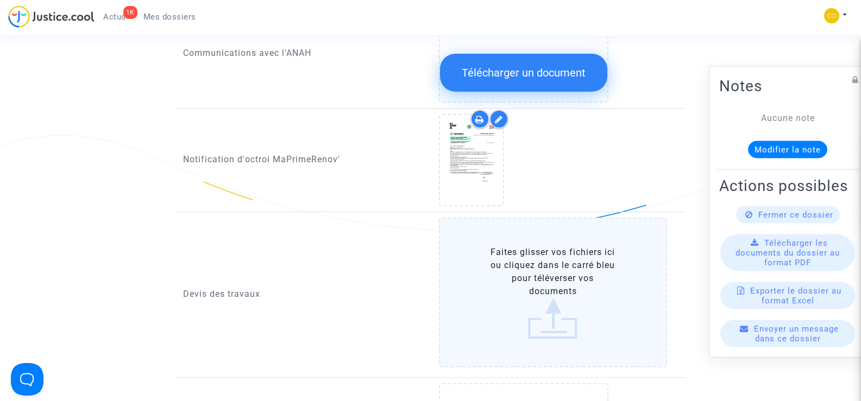
click at [562, 270] on label "Faites glisser vos fichiers ici ou cliquez dans le carré bleu pour téléverser v…" at bounding box center [553, 293] width 229 height 150
click at [0, 0] on input "Faites glisser vos fichiers ici ou cliquez dans le carré bleu pour téléverser v…" at bounding box center [0, 0] width 0 height 0
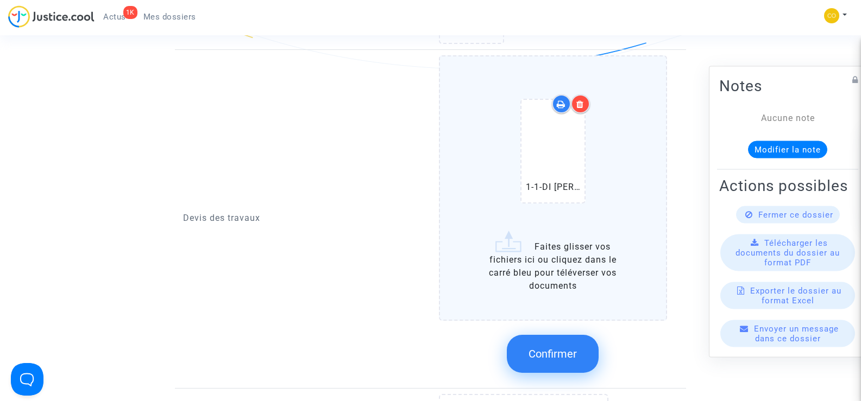
scroll to position [760, 0]
click at [562, 263] on label "1-1-DI PIETRANTONIO SEBASTIEN Devis ITE.pdf Faites glisser vos fichiers ici ou …" at bounding box center [553, 187] width 229 height 265
click at [0, 0] on input "1-1-DI PIETRANTONIO SEBASTIEN Devis ITE.pdf Faites glisser vos fichiers ici ou …" at bounding box center [0, 0] width 0 height 0
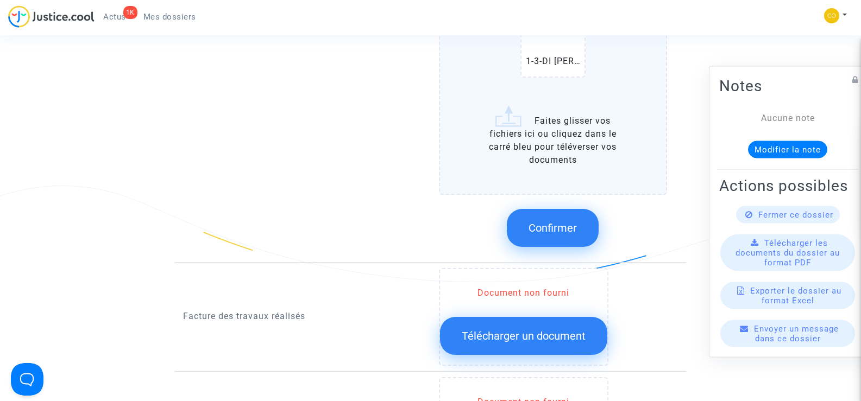
scroll to position [1032, 0]
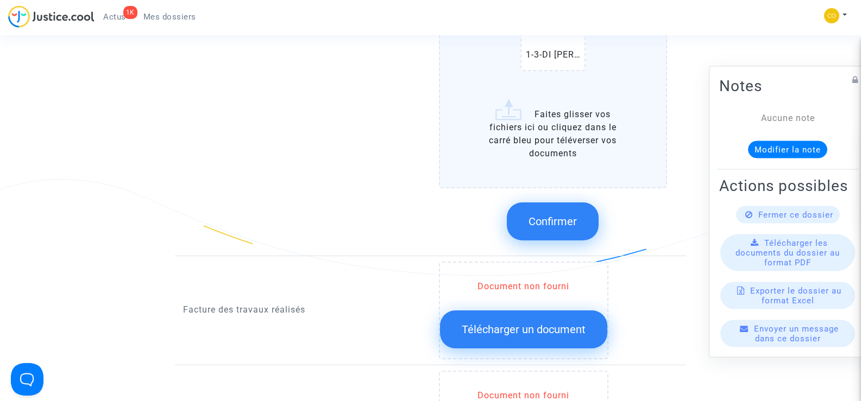
click at [0, 0] on input "1-1-DI PIETRANTONIO SEBASTIEN Devis ITE.pdf 1-3-DI PIETRANTONIO SEBASTIEN devis…" at bounding box center [0, 0] width 0 height 0
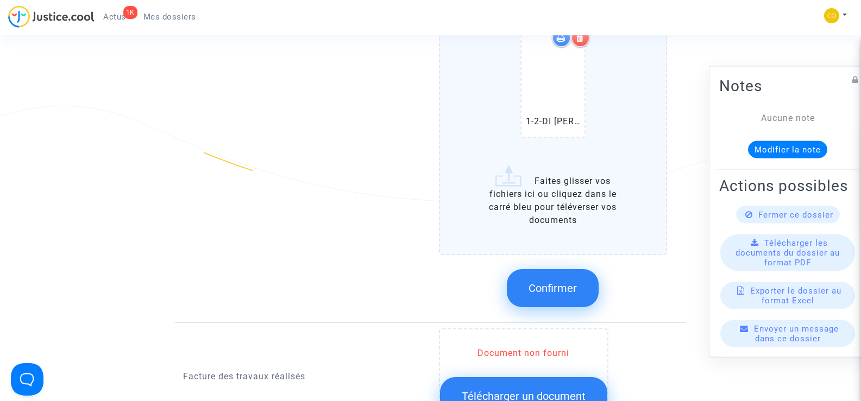
scroll to position [1249, 0]
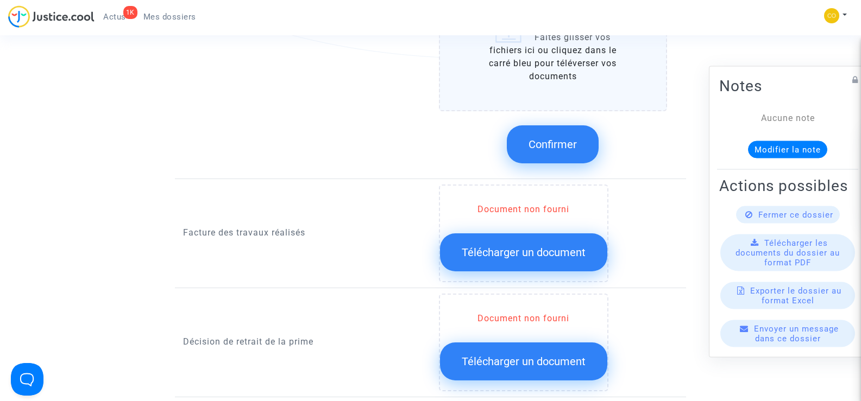
click at [564, 138] on span "Confirmer" at bounding box center [552, 144] width 48 height 13
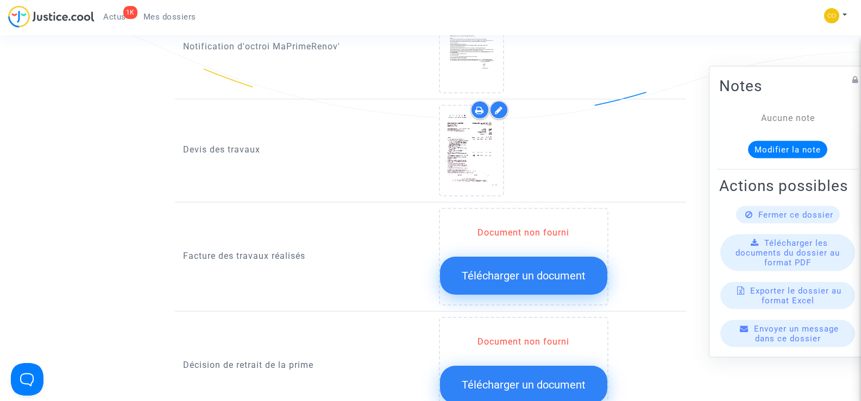
scroll to position [706, 0]
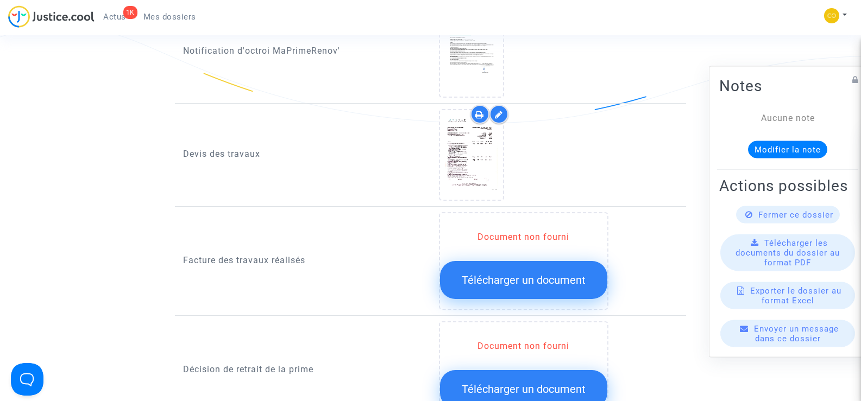
click at [511, 274] on span "Télécharger un document" at bounding box center [523, 280] width 124 height 13
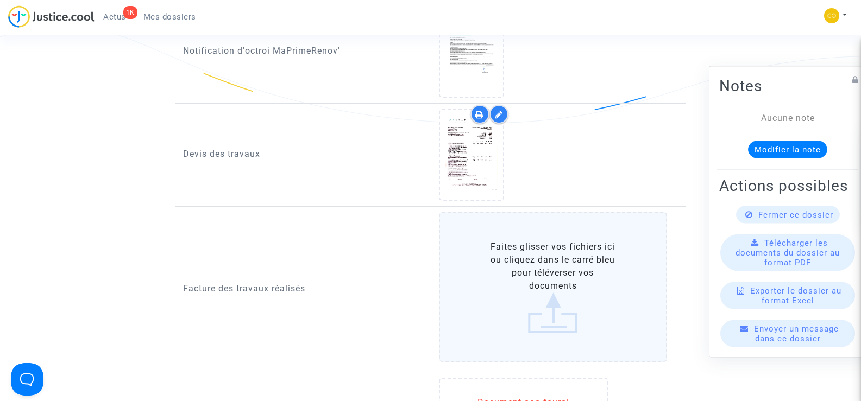
click at [536, 267] on label "Faites glisser vos fichiers ici ou cliquez dans le carré bleu pour téléverser v…" at bounding box center [553, 287] width 229 height 150
click at [0, 0] on input "Faites glisser vos fichiers ici ou cliquez dans le carré bleu pour téléverser v…" at bounding box center [0, 0] width 0 height 0
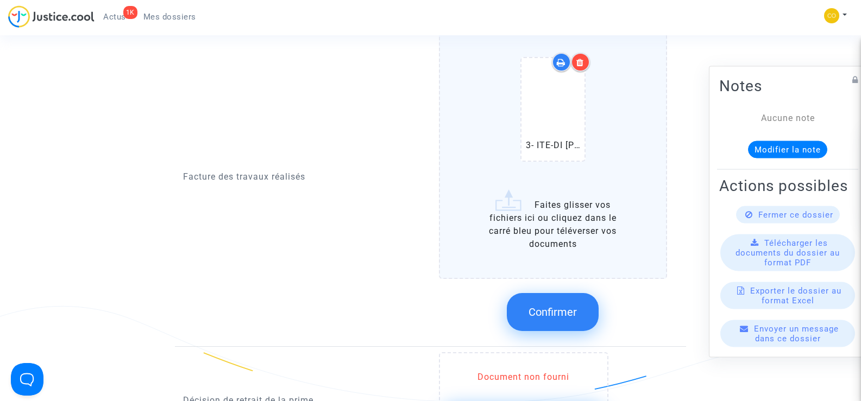
scroll to position [923, 0]
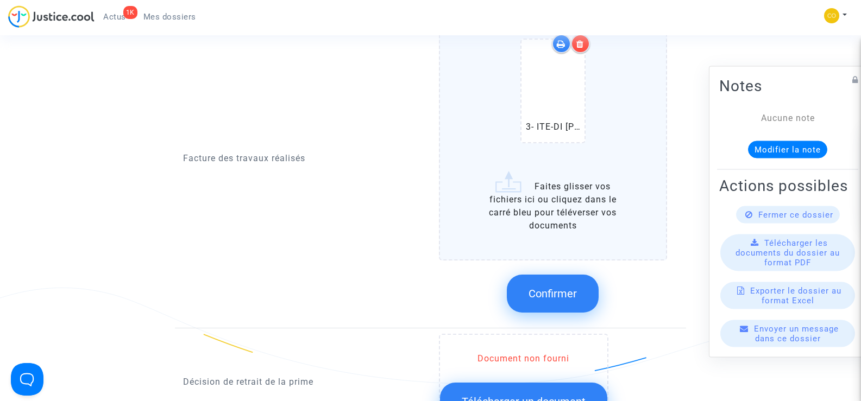
click at [554, 287] on span "Confirmer" at bounding box center [552, 293] width 48 height 13
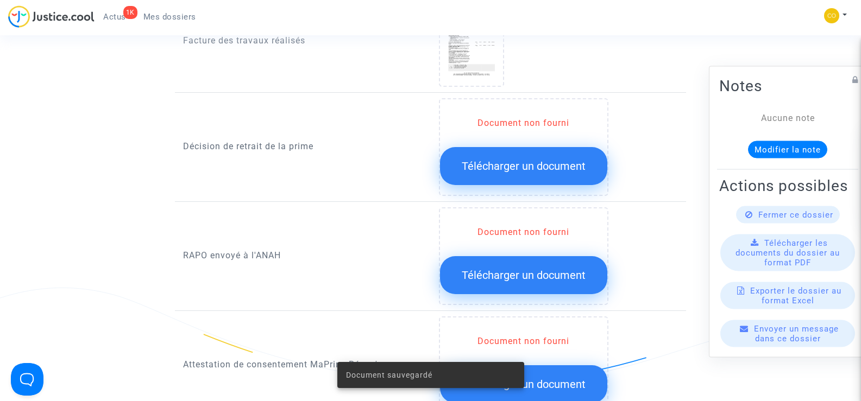
scroll to position [869, 0]
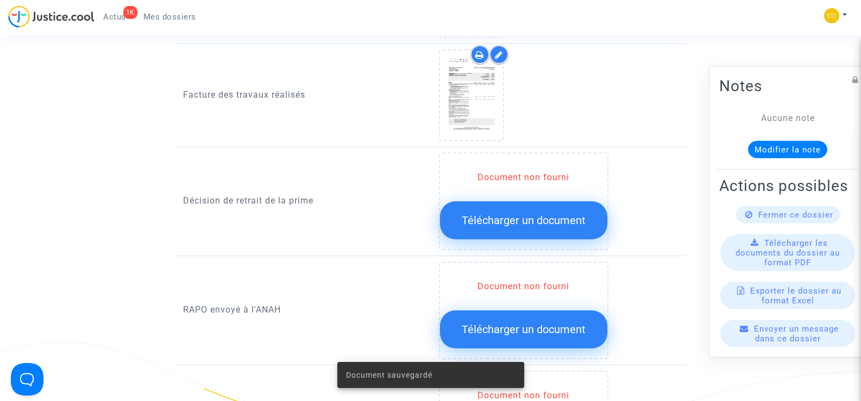
click at [529, 215] on button "Télécharger un document" at bounding box center [523, 220] width 167 height 38
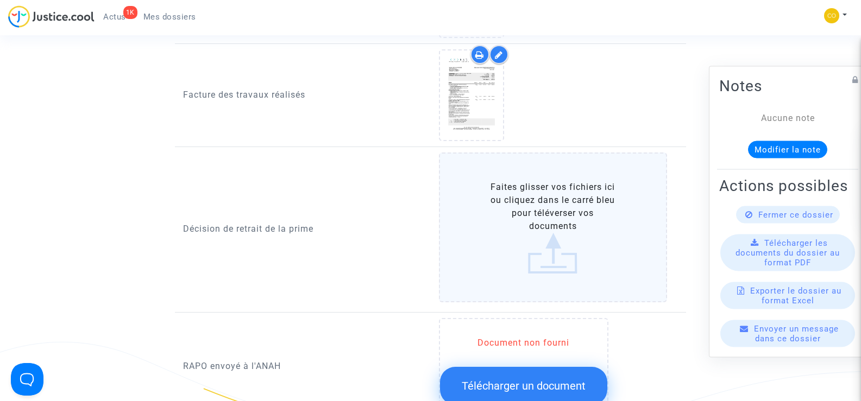
click at [533, 205] on label "Faites glisser vos fichiers ici ou cliquez dans le carré bleu pour téléverser v…" at bounding box center [553, 228] width 229 height 150
click at [0, 0] on input "Faites glisser vos fichiers ici ou cliquez dans le carré bleu pour téléverser v…" at bounding box center [0, 0] width 0 height 0
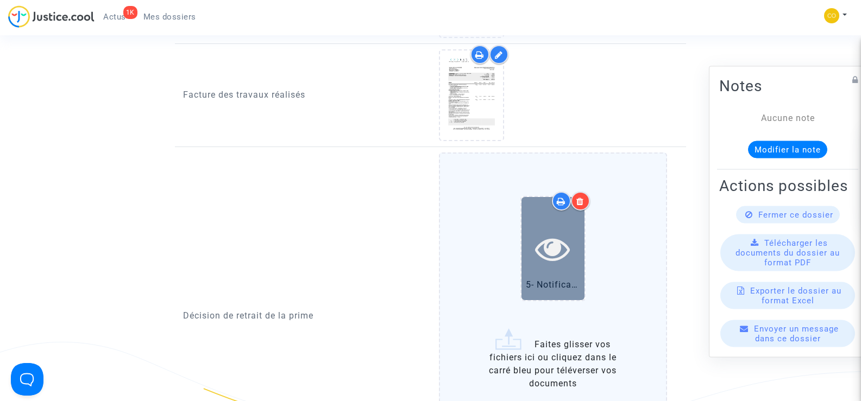
click at [566, 248] on icon at bounding box center [552, 248] width 35 height 35
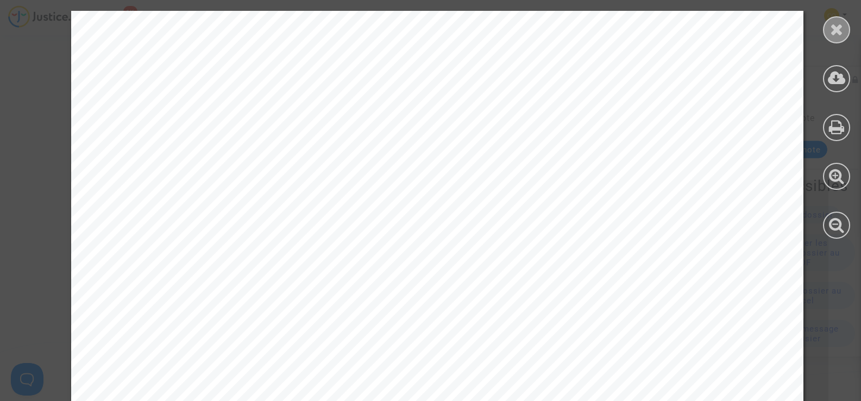
click at [838, 35] on icon at bounding box center [837, 29] width 14 height 16
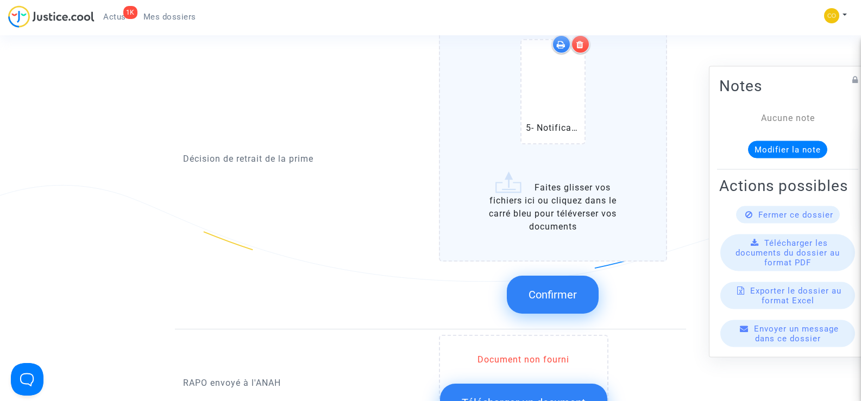
scroll to position [1032, 0]
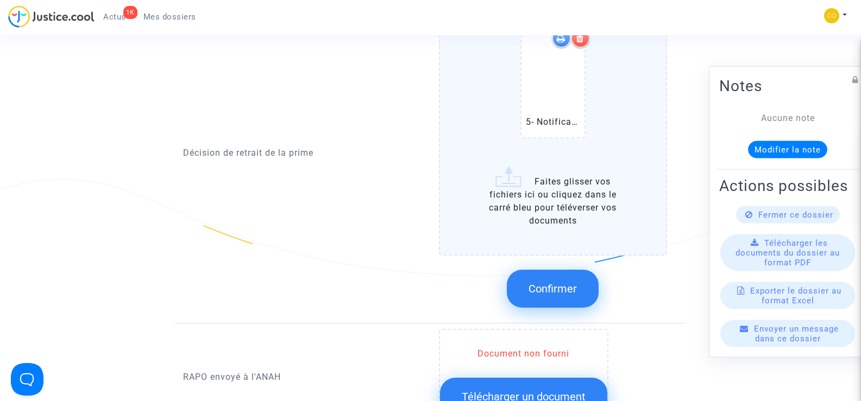
click at [555, 285] on button "Confirmer" at bounding box center [553, 289] width 92 height 38
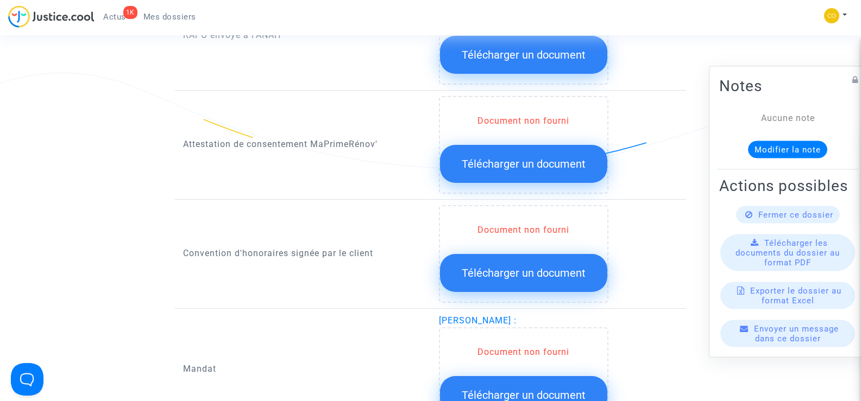
scroll to position [1140, 0]
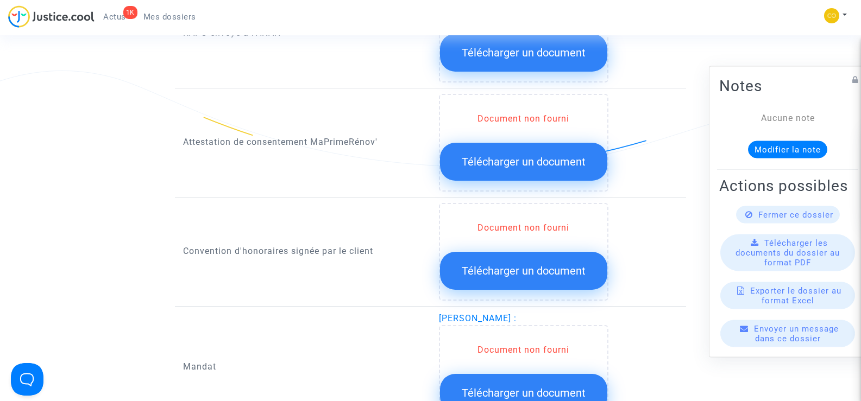
click at [508, 155] on span "Télécharger un document" at bounding box center [523, 161] width 124 height 13
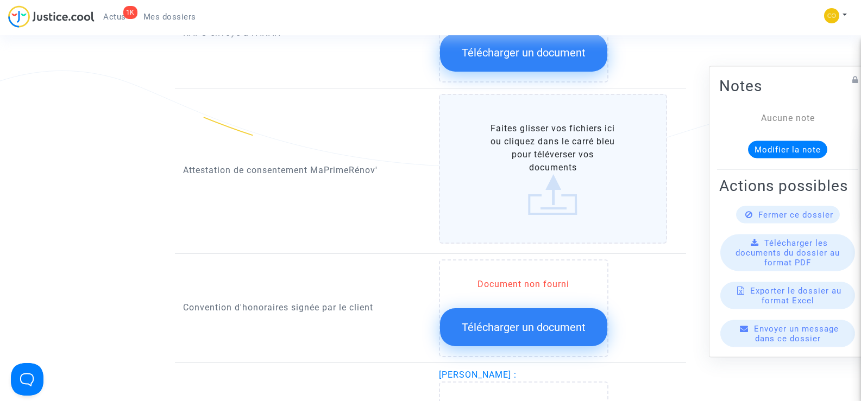
click at [546, 152] on label "Faites glisser vos fichiers ici ou cliquez dans le carré bleu pour téléverser v…" at bounding box center [553, 169] width 229 height 150
click at [0, 0] on input "Faites glisser vos fichiers ici ou cliquez dans le carré bleu pour téléverser v…" at bounding box center [0, 0] width 0 height 0
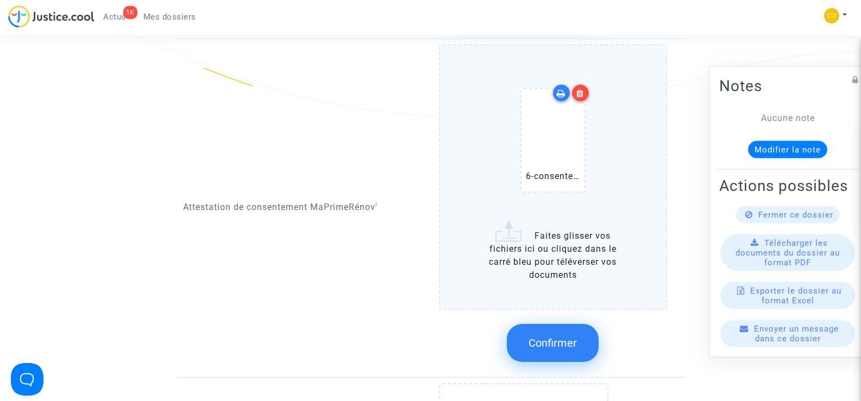
scroll to position [1249, 0]
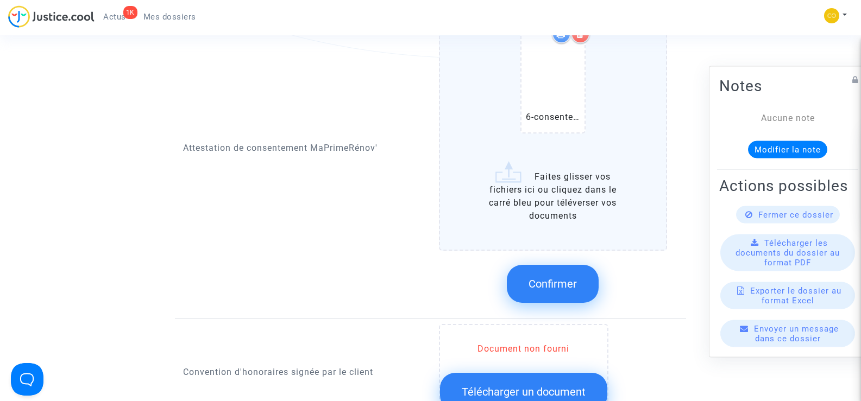
click at [560, 277] on span "Confirmer" at bounding box center [552, 283] width 48 height 13
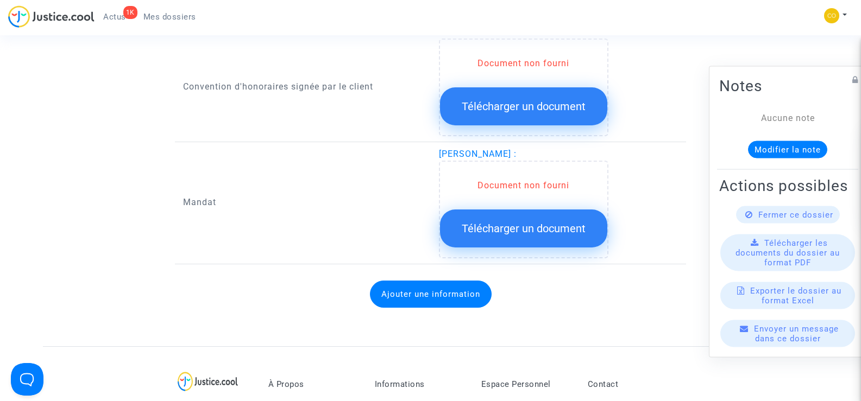
scroll to position [1303, 0]
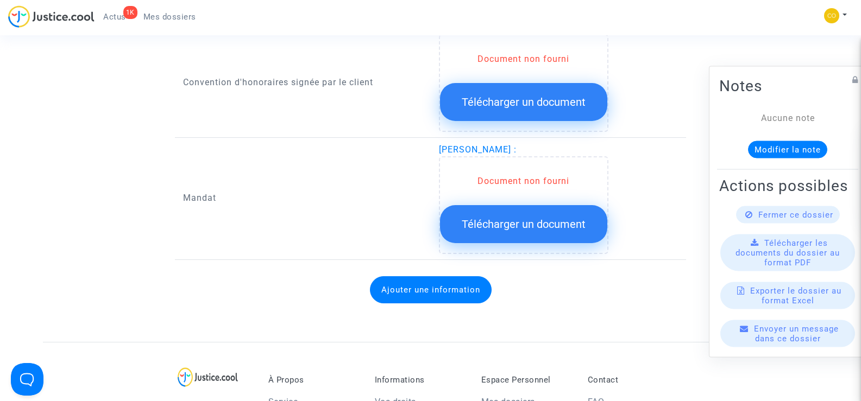
click at [514, 218] on span "Télécharger un document" at bounding box center [523, 224] width 124 height 13
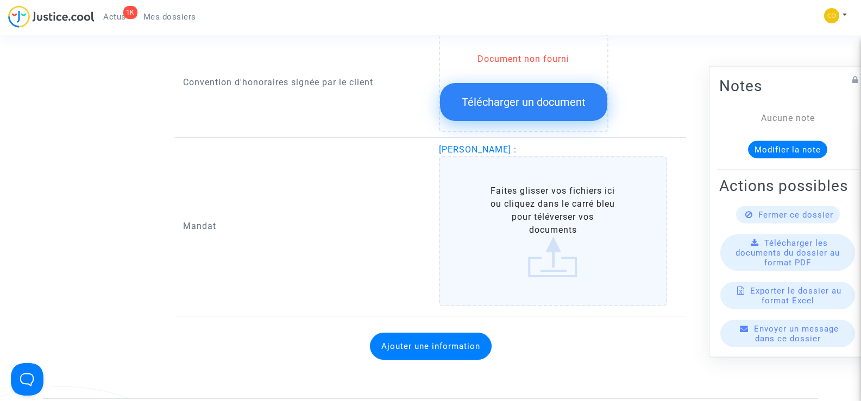
click at [559, 210] on label "Faites glisser vos fichiers ici ou cliquez dans le carré bleu pour téléverser v…" at bounding box center [553, 231] width 229 height 150
click at [0, 0] on input "Faites glisser vos fichiers ici ou cliquez dans le carré bleu pour téléverser v…" at bounding box center [0, 0] width 0 height 0
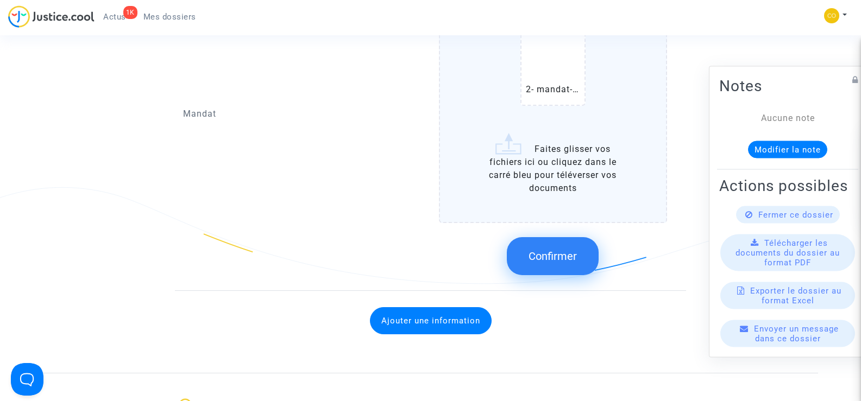
scroll to position [1520, 0]
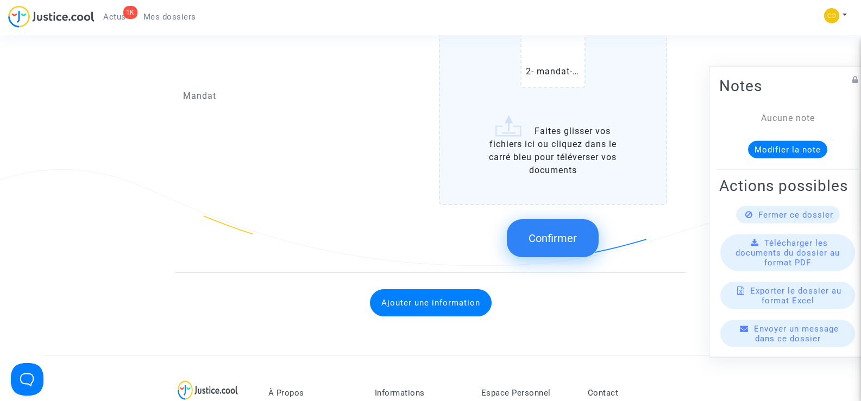
click at [562, 232] on span "Confirmer" at bounding box center [552, 238] width 48 height 13
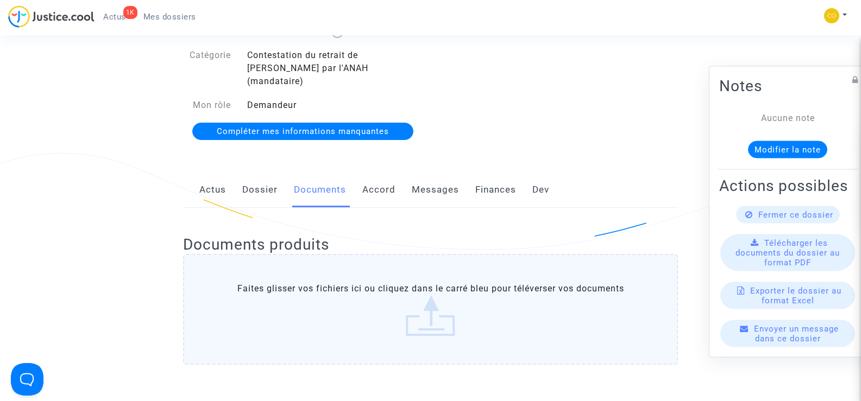
scroll to position [0, 0]
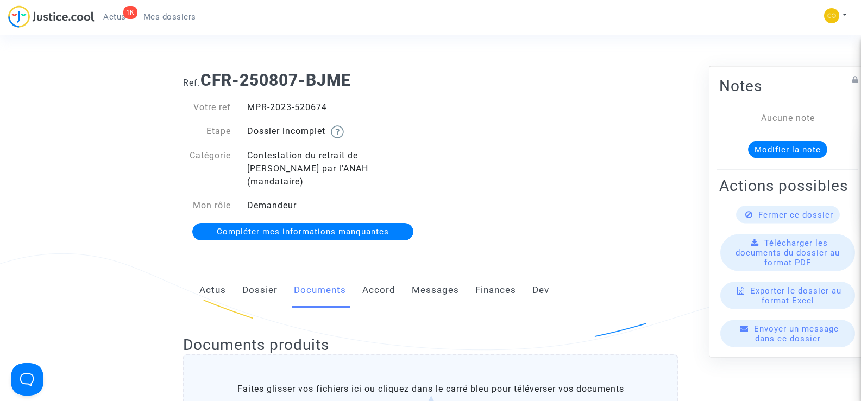
drag, startPoint x: 335, startPoint y: 108, endPoint x: 238, endPoint y: 108, distance: 97.2
click at [238, 108] on div "Votre ref MPR-2023-520674" at bounding box center [303, 107] width 256 height 13
click at [560, 163] on div "Ref. CFR-250807-BJME Votre ref MPR-2023-520674 Etape Dossier incomplet Catégori…" at bounding box center [430, 156] width 511 height 188
drag, startPoint x: 153, startPoint y: 16, endPoint x: 294, endPoint y: 16, distance: 140.6
click at [154, 16] on span "Mes dossiers" at bounding box center [169, 17] width 53 height 10
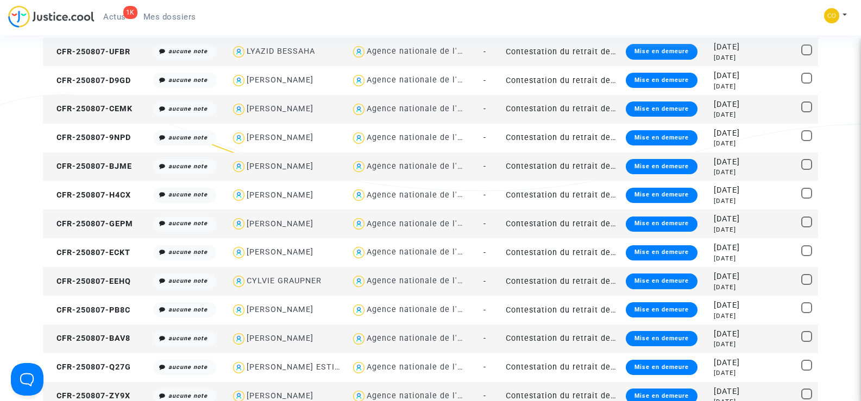
scroll to position [163, 0]
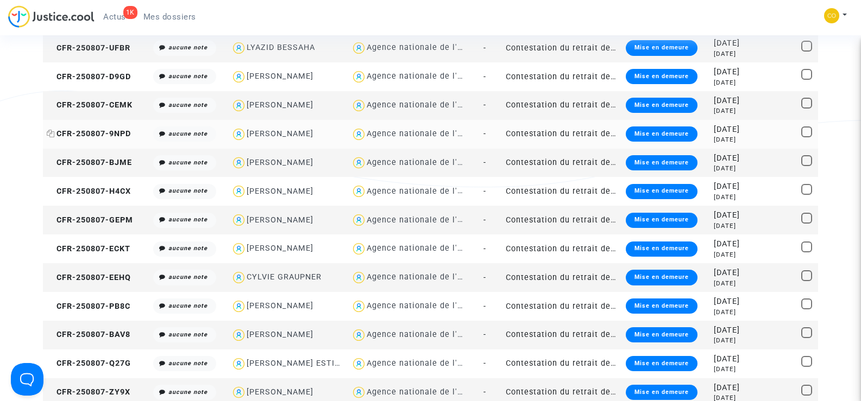
click at [98, 131] on span "CFR-250807-9NPD" at bounding box center [89, 133] width 84 height 9
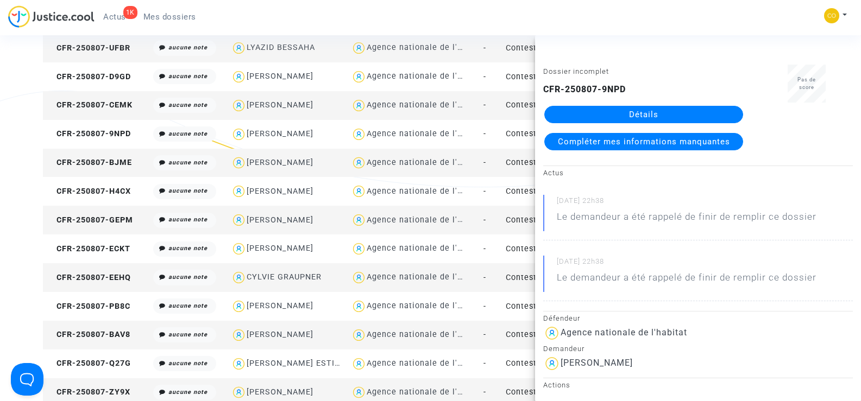
click at [676, 112] on link "Détails" at bounding box center [643, 114] width 199 height 17
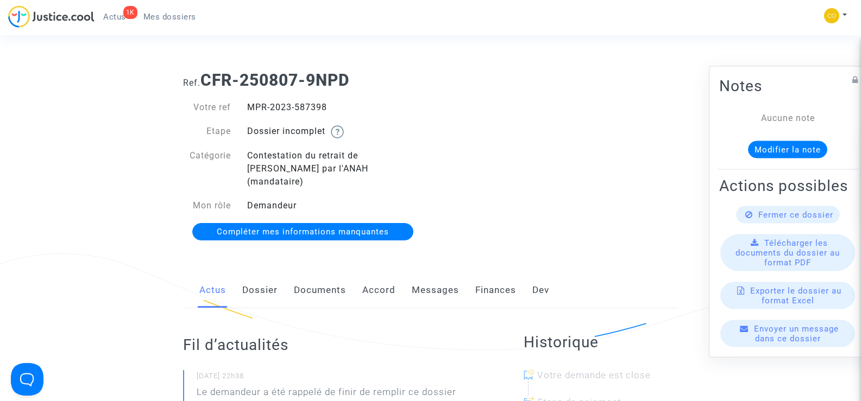
click at [324, 274] on link "Documents" at bounding box center [320, 291] width 52 height 36
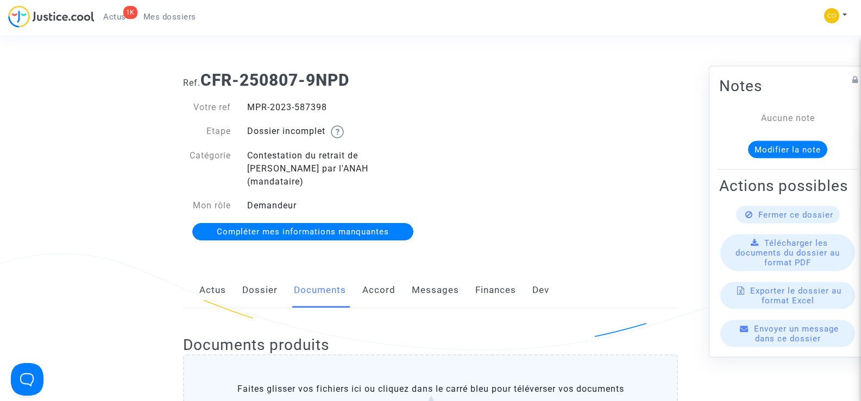
drag, startPoint x: 333, startPoint y: 108, endPoint x: 243, endPoint y: 101, distance: 90.4
click at [243, 101] on div "MPR-2023-587398" at bounding box center [335, 107] width 192 height 13
click at [644, 195] on div "Ref. CFR-250807-9NPD Votre ref MPR-2023-587398 Etape Dossier incomplet Catégori…" at bounding box center [430, 156] width 511 height 188
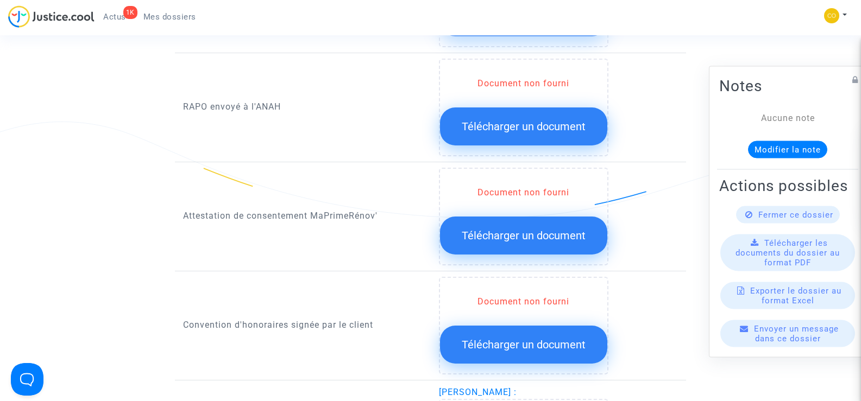
scroll to position [1303, 0]
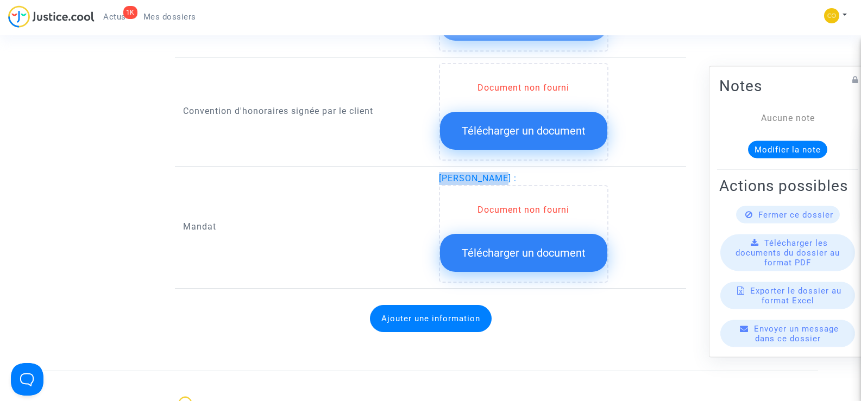
drag, startPoint x: 502, startPoint y: 166, endPoint x: 434, endPoint y: 160, distance: 68.1
click at [434, 172] on div "YAMINA KEBIR : Document non fourni Télécharger un document" at bounding box center [559, 227] width 256 height 111
click at [673, 185] on div "Document non fourni Télécharger un document" at bounding box center [558, 234] width 239 height 98
click at [535, 246] on span "Télécharger un document" at bounding box center [523, 252] width 124 height 13
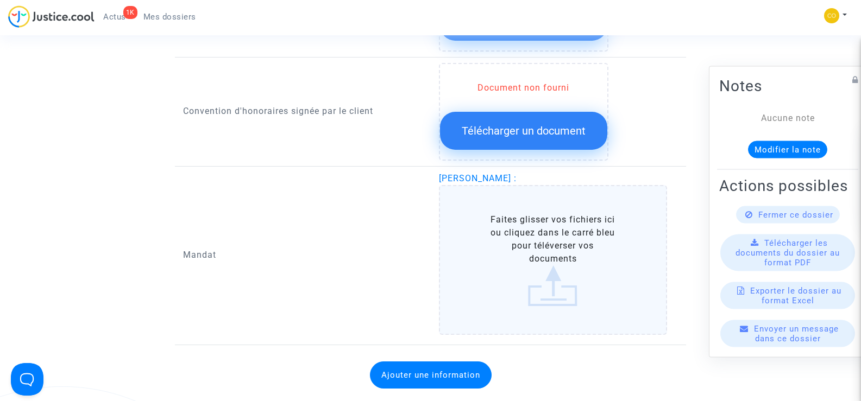
click at [535, 236] on label "Faites glisser vos fichiers ici ou cliquez dans le carré bleu pour téléverser v…" at bounding box center [553, 260] width 229 height 150
click at [0, 0] on input "Faites glisser vos fichiers ici ou cliquez dans le carré bleu pour téléverser v…" at bounding box center [0, 0] width 0 height 0
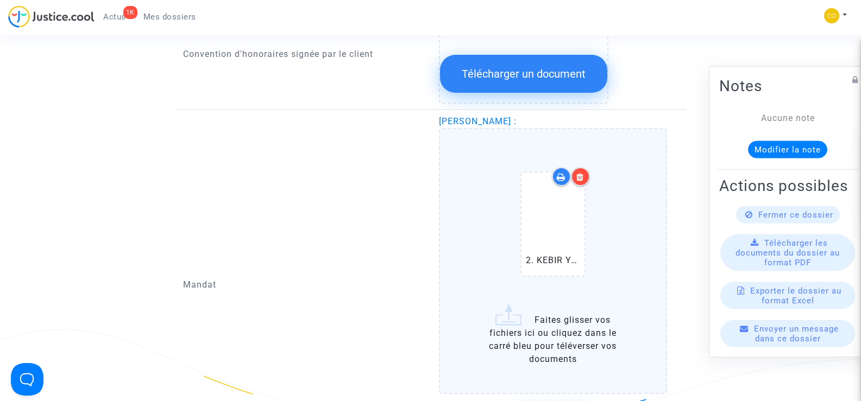
scroll to position [1412, 0]
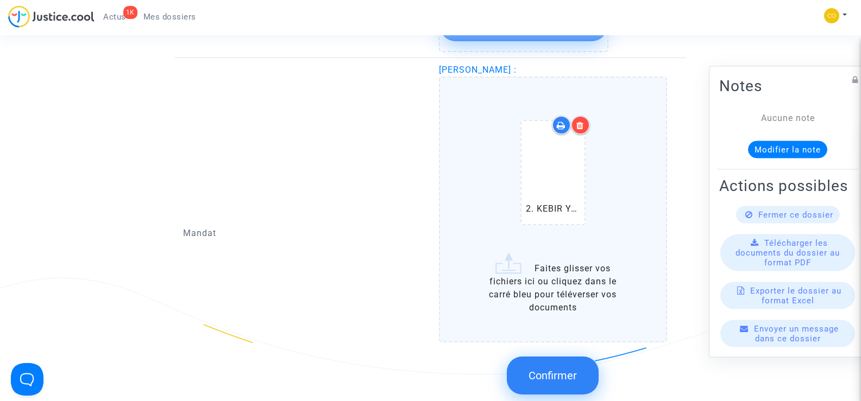
click at [537, 369] on span "Confirmer" at bounding box center [552, 375] width 48 height 13
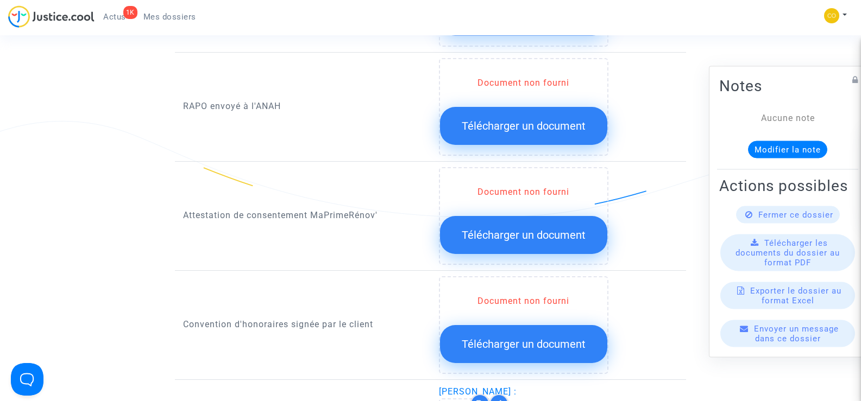
scroll to position [1086, 0]
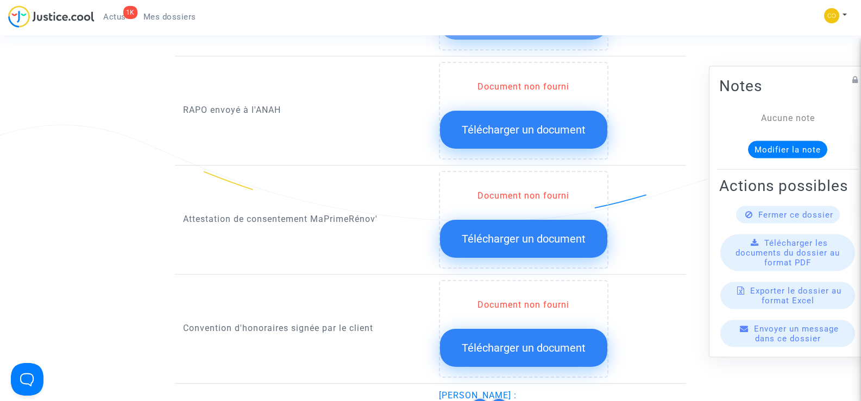
click at [515, 232] on span "Télécharger un document" at bounding box center [523, 238] width 124 height 13
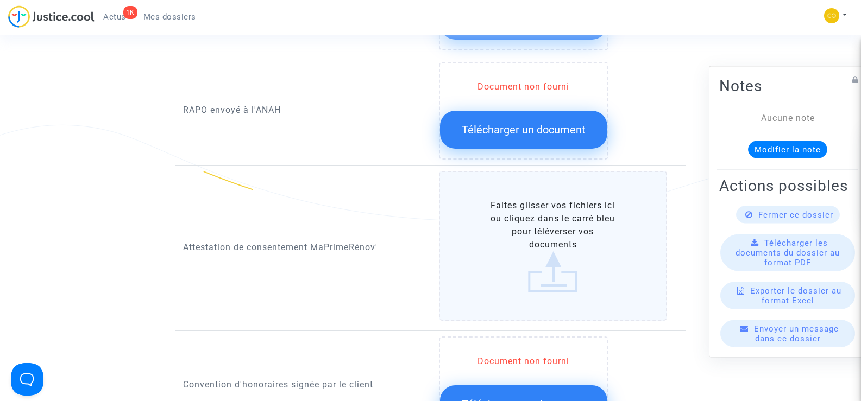
click at [550, 243] on label "Faites glisser vos fichiers ici ou cliquez dans le carré bleu pour téléverser v…" at bounding box center [553, 246] width 229 height 150
click at [0, 0] on input "Faites glisser vos fichiers ici ou cliquez dans le carré bleu pour téléverser v…" at bounding box center [0, 0] width 0 height 0
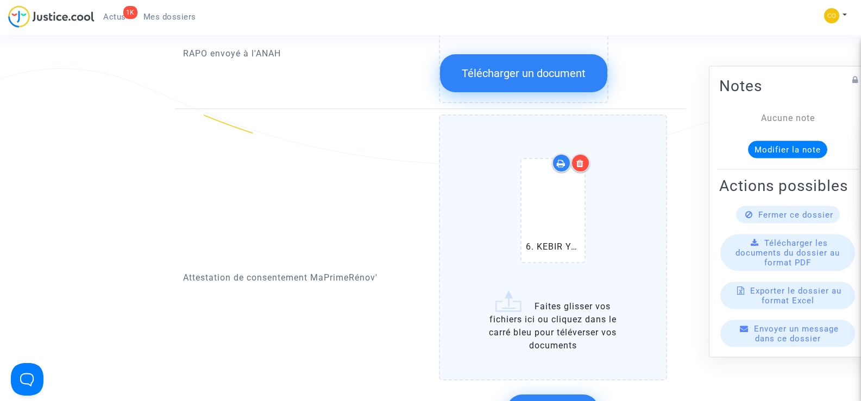
scroll to position [1194, 0]
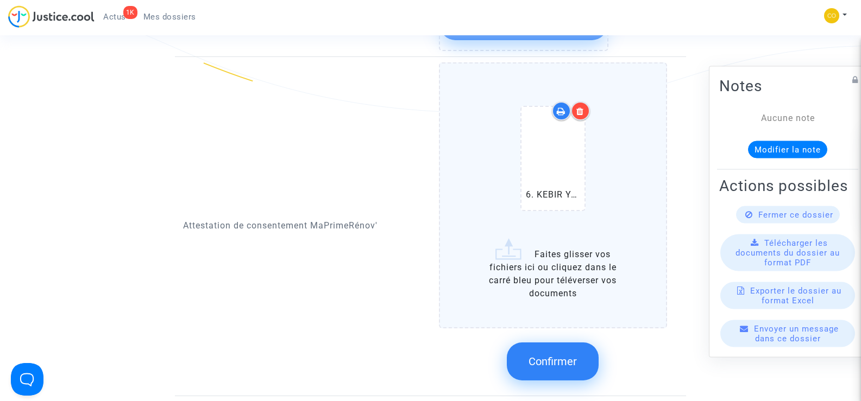
click at [562, 355] on span "Confirmer" at bounding box center [552, 361] width 48 height 13
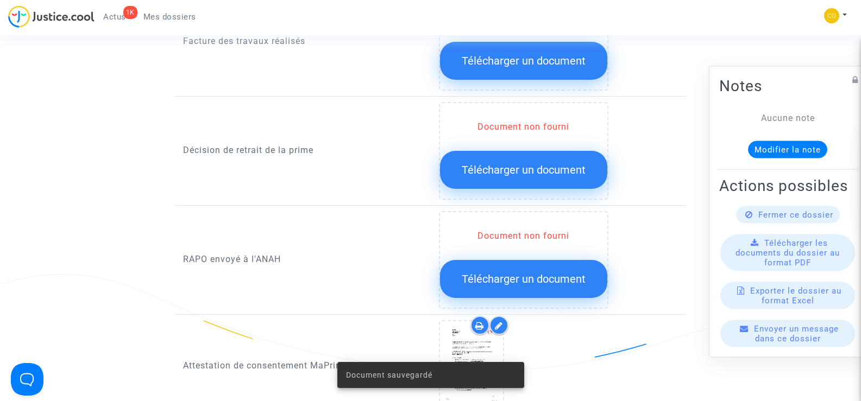
scroll to position [923, 0]
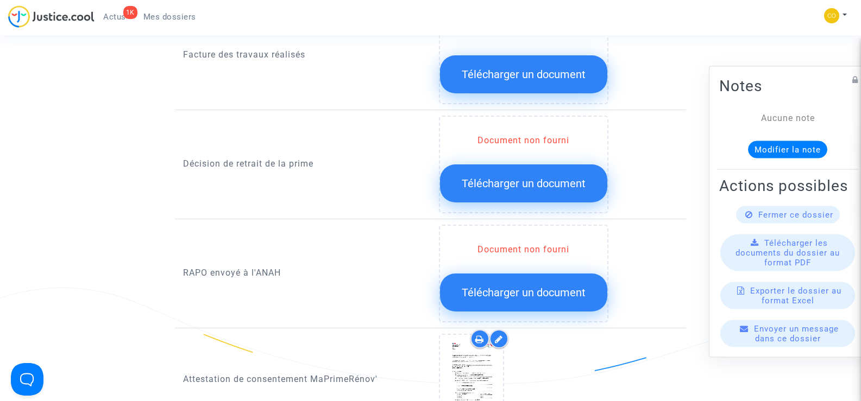
click at [497, 177] on span "Télécharger un document" at bounding box center [523, 183] width 124 height 13
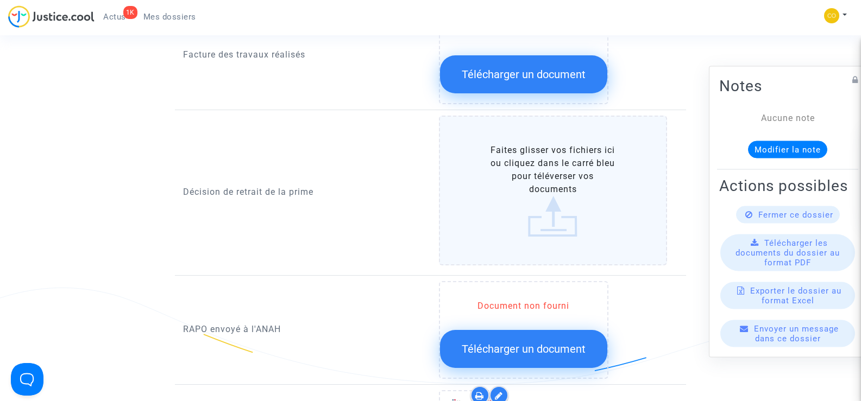
click at [542, 195] on label "Faites glisser vos fichiers ici ou cliquez dans le carré bleu pour téléverser v…" at bounding box center [553, 191] width 229 height 150
click at [0, 0] on input "Faites glisser vos fichiers ici ou cliquez dans le carré bleu pour téléverser v…" at bounding box center [0, 0] width 0 height 0
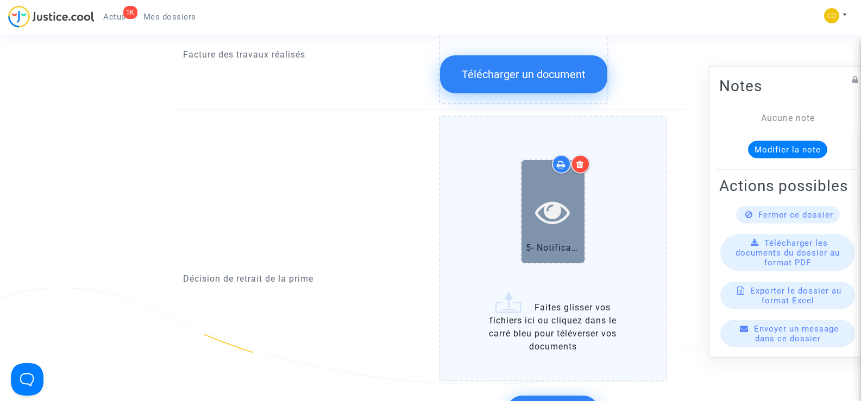
click at [549, 214] on icon at bounding box center [552, 211] width 35 height 35
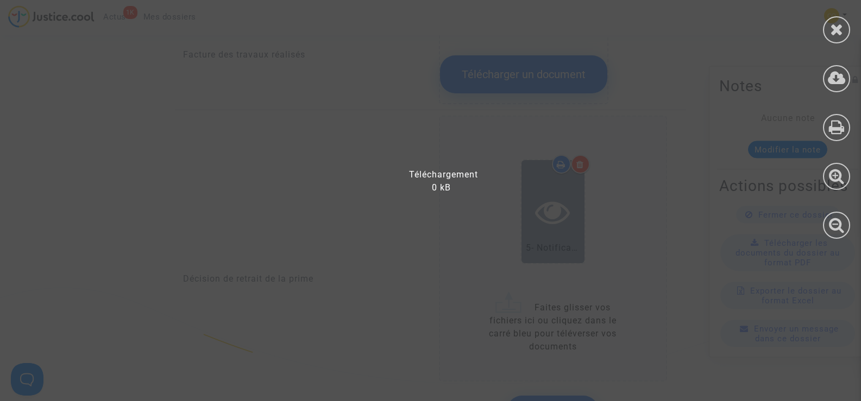
click at [549, 214] on div at bounding box center [437, 206] width 874 height 390
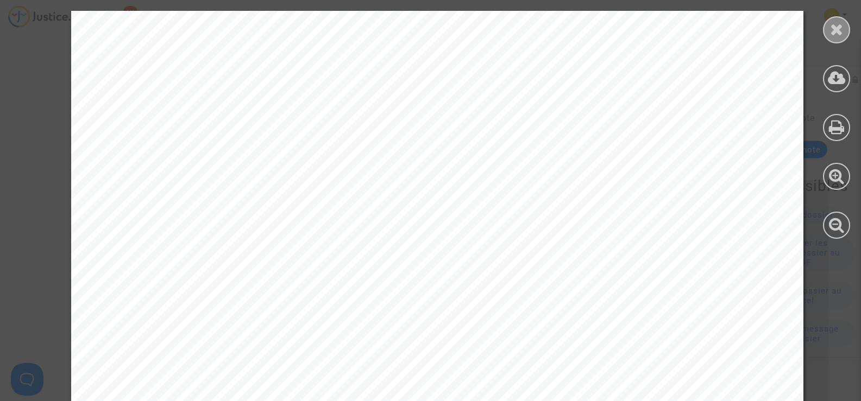
click at [842, 30] on icon at bounding box center [837, 29] width 14 height 16
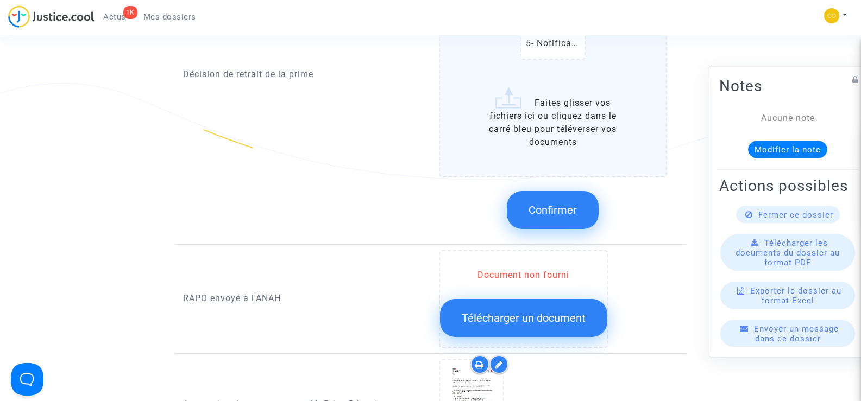
scroll to position [1140, 0]
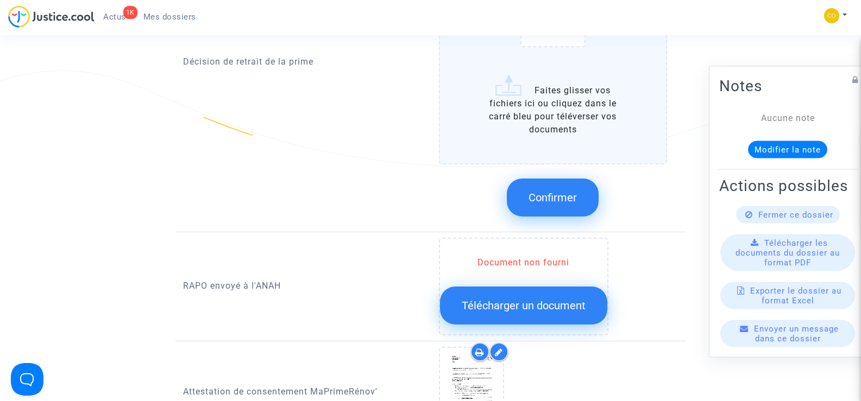
click at [560, 191] on span "Confirmer" at bounding box center [552, 197] width 48 height 13
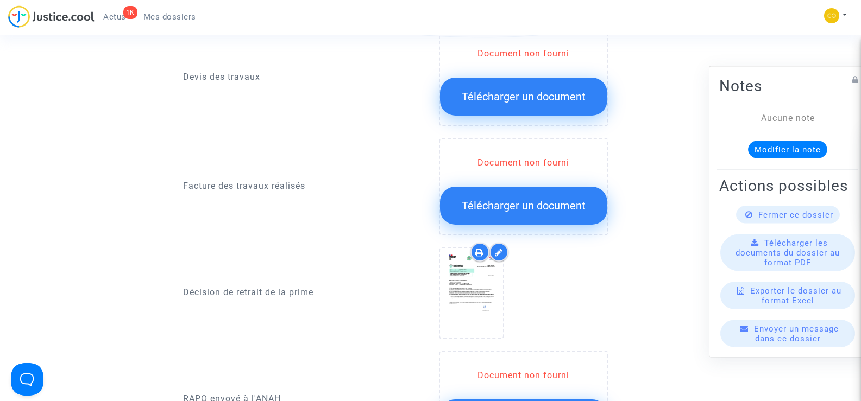
scroll to position [760, 0]
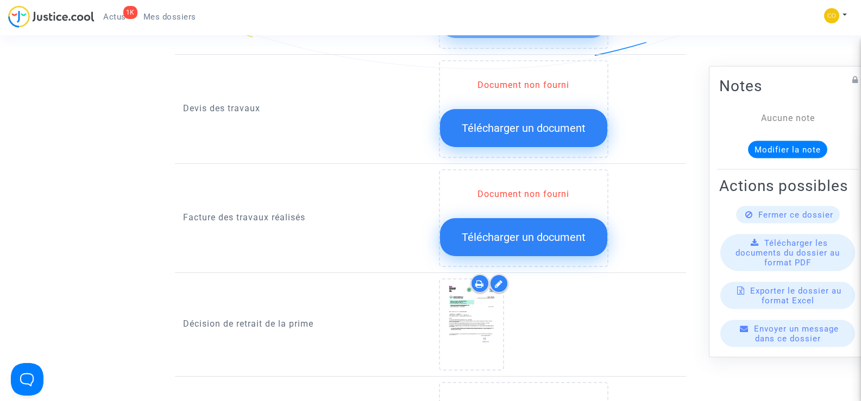
click at [499, 231] on span "Télécharger un document" at bounding box center [523, 237] width 124 height 13
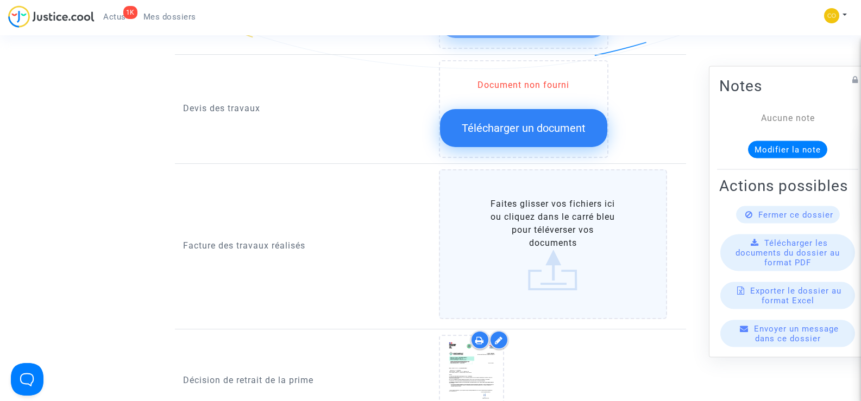
click at [555, 220] on label "Faites glisser vos fichiers ici ou cliquez dans le carré bleu pour téléverser v…" at bounding box center [553, 244] width 229 height 150
click at [0, 0] on input "Faites glisser vos fichiers ici ou cliquez dans le carré bleu pour téléverser v…" at bounding box center [0, 0] width 0 height 0
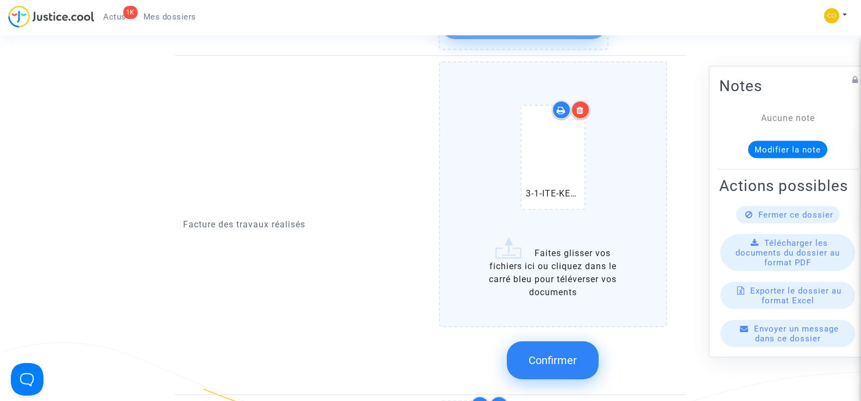
scroll to position [869, 0]
click at [548, 353] on span "Confirmer" at bounding box center [552, 359] width 48 height 13
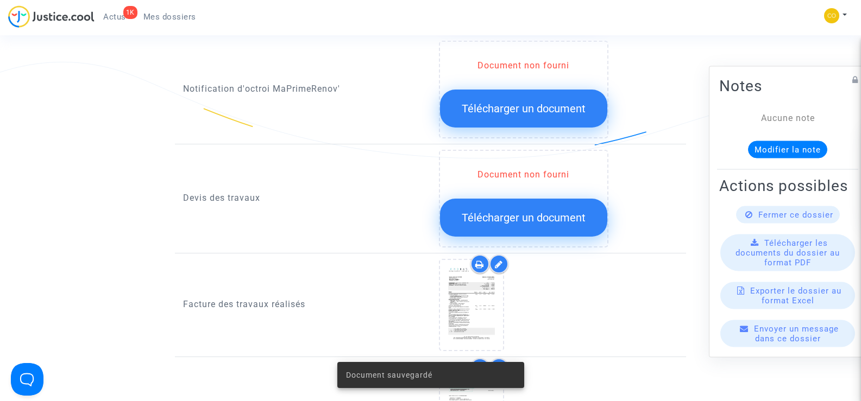
scroll to position [651, 0]
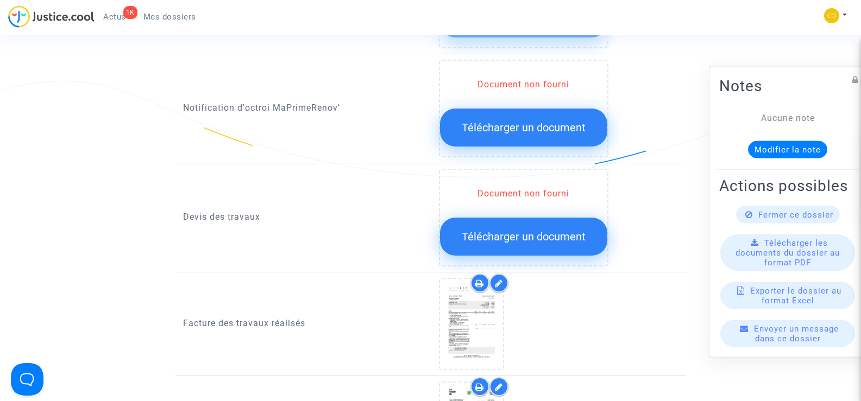
click at [523, 230] on span "Télécharger un document" at bounding box center [523, 236] width 124 height 13
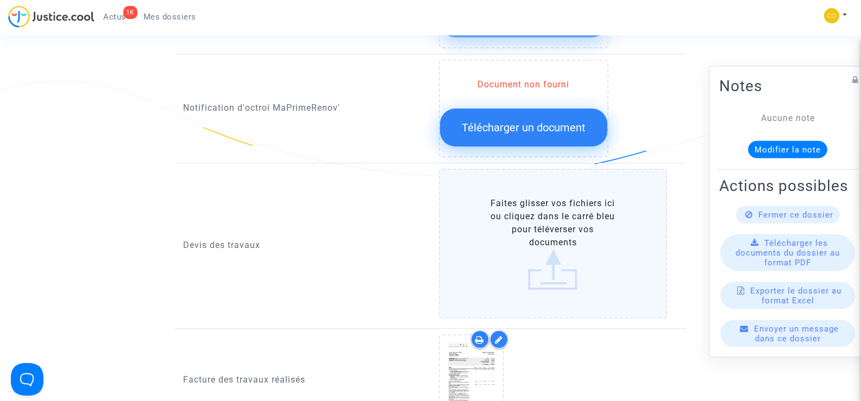
click at [574, 211] on label "Faites glisser vos fichiers ici ou cliquez dans le carré bleu pour téléverser v…" at bounding box center [553, 244] width 229 height 150
click at [0, 0] on input "Faites glisser vos fichiers ici ou cliquez dans le carré bleu pour téléverser v…" at bounding box center [0, 0] width 0 height 0
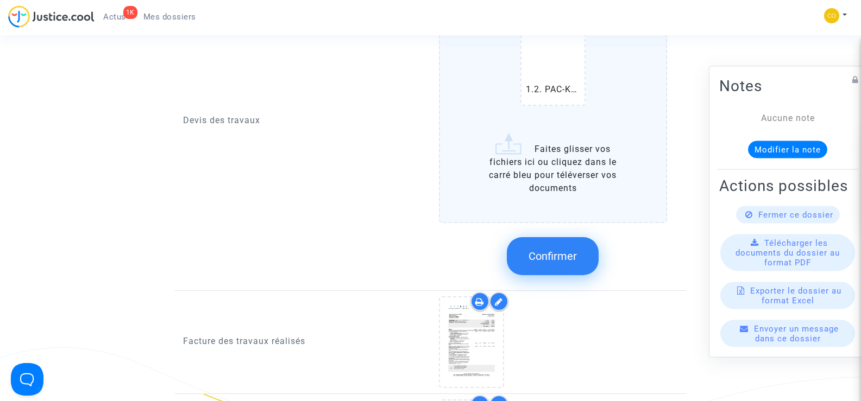
scroll to position [869, 0]
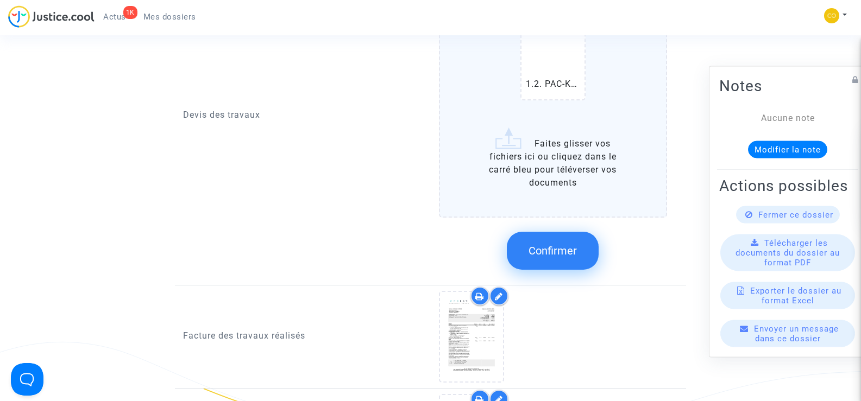
click at [559, 165] on label "1.2. PAC-KEBIR YAMINA DEVIS.pdf Faites glisser vos fichiers ici ou cliquez dans…" at bounding box center [553, 84] width 229 height 265
click at [0, 0] on input "1.2. PAC-KEBIR YAMINA DEVIS.pdf Faites glisser vos fichiers ici ou cliquez dans…" at bounding box center [0, 0] width 0 height 0
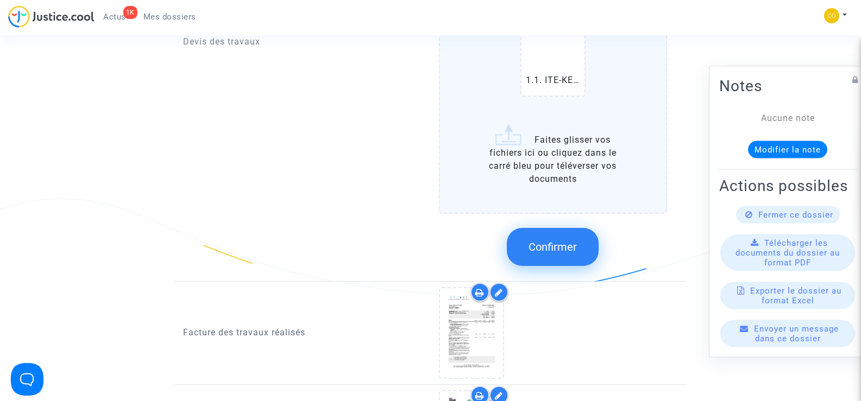
scroll to position [1032, 0]
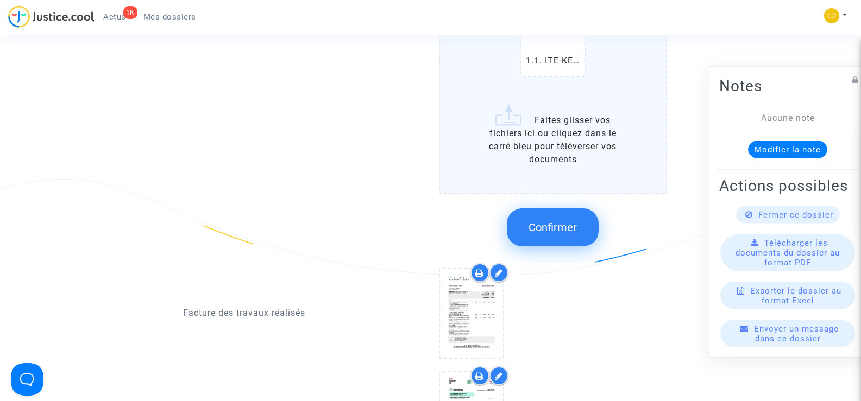
click at [0, 0] on input "1.2. PAC-KEBIR YAMINA DEVIS.pdf 1.1. ITE-KEBIR YAMINA DEVIS.pdf Faites glisser …" at bounding box center [0, 0] width 0 height 0
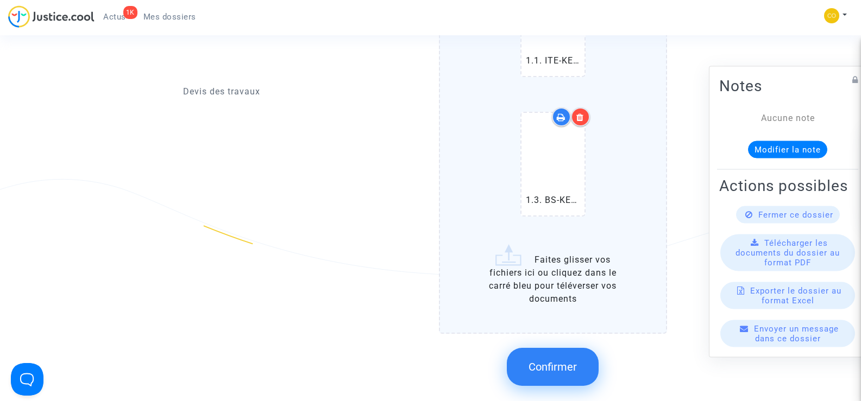
click at [580, 113] on icon at bounding box center [580, 117] width 8 height 9
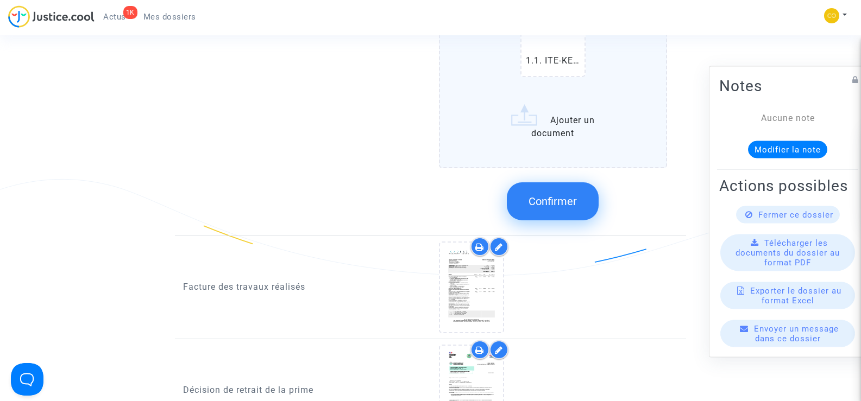
click at [0, 0] on input "1.2. PAC-KEBIR YAMINA DEVIS.pdf 1.1. ITE-KEBIR YAMINA DEVIS.pdf Ajouter un docu…" at bounding box center [0, 0] width 0 height 0
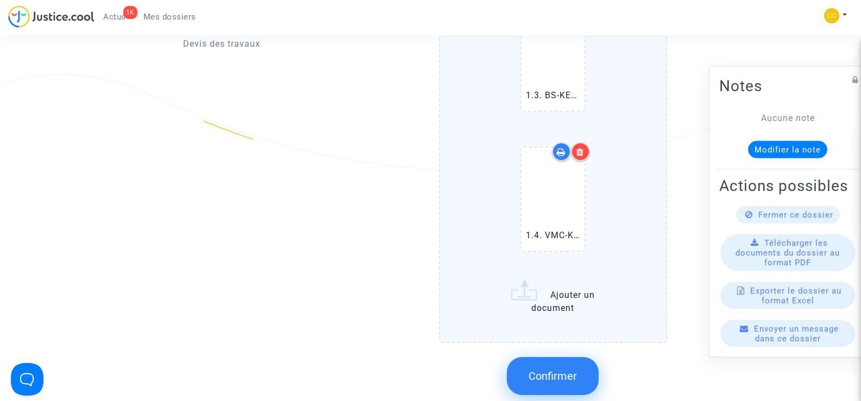
scroll to position [1140, 0]
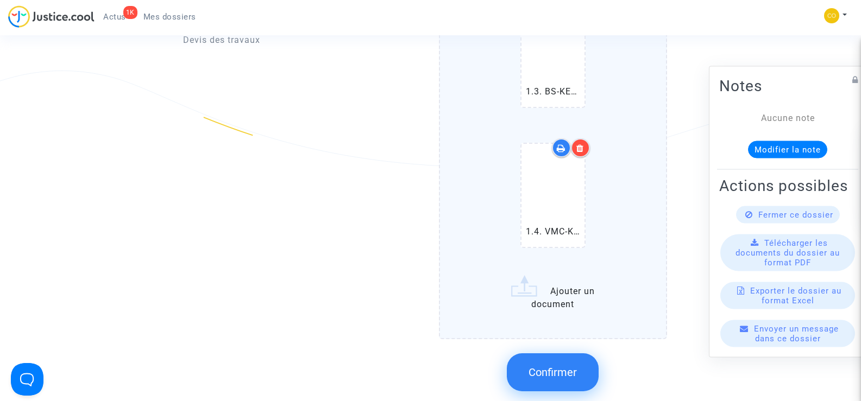
click at [582, 144] on icon at bounding box center [580, 148] width 8 height 9
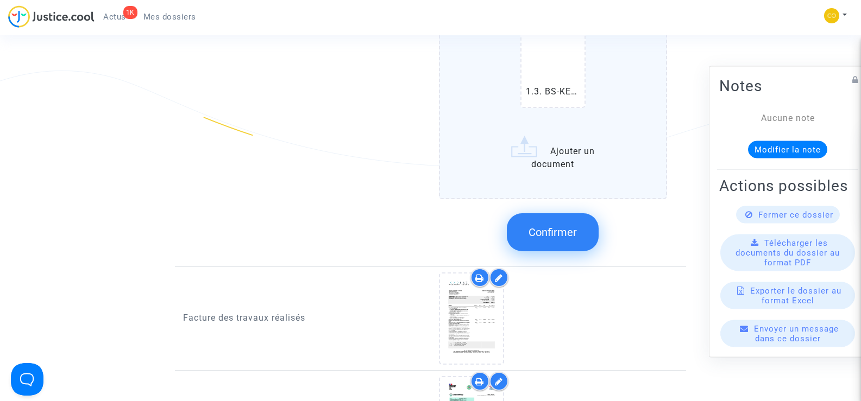
click at [0, 0] on input "1.2. PAC-KEBIR YAMINA DEVIS.pdf 1.1. ITE-KEBIR YAMINA DEVIS.pdf 1.3. BS-KEBIR Y…" at bounding box center [0, 0] width 0 height 0
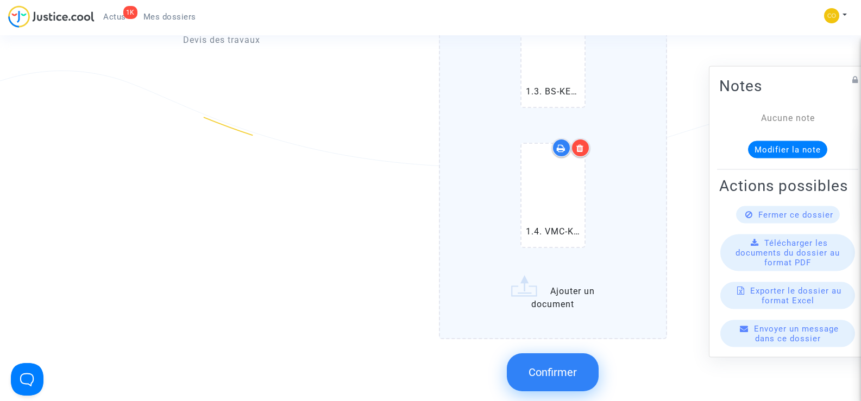
click at [565, 366] on span "Confirmer" at bounding box center [552, 372] width 48 height 13
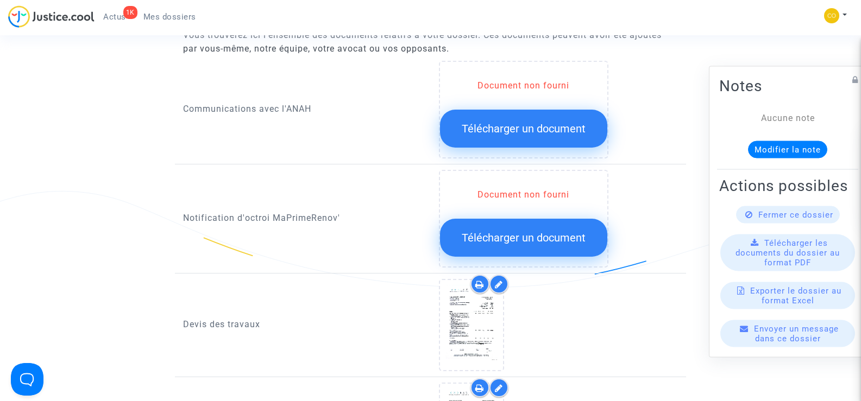
scroll to position [489, 0]
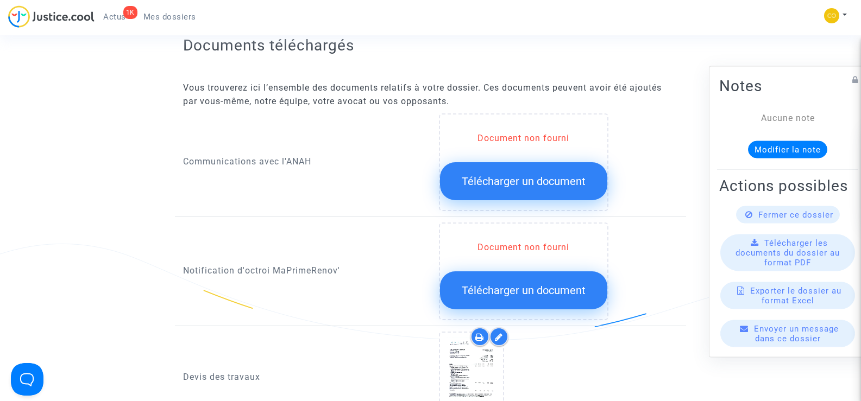
click at [520, 284] on span "Télécharger un document" at bounding box center [523, 290] width 124 height 13
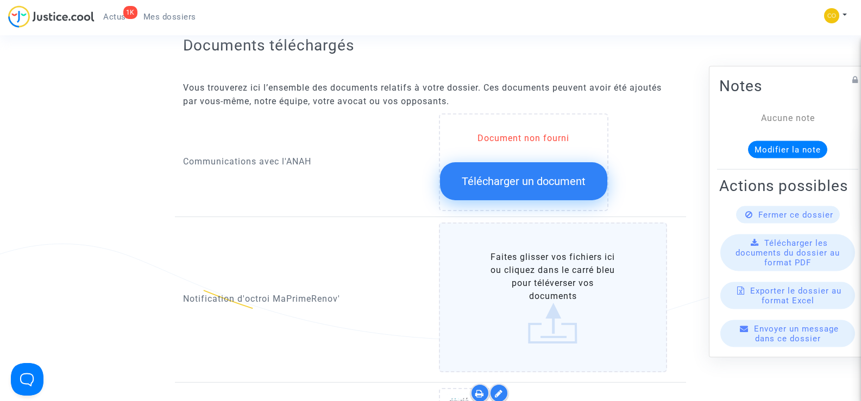
click at [553, 274] on label "Faites glisser vos fichiers ici ou cliquez dans le carré bleu pour téléverser v…" at bounding box center [553, 298] width 229 height 150
click at [0, 0] on input "Faites glisser vos fichiers ici ou cliquez dans le carré bleu pour téléverser v…" at bounding box center [0, 0] width 0 height 0
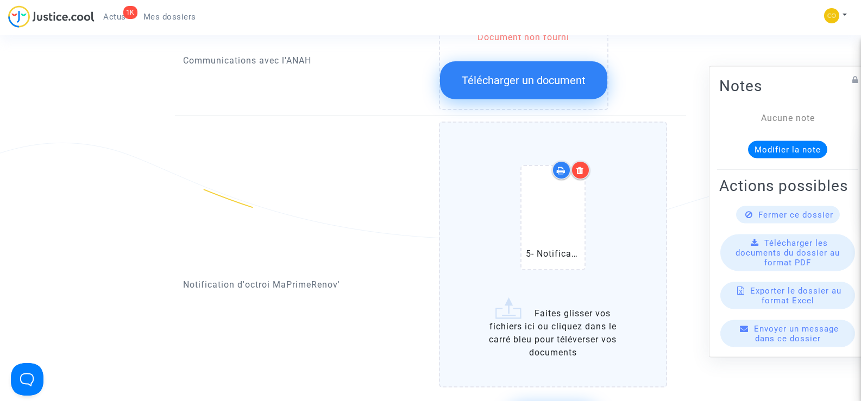
scroll to position [597, 0]
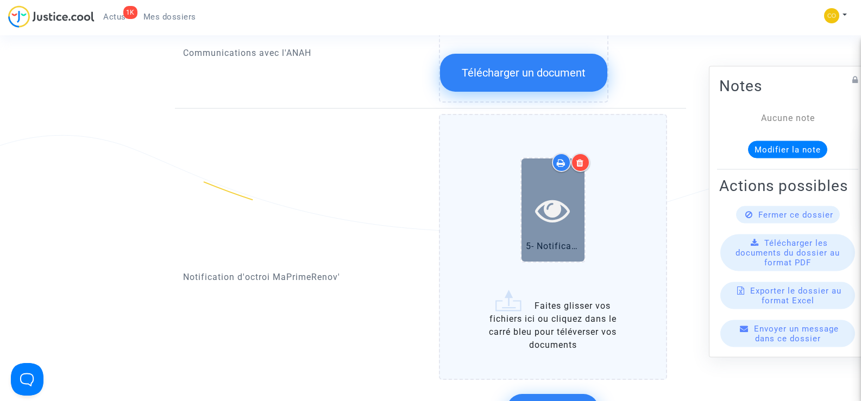
click at [549, 197] on icon at bounding box center [552, 210] width 35 height 35
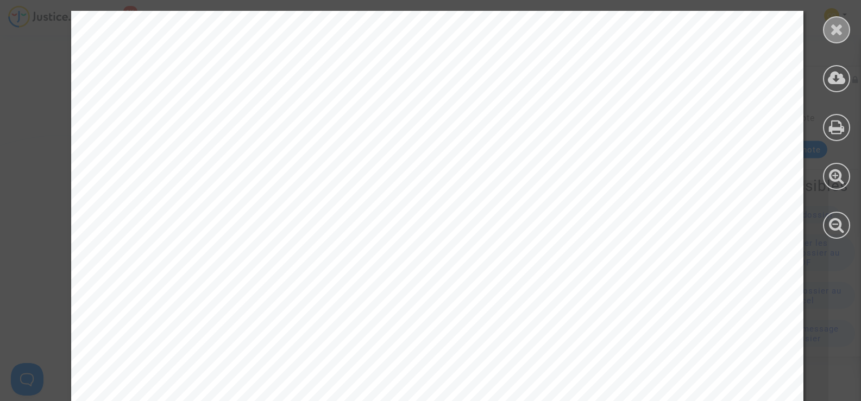
click at [830, 31] on icon at bounding box center [837, 29] width 14 height 16
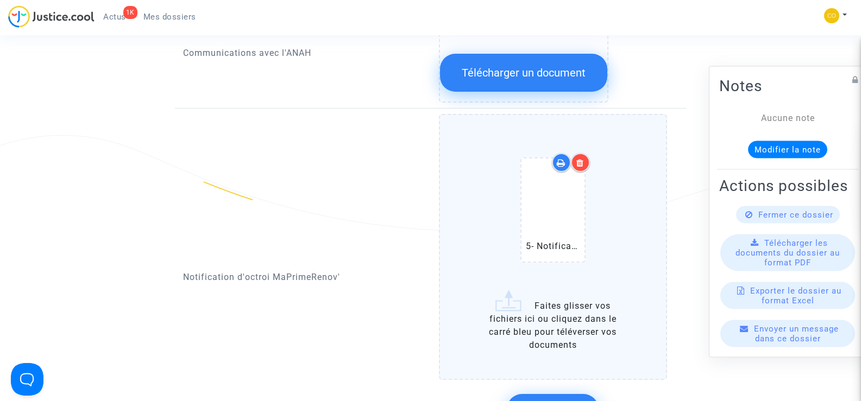
click at [585, 153] on div at bounding box center [580, 162] width 19 height 19
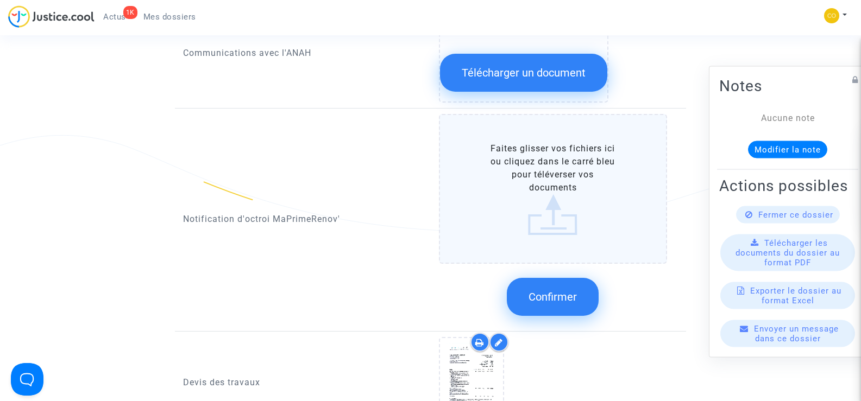
scroll to position [543, 0]
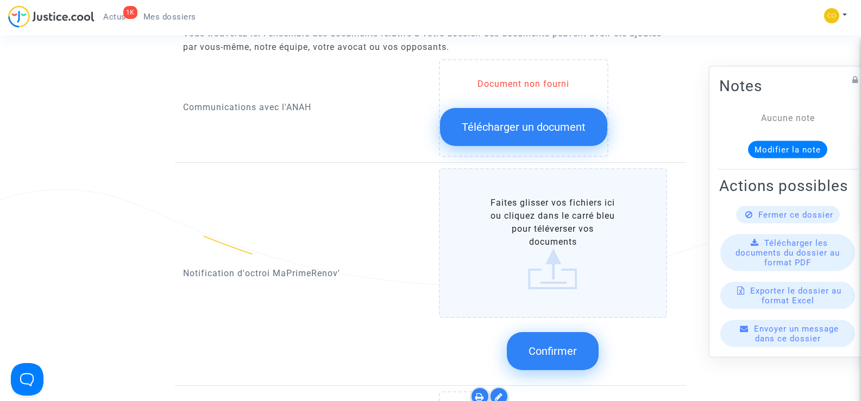
click at [543, 225] on label "Faites glisser vos fichiers ici ou cliquez dans le carré bleu pour téléverser v…" at bounding box center [553, 243] width 229 height 150
click at [0, 0] on input "Faites glisser vos fichiers ici ou cliquez dans le carré bleu pour téléverser v…" at bounding box center [0, 0] width 0 height 0
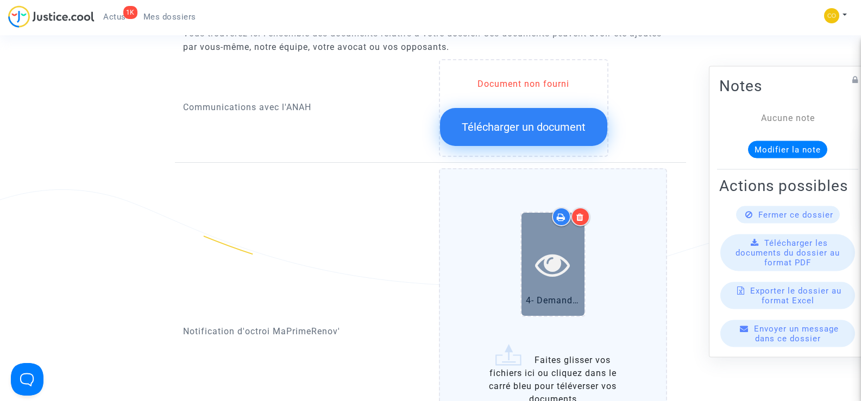
click at [542, 247] on icon at bounding box center [552, 264] width 35 height 35
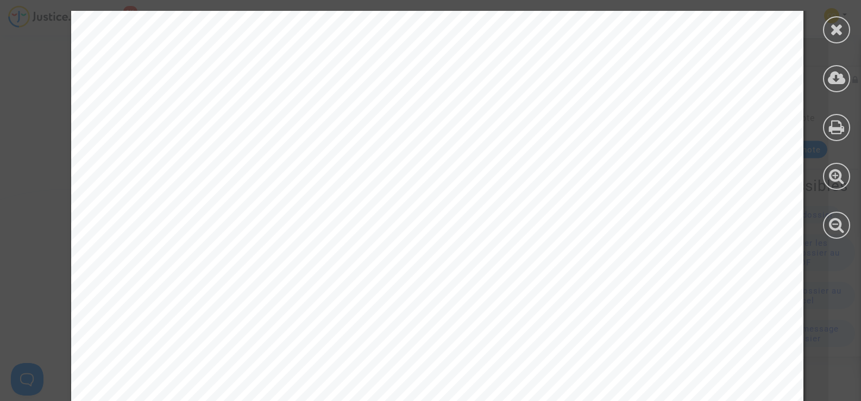
scroll to position [163, 0]
click at [830, 31] on icon at bounding box center [837, 29] width 14 height 16
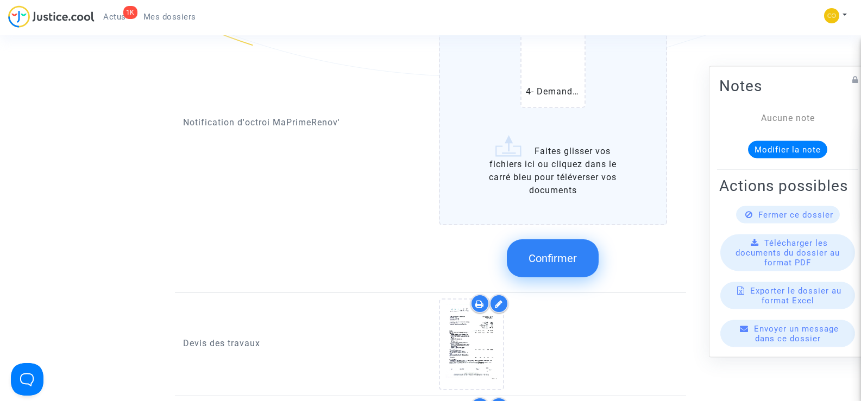
scroll to position [760, 0]
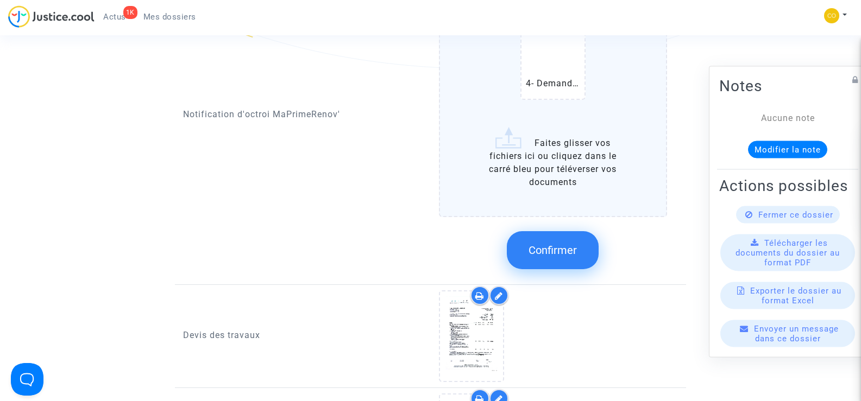
click at [554, 247] on button "Confirmer" at bounding box center [553, 250] width 92 height 38
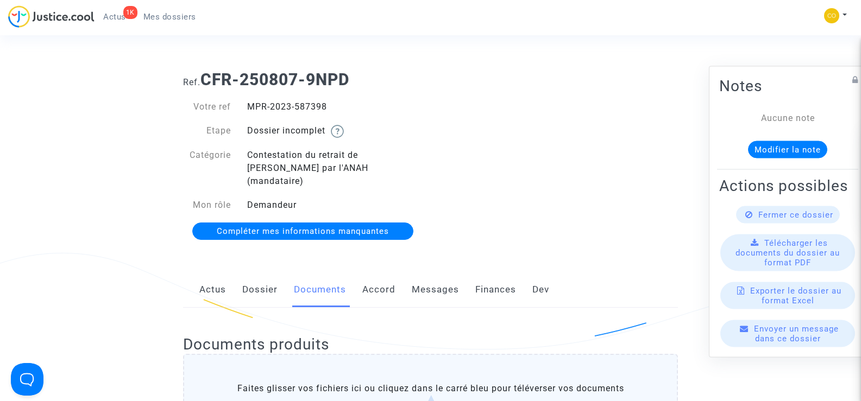
scroll to position [0, 0]
drag, startPoint x: 335, startPoint y: 108, endPoint x: 244, endPoint y: 103, distance: 90.8
click at [244, 103] on div "MPR-2023-587398" at bounding box center [335, 107] width 192 height 13
click at [658, 170] on div "Ref. CFR-250807-9NPD Votre ref MPR-2023-587398 Etape Dossier incomplet Catégori…" at bounding box center [430, 156] width 511 height 188
drag, startPoint x: 328, startPoint y: 107, endPoint x: 248, endPoint y: 107, distance: 80.9
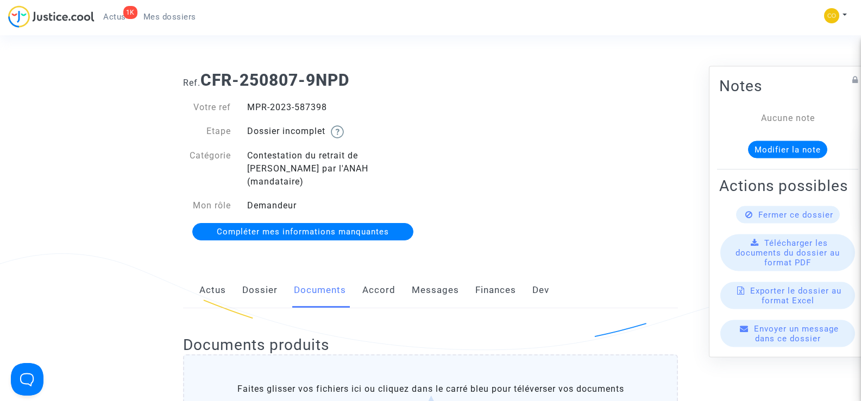
click at [248, 107] on div "MPR-2023-587398" at bounding box center [335, 107] width 192 height 13
click at [590, 198] on div "Ref. CFR-250807-9NPD Votre ref MPR-2023-587398 Etape Dossier incomplet Catégori…" at bounding box center [430, 156] width 511 height 188
click at [163, 12] on span "Mes dossiers" at bounding box center [169, 17] width 53 height 10
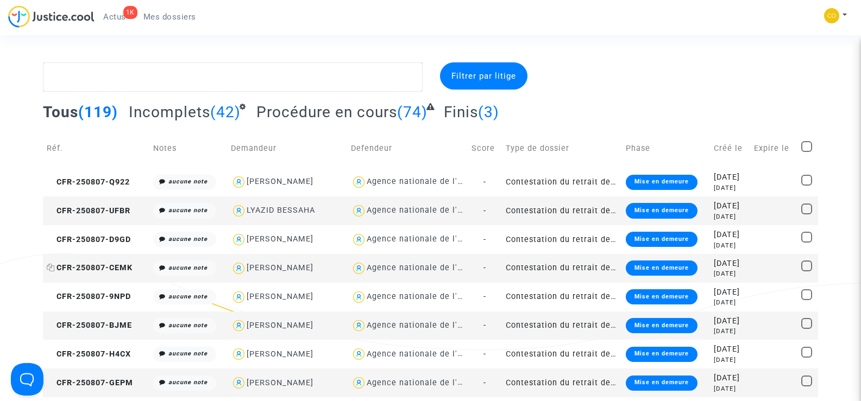
click at [98, 267] on span "CFR-250807-CEMK" at bounding box center [90, 267] width 86 height 9
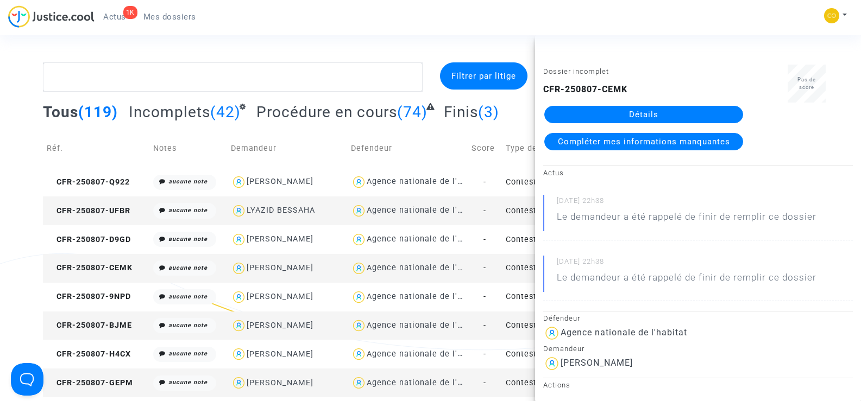
click at [652, 112] on link "Détails" at bounding box center [643, 114] width 199 height 17
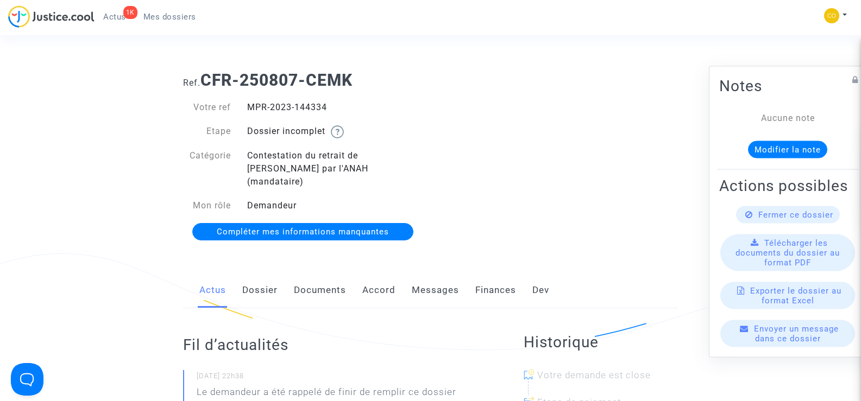
click at [330, 281] on link "Documents" at bounding box center [320, 291] width 52 height 36
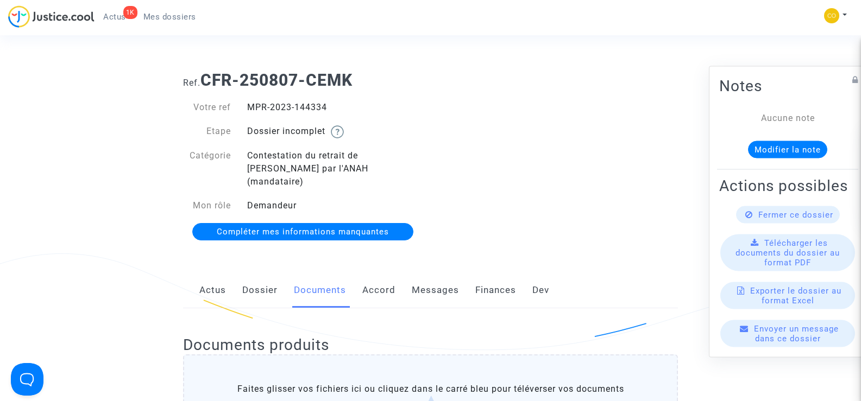
drag, startPoint x: 332, startPoint y: 113, endPoint x: 249, endPoint y: 108, distance: 83.2
click at [249, 108] on div "MPR-2023-144334" at bounding box center [335, 107] width 192 height 13
click at [536, 157] on div "Ref. CFR-250807-CEMK Votre ref MPR-2023-144334 Etape Dossier incomplet Catégori…" at bounding box center [430, 156] width 511 height 188
drag, startPoint x: 329, startPoint y: 106, endPoint x: 244, endPoint y: 105, distance: 84.7
click at [244, 105] on div "MPR-2023-144334" at bounding box center [335, 107] width 192 height 13
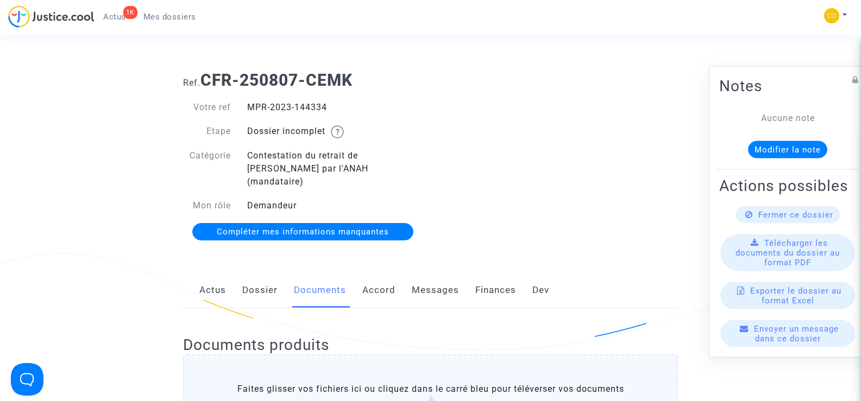
click at [528, 135] on div "Ref. CFR-250807-CEMK Votre ref MPR-2023-144334 Etape Dossier incomplet Catégori…" at bounding box center [430, 156] width 511 height 188
drag, startPoint x: 330, startPoint y: 107, endPoint x: 248, endPoint y: 107, distance: 82.0
click at [248, 107] on div "MPR-2023-144334" at bounding box center [335, 107] width 192 height 13
click at [542, 168] on div "Ref. CFR-250807-CEMK Votre ref MPR-2023-144334 Etape Dossier incomplet Catégori…" at bounding box center [430, 156] width 511 height 188
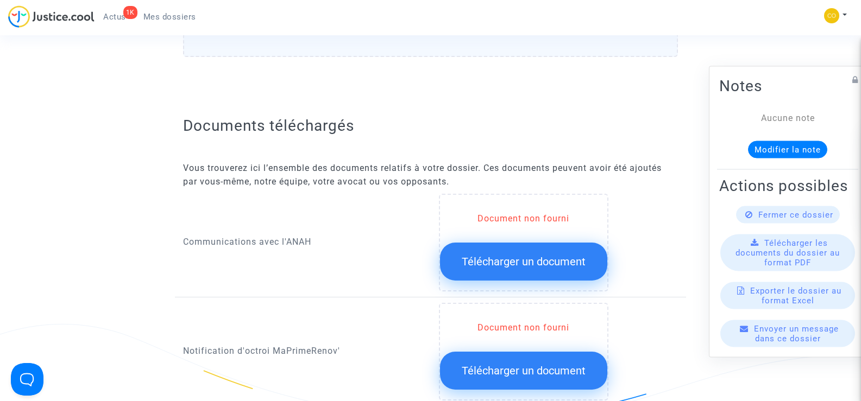
scroll to position [543, 0]
